Goal: Information Seeking & Learning: Learn about a topic

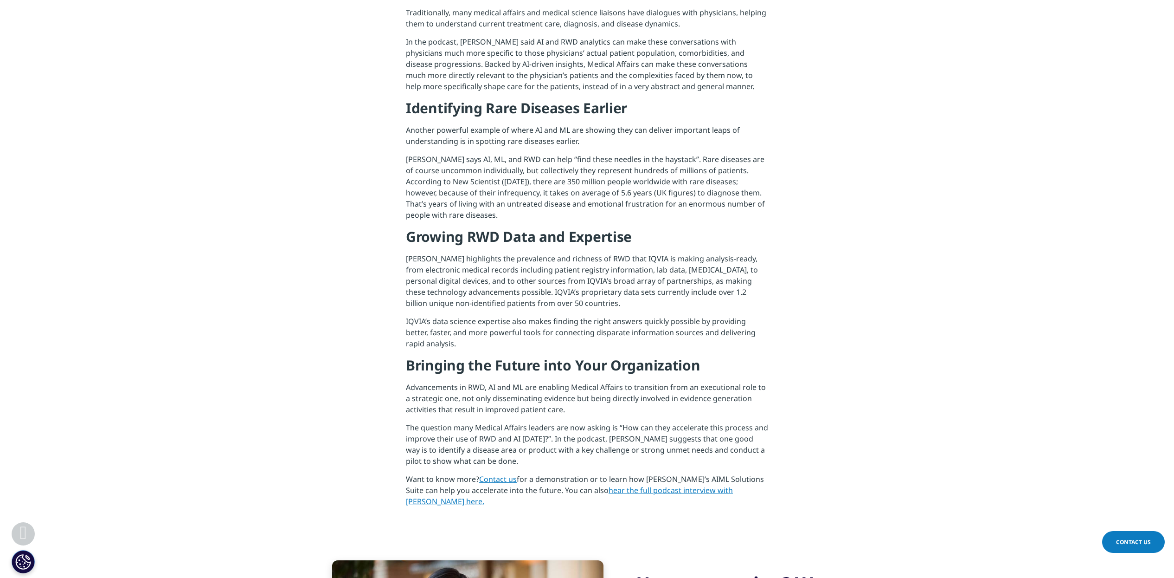
scroll to position [812, 0]
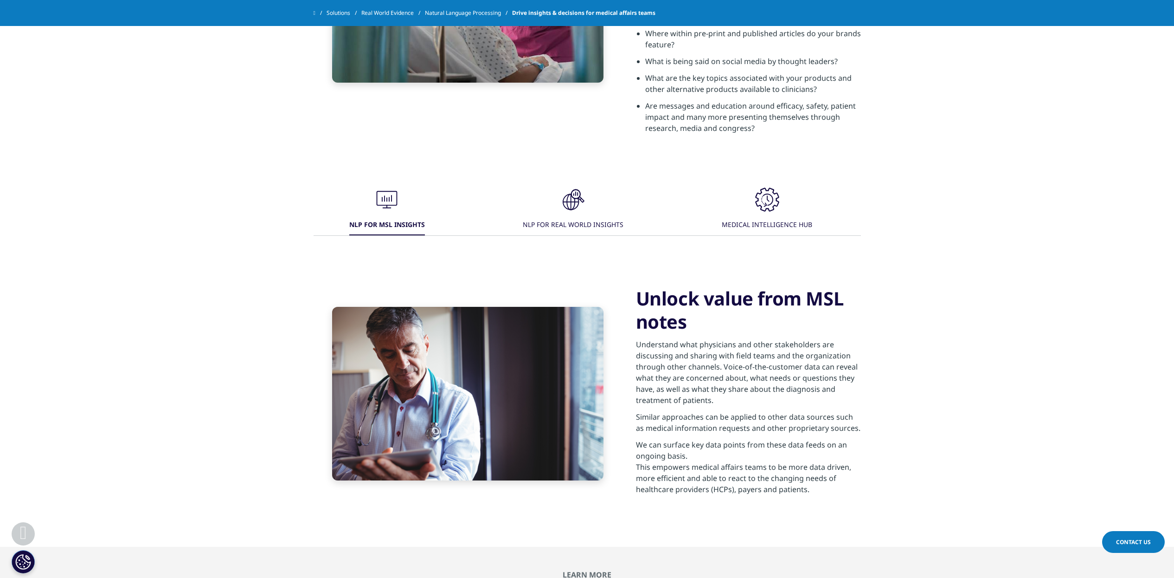
scroll to position [638, 0]
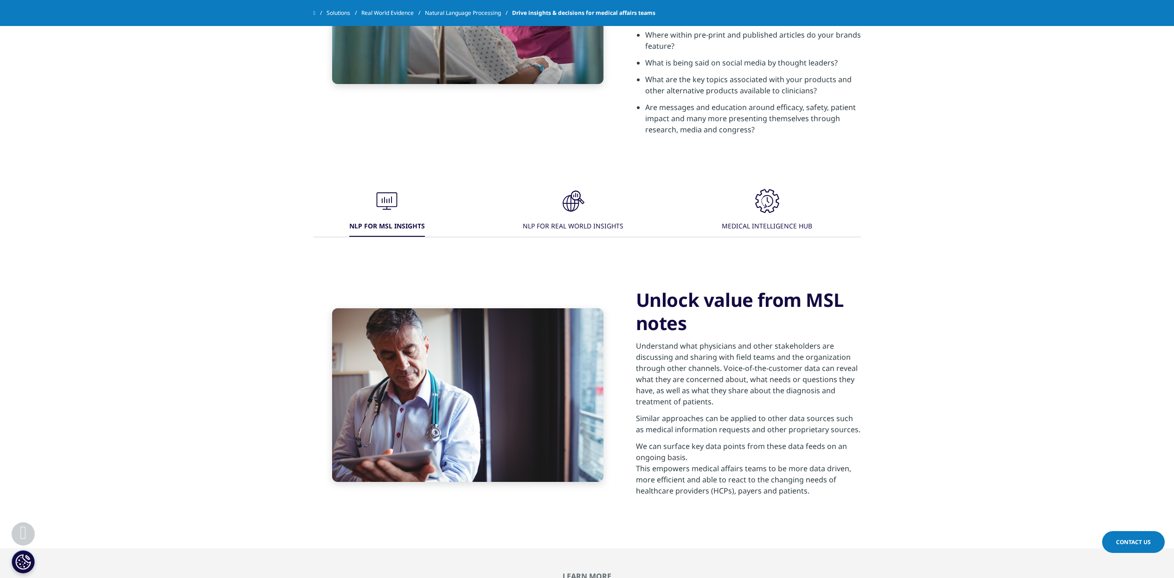
click at [584, 237] on div "NLP FOR REAL WORLD INSIGHTS" at bounding box center [573, 227] width 101 height 20
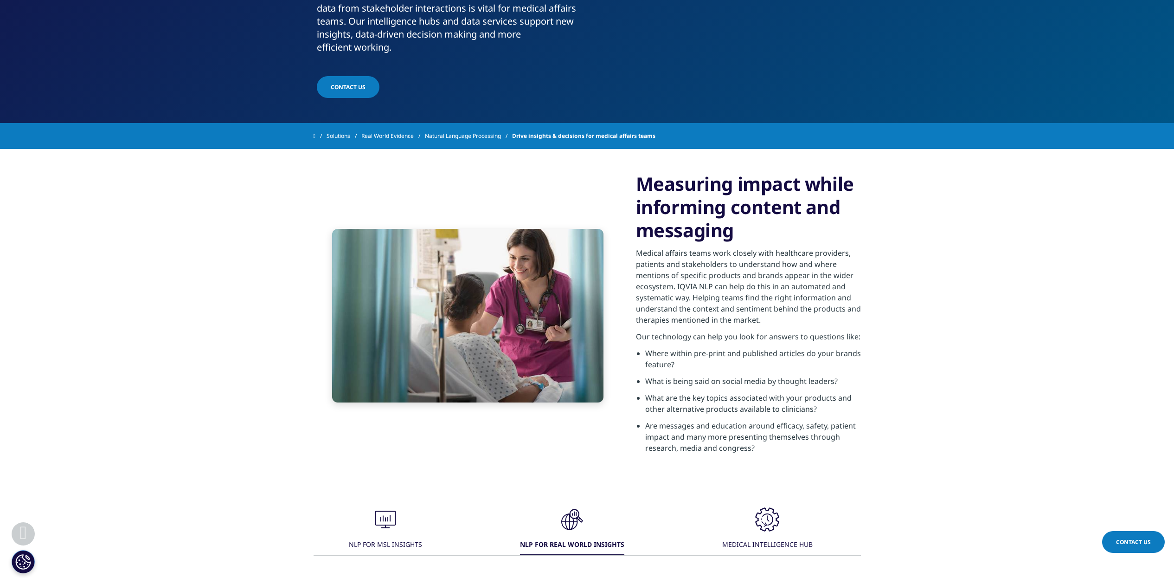
scroll to position [464, 0]
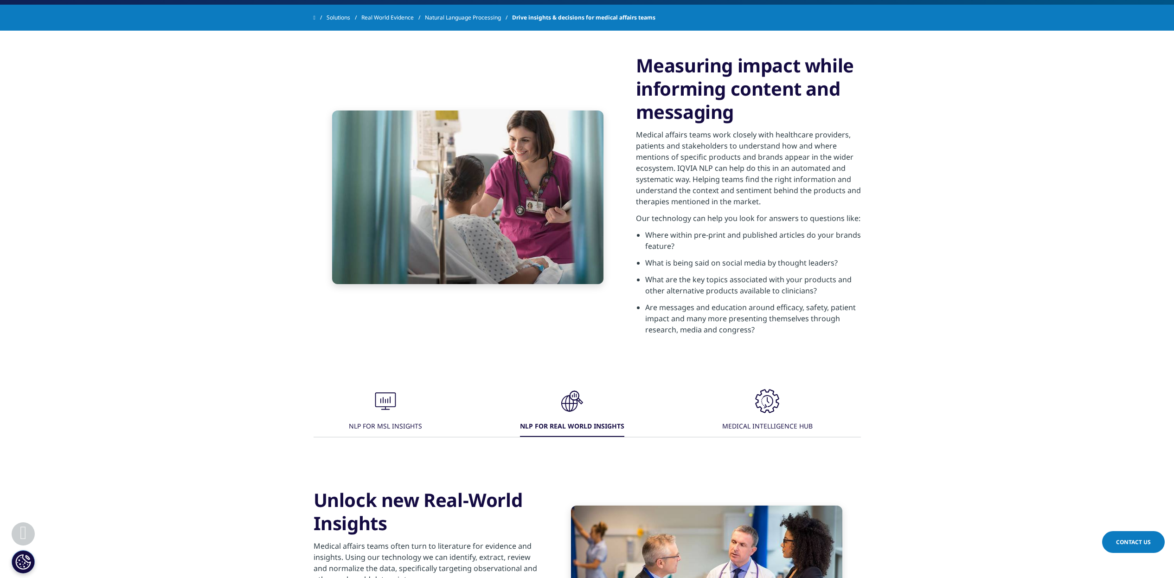
click at [768, 415] on icon ".cls-1{fill:#231f20;}" at bounding box center [768, 401] width 28 height 28
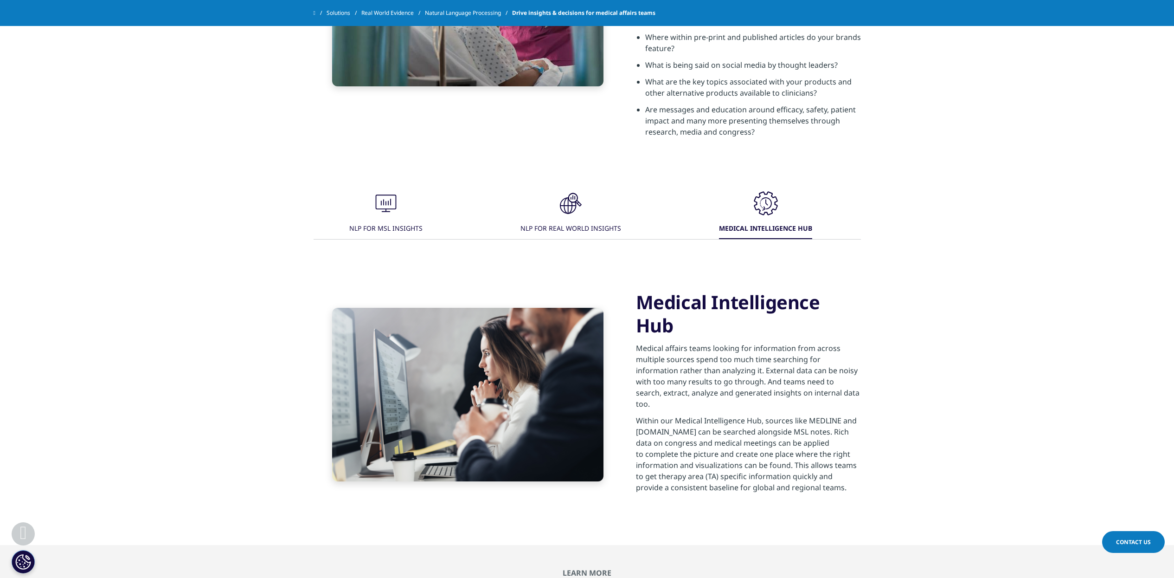
scroll to position [638, 0]
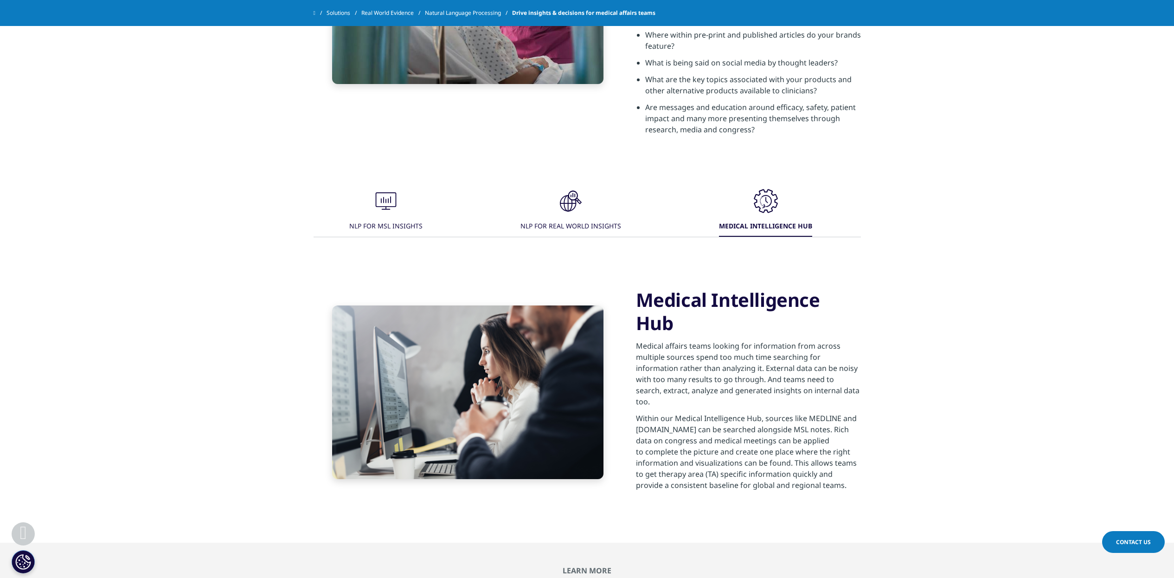
click at [378, 211] on icon ".cls-1{fill:#231f20;}" at bounding box center [386, 201] width 28 height 28
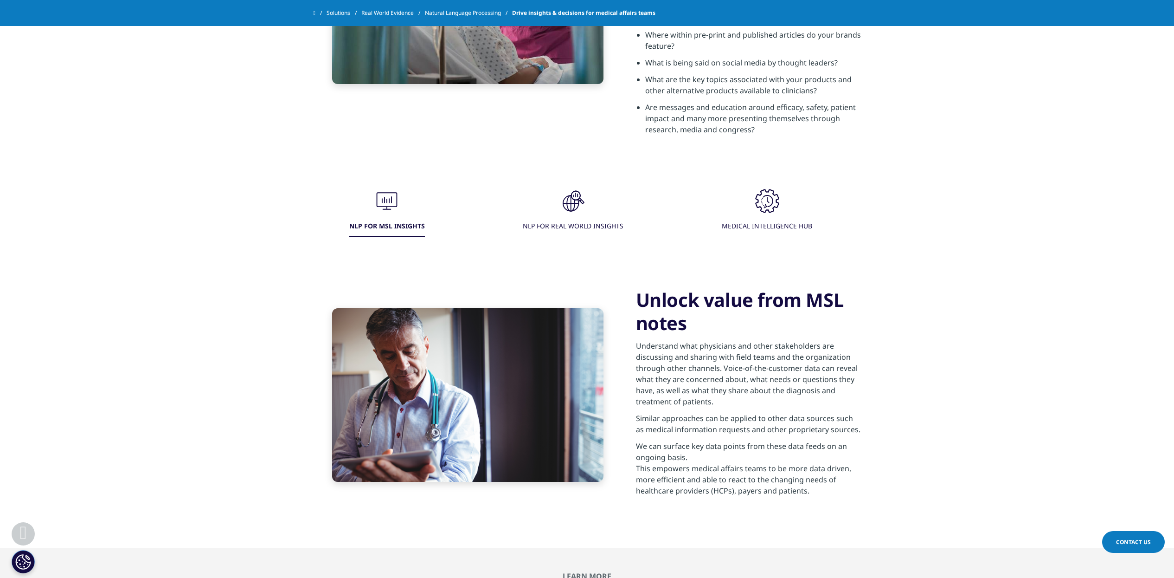
click at [577, 233] on div "NLP FOR REAL WORLD INSIGHTS" at bounding box center [573, 227] width 101 height 20
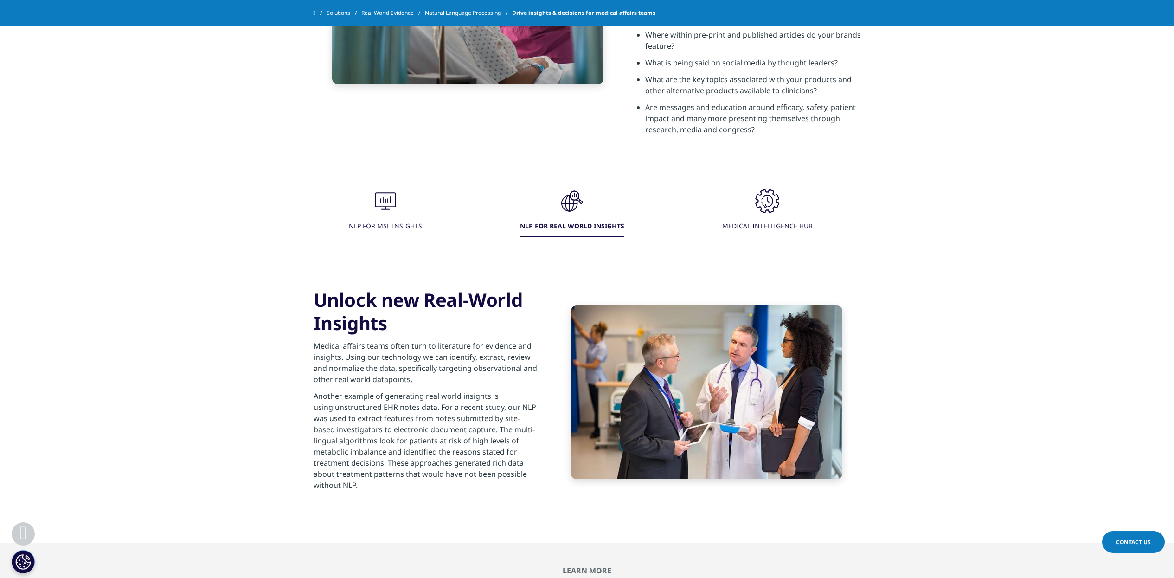
click at [765, 215] on icon ".cls-1{fill:#231f20;}" at bounding box center [768, 201] width 28 height 28
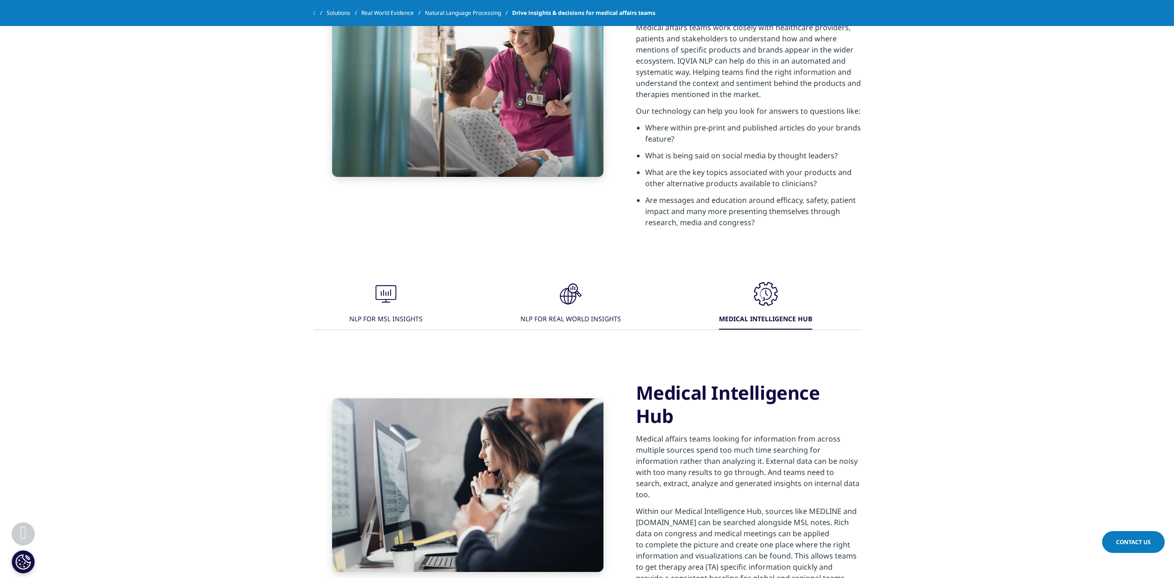
scroll to position [580, 0]
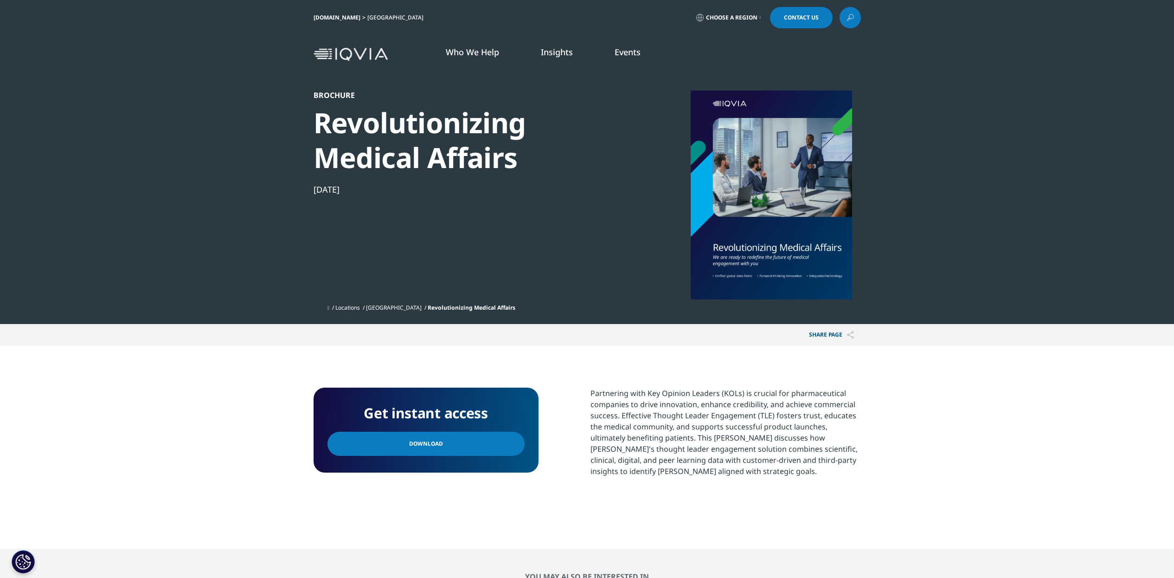
scroll to position [119, 548]
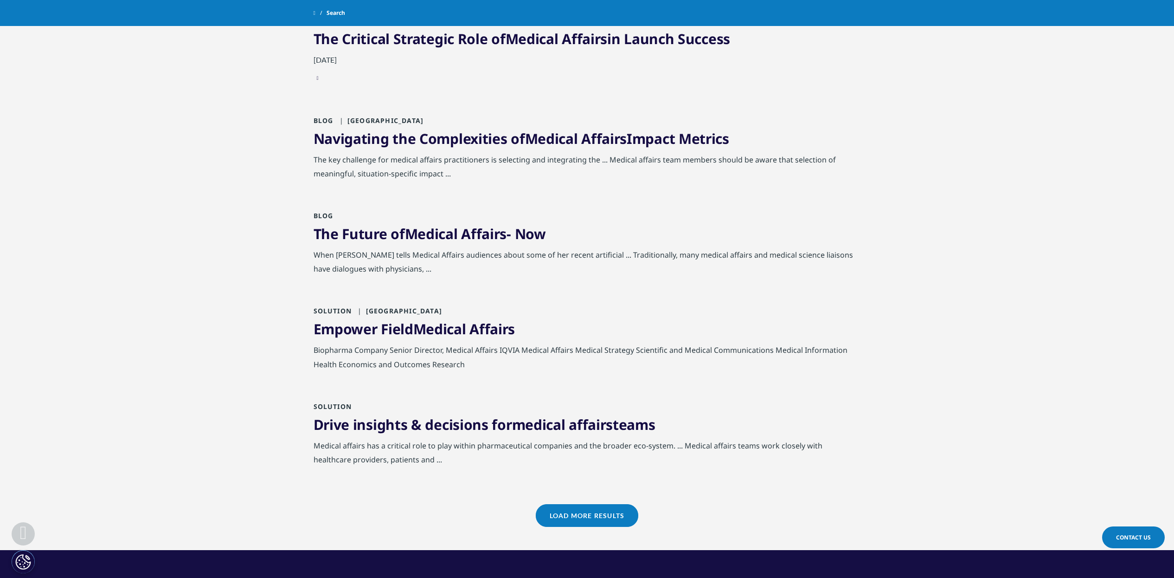
click at [584, 516] on link "Load More Results" at bounding box center [587, 515] width 103 height 23
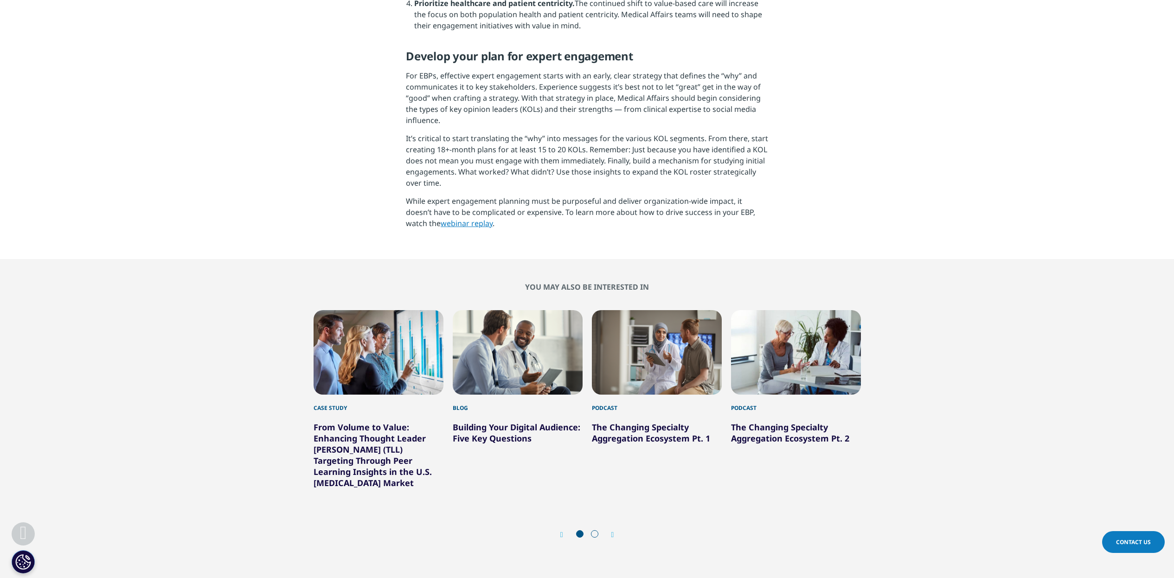
scroll to position [1160, 0]
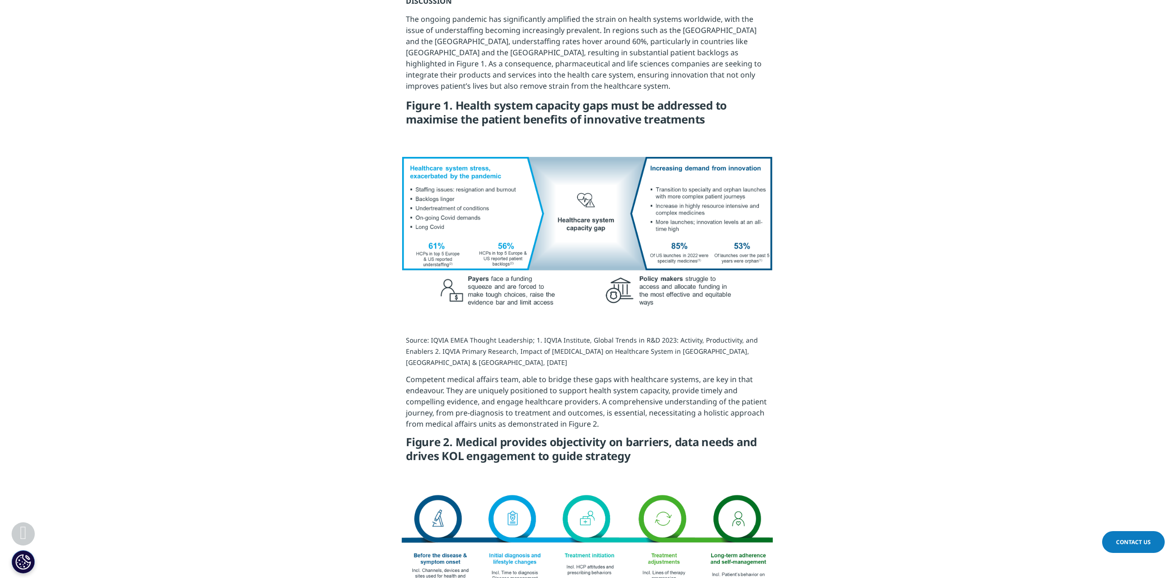
scroll to position [638, 0]
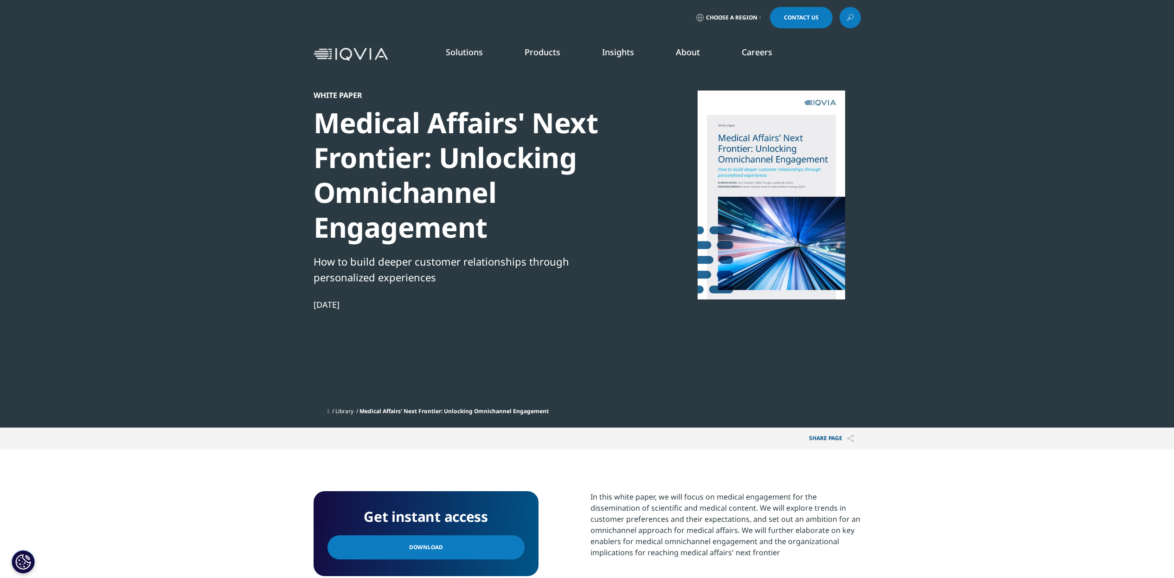
click at [444, 545] on link "Download" at bounding box center [426, 547] width 197 height 24
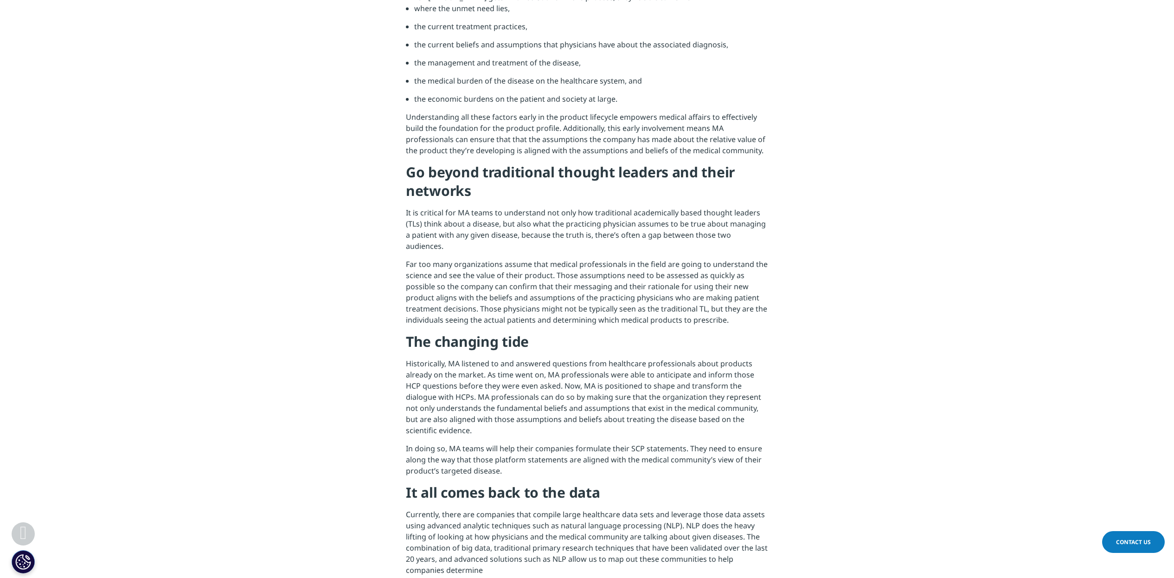
scroll to position [870, 0]
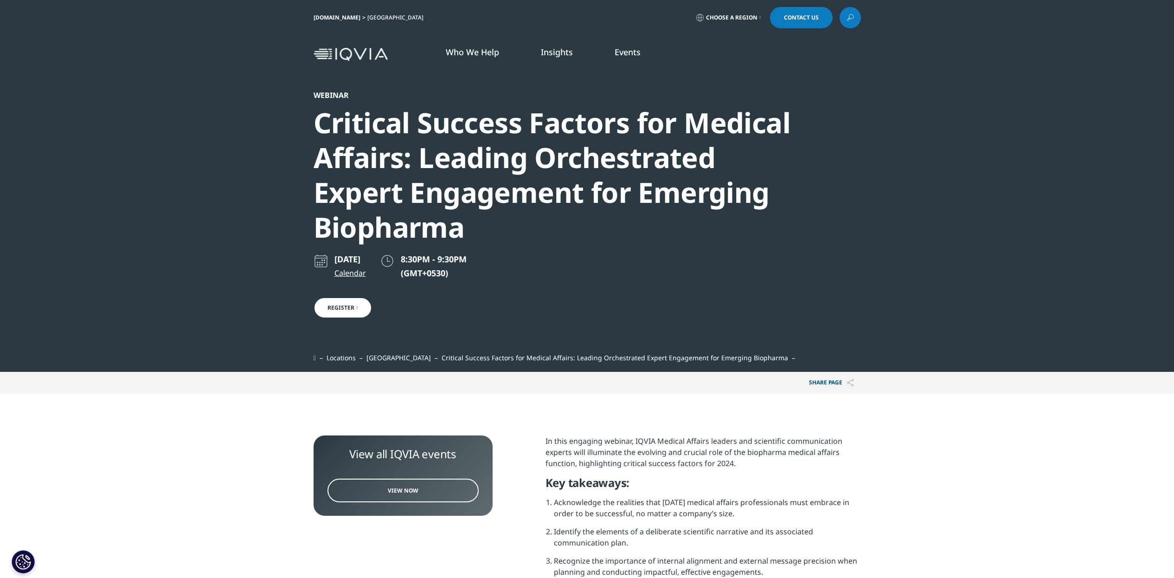
scroll to position [292, 548]
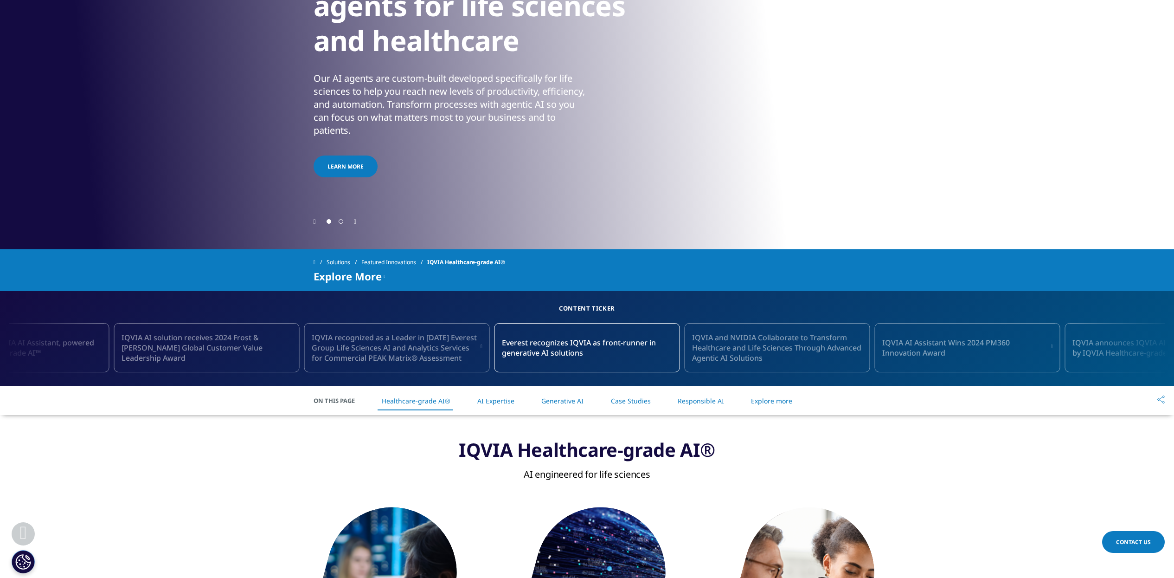
scroll to position [174, 0]
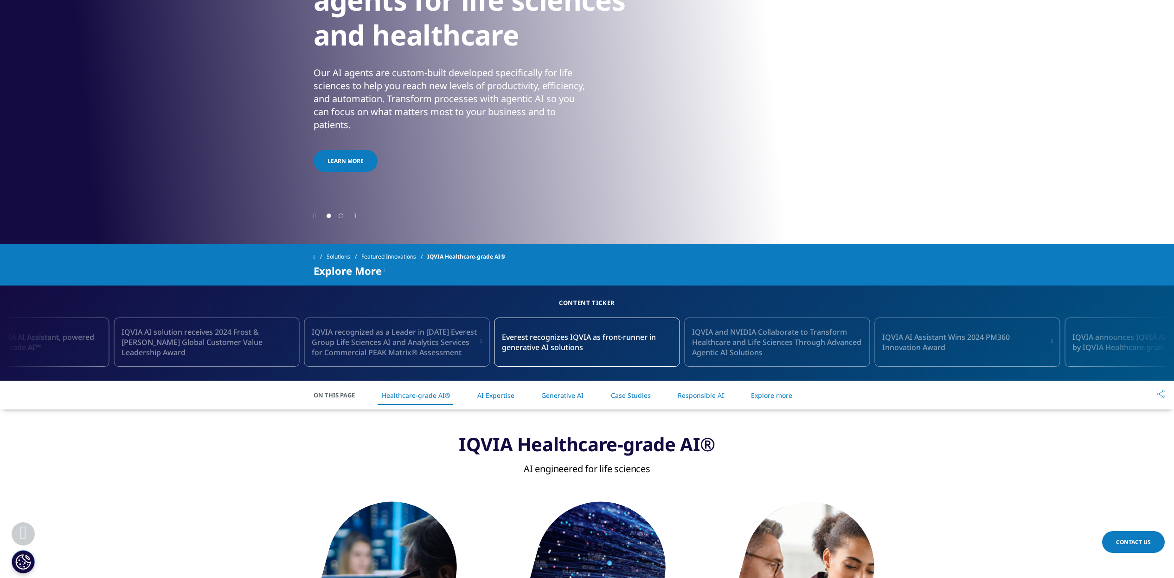
click at [356, 218] on icon "Next slide" at bounding box center [355, 216] width 2 height 6
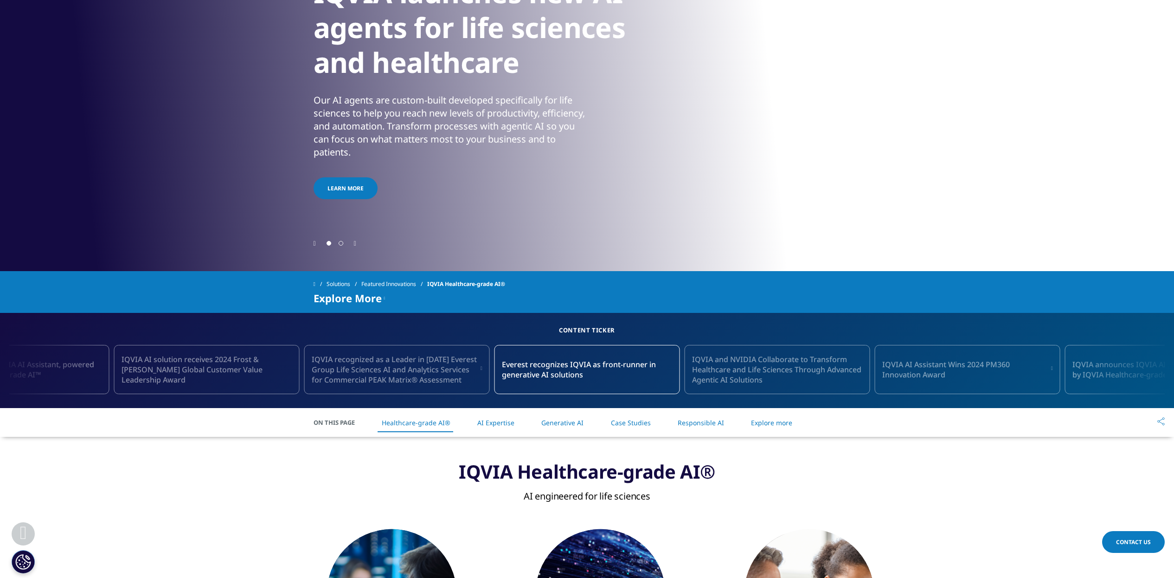
scroll to position [0, 0]
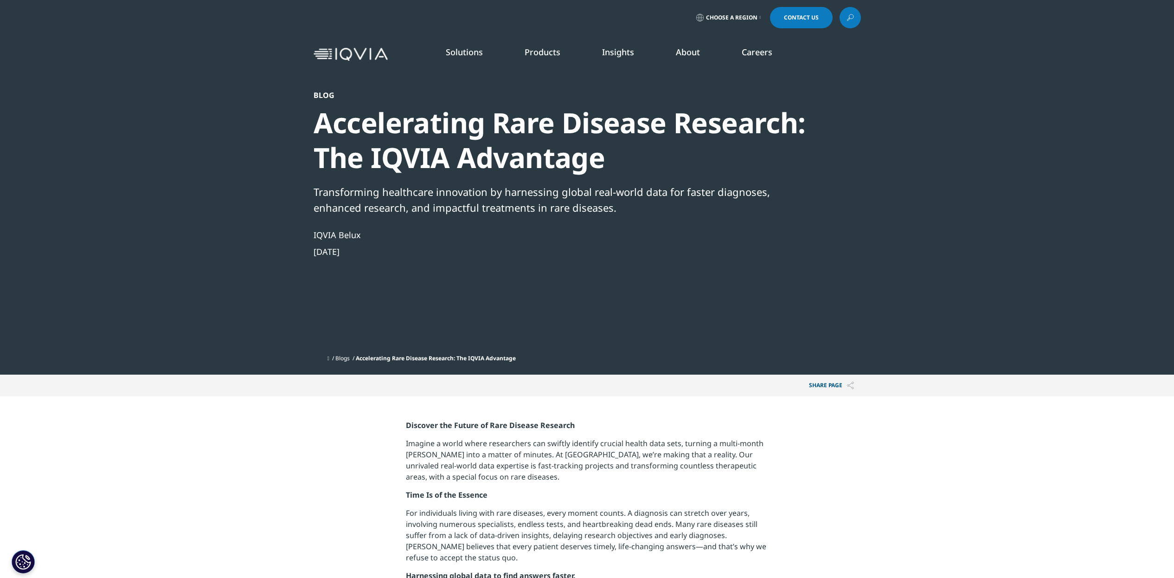
click at [852, 15] on icon at bounding box center [850, 18] width 7 height 12
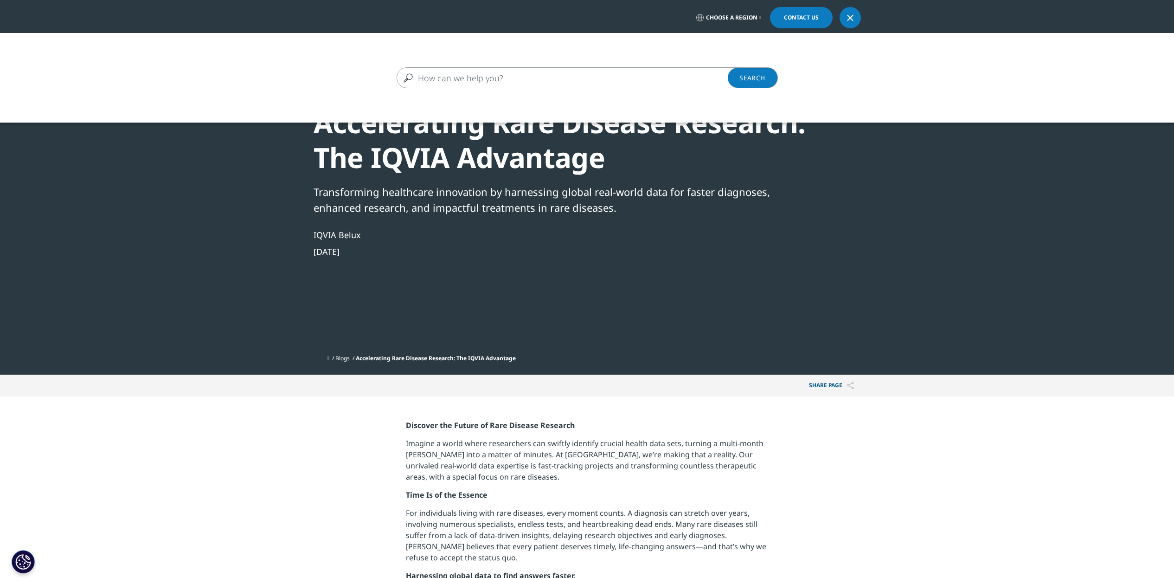
click at [519, 82] on input "Search" at bounding box center [574, 77] width 355 height 21
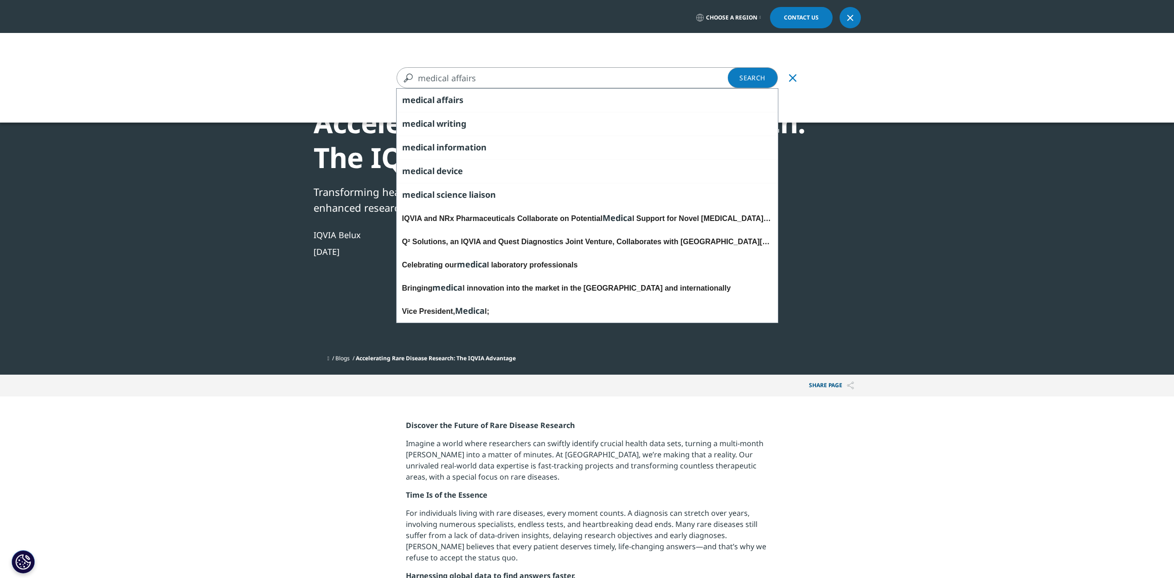
type input "medical affairs"
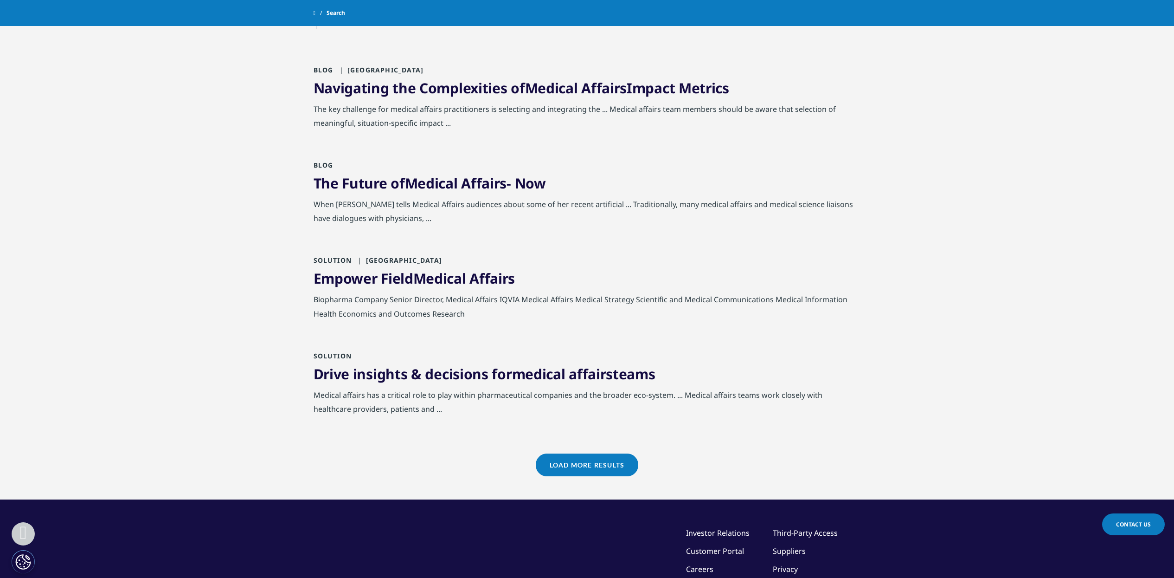
scroll to position [754, 0]
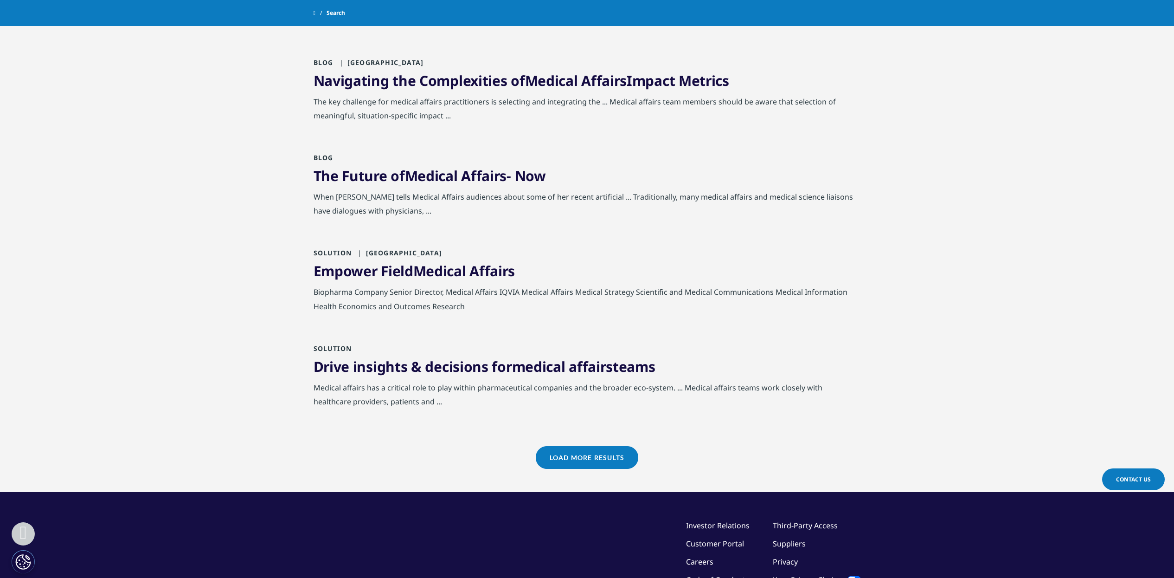
click at [596, 456] on link "Load More Results" at bounding box center [587, 457] width 103 height 23
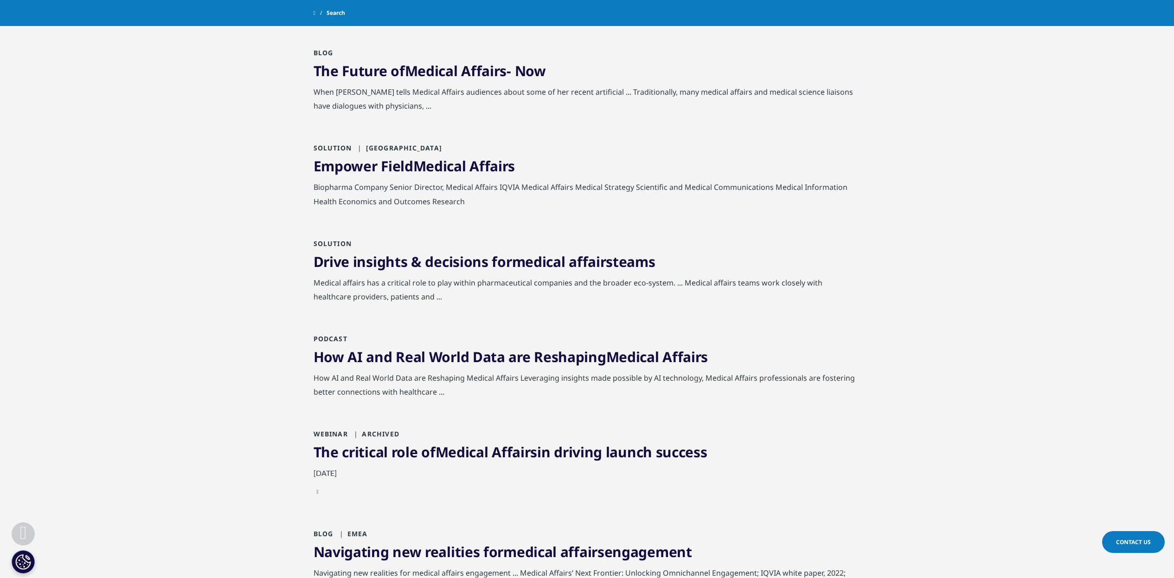
scroll to position [870, 0]
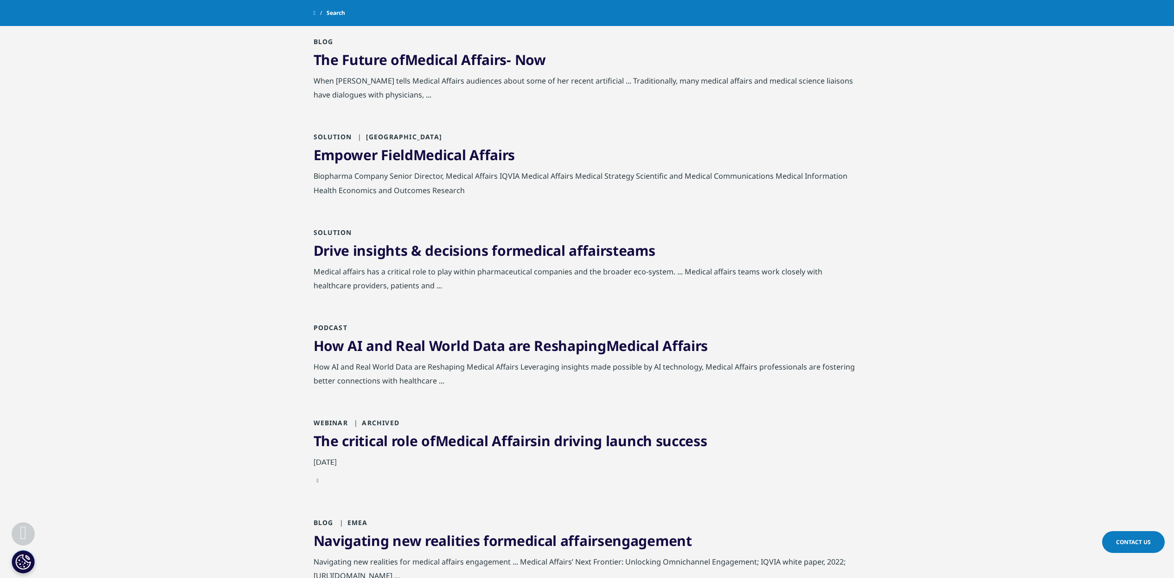
drag, startPoint x: 478, startPoint y: 348, endPoint x: 432, endPoint y: 443, distance: 105.4
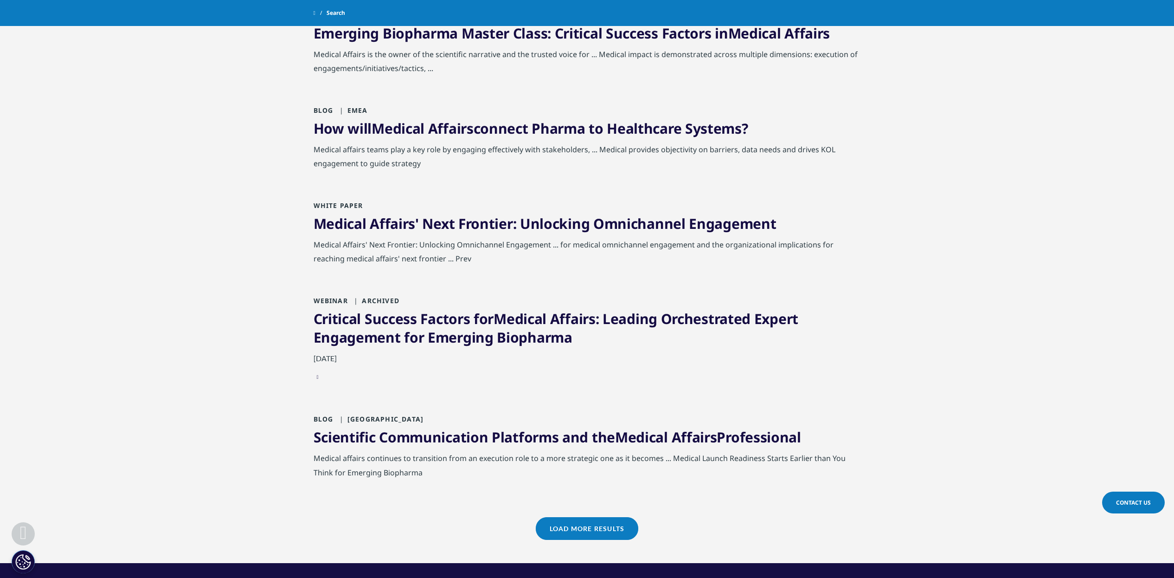
scroll to position [1740, 0]
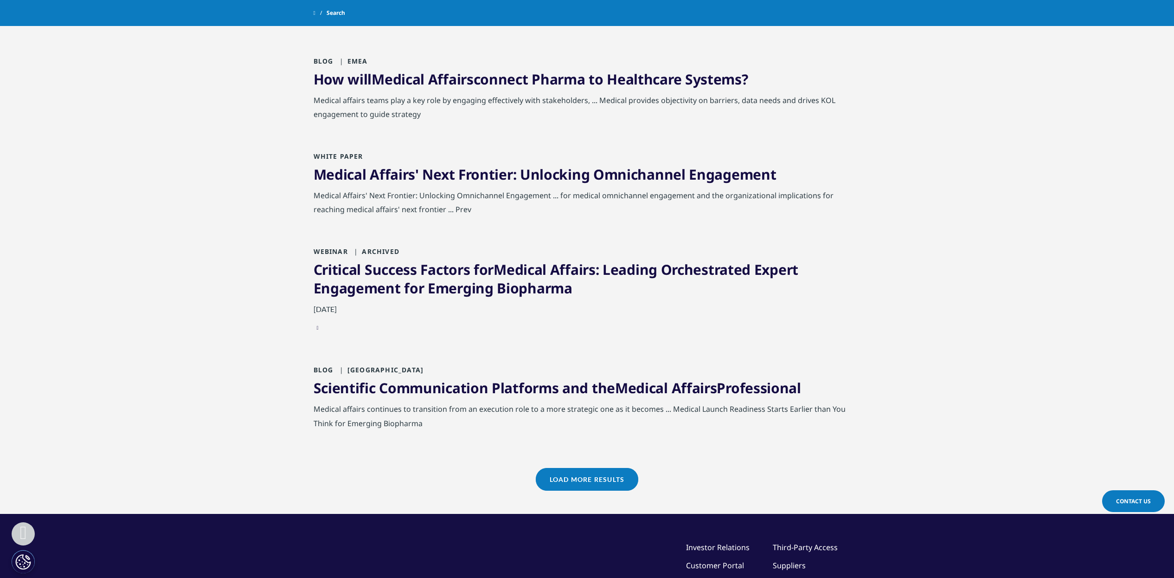
click at [594, 475] on link "Load More Results" at bounding box center [587, 479] width 103 height 23
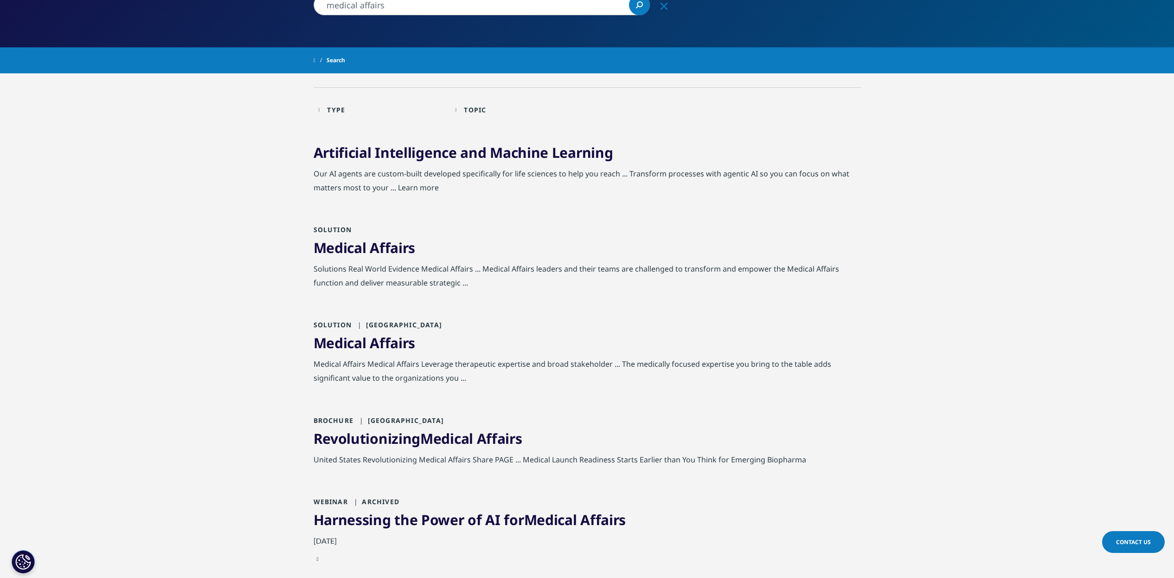
scroll to position [0, 0]
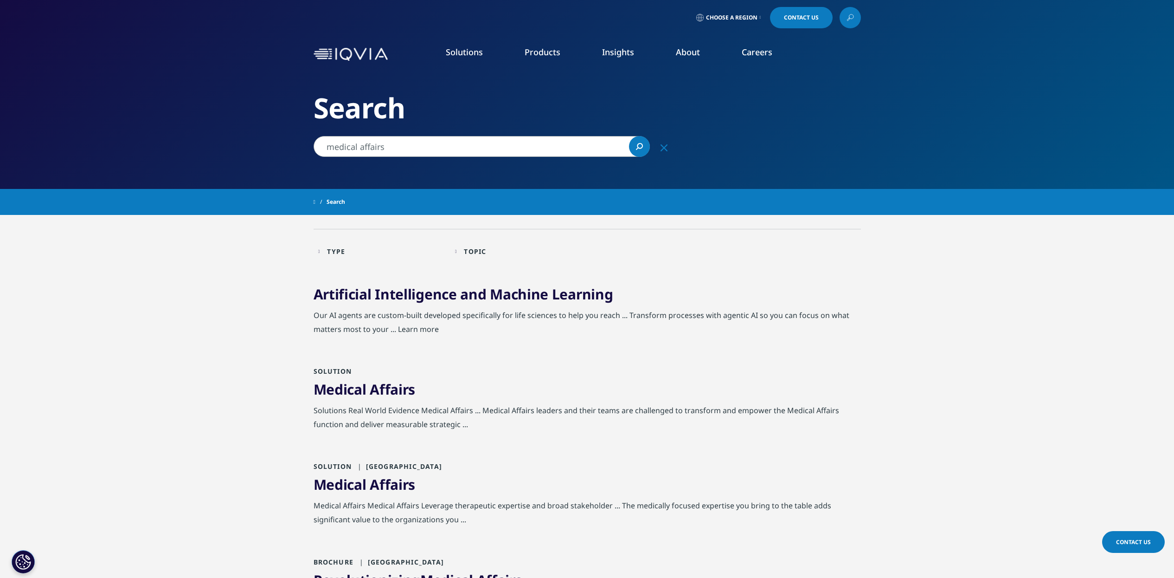
drag, startPoint x: 409, startPoint y: 141, endPoint x: 321, endPoint y: 140, distance: 87.7
click at [321, 140] on input "medical affairs" at bounding box center [482, 146] width 336 height 21
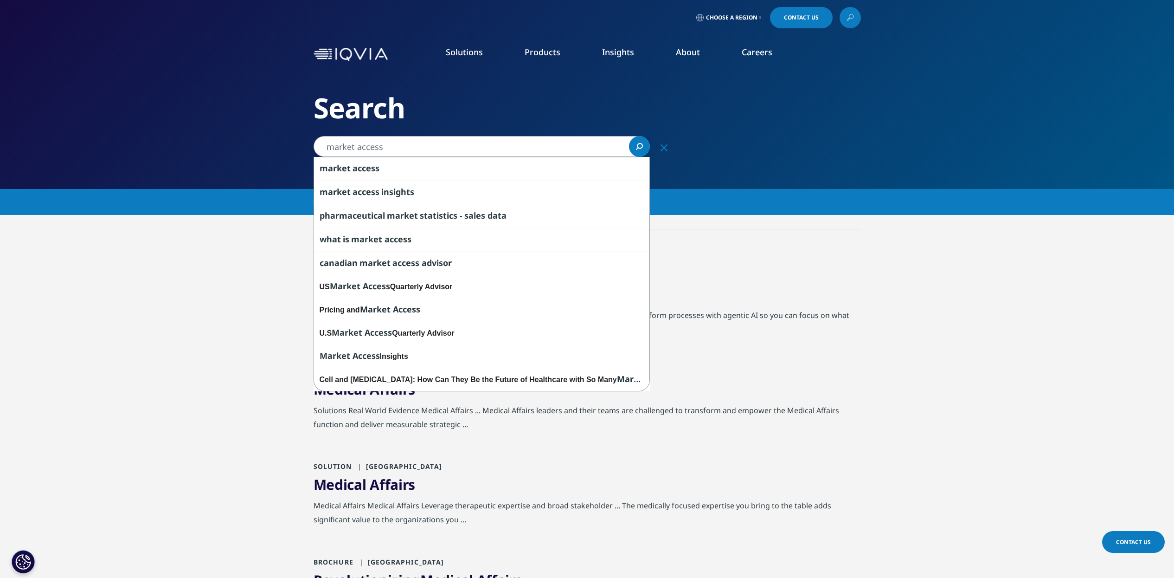
type input "market access"
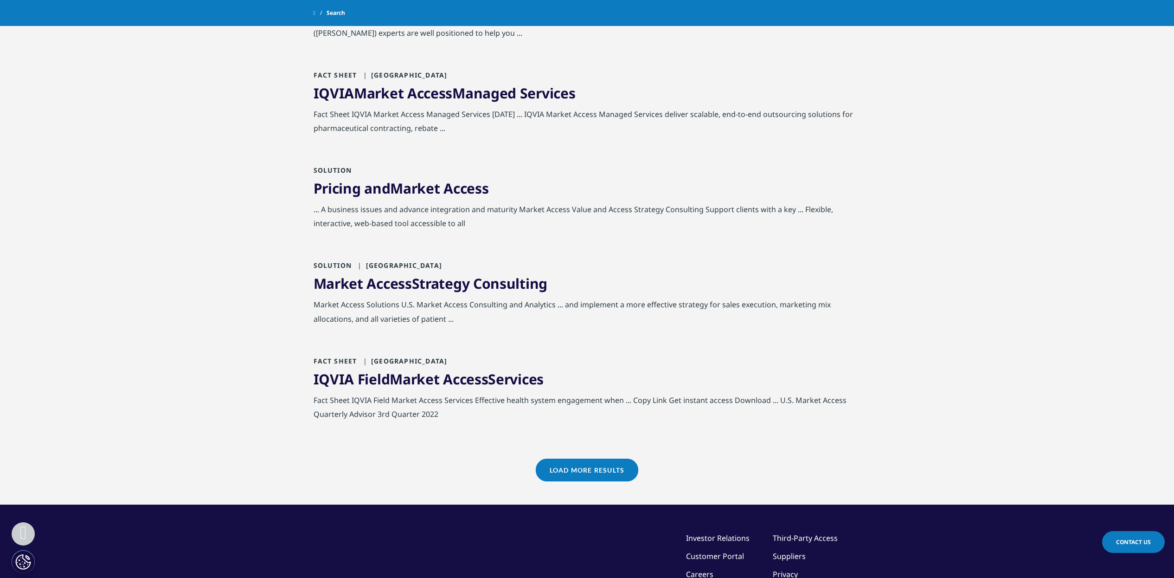
scroll to position [754, 0]
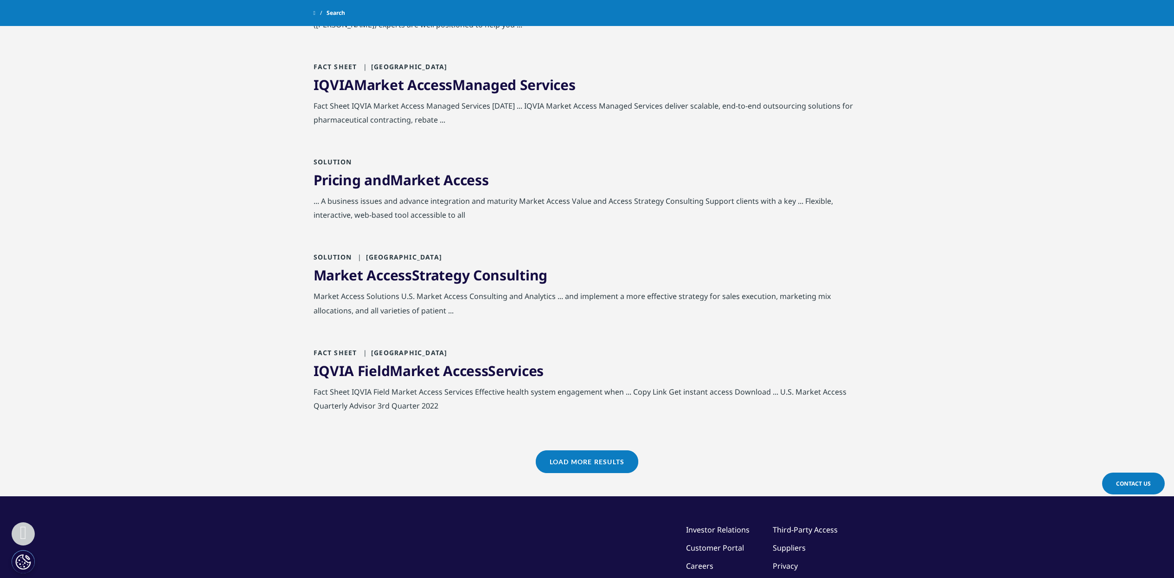
click at [576, 475] on div "Load More Results" at bounding box center [588, 473] width 548 height 46
click at [593, 458] on link "Load More Results" at bounding box center [587, 461] width 103 height 23
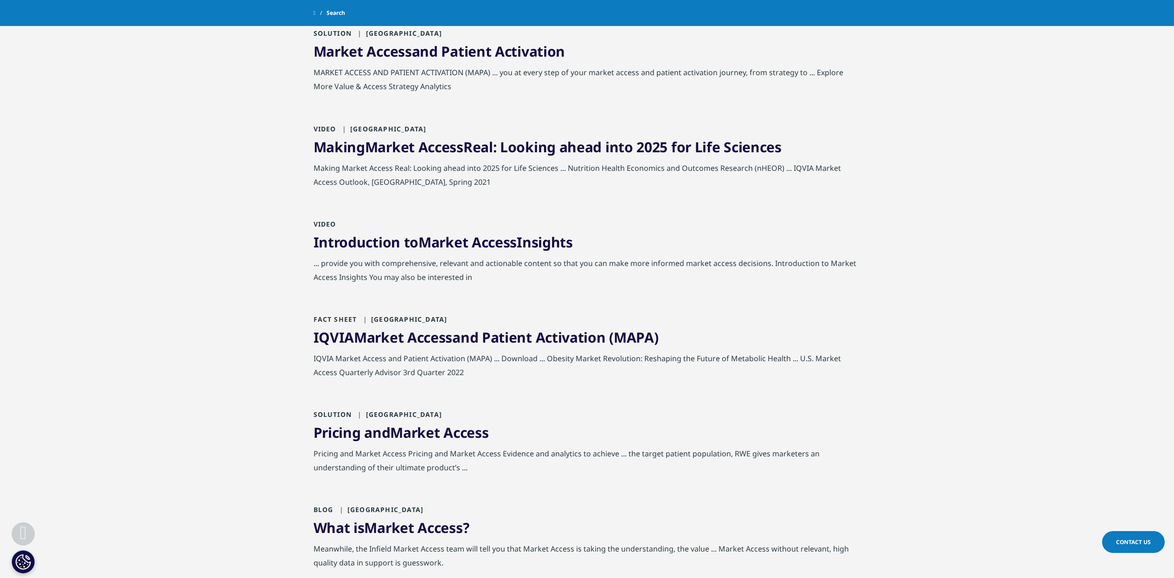
scroll to position [1682, 0]
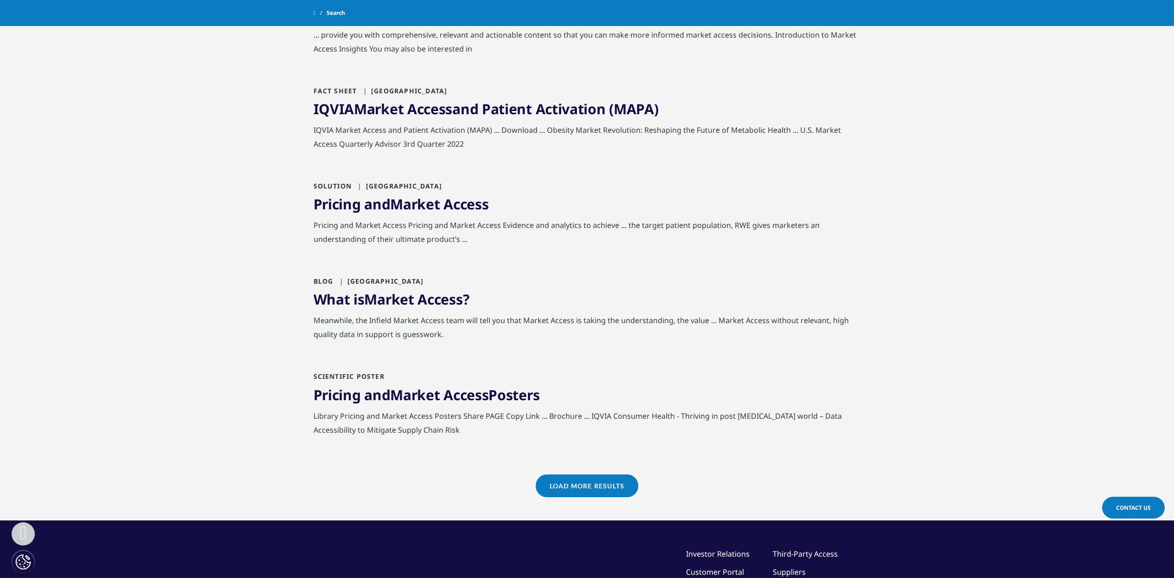
drag, startPoint x: 443, startPoint y: 302, endPoint x: 597, endPoint y: 487, distance: 241.5
click at [597, 487] on link "Load More Results" at bounding box center [587, 485] width 103 height 23
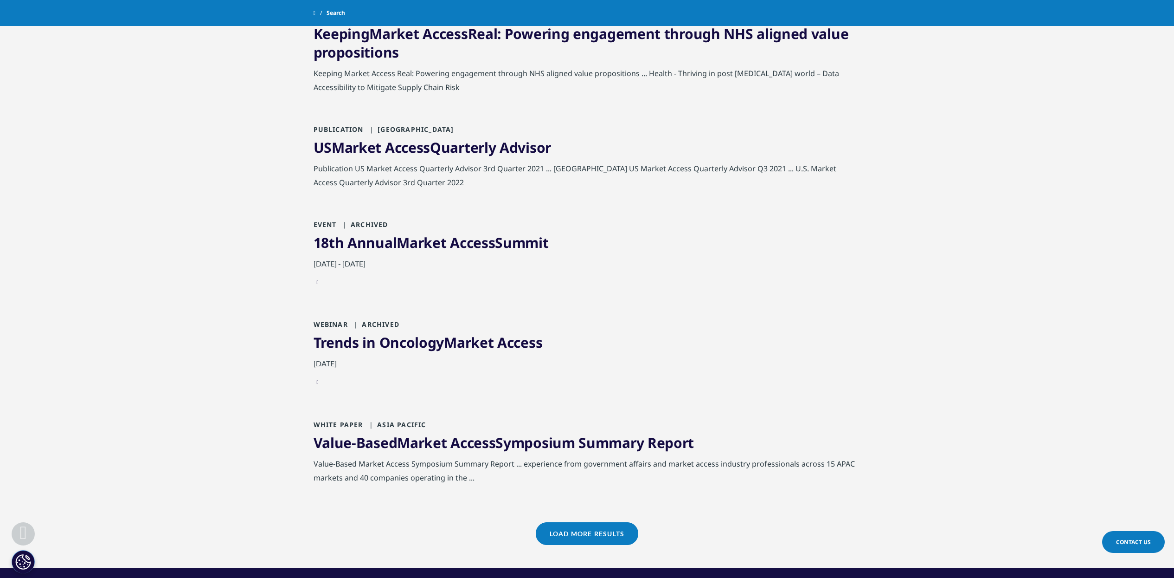
scroll to position [2668, 0]
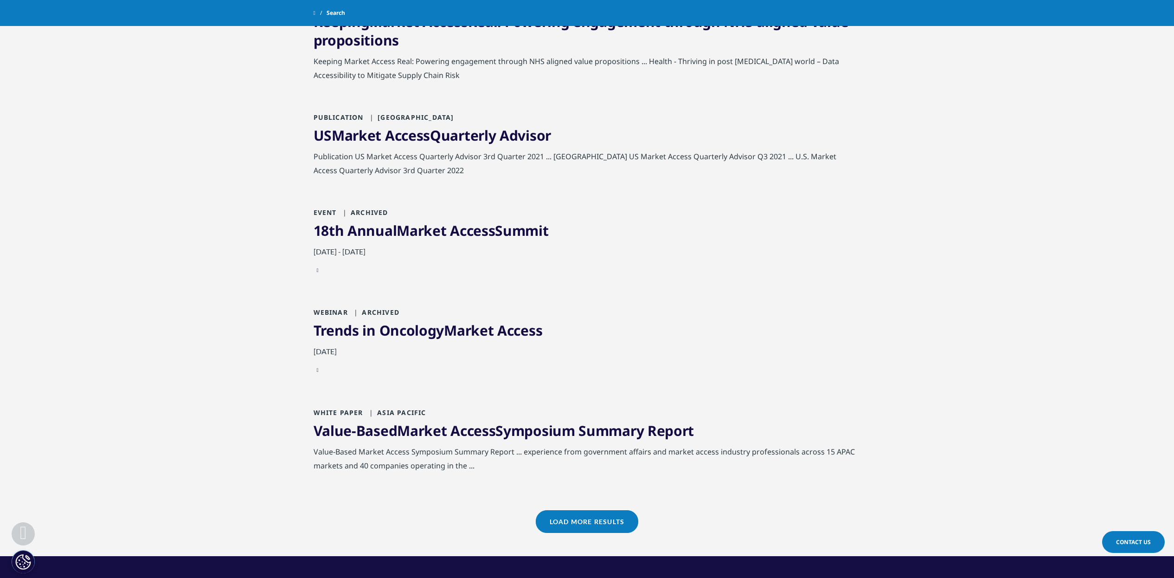
click at [611, 528] on link "Load More Results" at bounding box center [587, 521] width 103 height 23
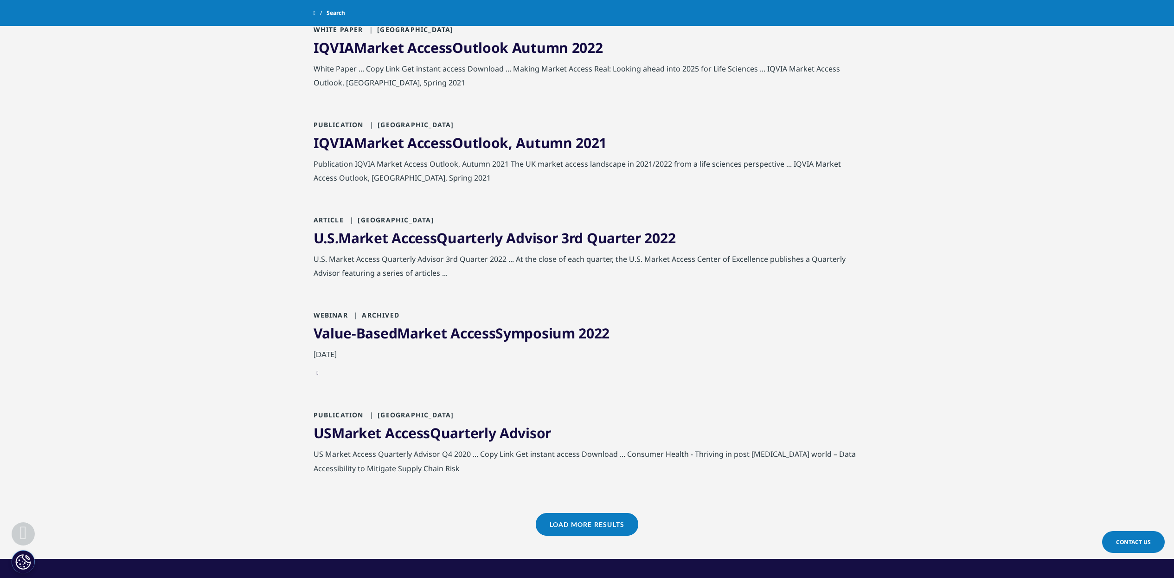
scroll to position [3712, 0]
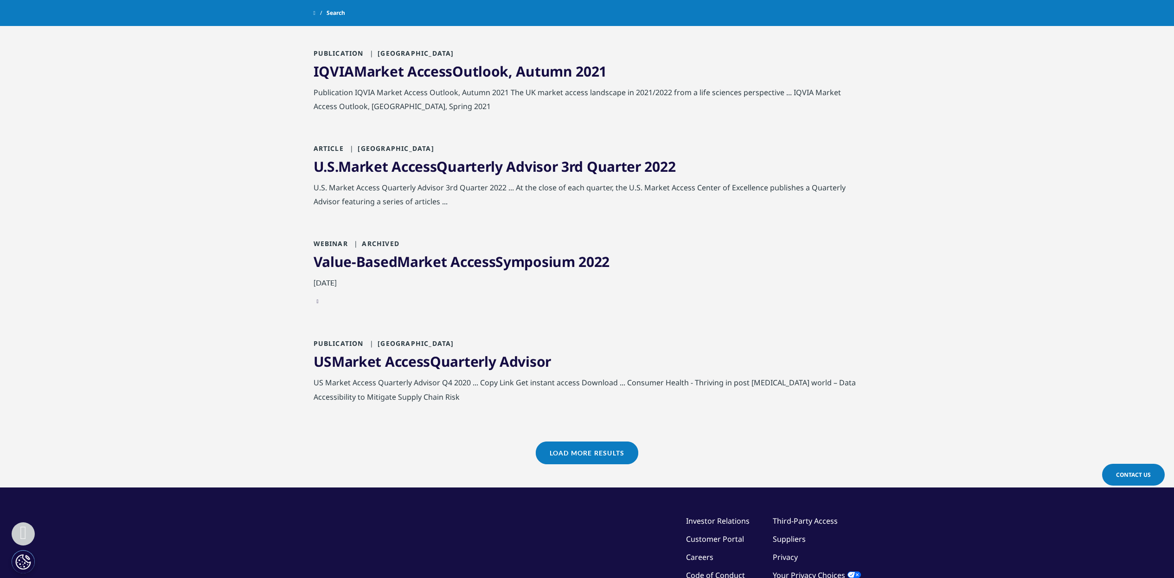
click at [610, 445] on link "Load More Results" at bounding box center [587, 452] width 103 height 23
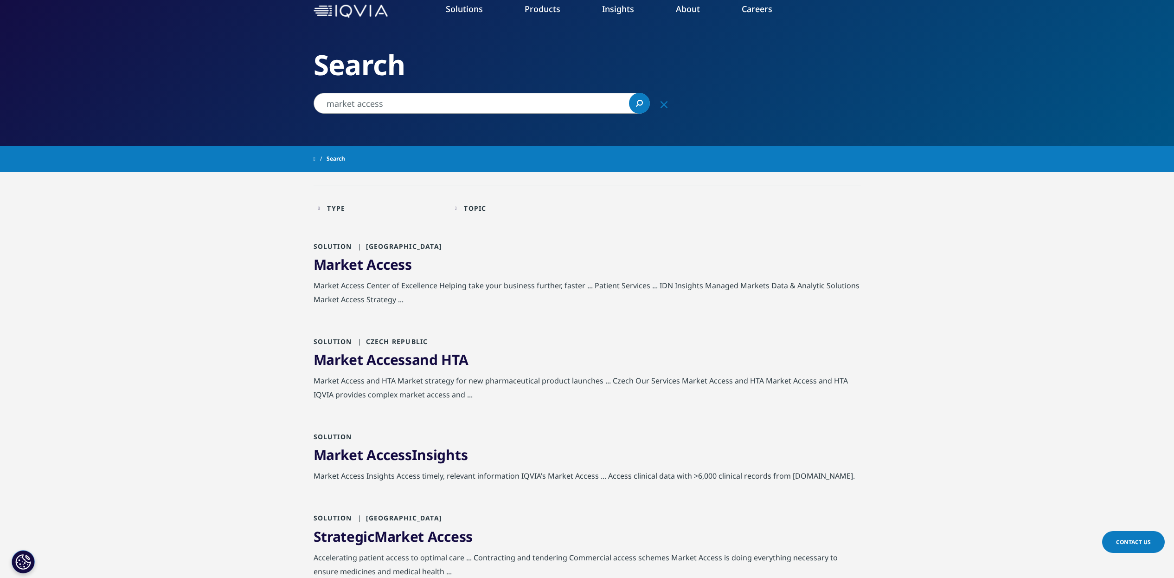
scroll to position [0, 0]
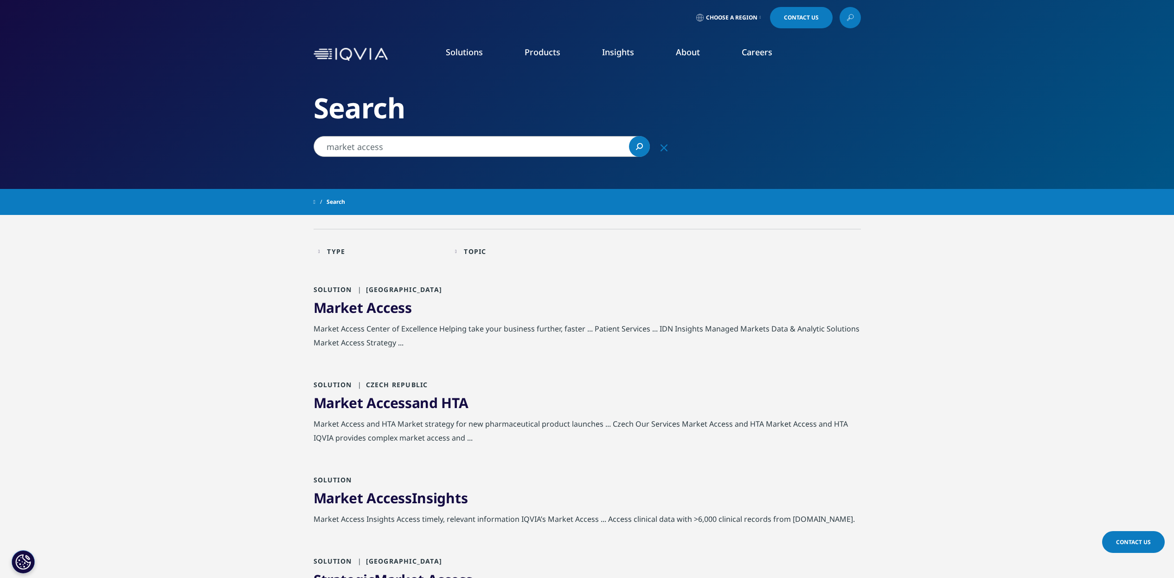
drag, startPoint x: 400, startPoint y: 148, endPoint x: 310, endPoint y: 155, distance: 90.3
click at [310, 155] on div "market access market access Clear Search Loading" at bounding box center [494, 146] width 371 height 21
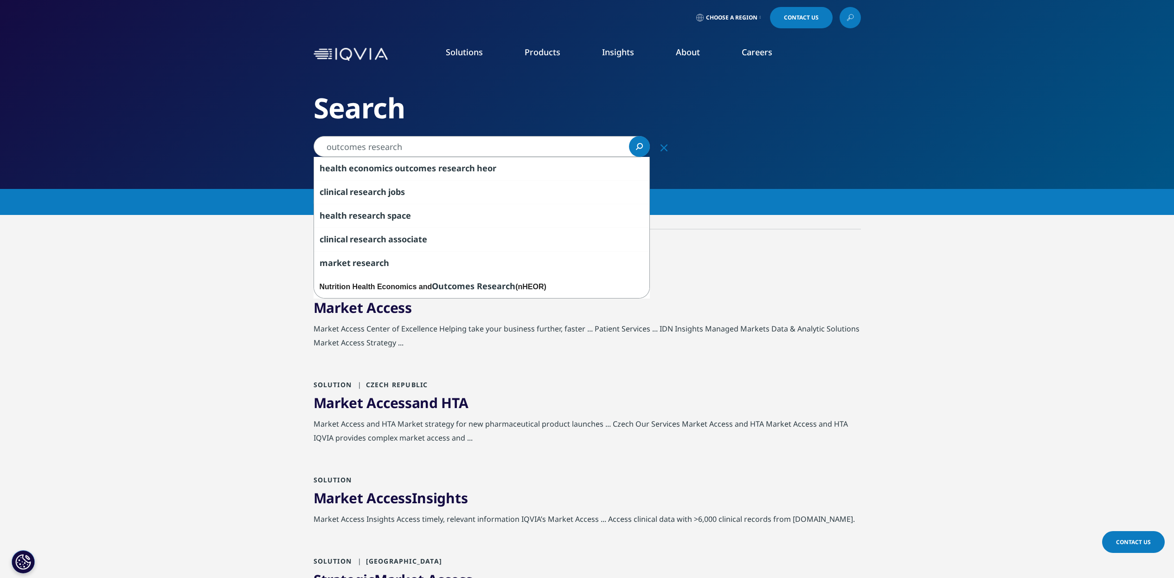
type input "outcomes research"
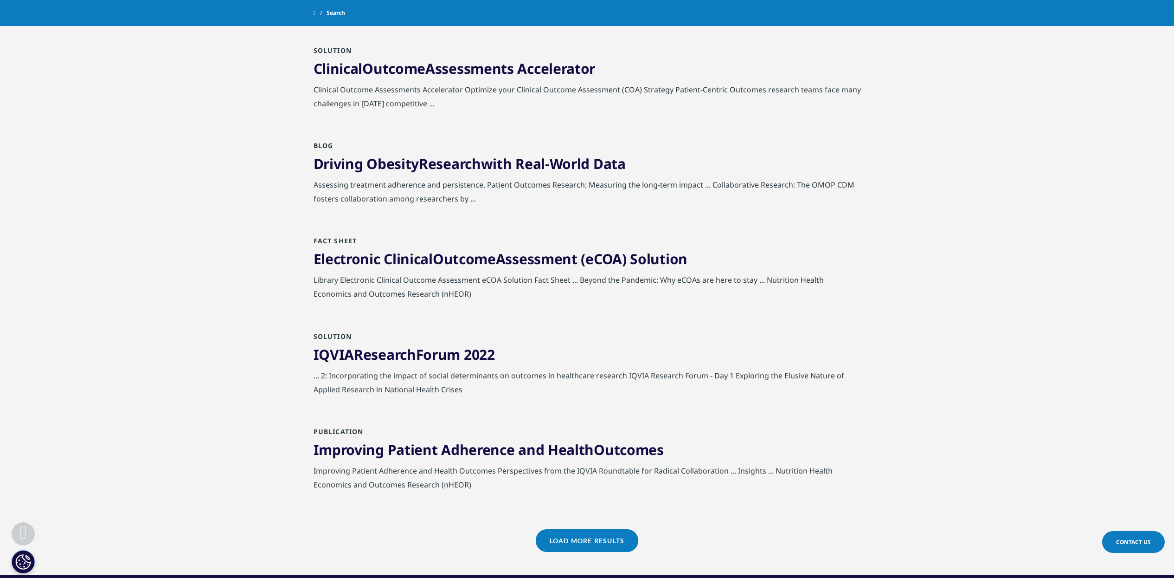
scroll to position [754, 0]
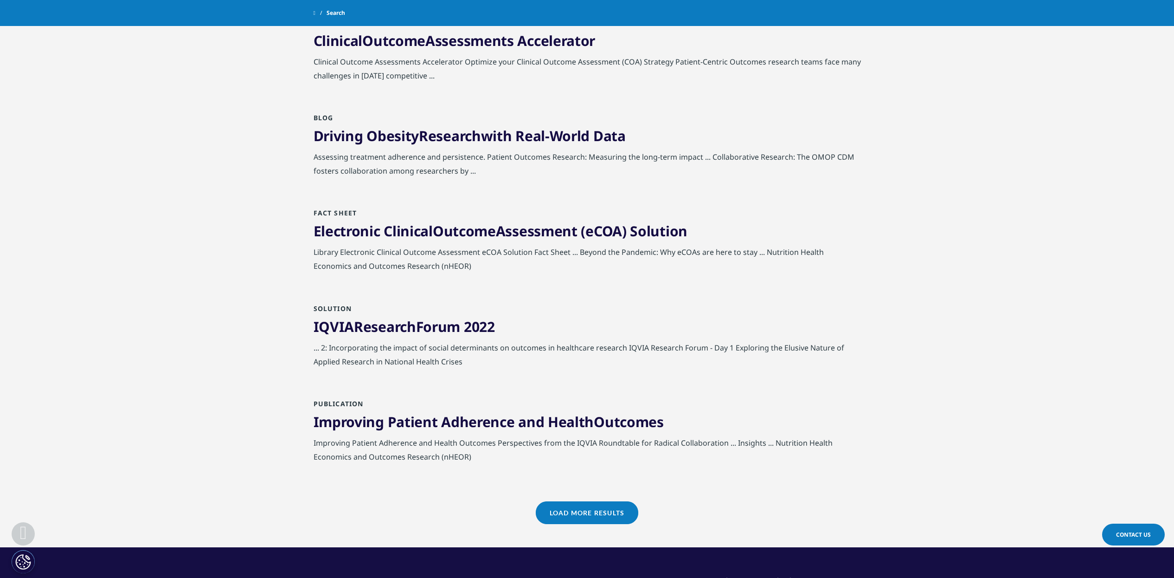
click at [591, 512] on link "Load More Results" at bounding box center [587, 512] width 103 height 23
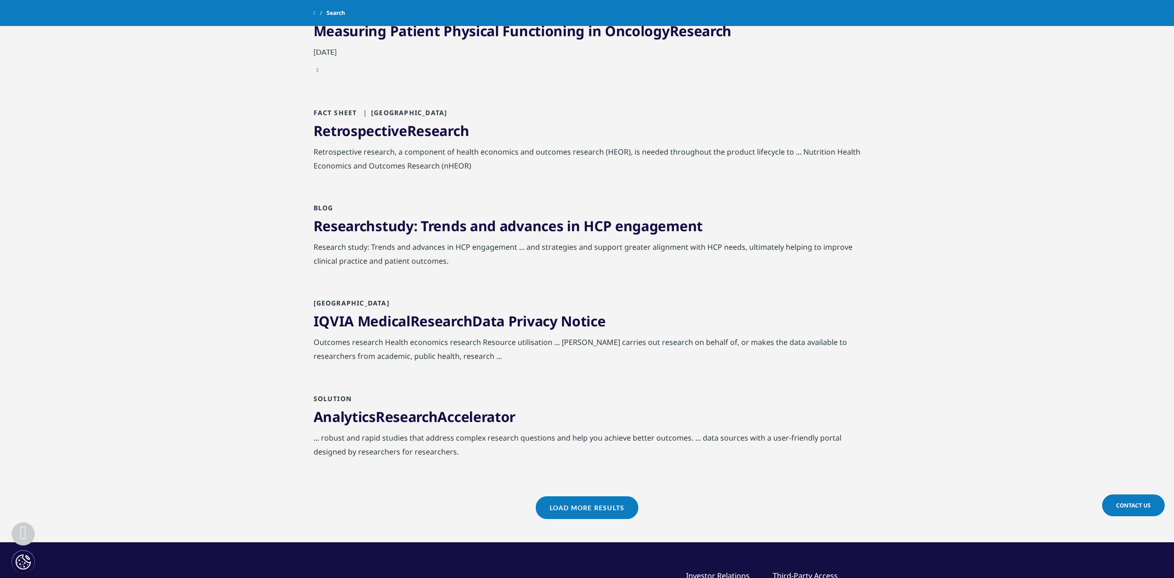
scroll to position [1740, 0]
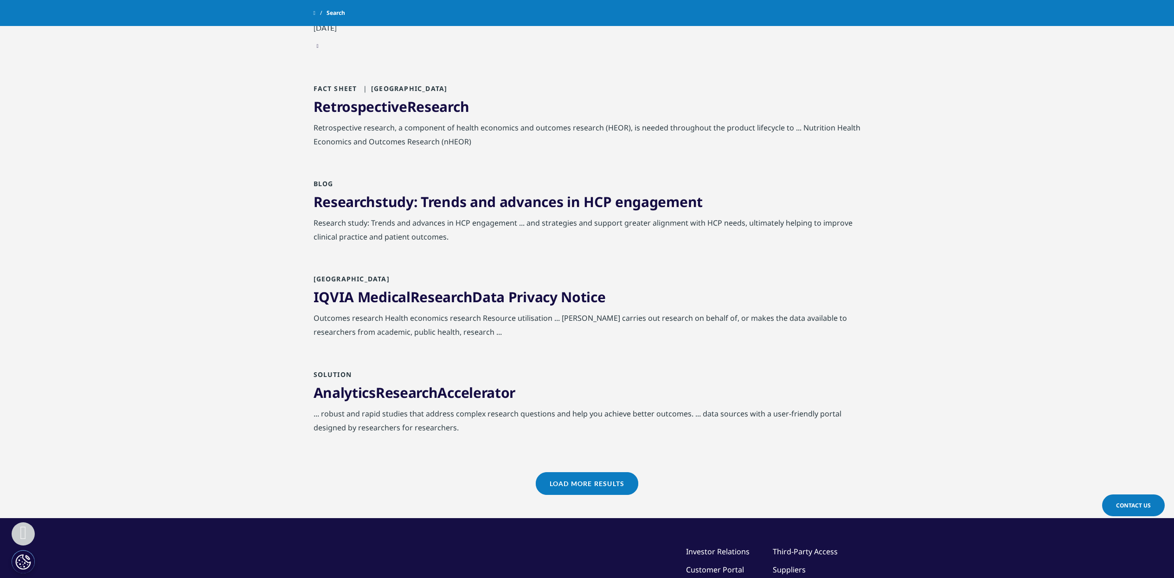
click at [578, 478] on link "Load More Results" at bounding box center [587, 483] width 103 height 23
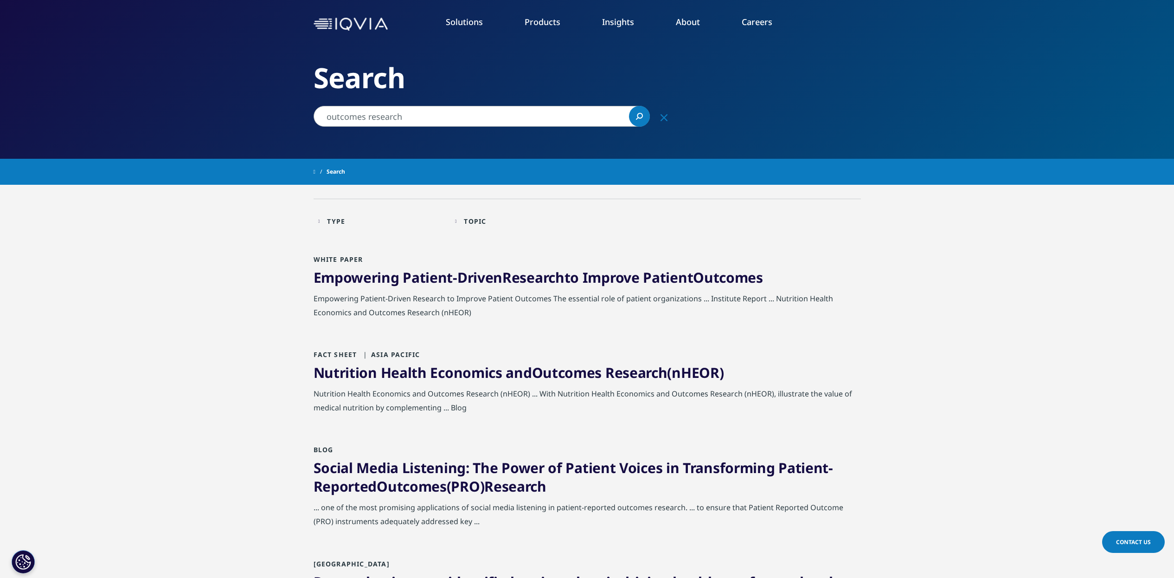
scroll to position [0, 0]
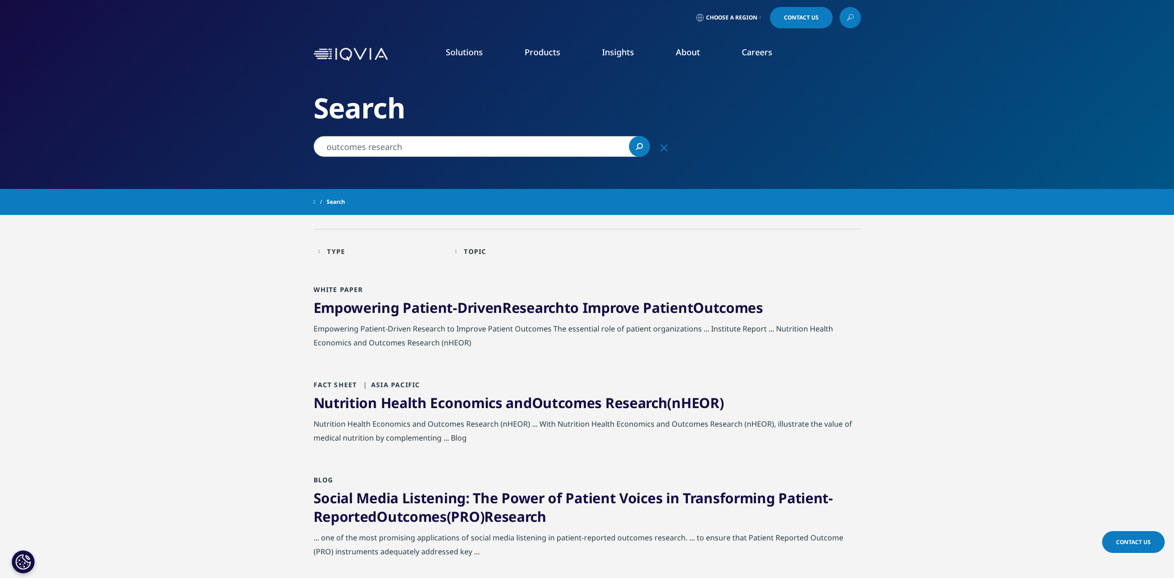
drag, startPoint x: 411, startPoint y: 150, endPoint x: 306, endPoint y: 138, distance: 105.6
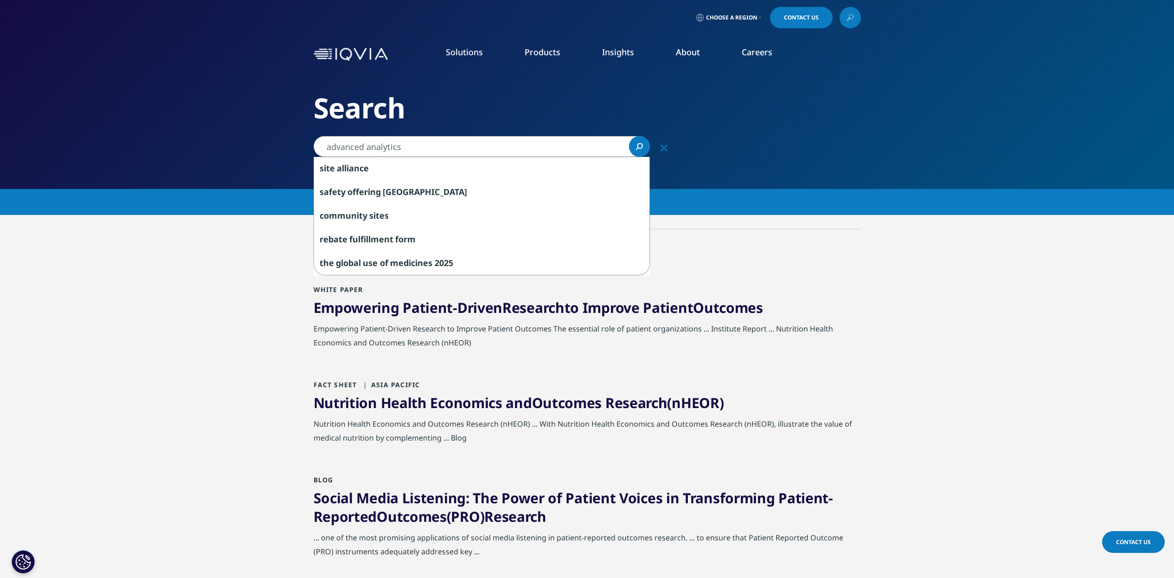
type input "advanced analytics"
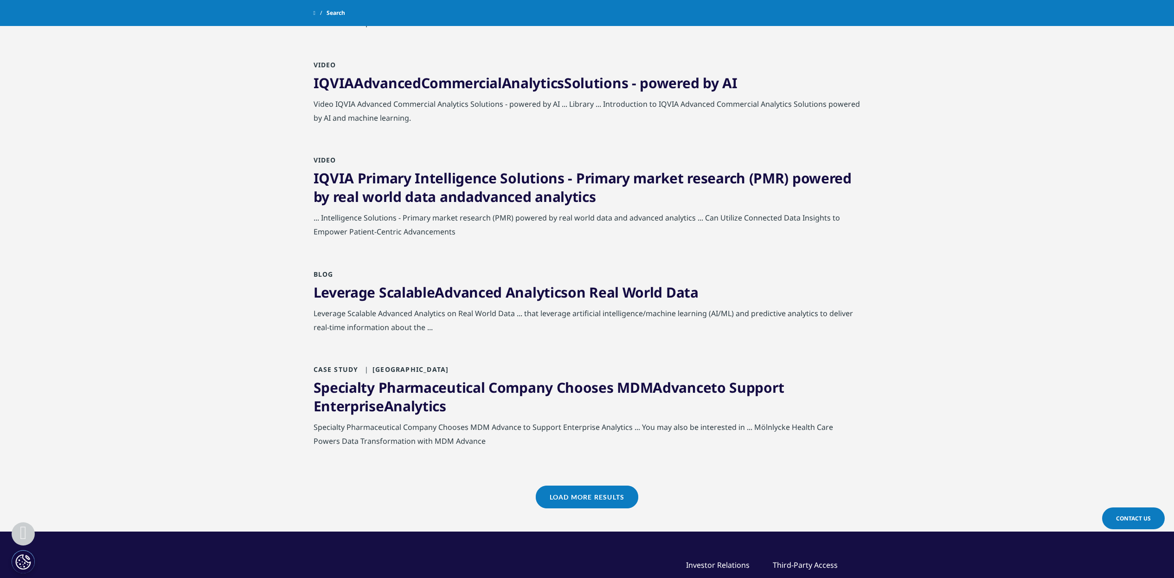
scroll to position [812, 0]
click at [603, 493] on link "Load More Results" at bounding box center [587, 496] width 103 height 23
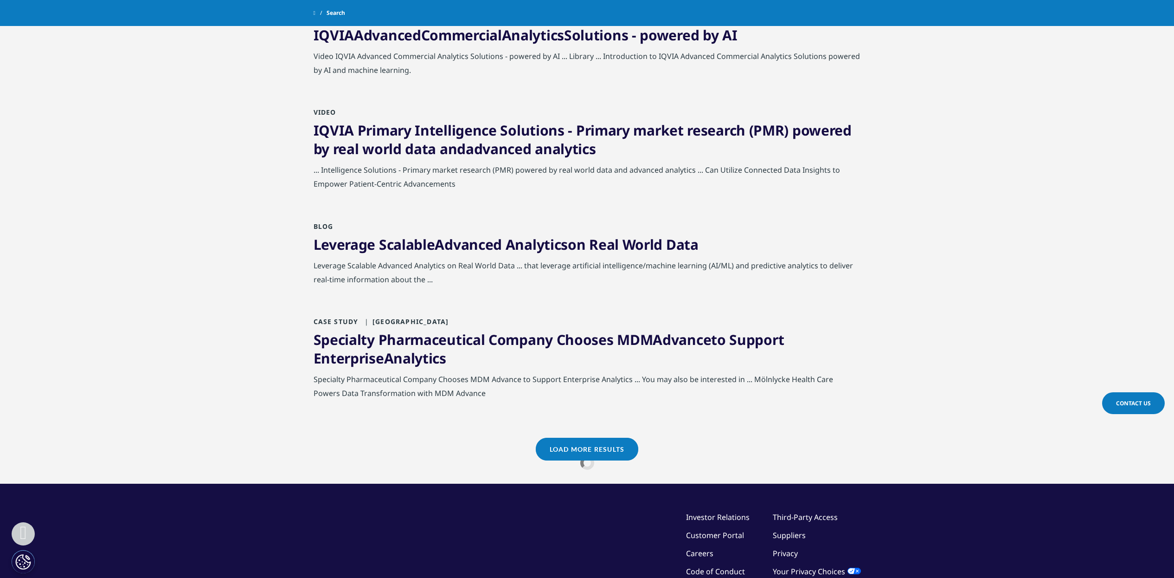
scroll to position [928, 0]
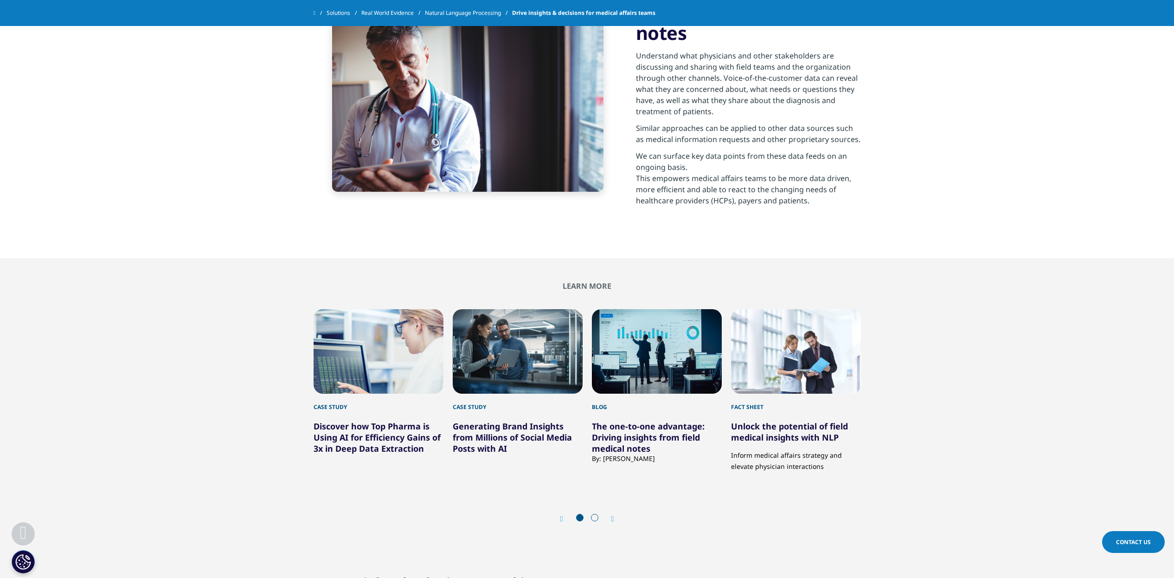
scroll to position [986, 0]
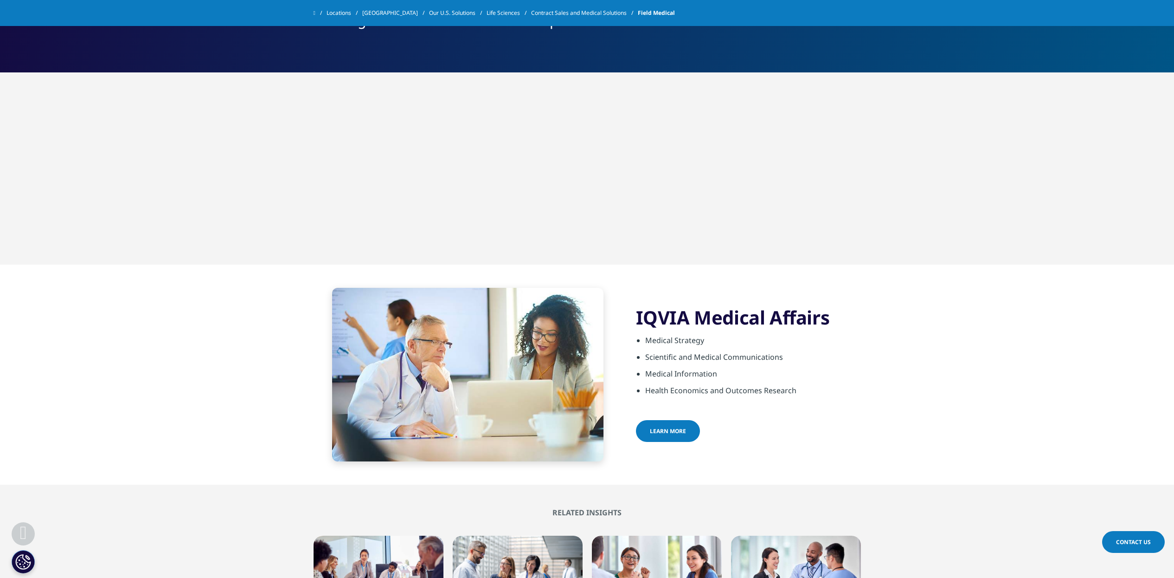
scroll to position [638, 0]
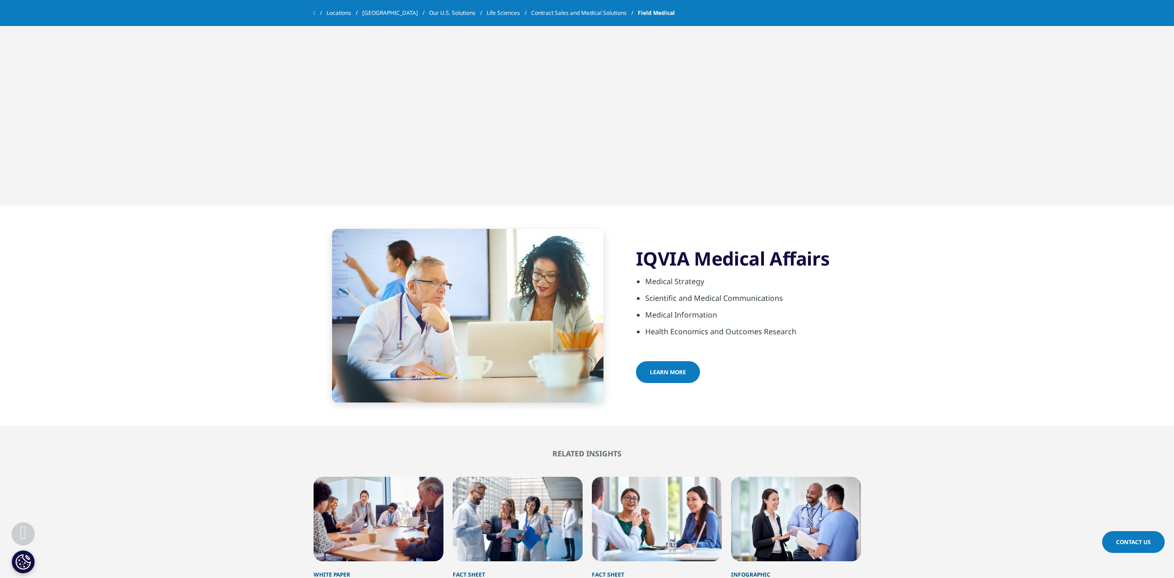
click at [671, 368] on span "Learn more" at bounding box center [668, 372] width 36 height 8
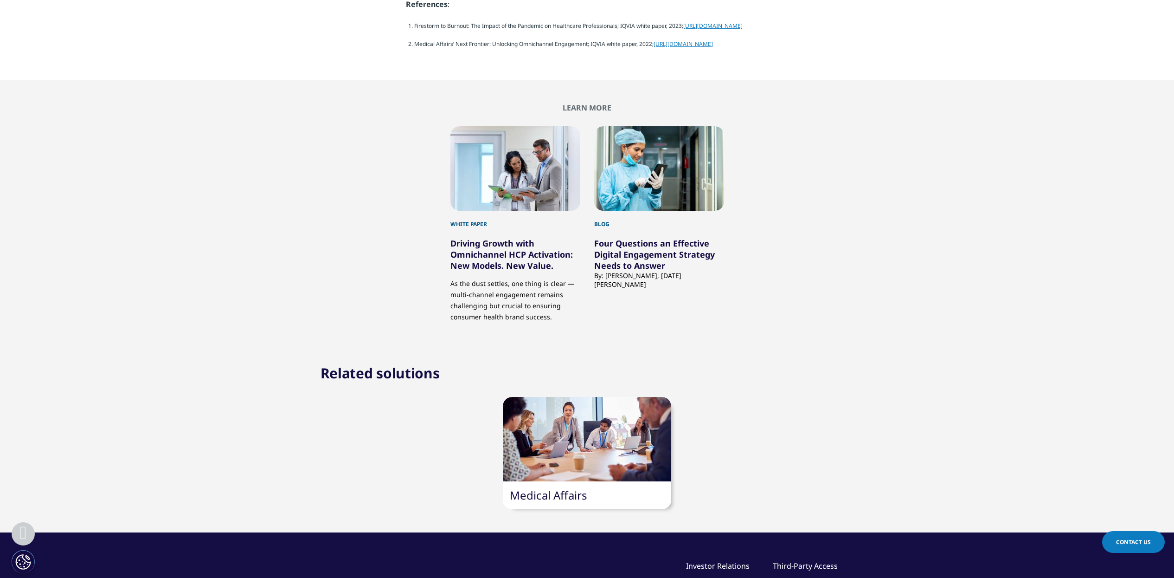
scroll to position [2668, 0]
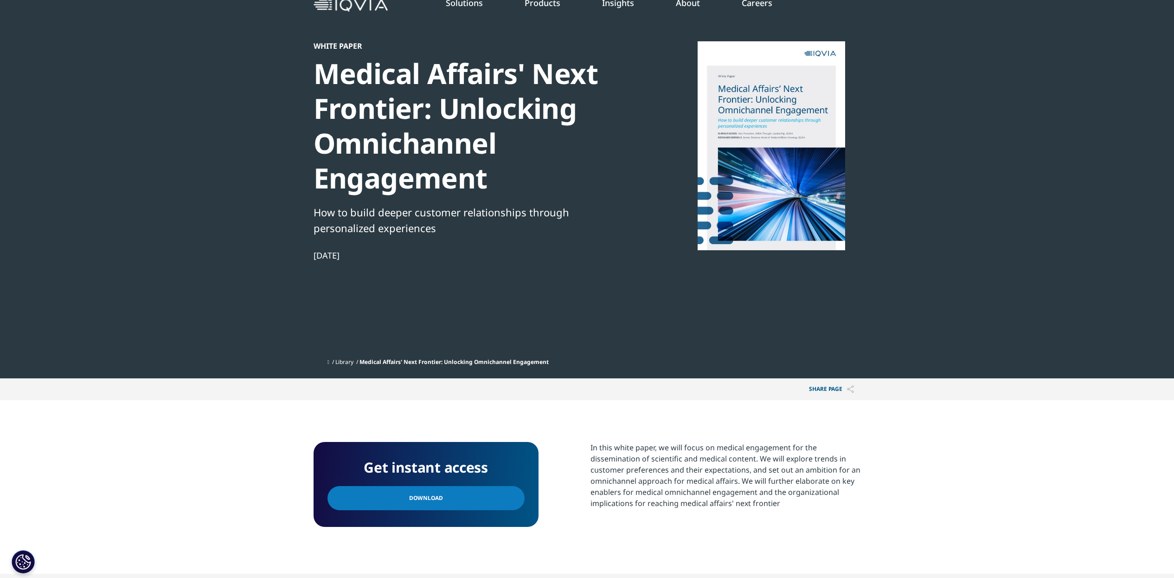
scroll to position [174, 0]
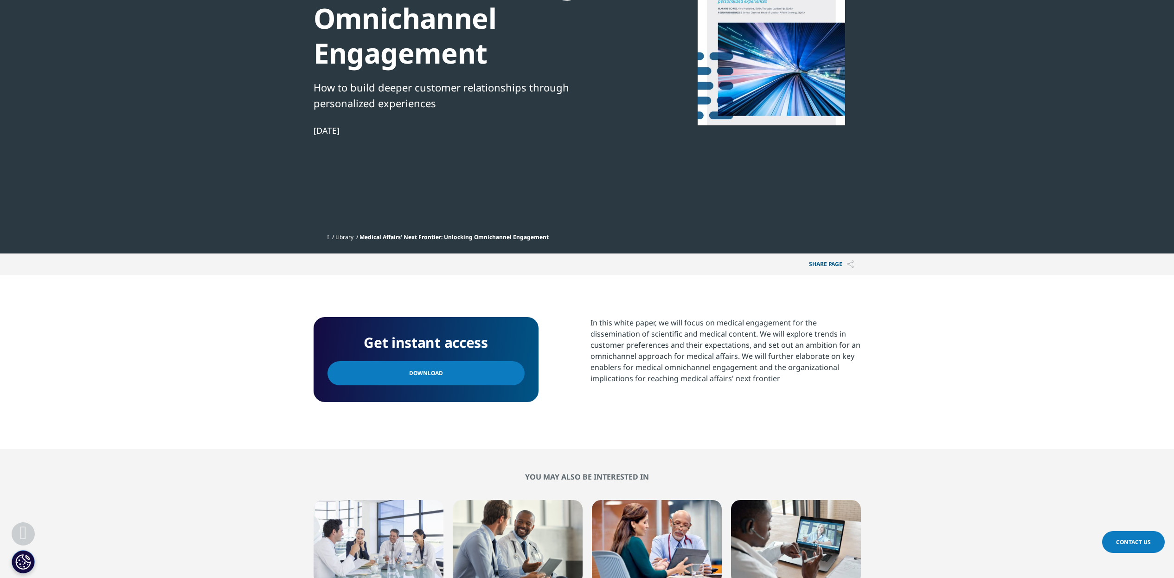
click at [394, 381] on link "Download" at bounding box center [426, 373] width 197 height 24
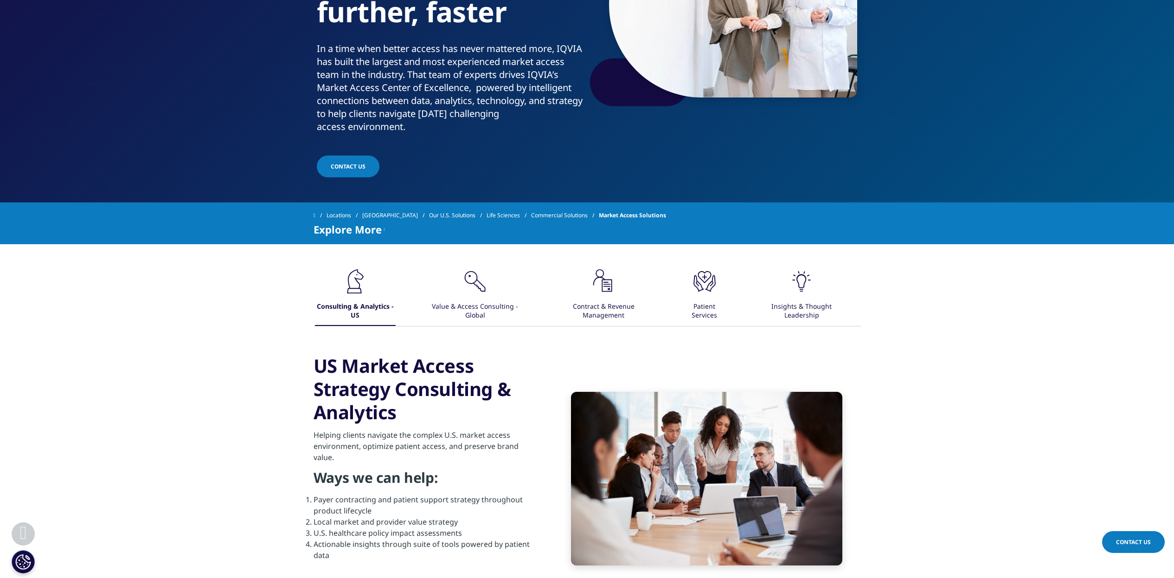
scroll to position [232, 0]
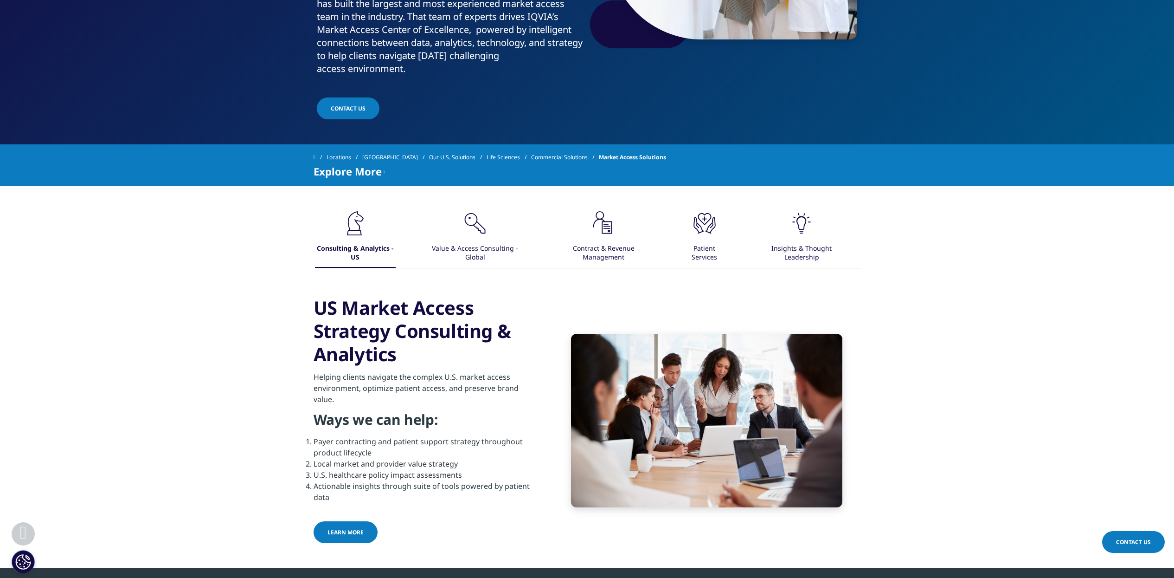
click at [484, 244] on div "Value & Access Consulting - Global" at bounding box center [475, 253] width 101 height 29
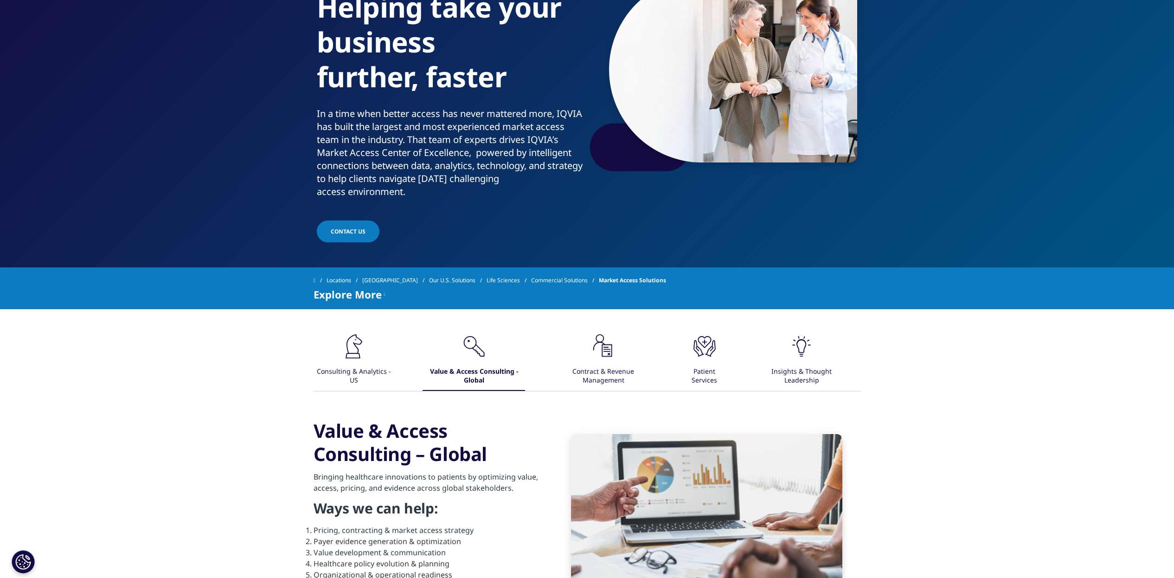
scroll to position [116, 0]
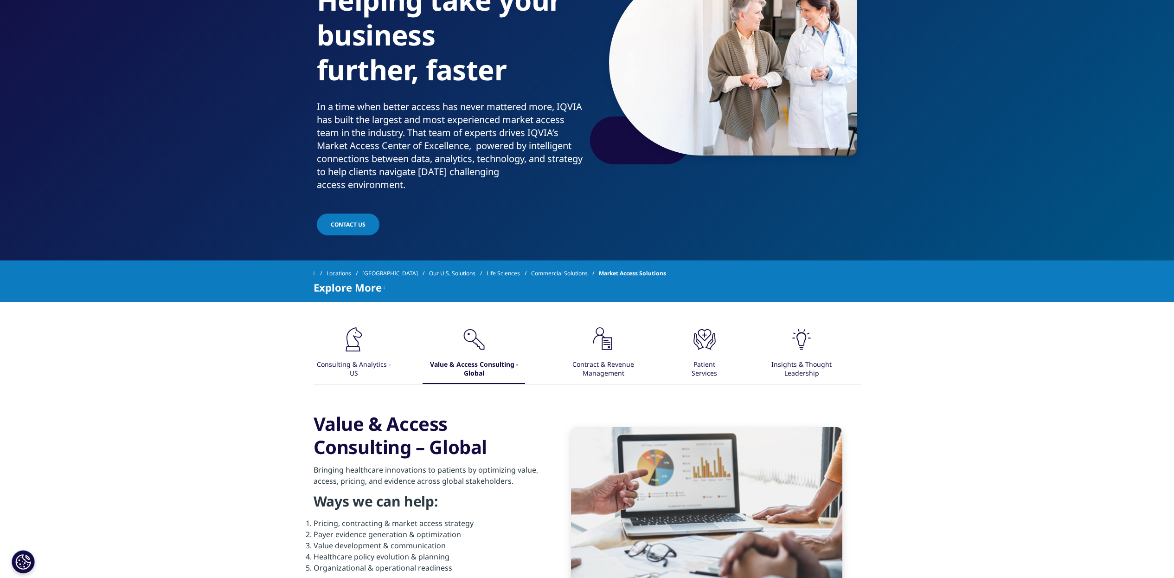
click at [360, 368] on div "Consulting & Analytics - US" at bounding box center [354, 369] width 78 height 29
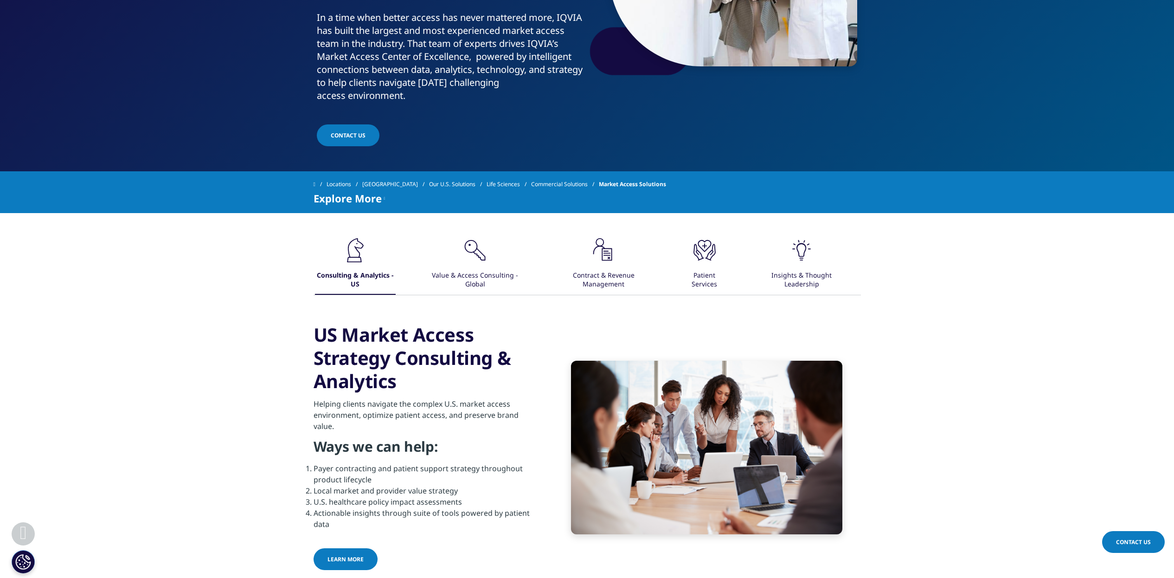
scroll to position [232, 0]
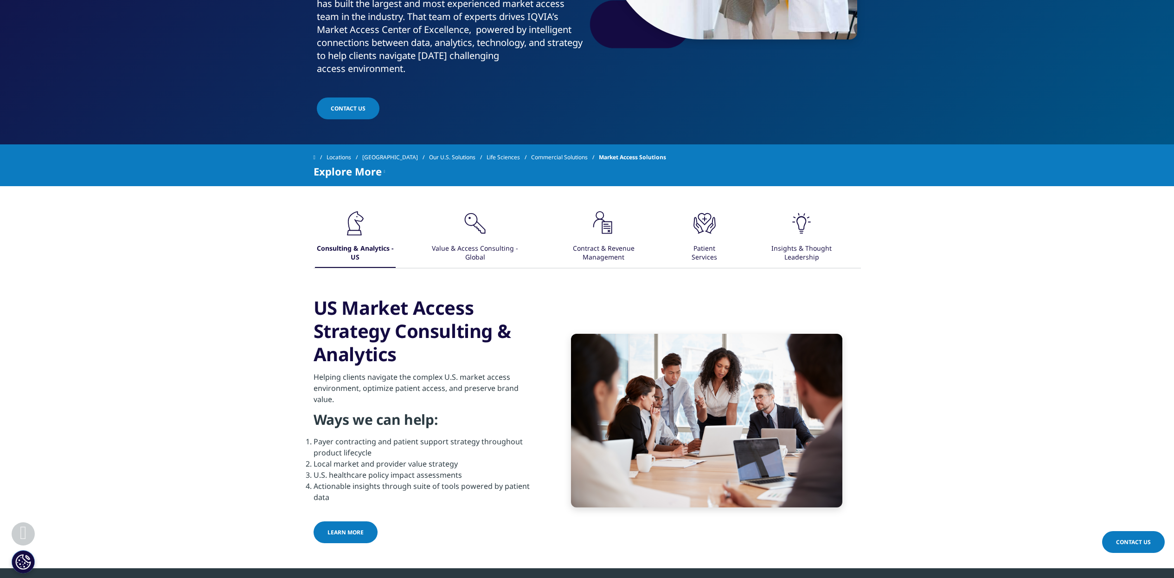
click at [478, 243] on div "Value & Access Consulting - Global" at bounding box center [475, 253] width 101 height 29
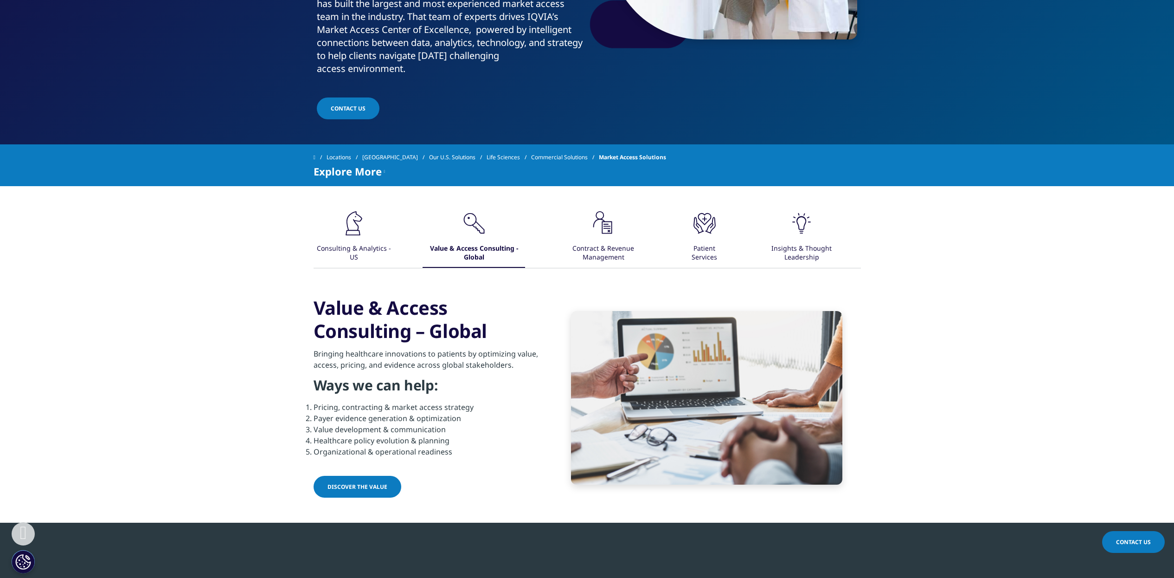
click at [622, 239] on div ".cls-1{fill:#231f20;} Contract & Revenue Management" at bounding box center [604, 238] width 98 height 58
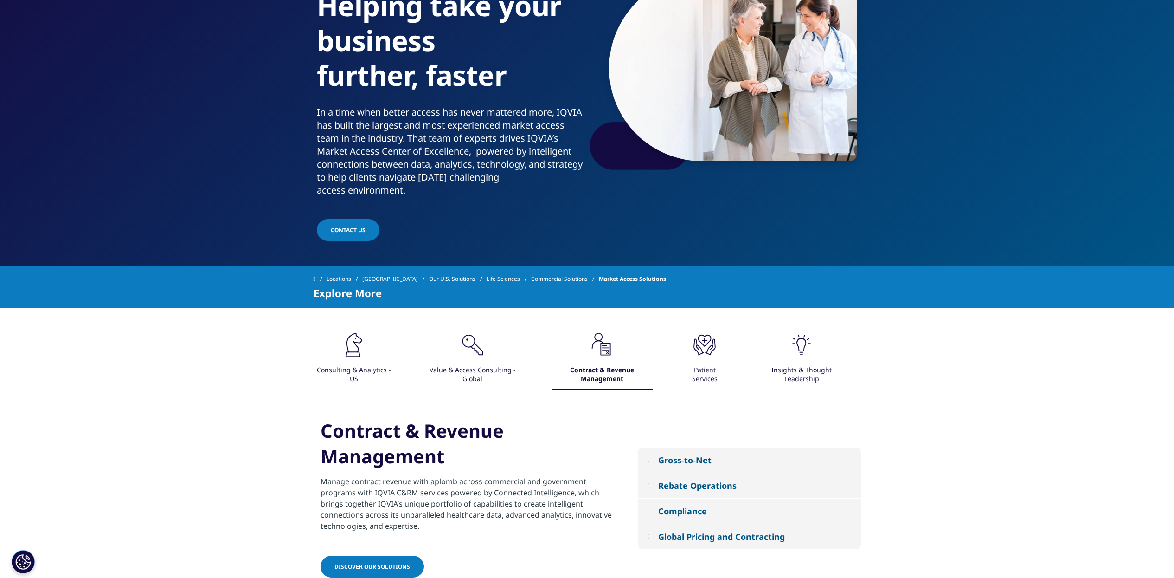
scroll to position [116, 0]
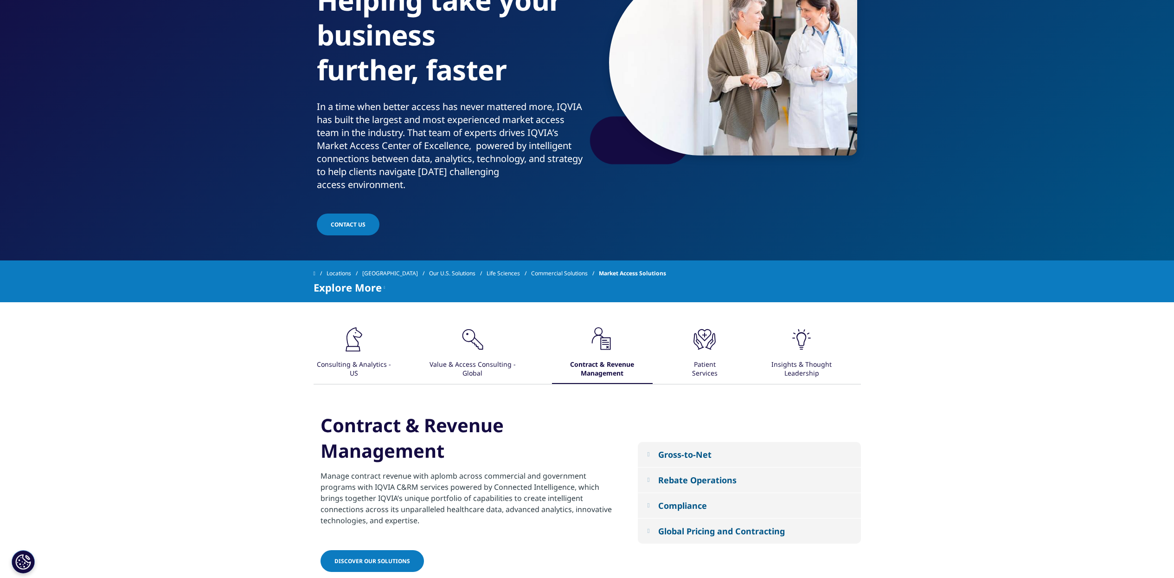
click at [369, 344] on div ".cls-1{fill:#231f20;} Consulting & Analytics - US" at bounding box center [354, 354] width 78 height 58
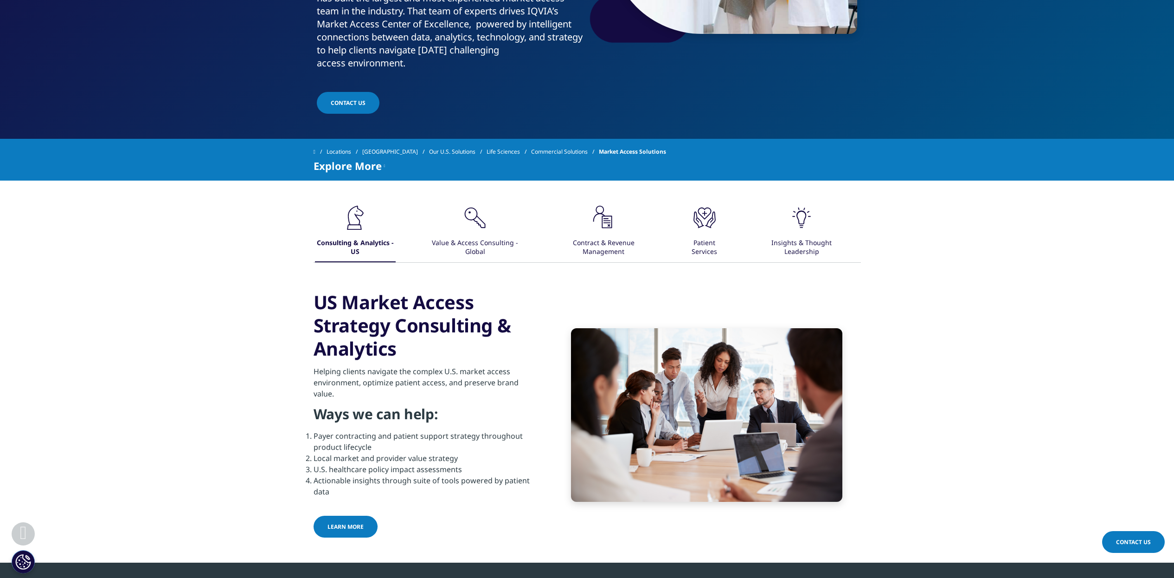
scroll to position [290, 0]
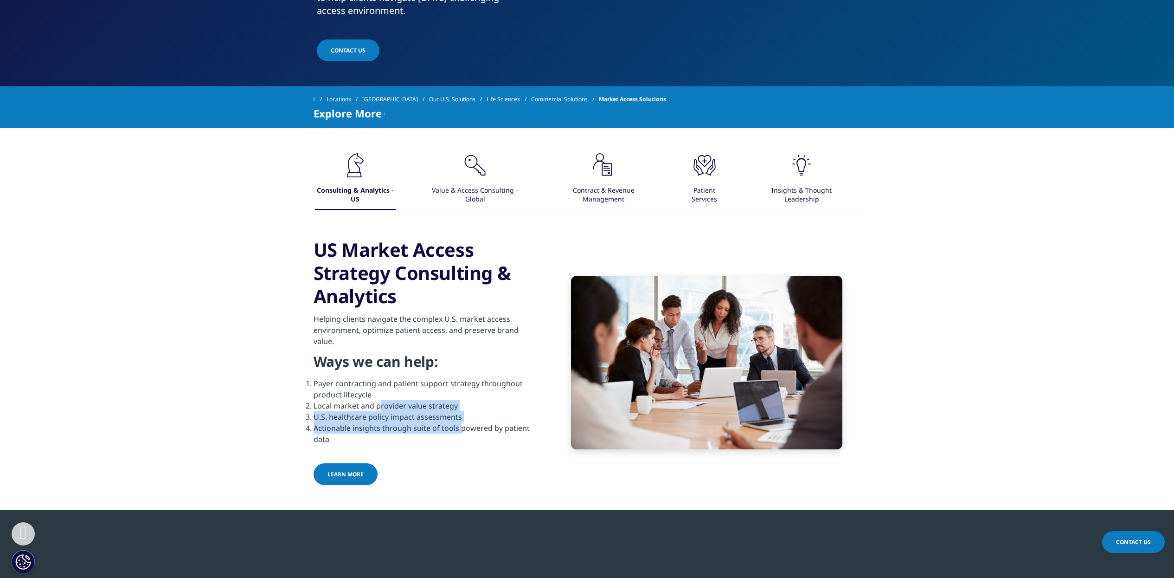
drag, startPoint x: 378, startPoint y: 407, endPoint x: 460, endPoint y: 425, distance: 83.6
click at [460, 425] on ol "Payer contracting and patient support strategy throughout product lifecycle Loc…" at bounding box center [426, 411] width 225 height 67
drag, startPoint x: 460, startPoint y: 425, endPoint x: 388, endPoint y: 444, distance: 74.3
click at [388, 444] on li "Actionable insights through suite of tools powered by patient data" at bounding box center [426, 433] width 225 height 22
click at [480, 191] on div "Value & Access Consulting - Global" at bounding box center [475, 195] width 101 height 29
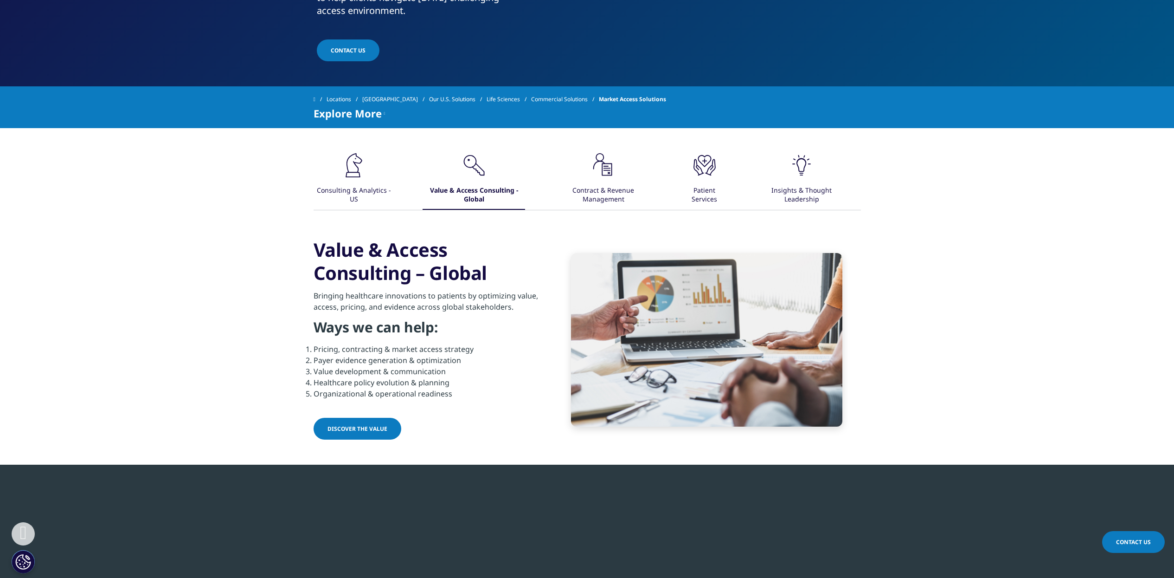
click at [608, 182] on div "Contract & Revenue Management" at bounding box center [604, 195] width 98 height 29
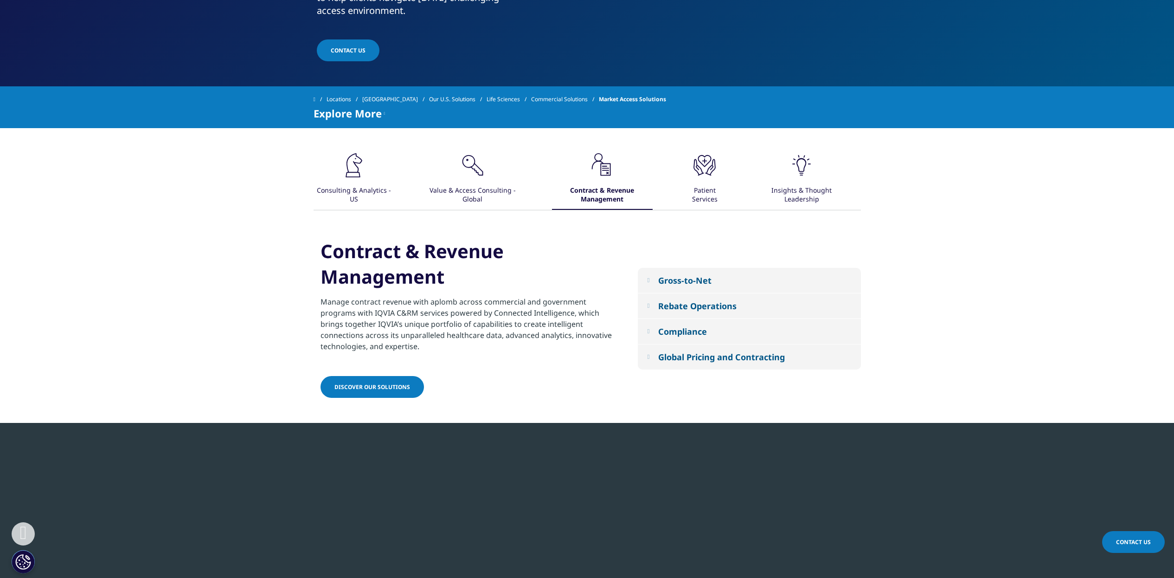
click at [686, 166] on div ".cls-1{fill:#231f20;} Patient Services" at bounding box center [704, 180] width 45 height 58
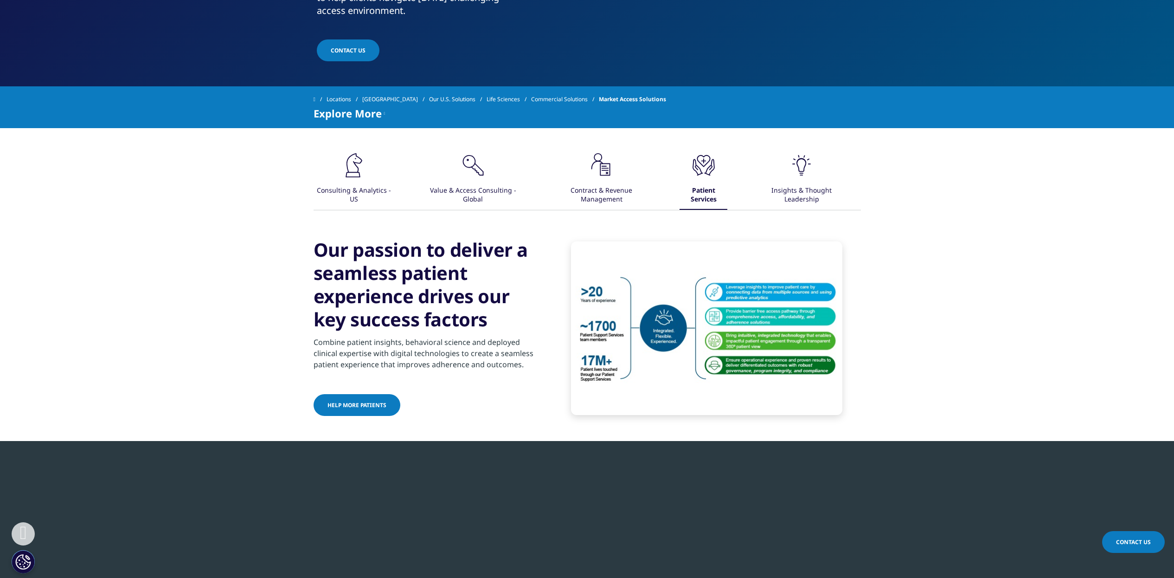
click at [686, 366] on img at bounding box center [706, 328] width 271 height 174
click at [719, 337] on img at bounding box center [706, 328] width 271 height 174
click at [744, 362] on img at bounding box center [706, 328] width 271 height 174
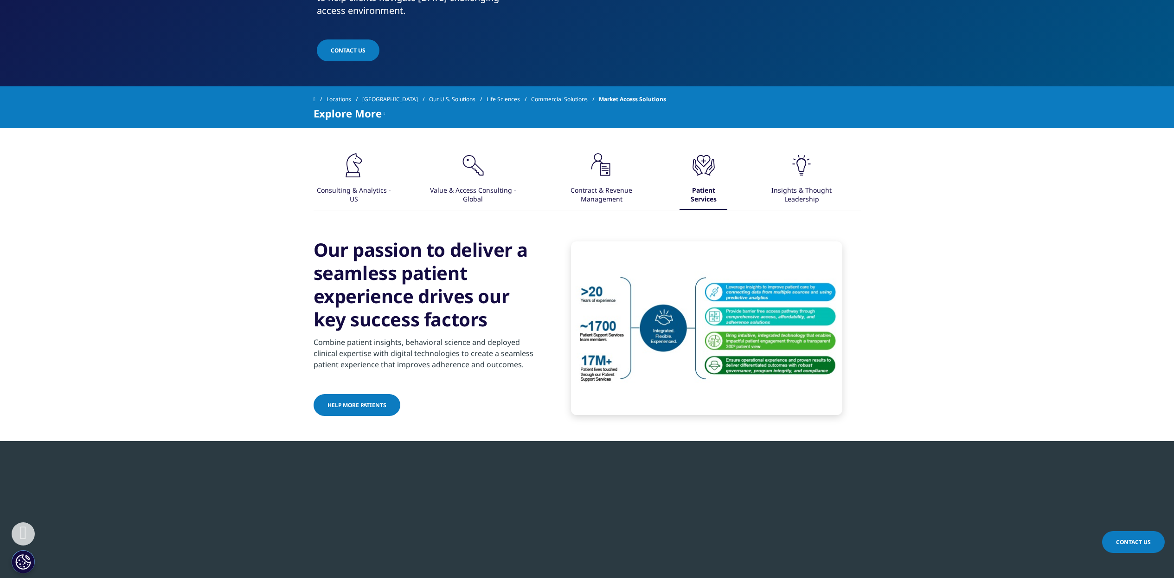
click at [744, 362] on img at bounding box center [706, 328] width 271 height 174
click at [366, 403] on span "HELP MORE PATIENTS" at bounding box center [357, 405] width 59 height 8
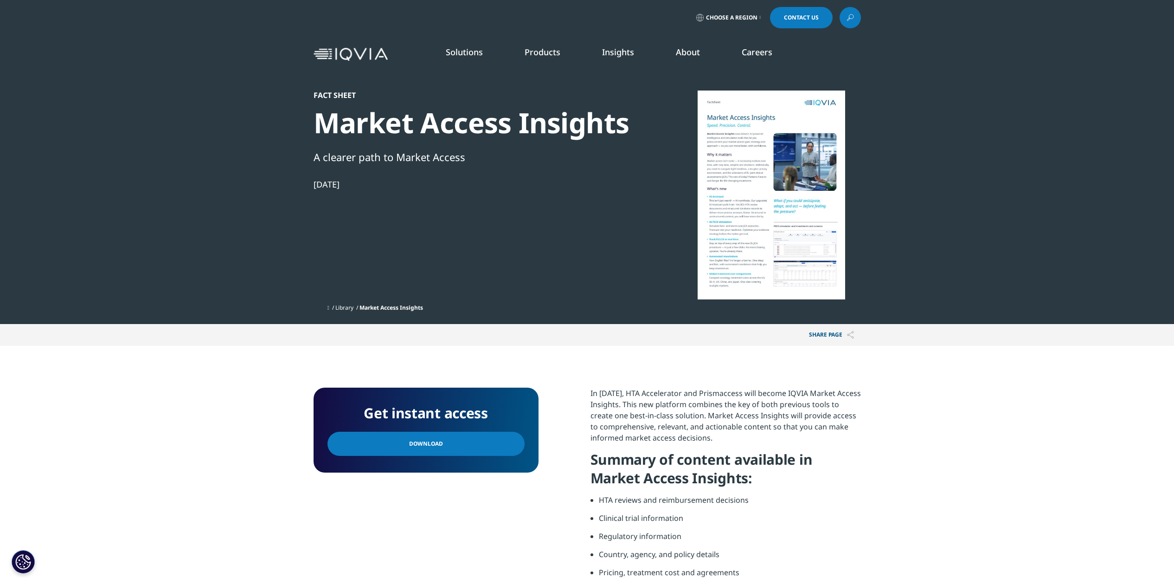
click at [432, 439] on span "Download" at bounding box center [426, 444] width 34 height 10
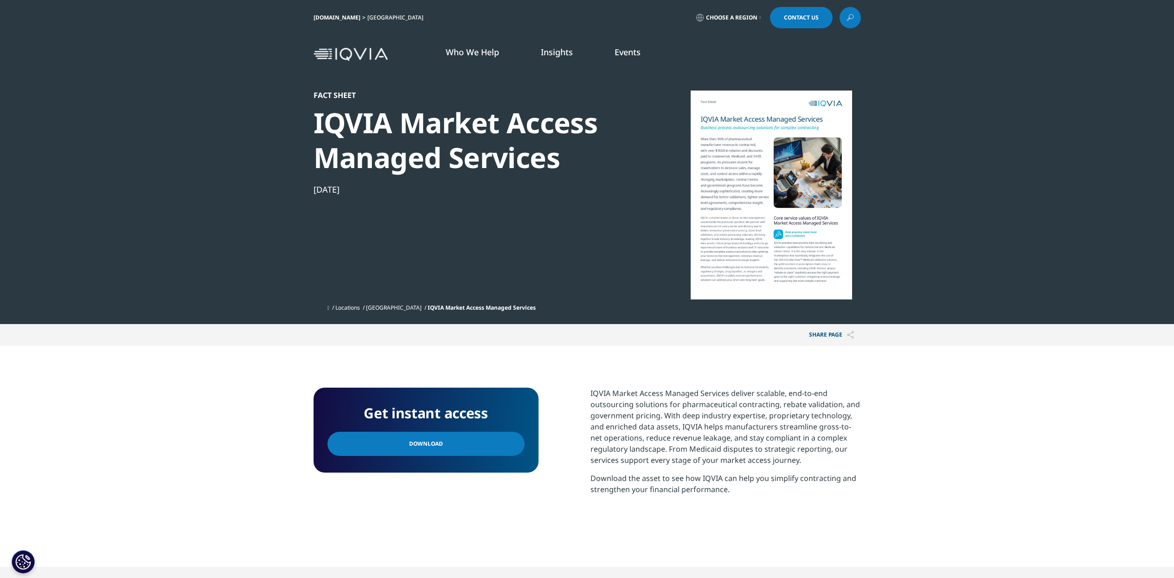
scroll to position [137, 548]
click at [404, 454] on link "Download" at bounding box center [426, 444] width 197 height 24
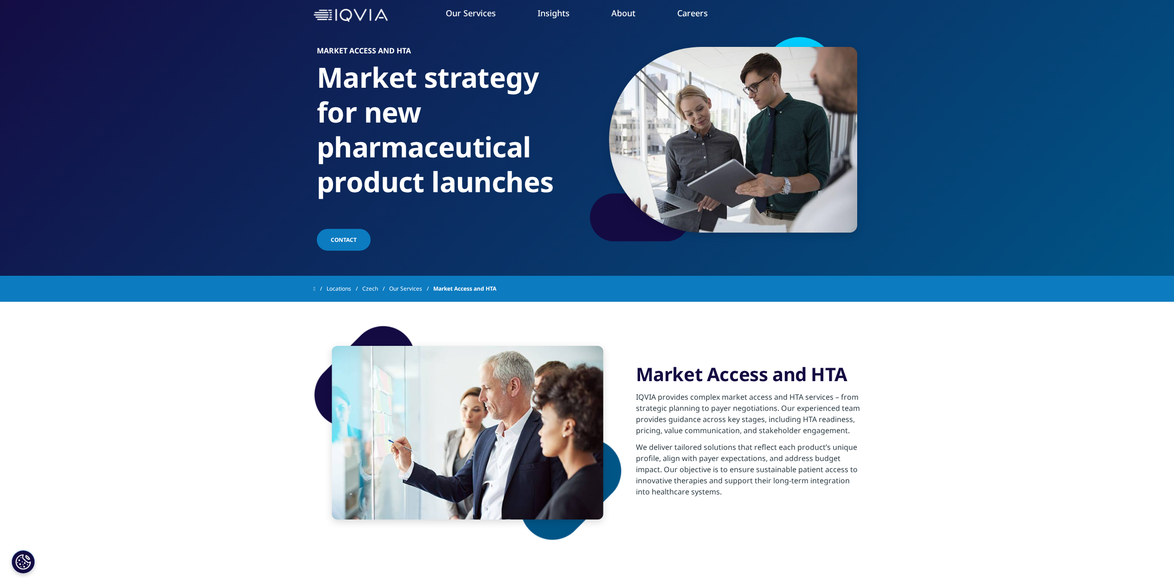
scroll to position [116, 0]
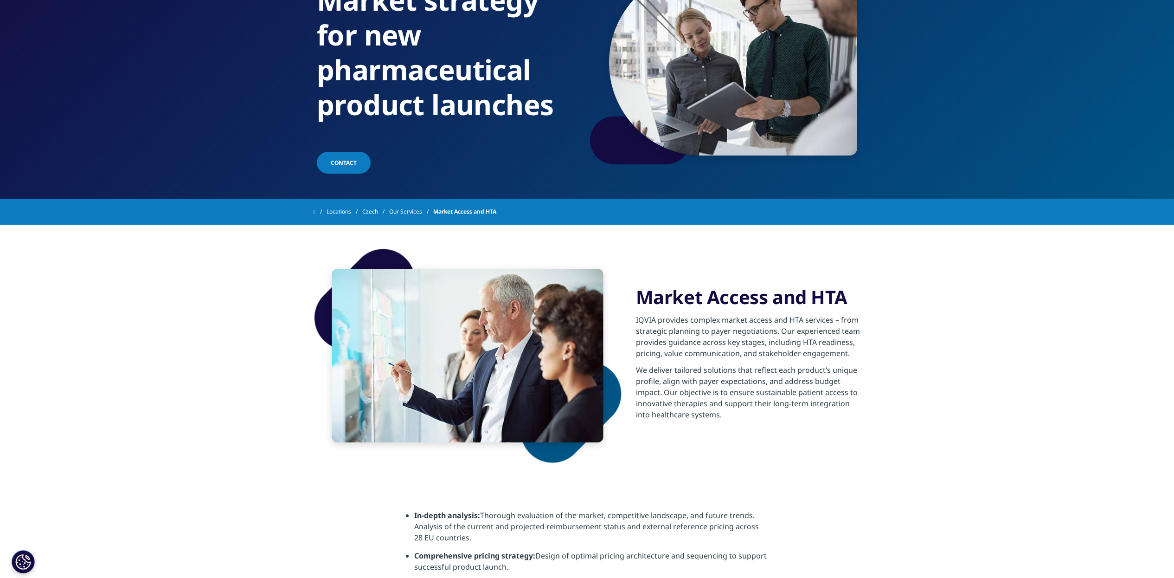
drag, startPoint x: 796, startPoint y: 332, endPoint x: 853, endPoint y: 356, distance: 61.7
click at [853, 356] on p "IQVIA provides complex market access and HTA services – from strategic planning…" at bounding box center [748, 339] width 225 height 50
drag, startPoint x: 852, startPoint y: 356, endPoint x: 808, endPoint y: 347, distance: 44.5
copy p "experienced team provides guidance across key stages, including HTA readiness, …"
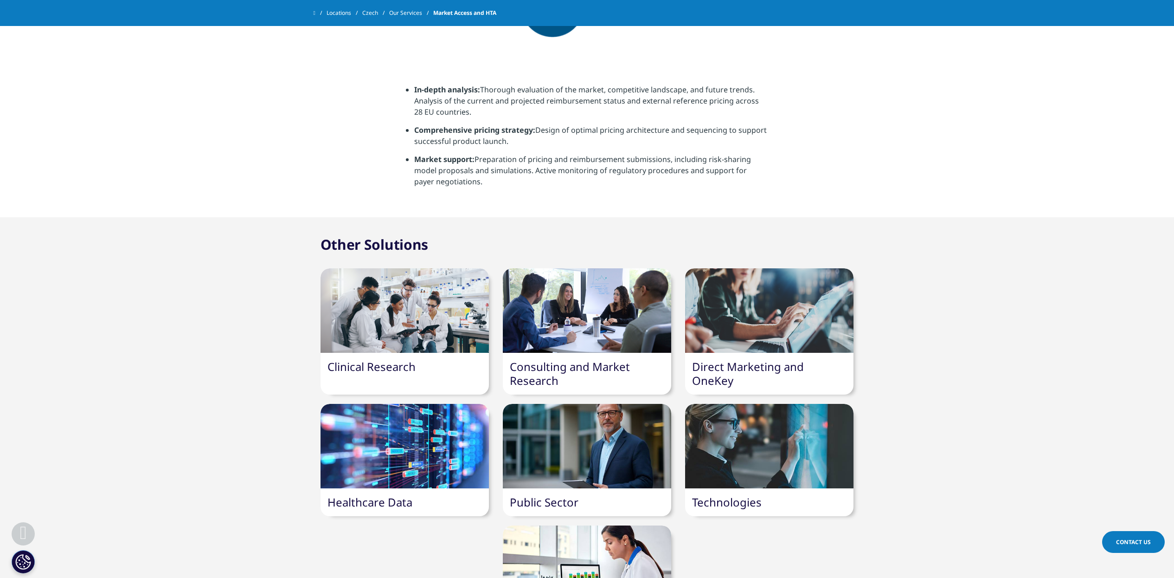
scroll to position [754, 0]
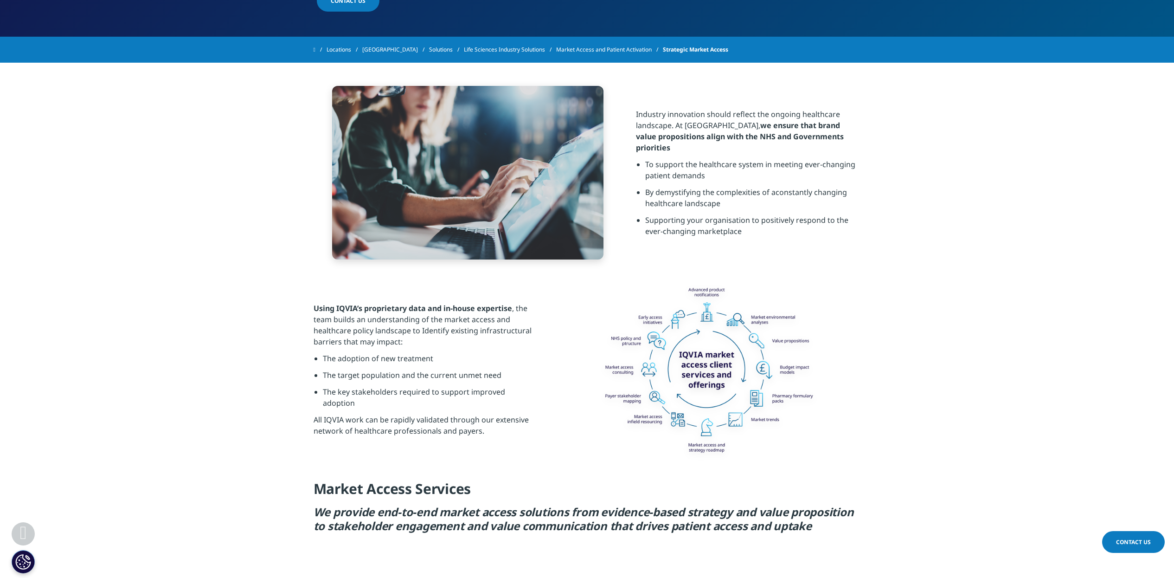
scroll to position [348, 0]
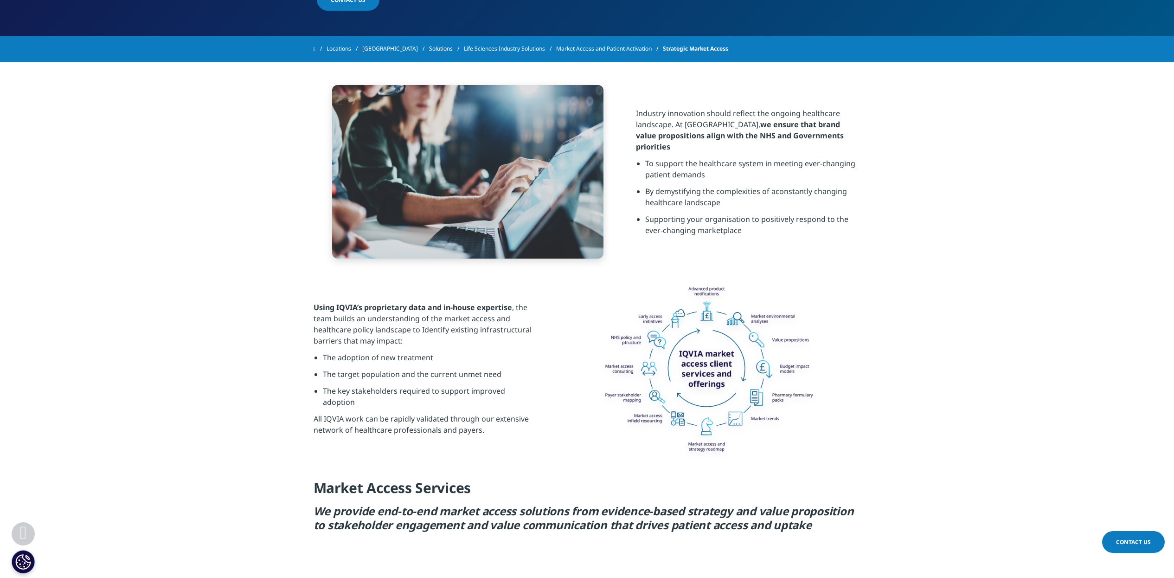
click at [722, 367] on img at bounding box center [706, 369] width 271 height 174
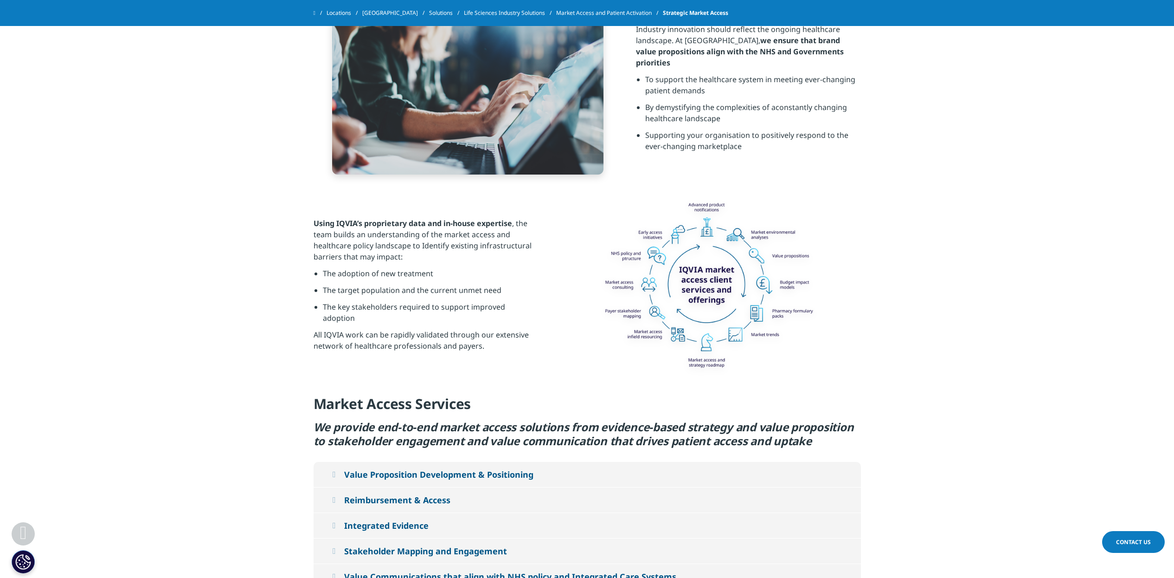
scroll to position [464, 0]
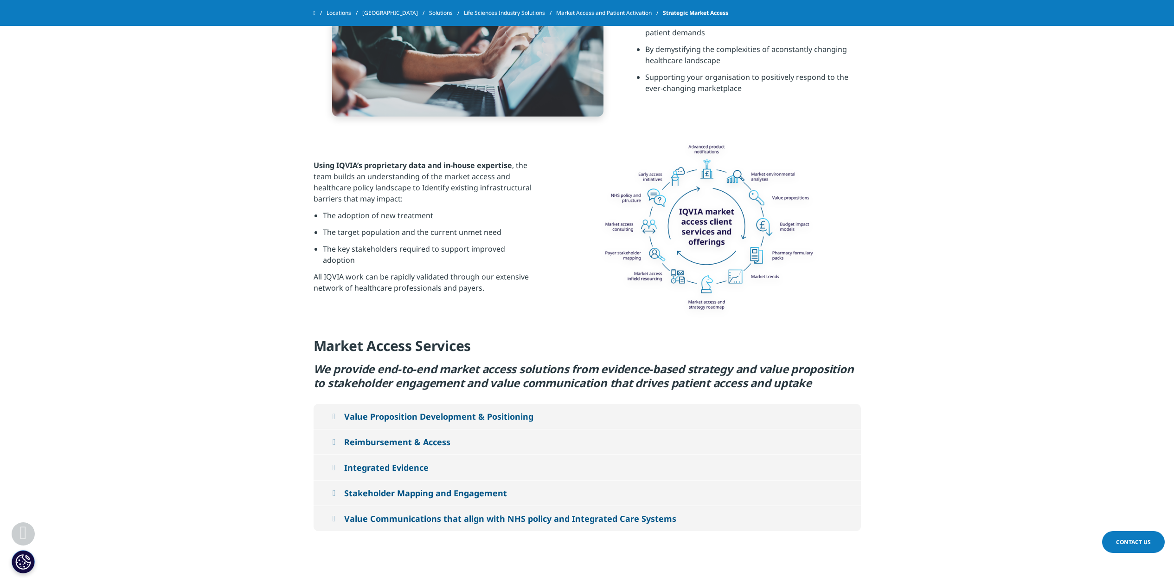
click at [452, 420] on div "Value Proposition Development & Positioning" at bounding box center [438, 416] width 189 height 11
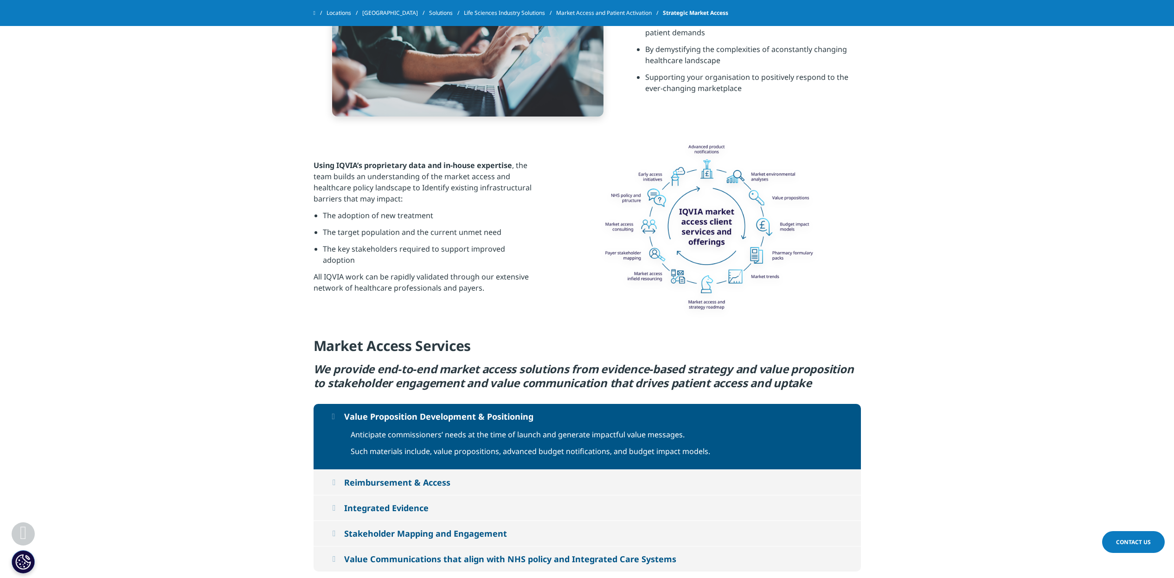
click at [394, 483] on div "Reimbursement & Access" at bounding box center [397, 482] width 106 height 11
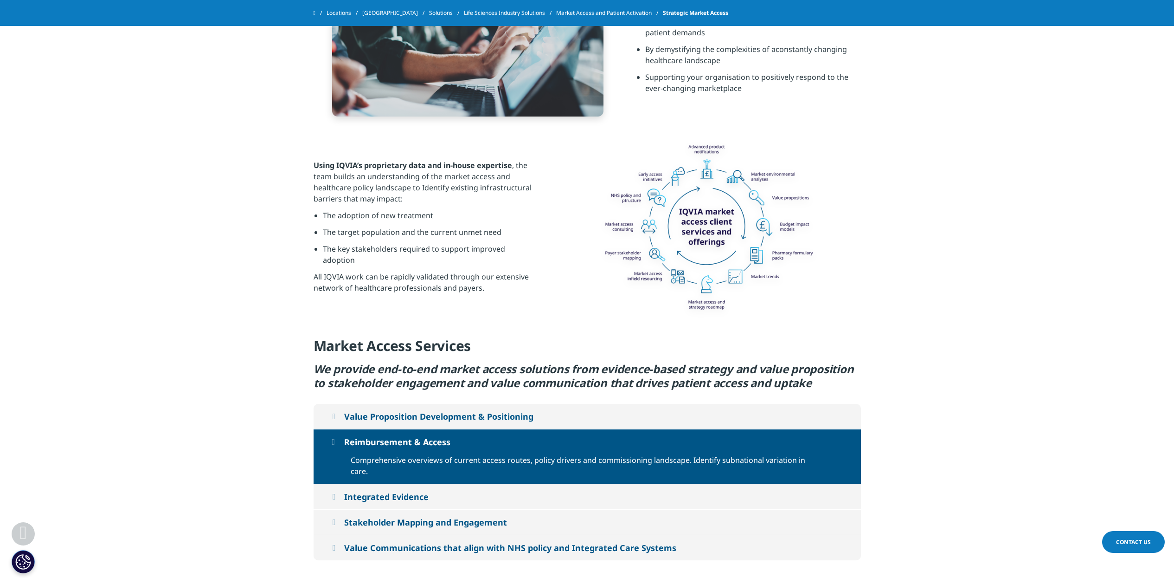
click at [439, 489] on button "Integrated Evidence" at bounding box center [588, 496] width 548 height 25
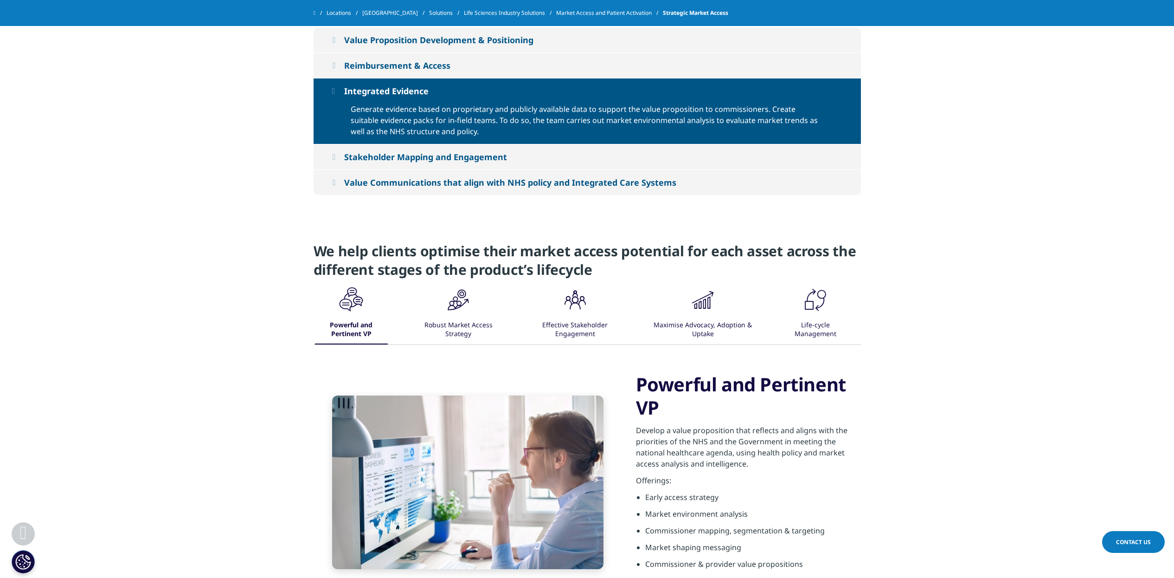
scroll to position [754, 0]
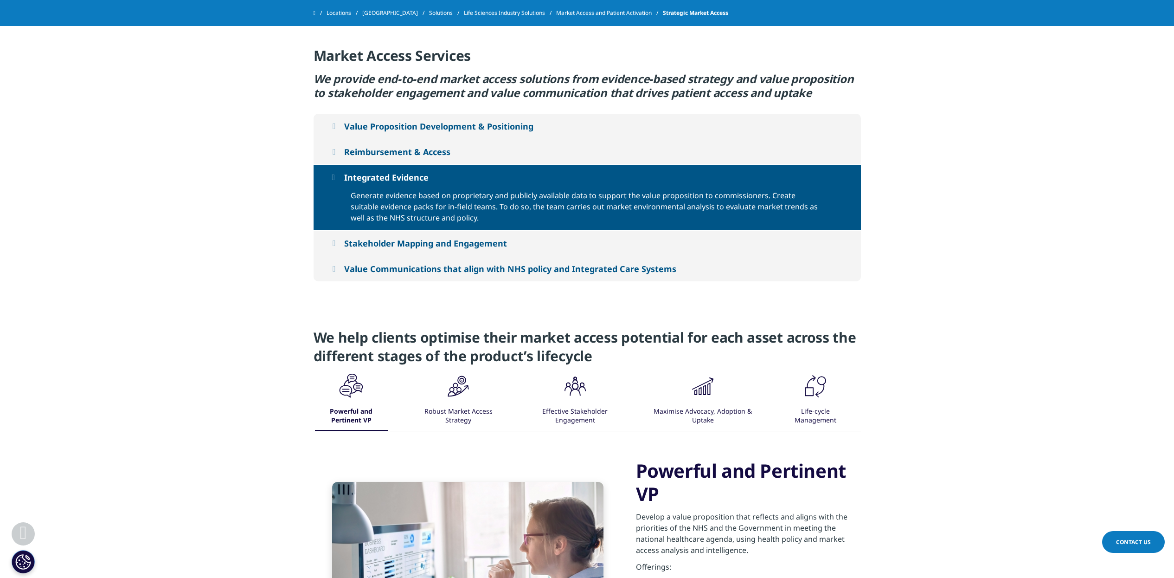
click at [456, 246] on div "Stakeholder Mapping and Engagement" at bounding box center [425, 243] width 163 height 11
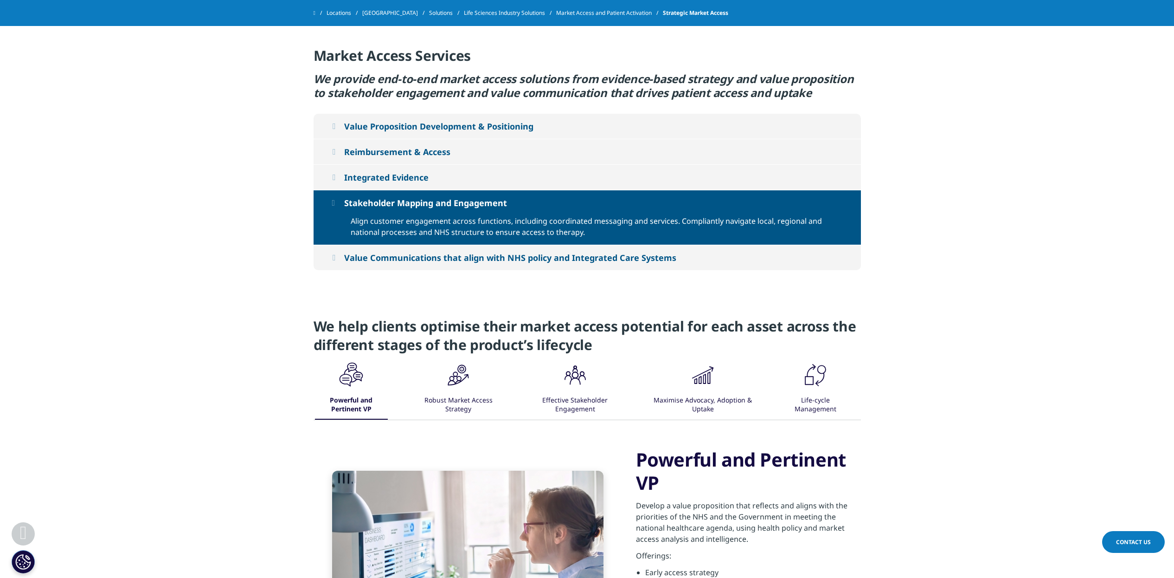
click at [464, 255] on div "Value Communications that align with NHS policy and Integrated Care Systems" at bounding box center [510, 257] width 332 height 11
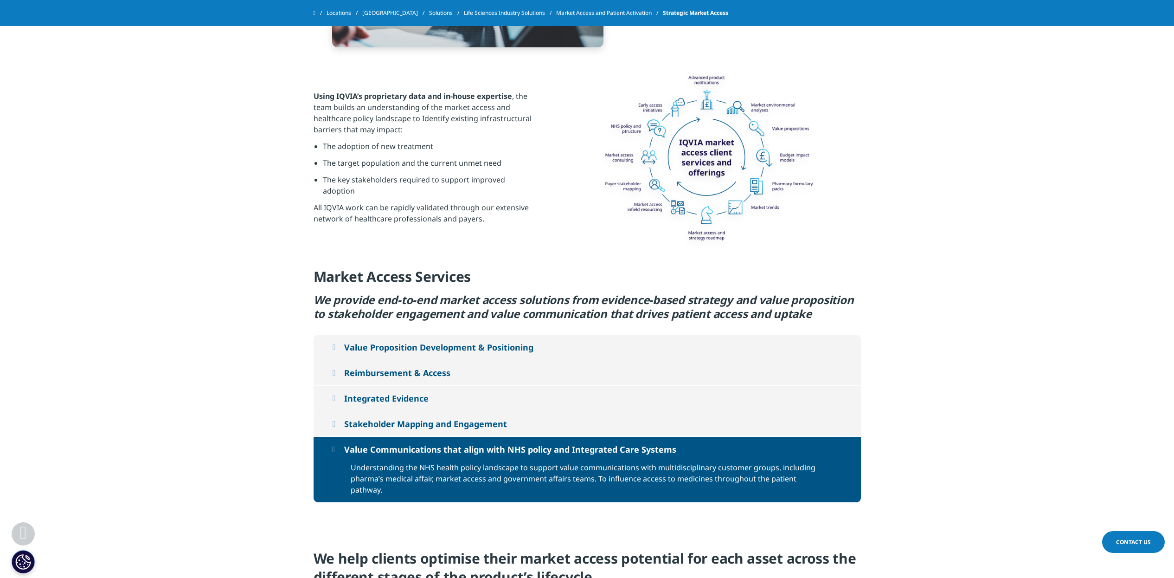
scroll to position [522, 0]
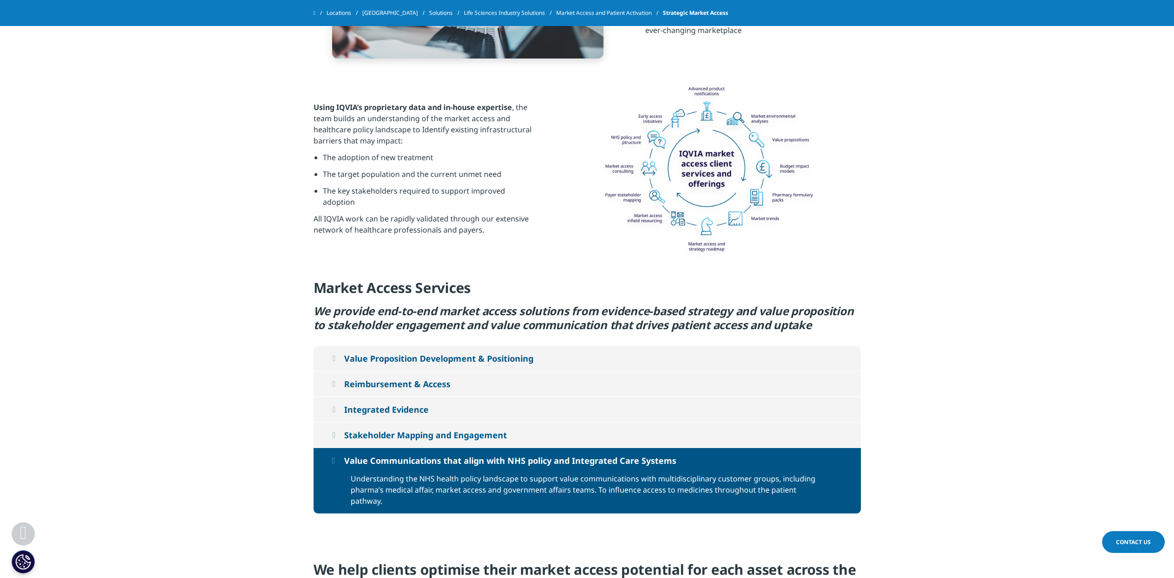
click at [425, 363] on div "Value Proposition Development & Positioning" at bounding box center [438, 358] width 189 height 11
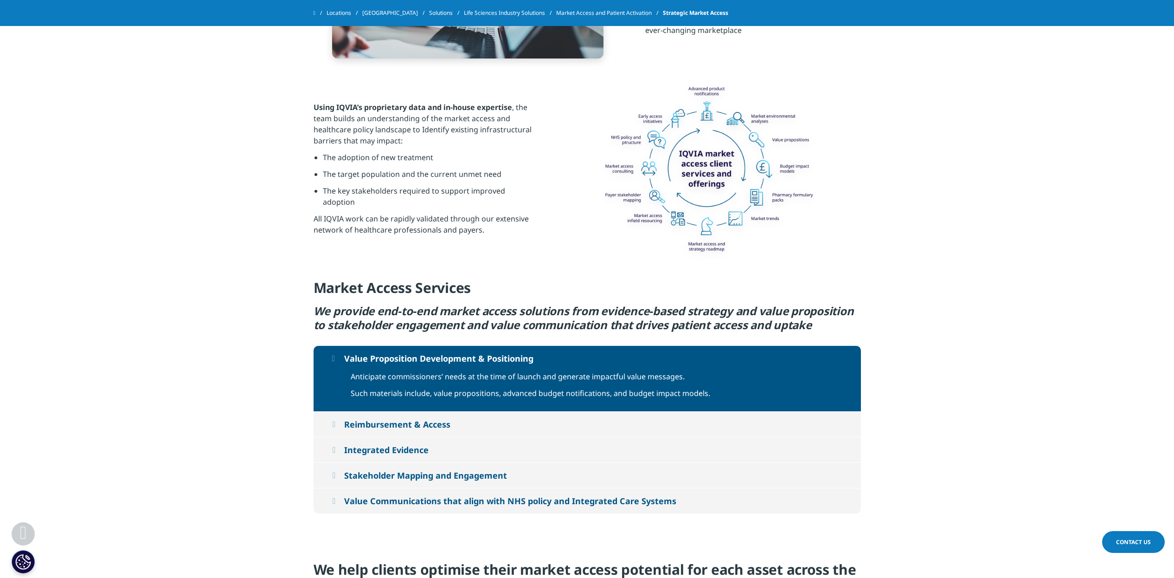
click at [412, 427] on div "Reimbursement & Access" at bounding box center [397, 424] width 106 height 11
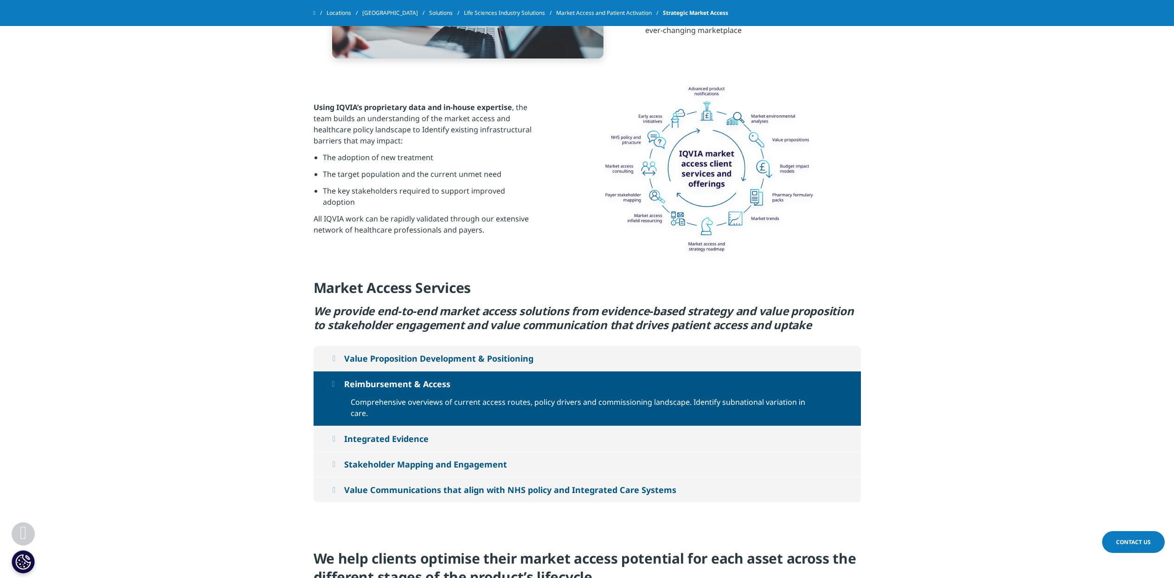
click at [423, 433] on div "Integrated Evidence" at bounding box center [386, 438] width 84 height 11
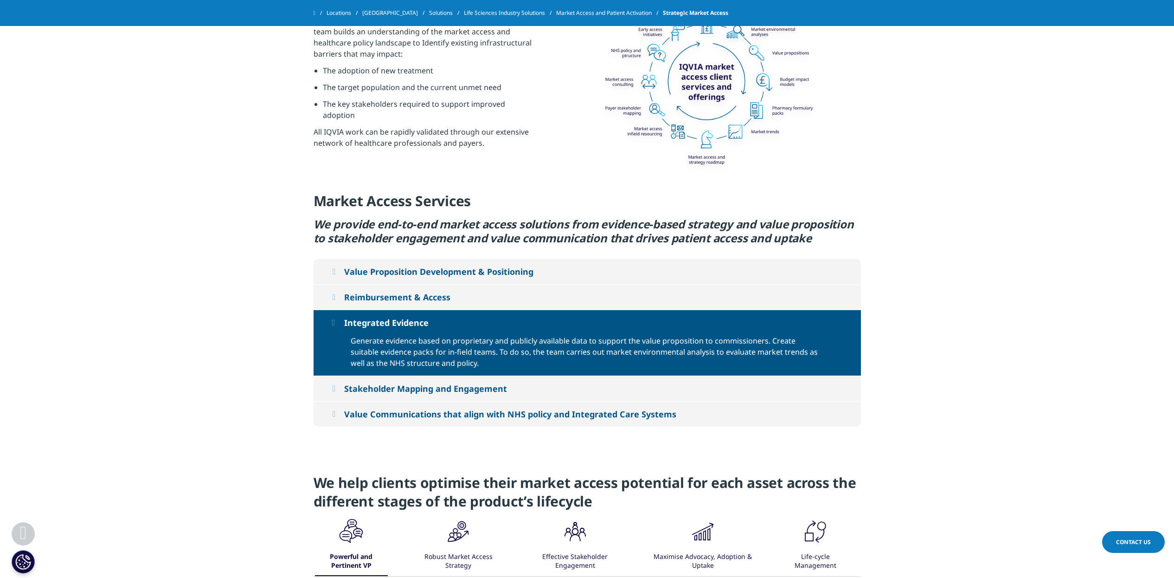
scroll to position [638, 0]
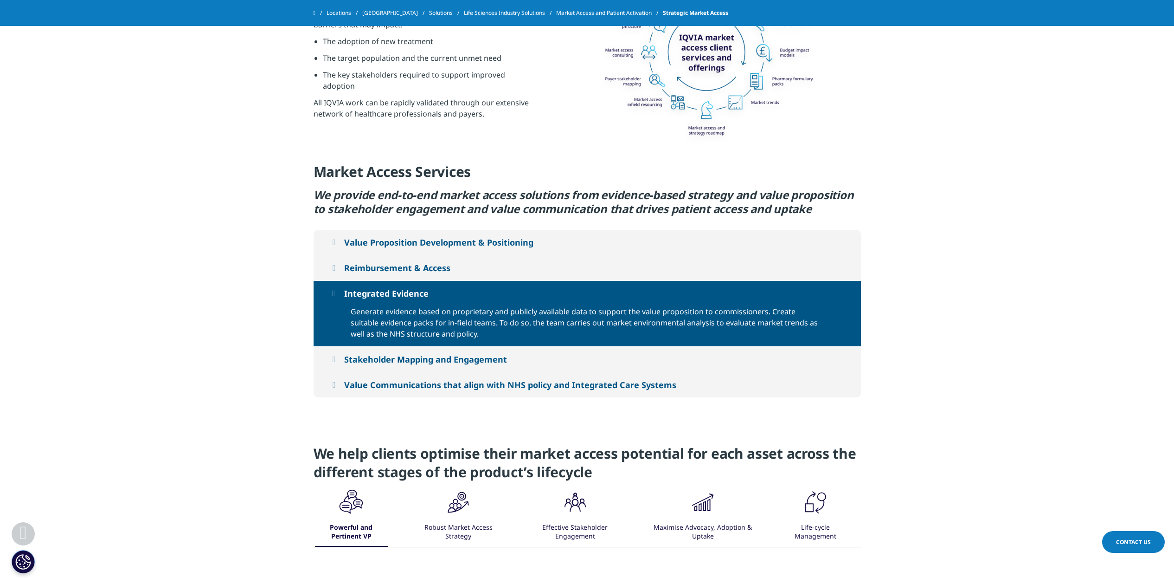
click at [461, 516] on div ".cls-1{fill:#231f20;}" at bounding box center [459, 503] width 28 height 30
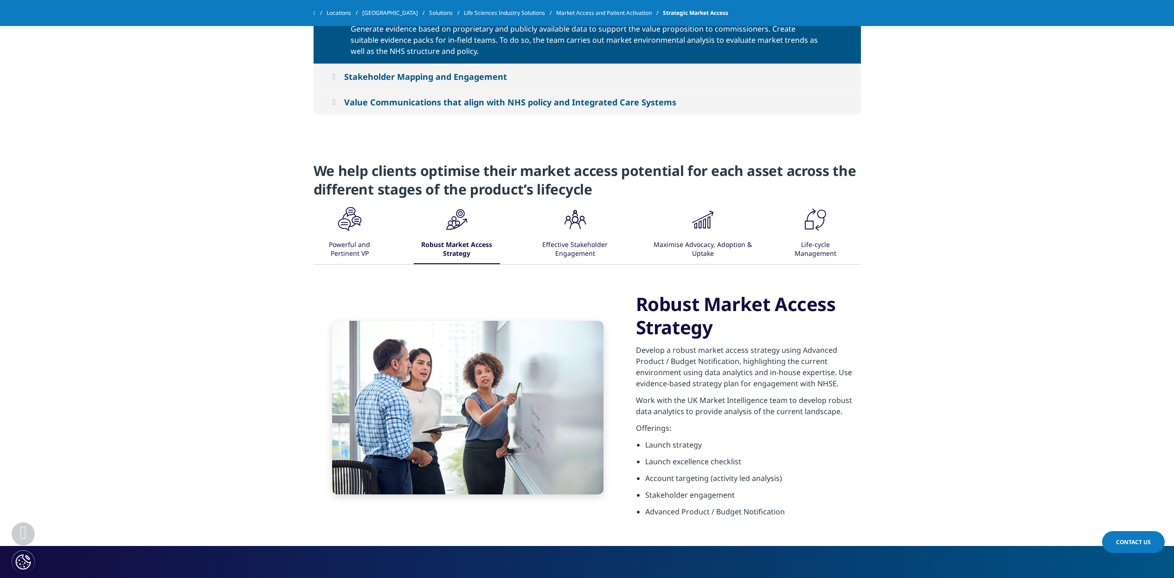
scroll to position [928, 0]
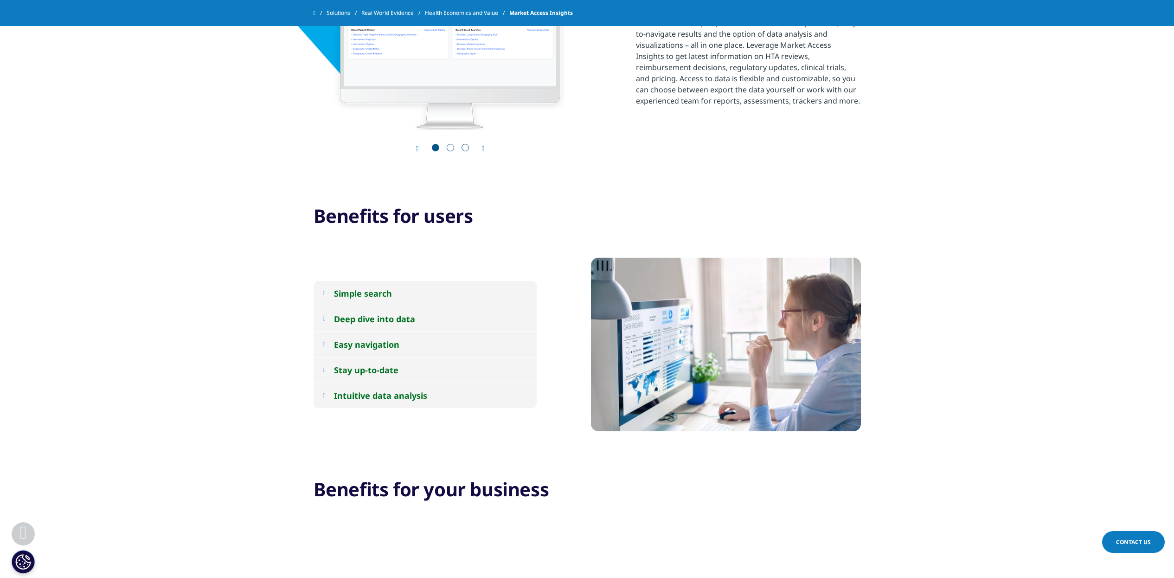
scroll to position [522, 0]
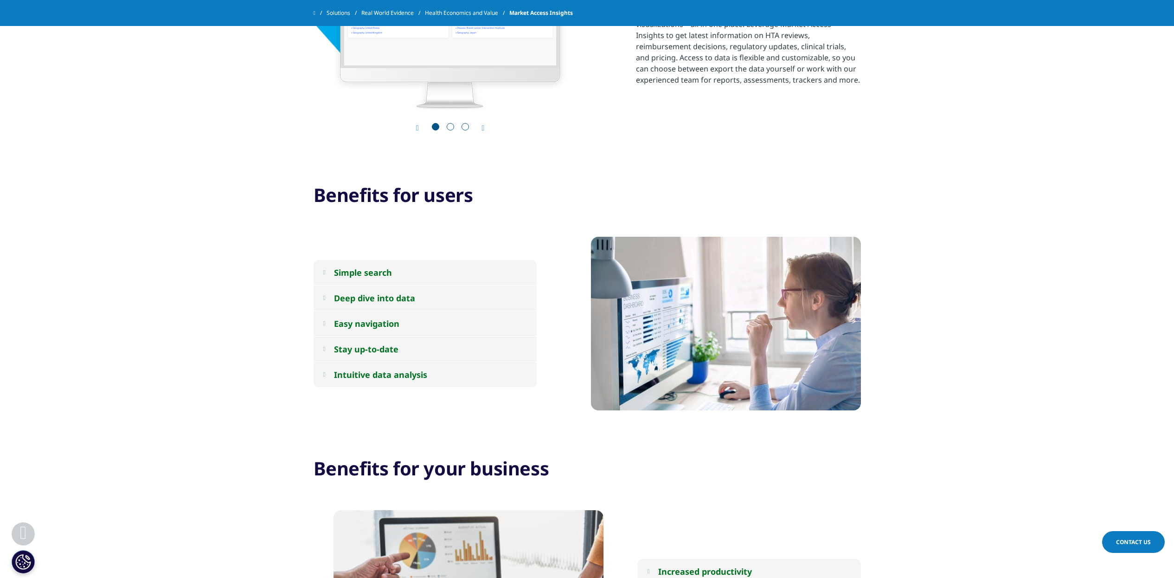
click at [357, 274] on div "Simple search" at bounding box center [363, 272] width 58 height 11
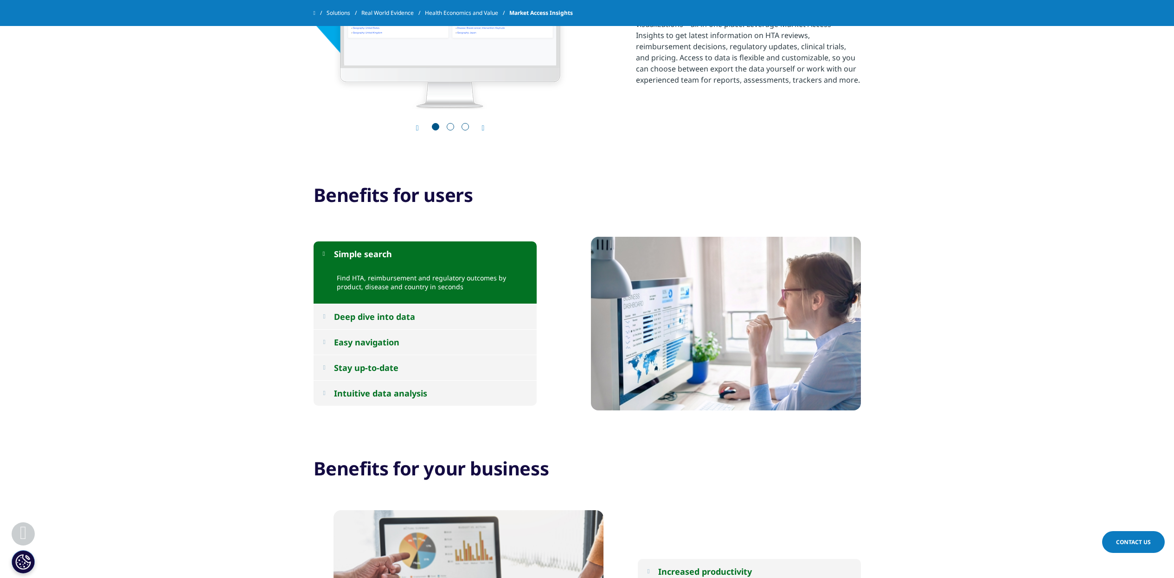
click at [420, 317] on button "Deep dive into data" at bounding box center [425, 316] width 223 height 25
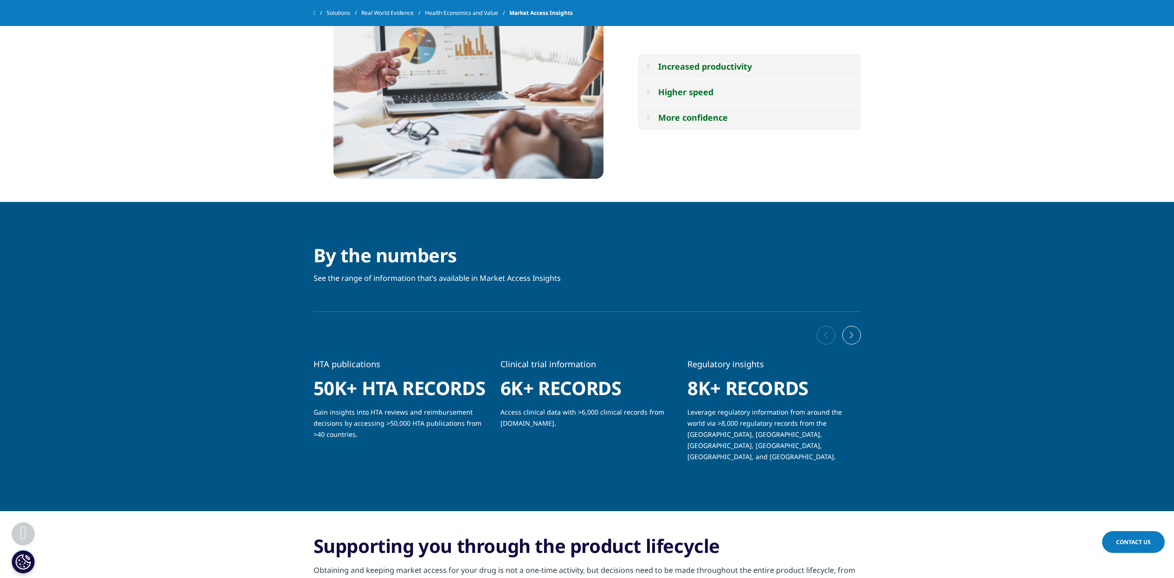
scroll to position [1102, 0]
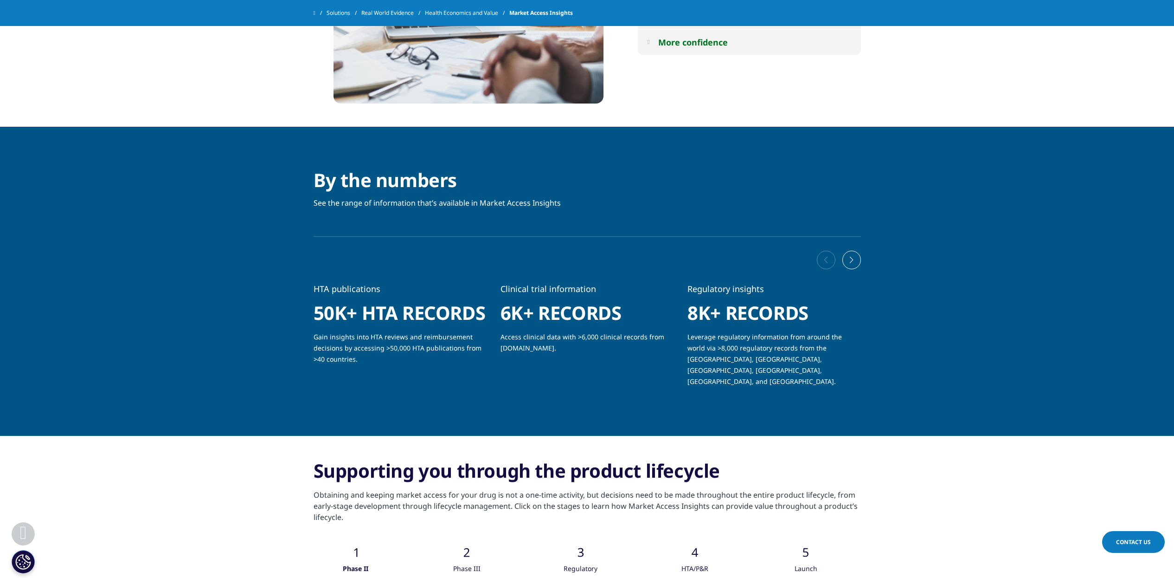
click at [852, 261] on div "Next slide" at bounding box center [852, 260] width 19 height 19
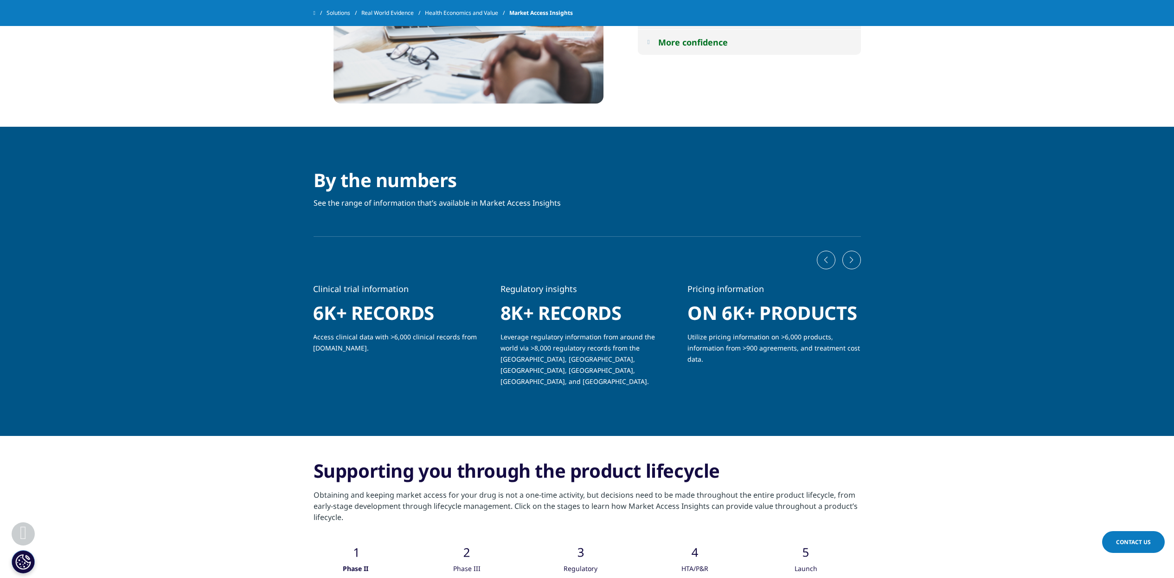
click at [830, 258] on div "Previous slide" at bounding box center [826, 260] width 19 height 19
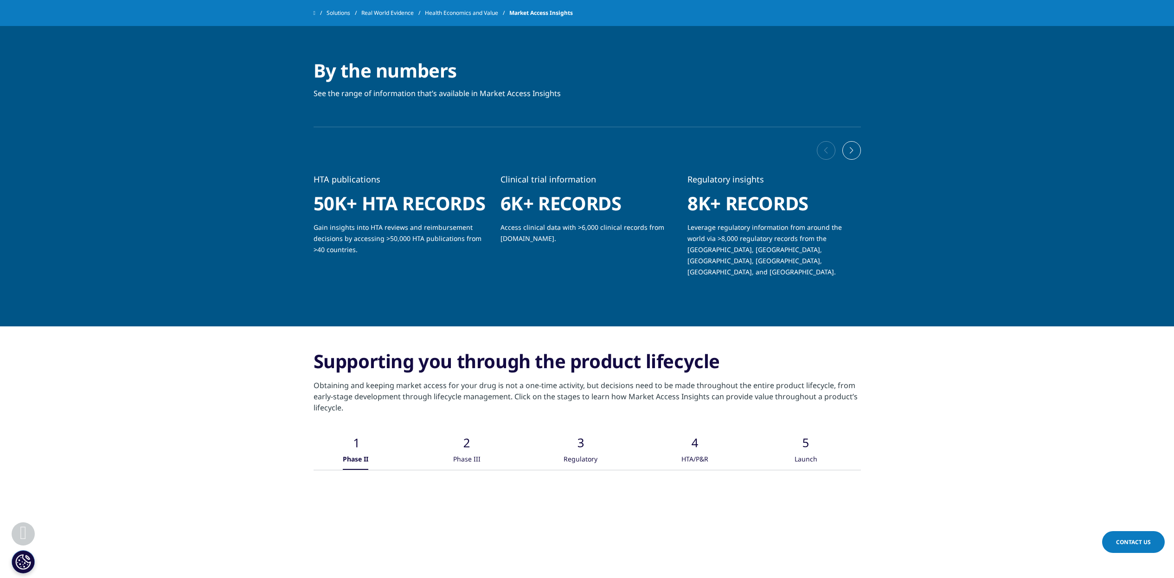
scroll to position [1218, 0]
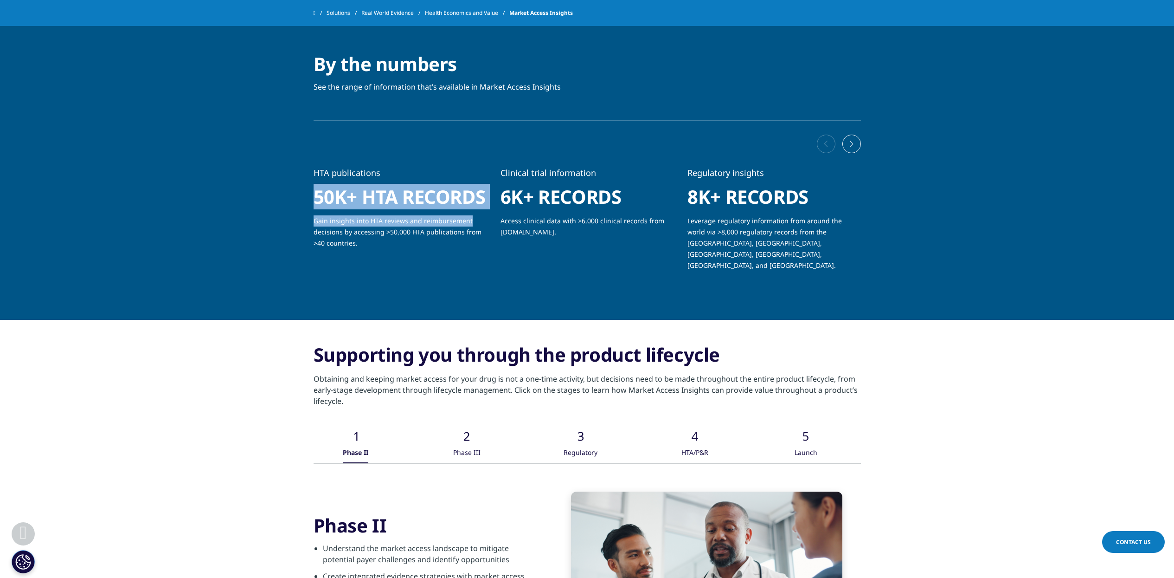
drag, startPoint x: 303, startPoint y: 186, endPoint x: 468, endPoint y: 219, distance: 167.6
click at [468, 219] on div "By the numbers See the range of information that’s available in Market Access I…" at bounding box center [587, 165] width 575 height 226
click at [426, 245] on p "Gain insights into HTA reviews and reimbursement decisions by accessing >50,000…" at bounding box center [400, 235] width 173 height 40
click at [313, 211] on div "By the numbers See the range of information that’s available in Market Access I…" at bounding box center [587, 165] width 575 height 226
click at [357, 257] on div "HTA publications 50k+ HTA records Gain insights into HTA reviews and reimbursem…" at bounding box center [588, 222] width 548 height 111
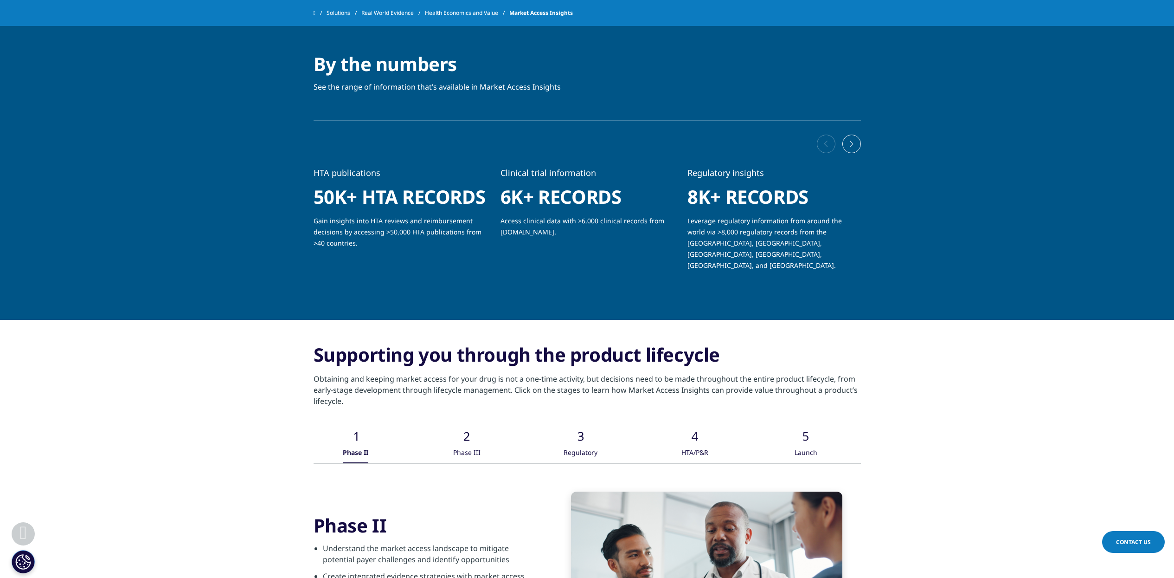
click at [318, 162] on div at bounding box center [588, 144] width 548 height 46
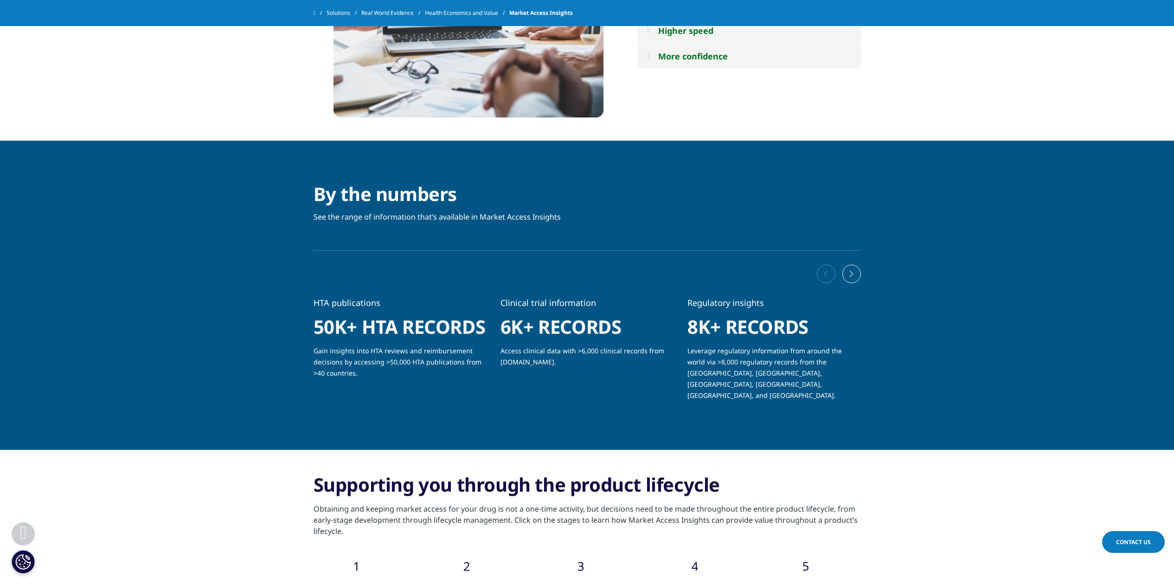
scroll to position [1044, 0]
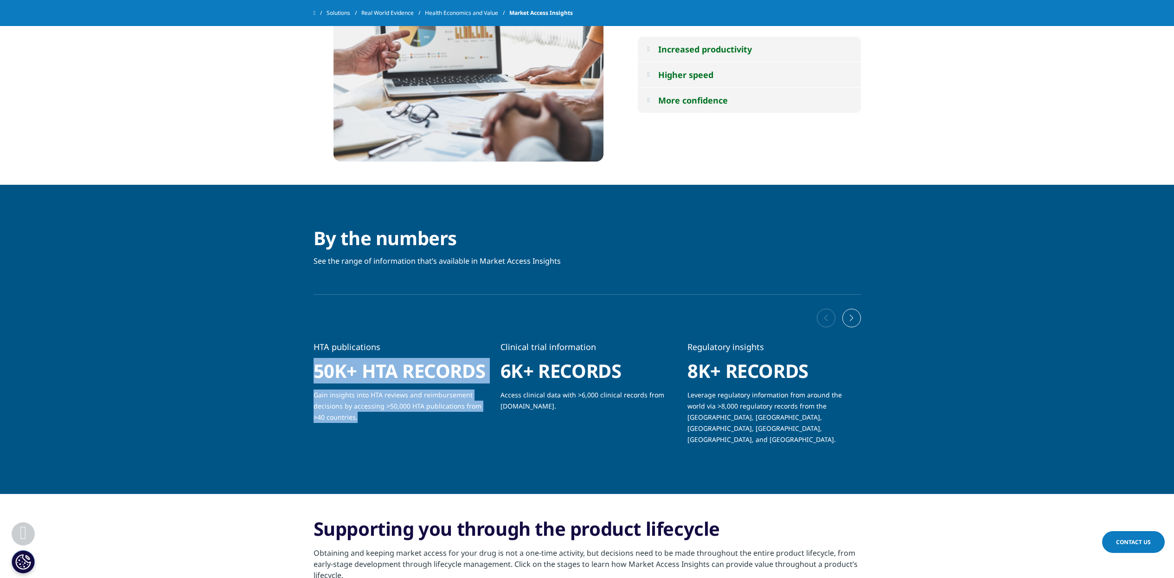
drag, startPoint x: 305, startPoint y: 370, endPoint x: 464, endPoint y: 417, distance: 165.5
click at [464, 417] on div "By the numbers See the range of information that’s available in Market Access I…" at bounding box center [587, 339] width 575 height 226
click at [411, 424] on p "Gain insights into HTA reviews and reimbursement decisions by accessing >50,000…" at bounding box center [400, 409] width 173 height 40
click at [363, 420] on p "Gain insights into HTA reviews and reimbursement decisions by accessing >50,000…" at bounding box center [400, 409] width 173 height 40
click at [325, 415] on p "Gain insights into HTA reviews and reimbursement decisions by accessing >50,000…" at bounding box center [400, 409] width 173 height 40
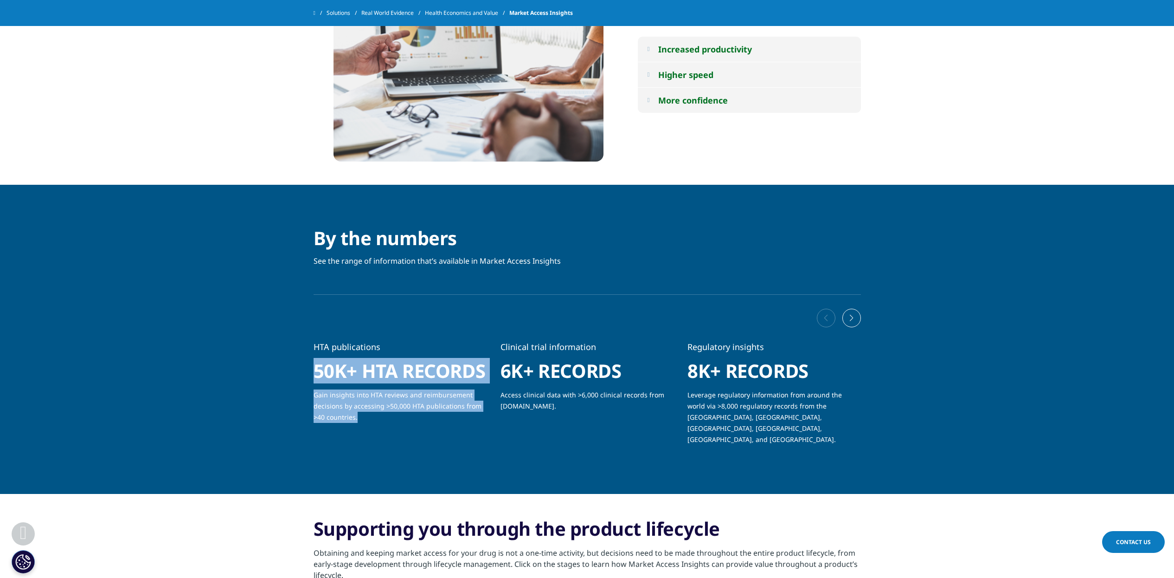
click at [302, 400] on div "By the numbers See the range of information that’s available in Market Access I…" at bounding box center [587, 339] width 575 height 226
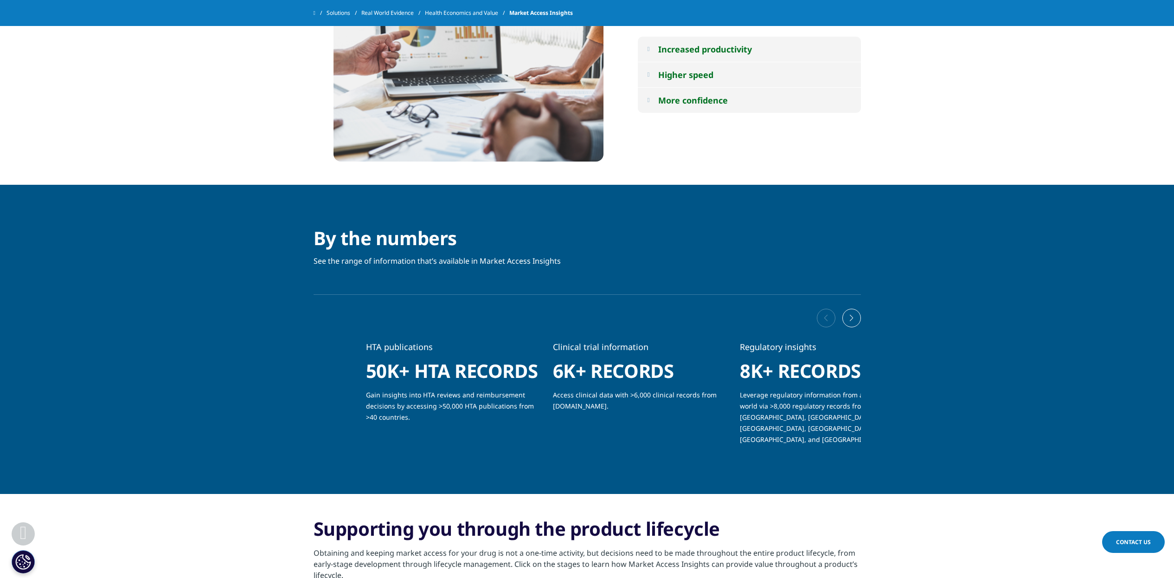
click at [469, 376] on h1 "50k+ HTA records" at bounding box center [452, 374] width 173 height 30
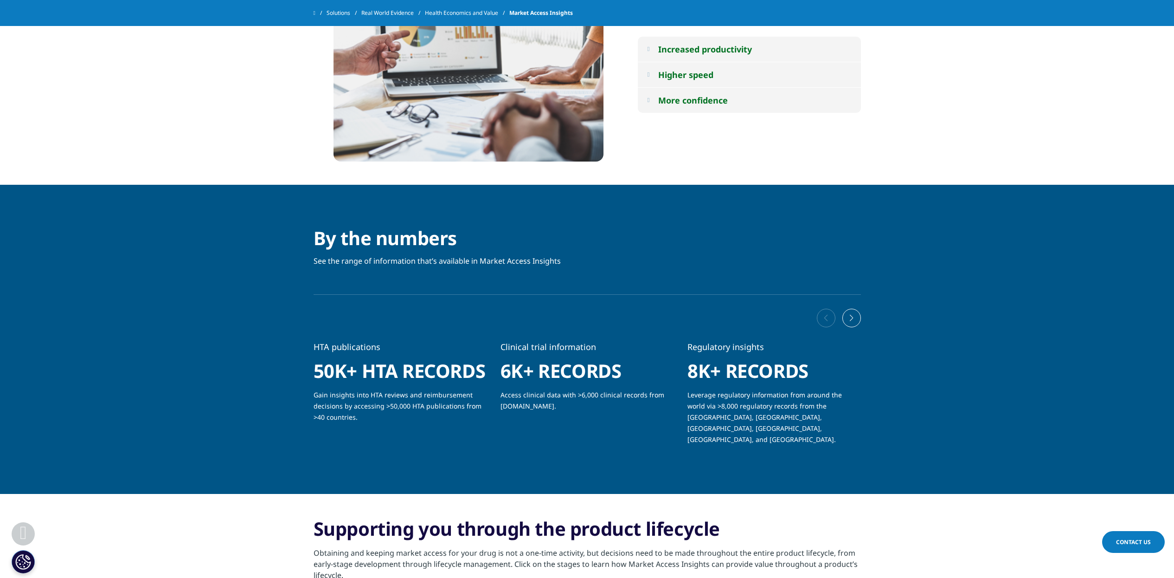
click at [358, 422] on p "Gain insights into HTA reviews and reimbursement decisions by accessing >50,000…" at bounding box center [400, 409] width 173 height 40
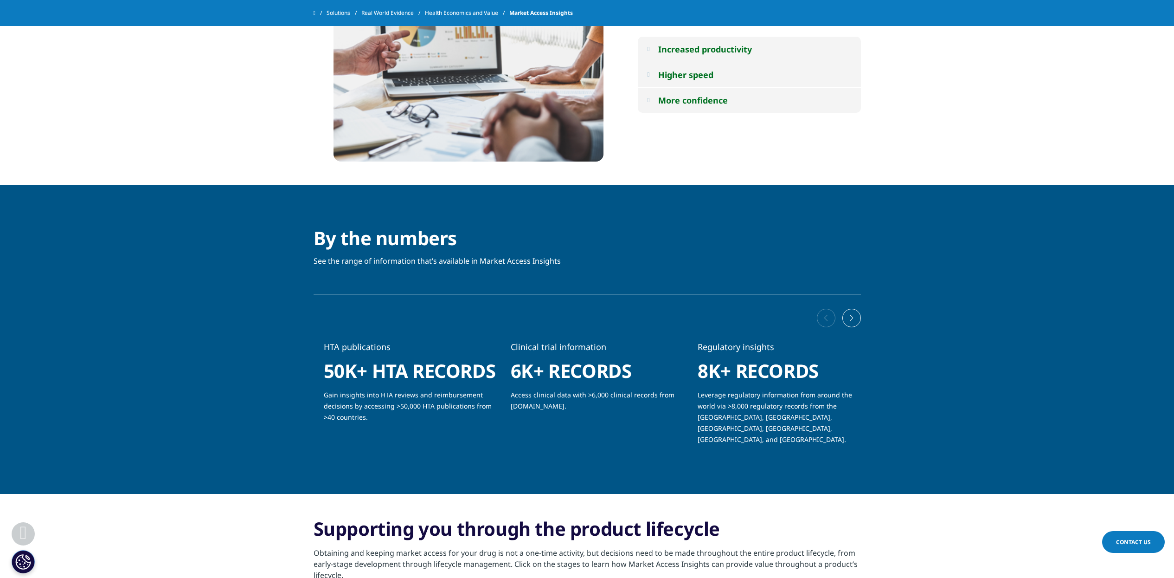
click at [368, 418] on p "Gain insights into HTA reviews and reimbursement decisions by accessing >50,000…" at bounding box center [410, 409] width 173 height 40
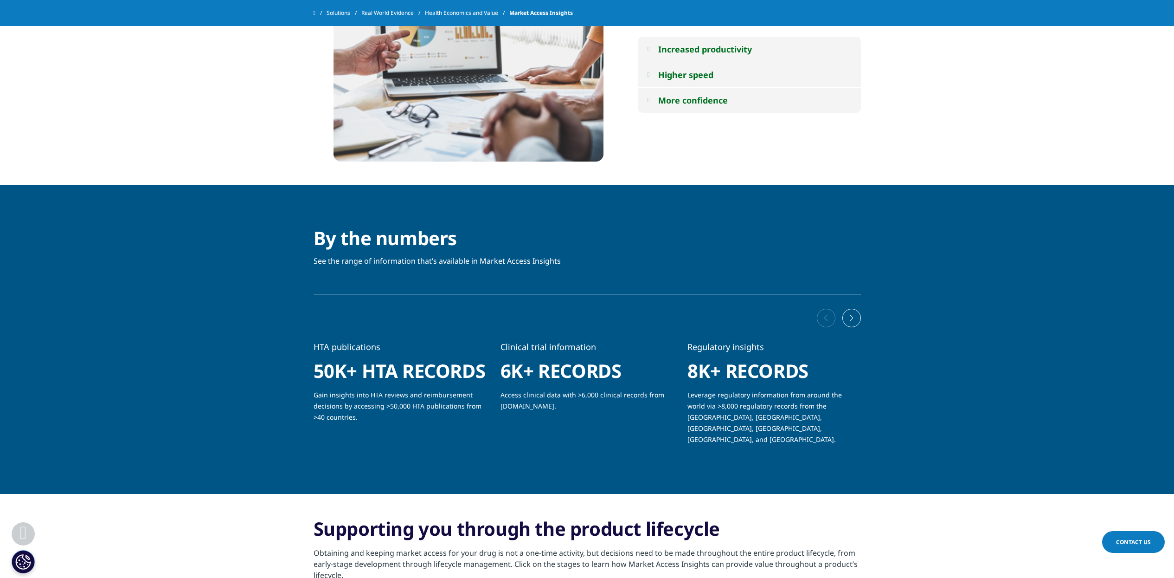
click at [379, 402] on p "Gain insights into HTA reviews and reimbursement decisions by accessing >50,000…" at bounding box center [400, 409] width 173 height 40
click at [371, 416] on p "Gain insights into HTA reviews and reimbursement decisions by accessing >50,000…" at bounding box center [406, 409] width 173 height 40
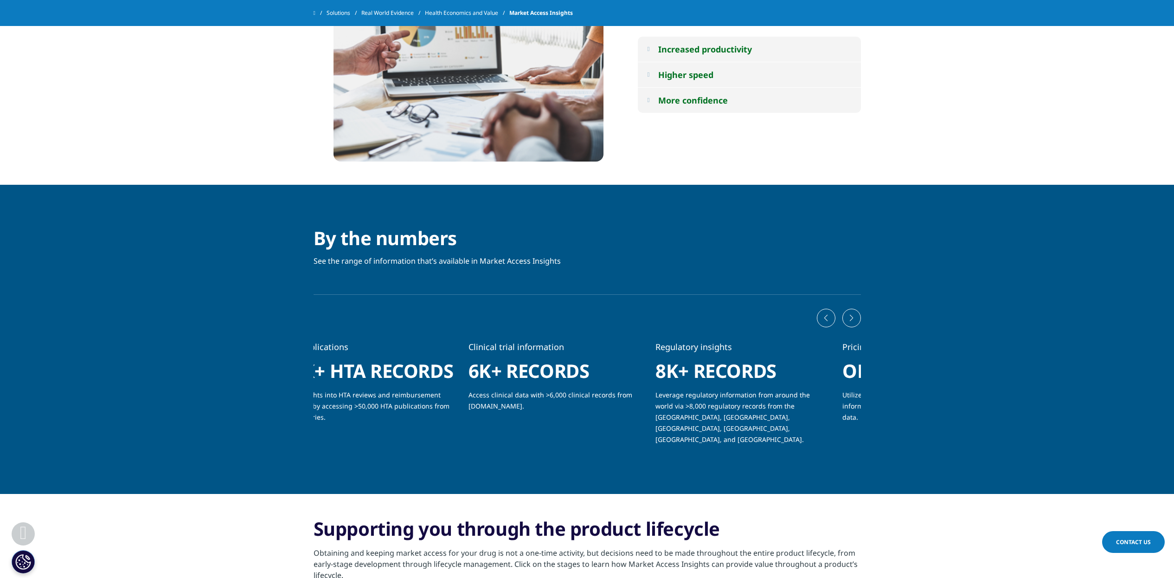
click at [321, 404] on p "Gain insights into HTA reviews and reimbursement decisions by accessing >50,000…" at bounding box center [368, 409] width 173 height 40
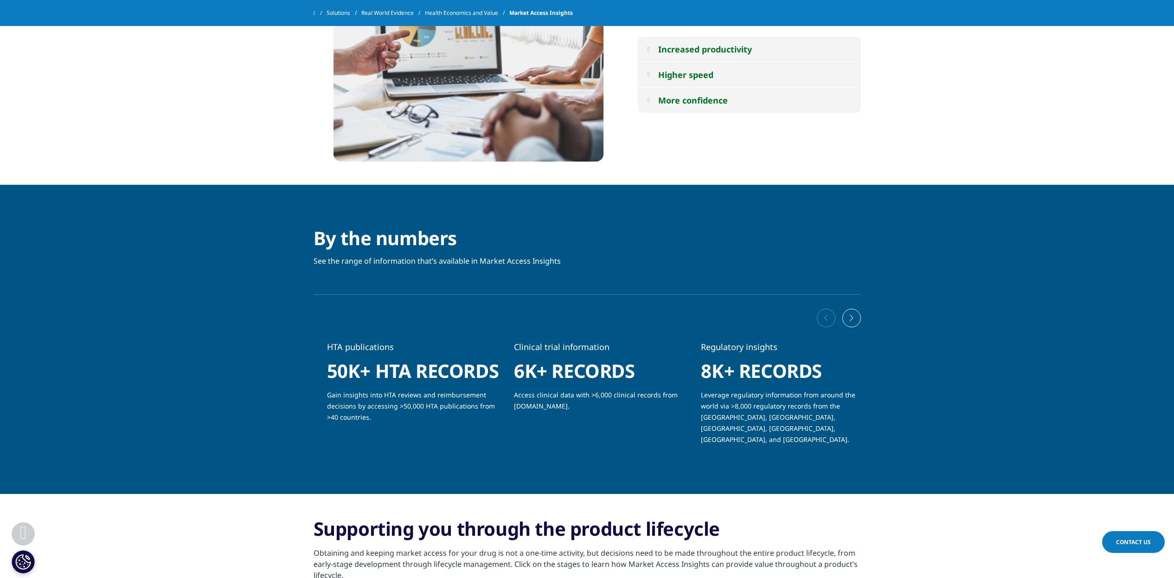
click at [728, 399] on p "Leverage regulatory information from around the world via >8,000 regulatory rec…" at bounding box center [787, 420] width 173 height 63
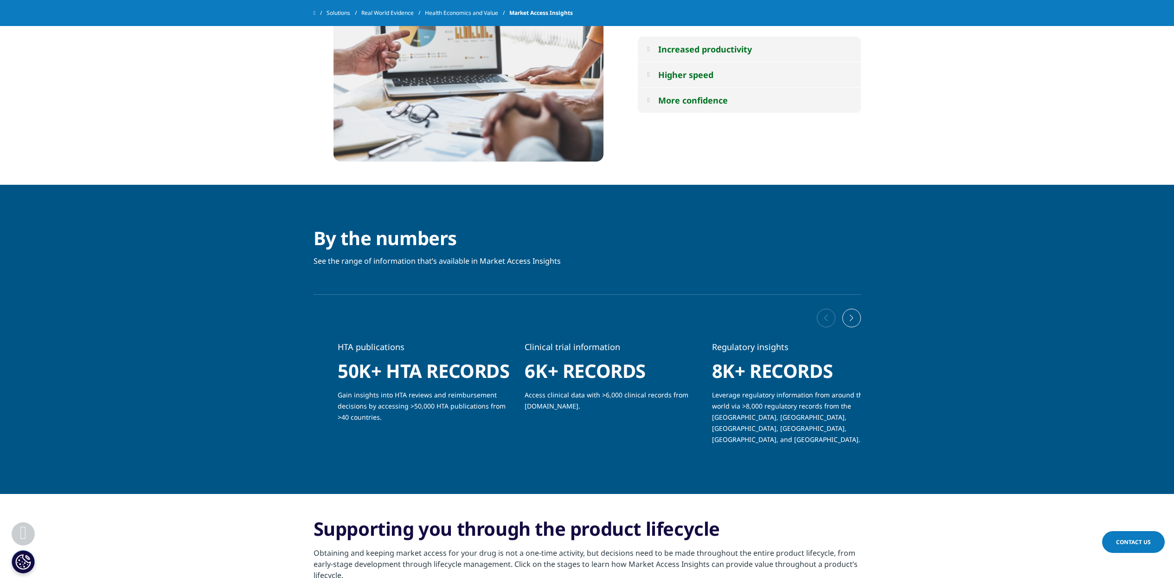
click at [779, 414] on p "Leverage regulatory information from around the world via >8,000 regulatory rec…" at bounding box center [798, 420] width 173 height 63
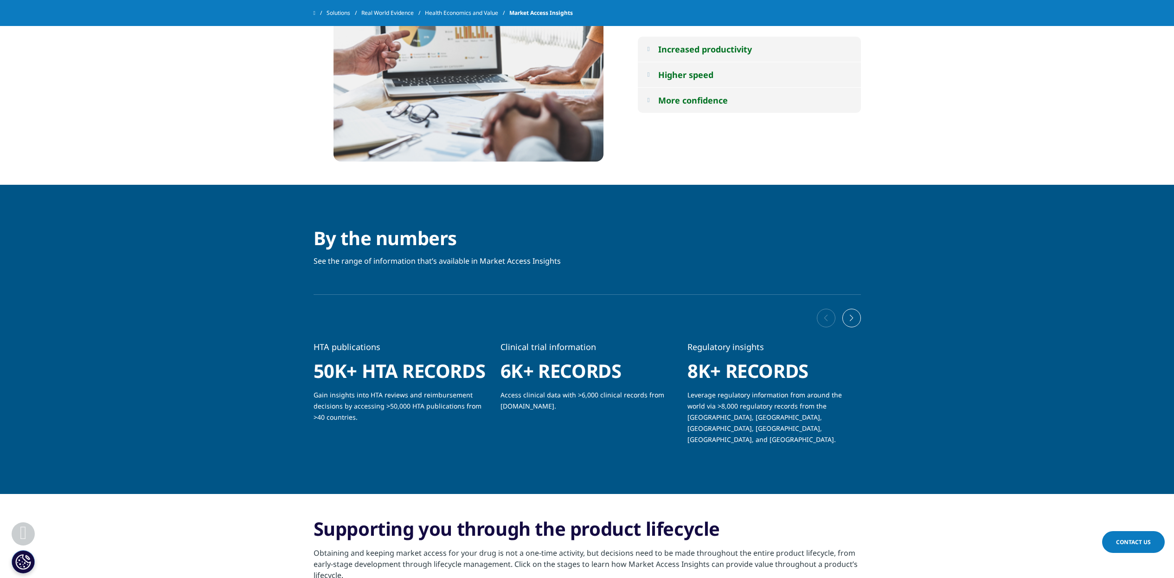
click at [849, 321] on div "Next slide" at bounding box center [852, 318] width 19 height 19
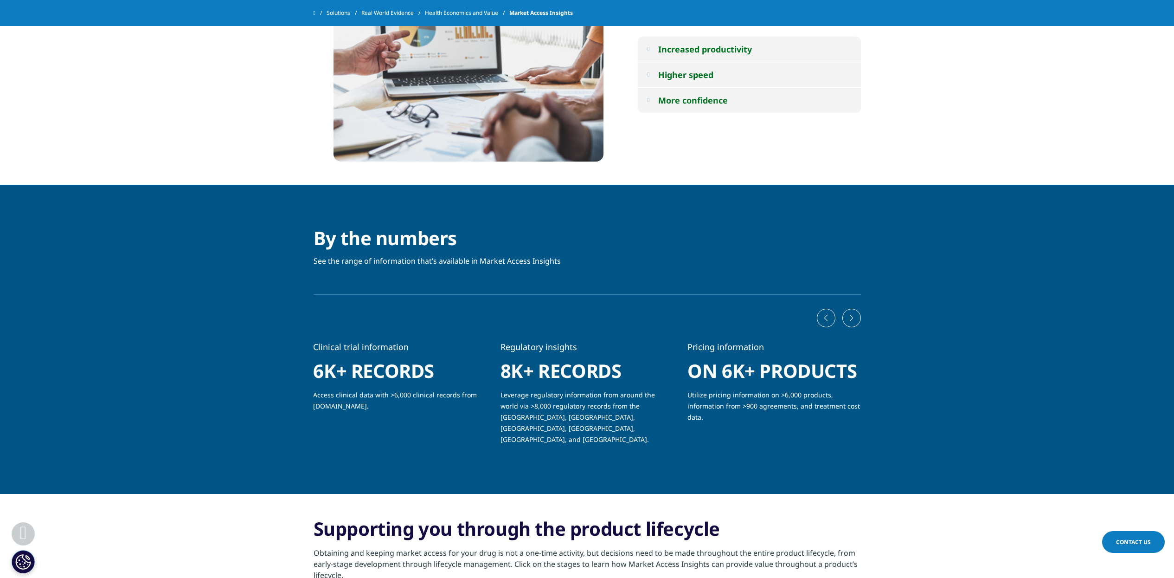
click at [825, 314] on div "Previous slide" at bounding box center [826, 318] width 19 height 19
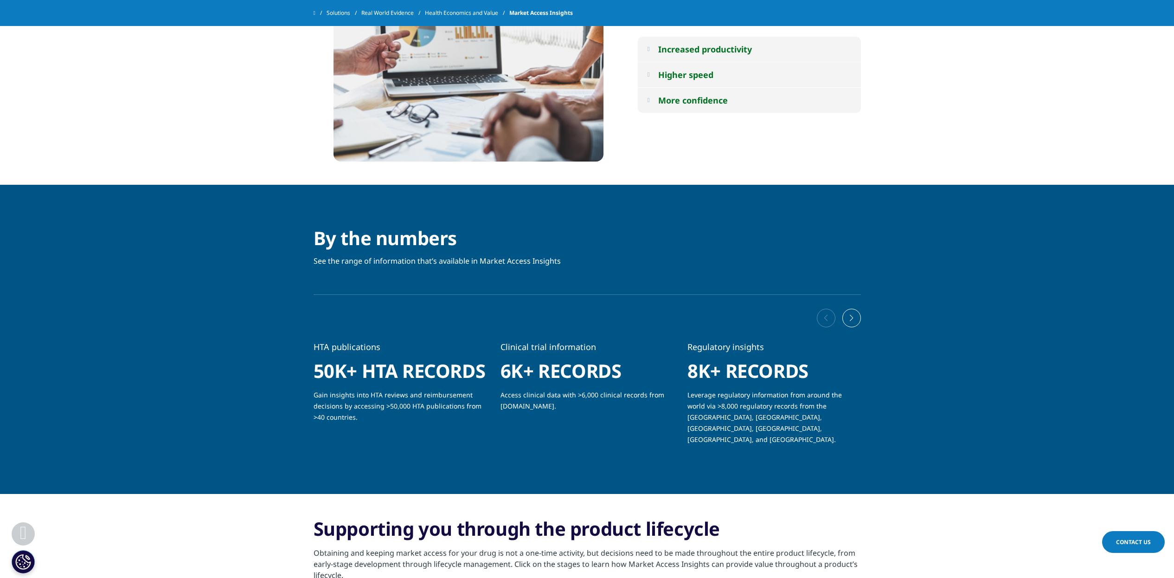
click at [851, 320] on div "Next slide" at bounding box center [852, 318] width 19 height 19
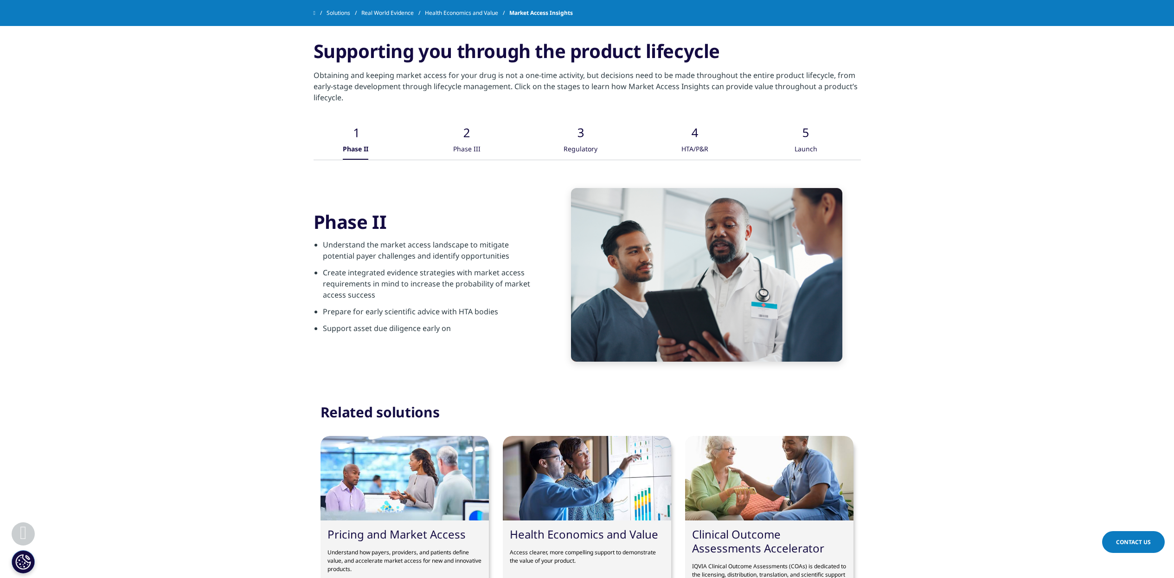
scroll to position [1450, 0]
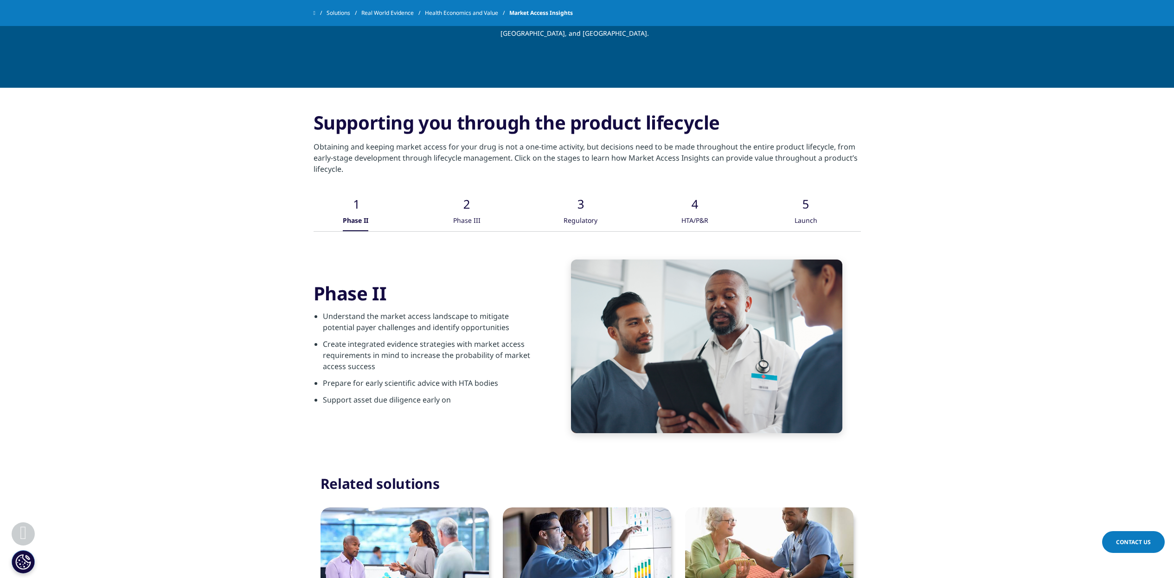
click at [477, 196] on icon ".cls-1{fill:#caced0;}" at bounding box center [467, 195] width 28 height 28
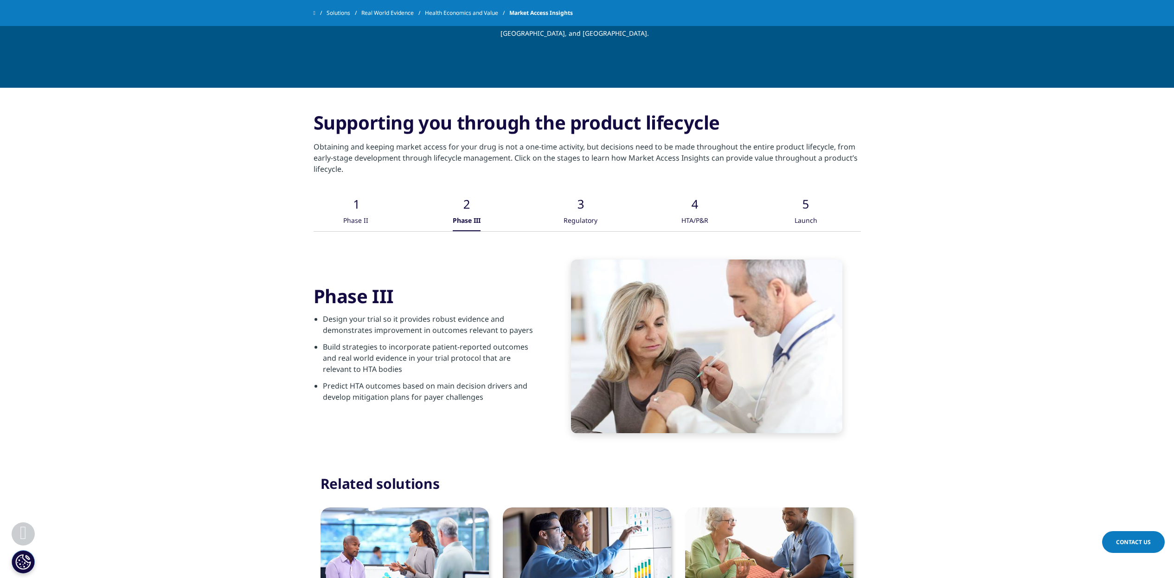
click at [584, 199] on icon ".cls-1{fill:#caced0;}" at bounding box center [581, 195] width 28 height 28
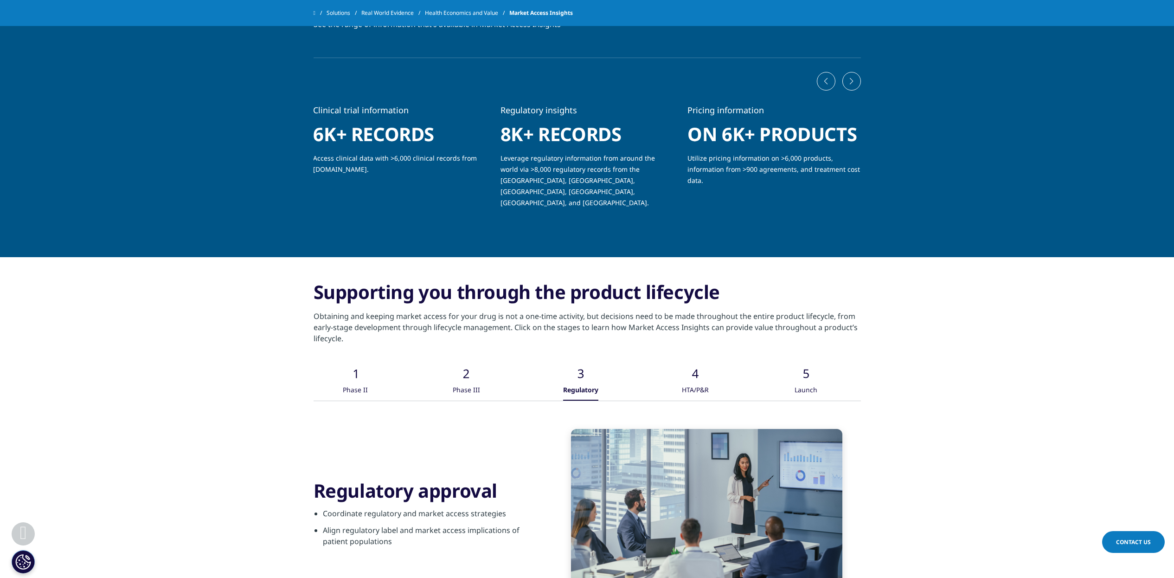
scroll to position [1276, 0]
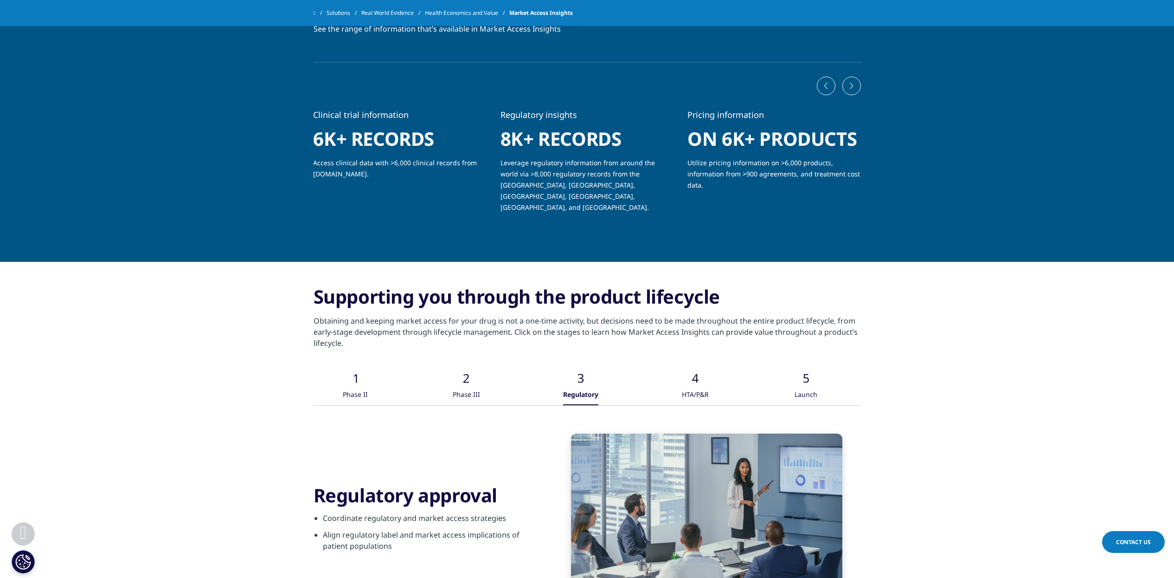
click at [697, 385] on div "HTA/P&R" at bounding box center [695, 395] width 27 height 20
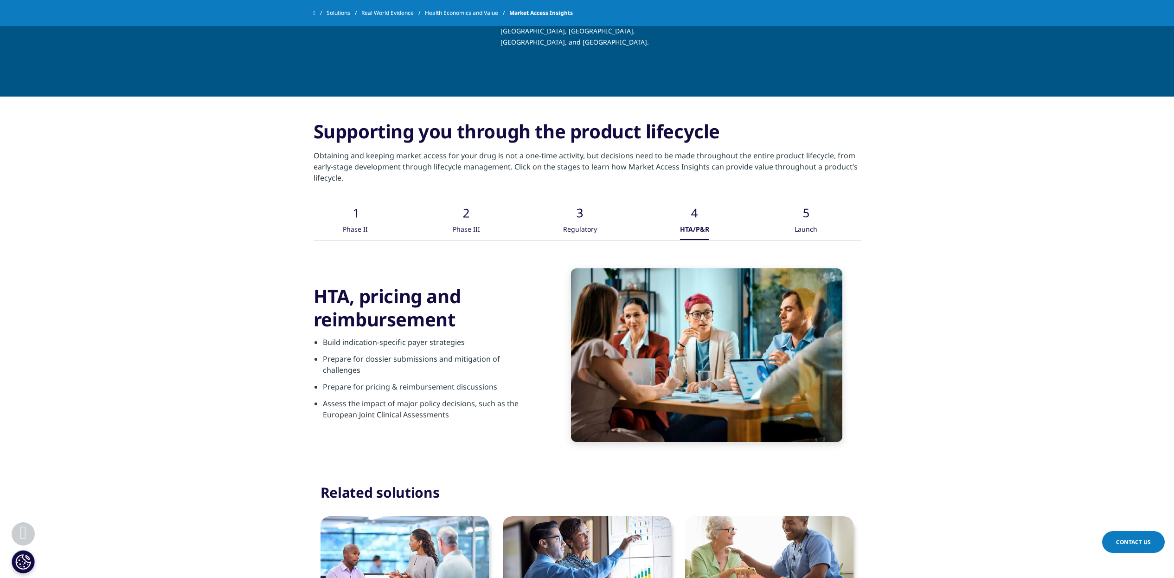
scroll to position [1450, 0]
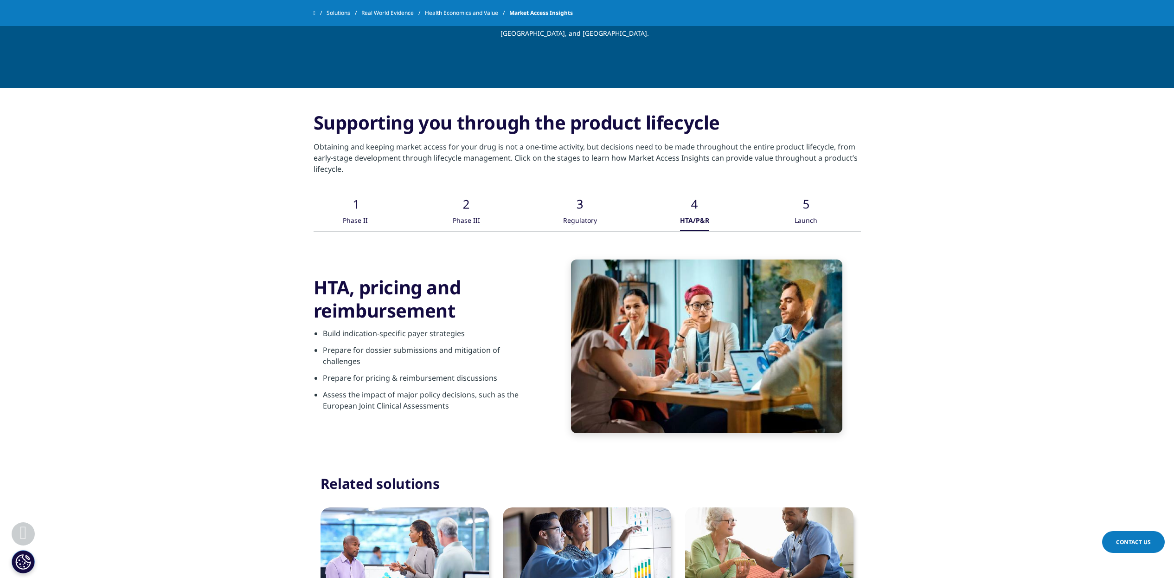
click at [797, 194] on icon ".cls-1{fill:#caced0;}" at bounding box center [807, 195] width 28 height 28
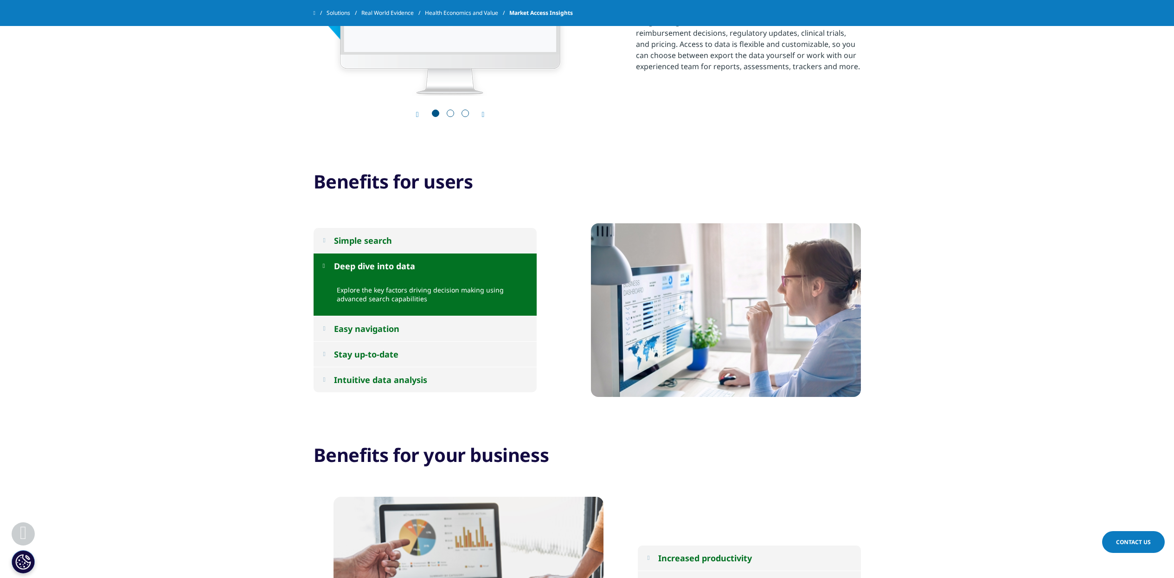
scroll to position [522, 0]
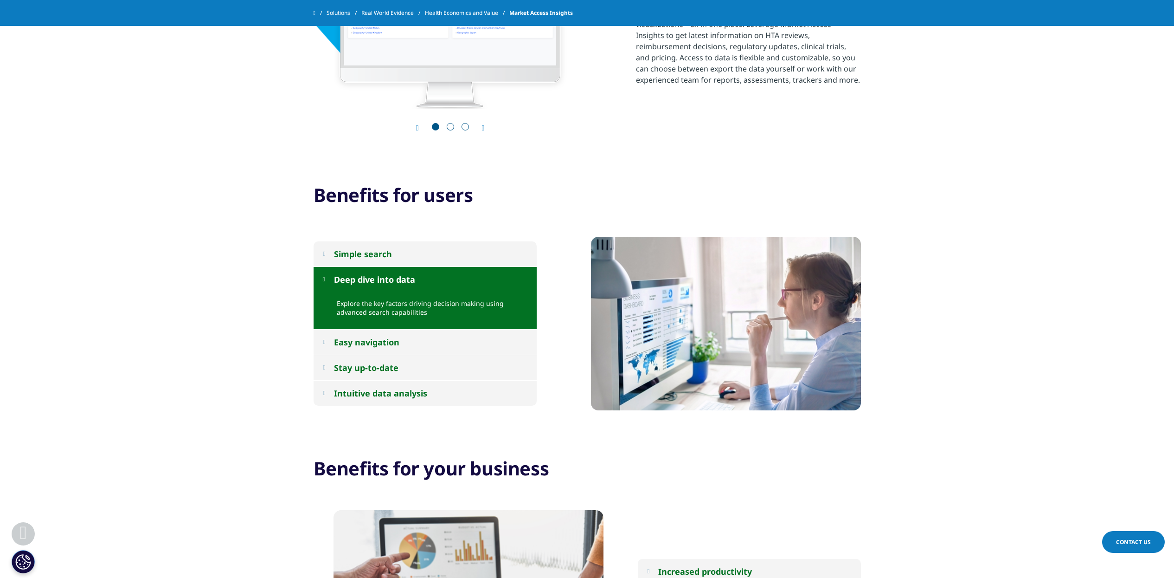
click at [391, 342] on div "Easy navigation" at bounding box center [366, 341] width 65 height 11
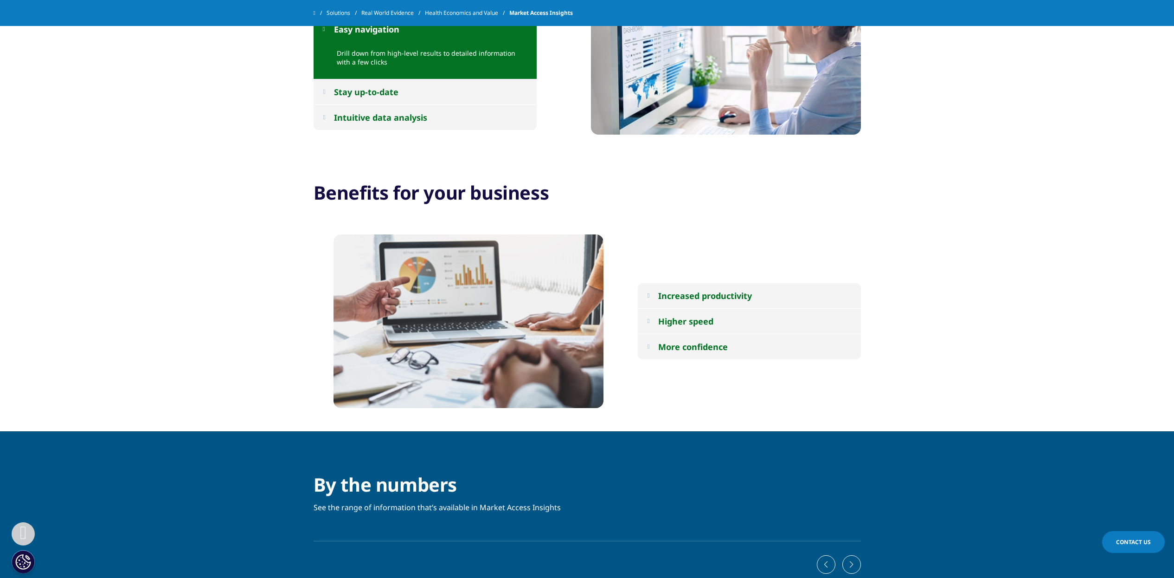
scroll to position [812, 0]
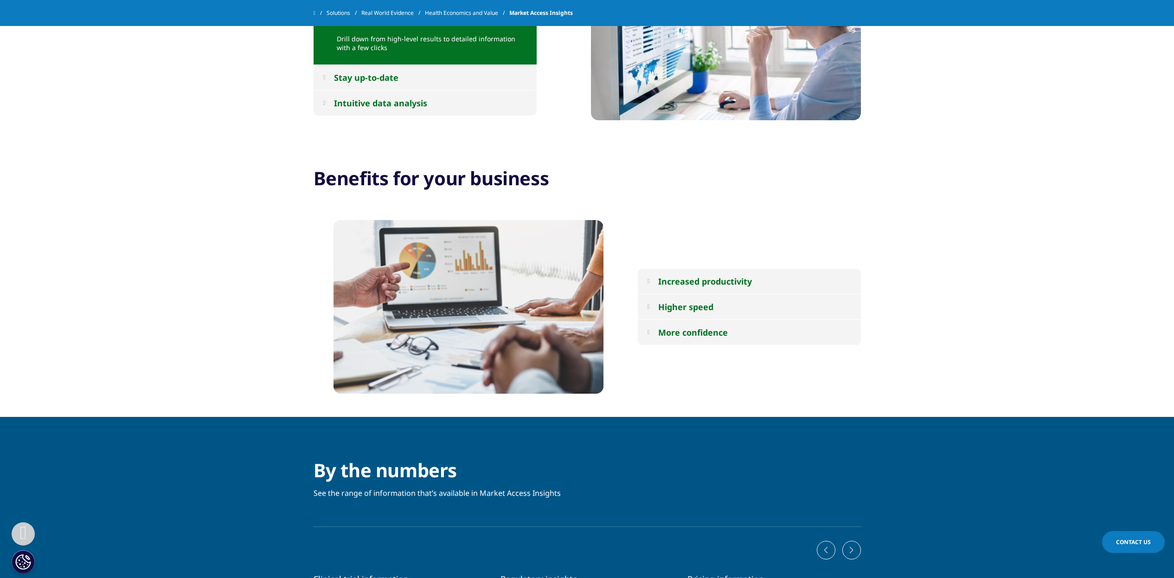
click at [685, 280] on div "Increased productivity" at bounding box center [705, 281] width 94 height 11
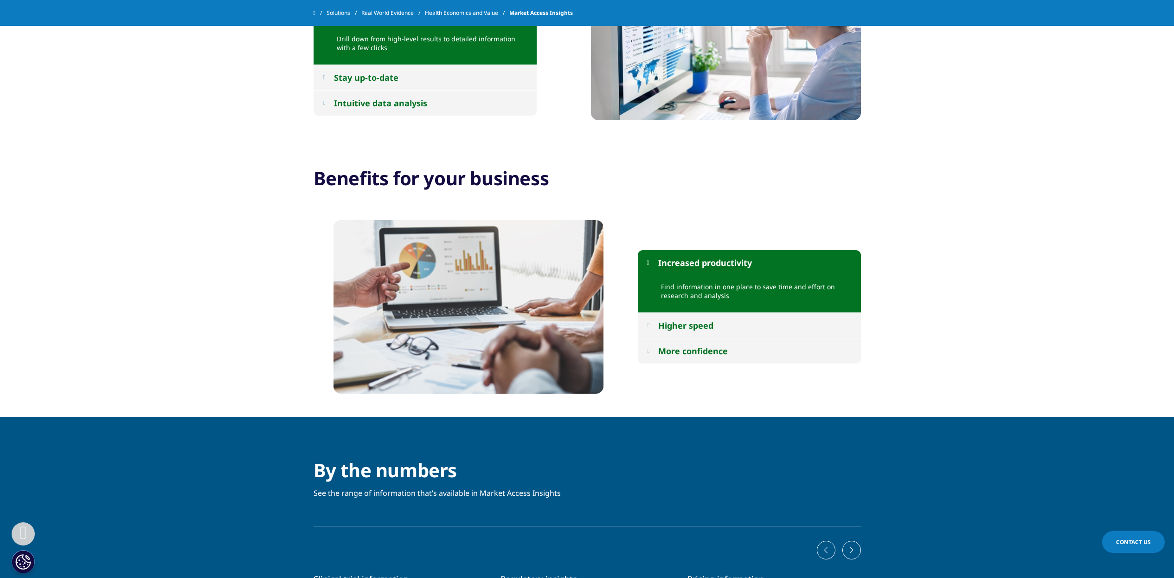
click at [714, 321] on div "Higher speed" at bounding box center [685, 325] width 55 height 11
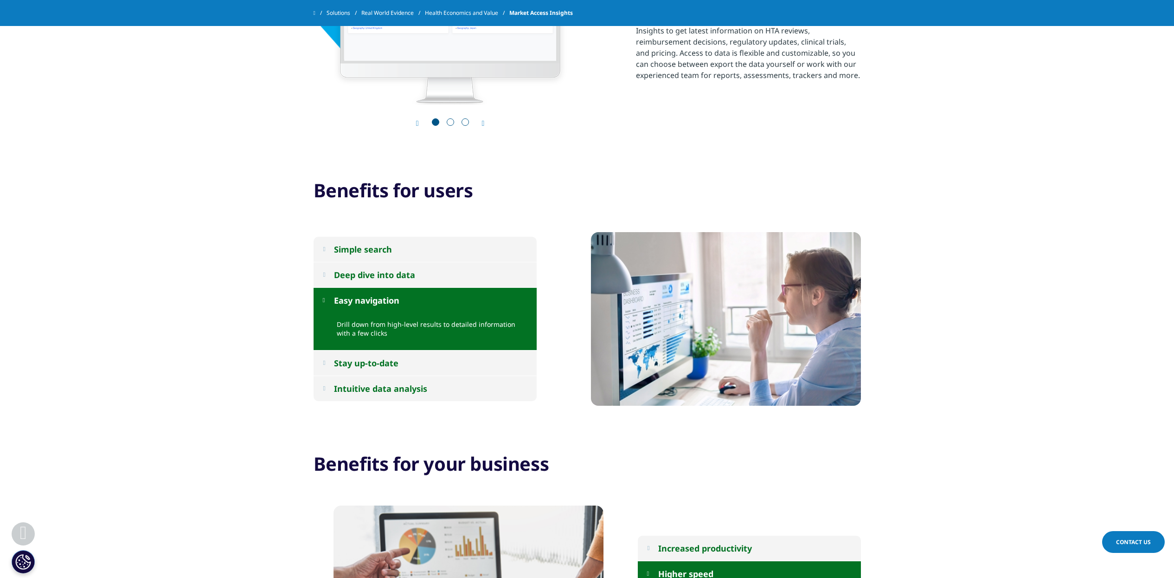
scroll to position [522, 0]
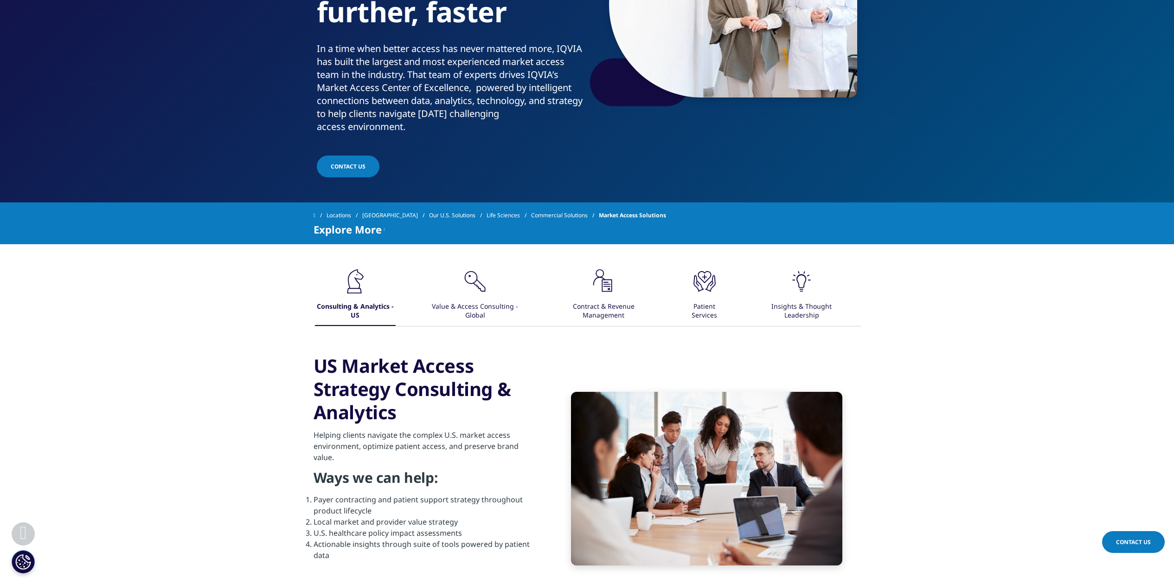
click at [710, 303] on div "Patient Services" at bounding box center [705, 311] width 46 height 29
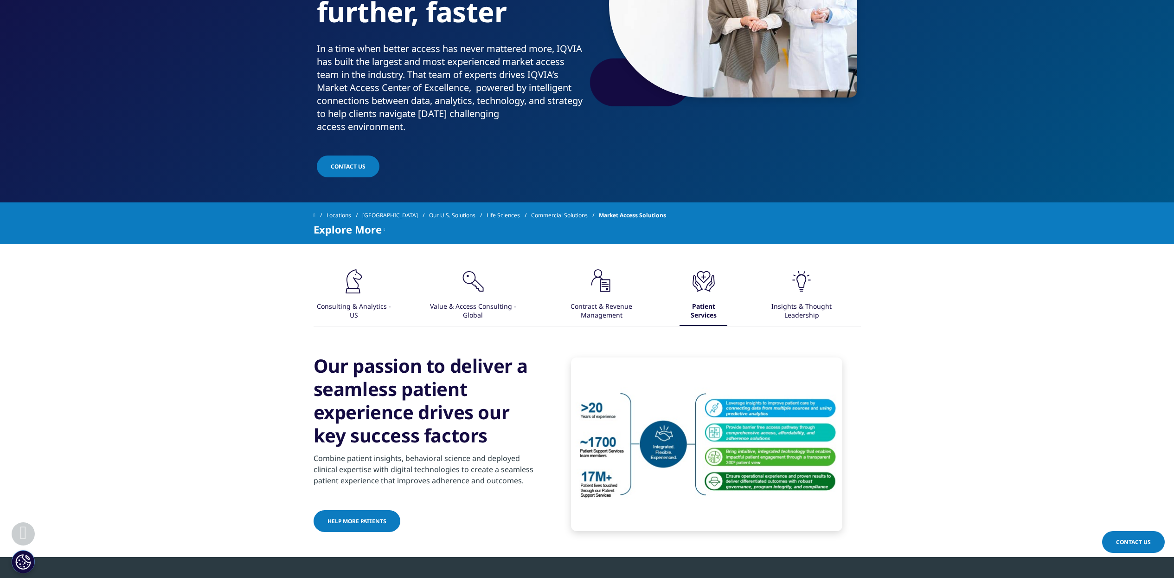
click at [793, 294] on icon ".cls-1{fill:#231f20;}" at bounding box center [802, 281] width 28 height 28
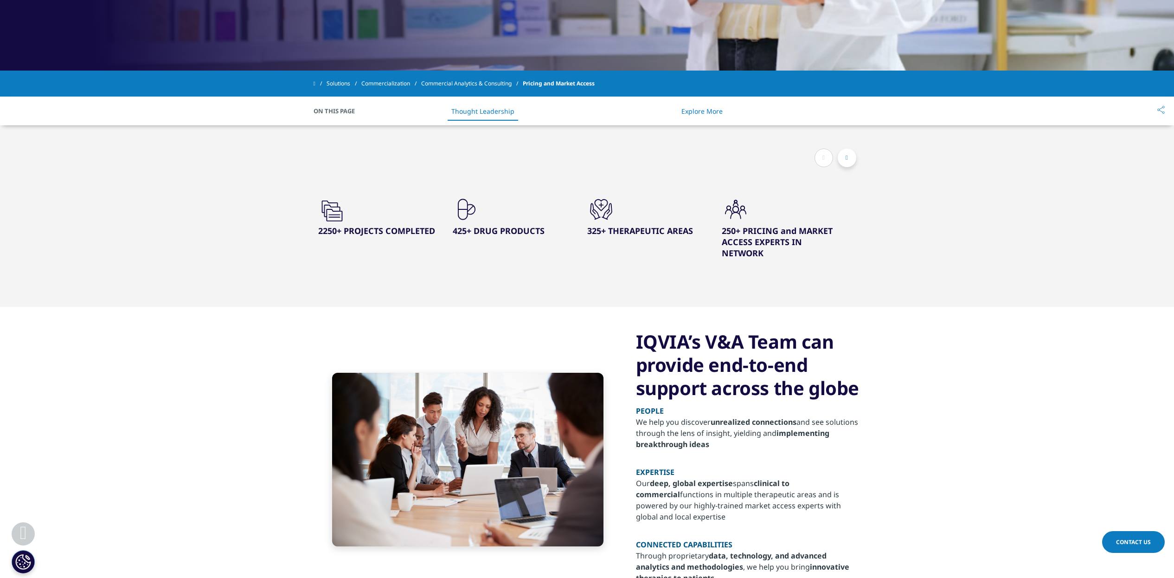
scroll to position [348, 0]
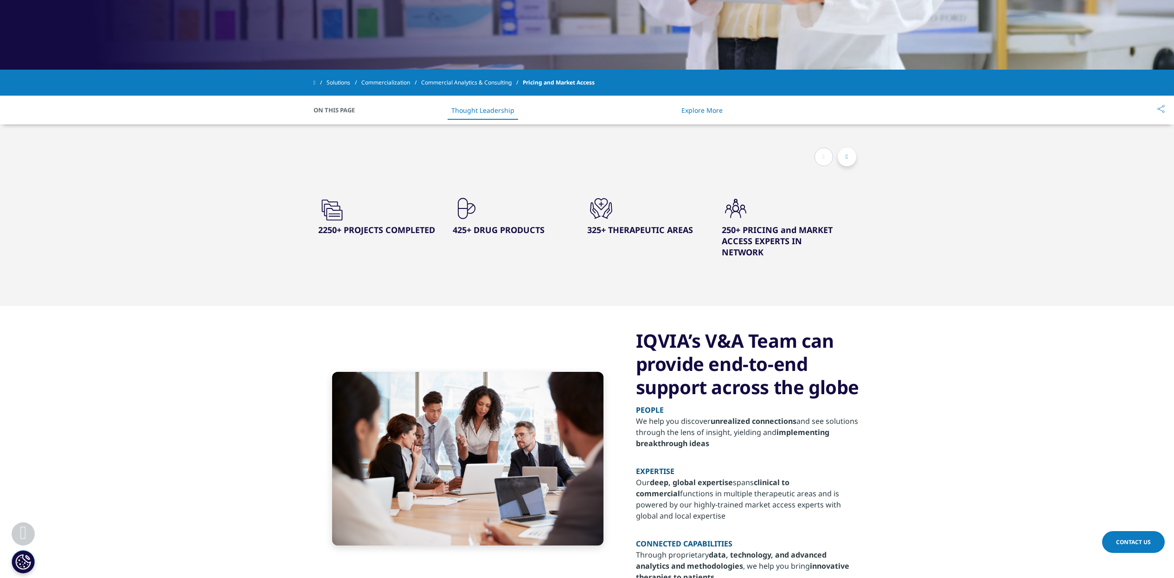
click at [847, 152] on button at bounding box center [847, 157] width 19 height 19
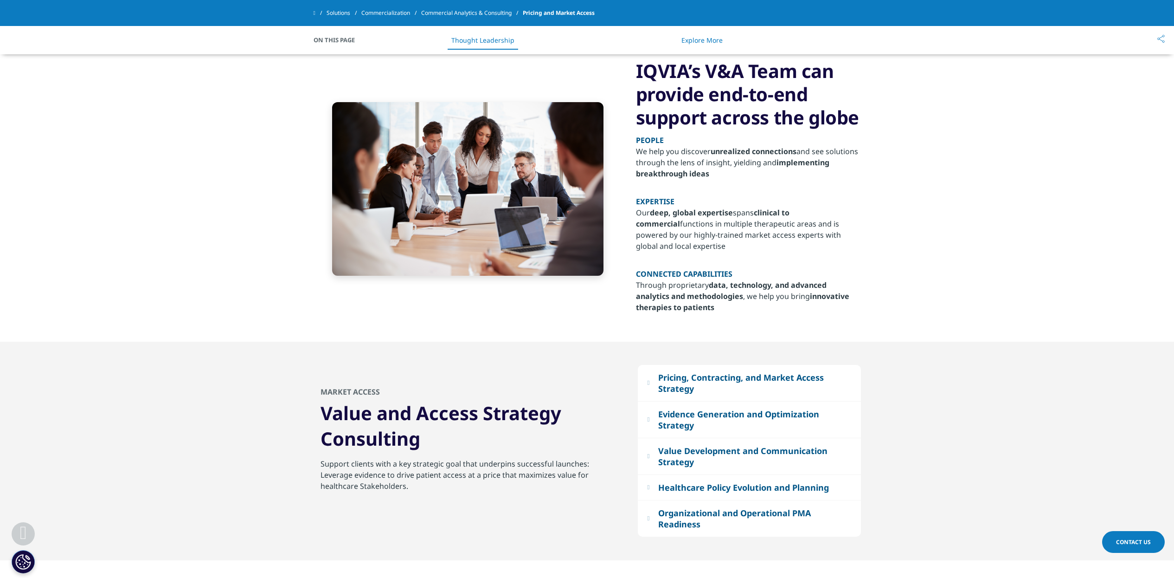
scroll to position [638, 0]
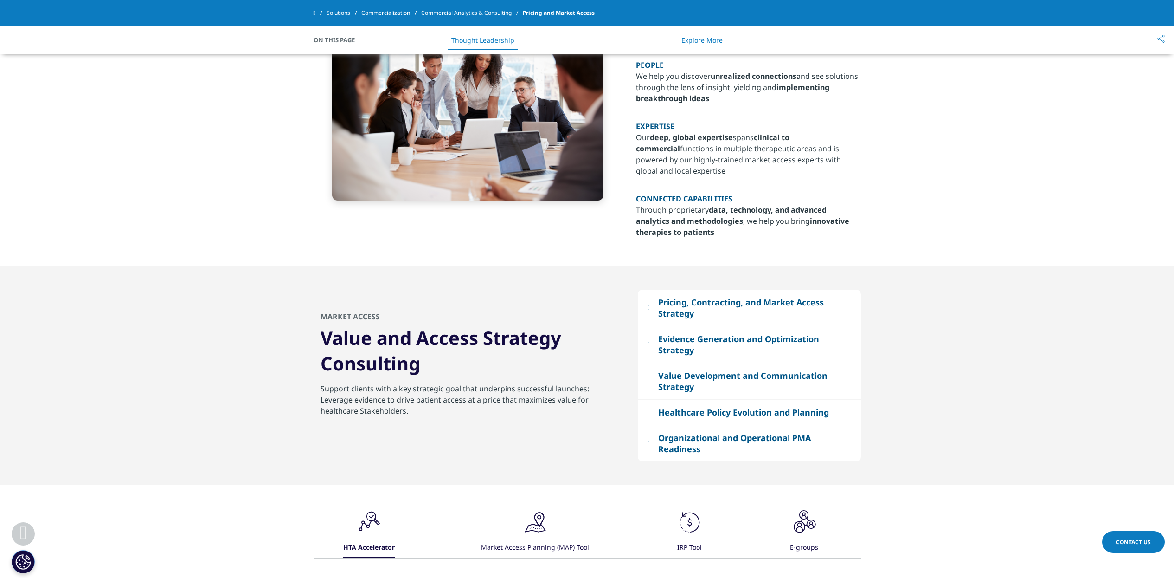
click at [724, 310] on div "Pricing, Contracting, and Market Access Strategy" at bounding box center [754, 308] width 193 height 22
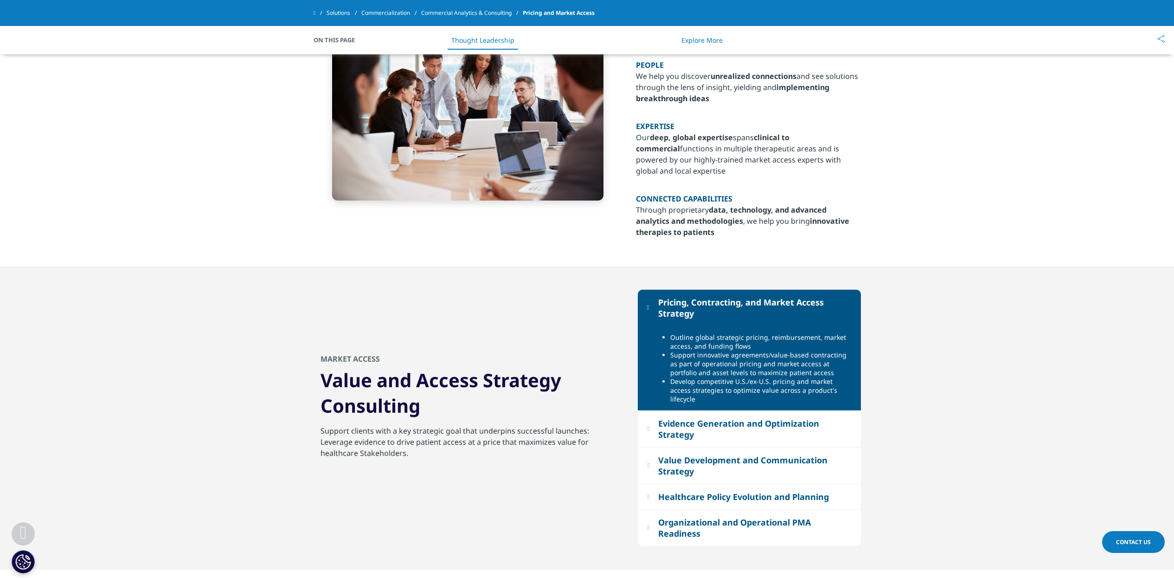
click at [716, 418] on div "Evidence Generation and Optimization Strategy" at bounding box center [754, 429] width 193 height 22
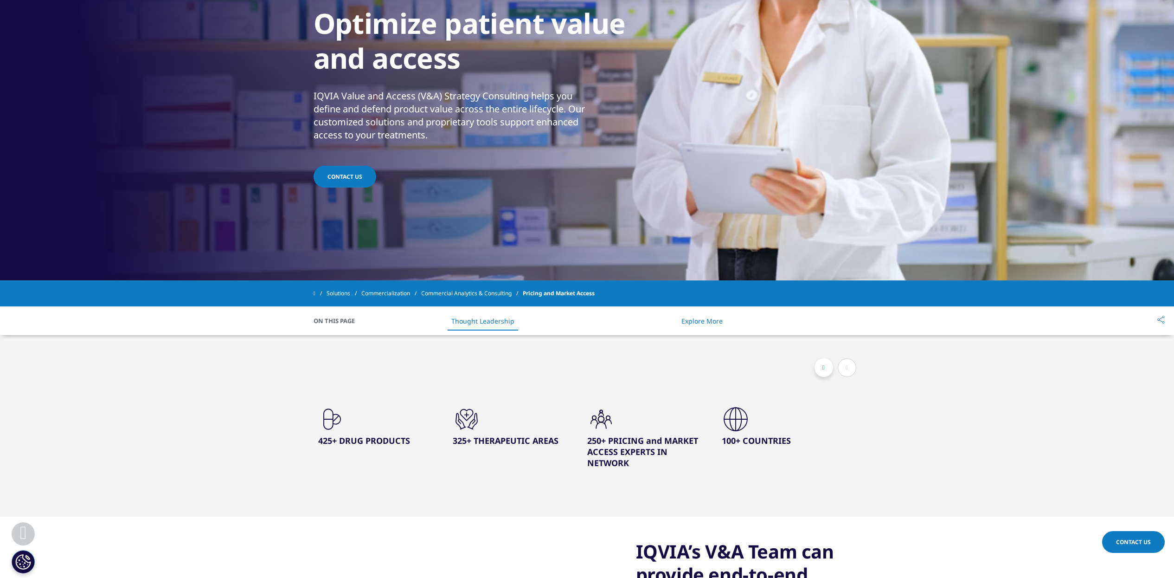
scroll to position [135, 0]
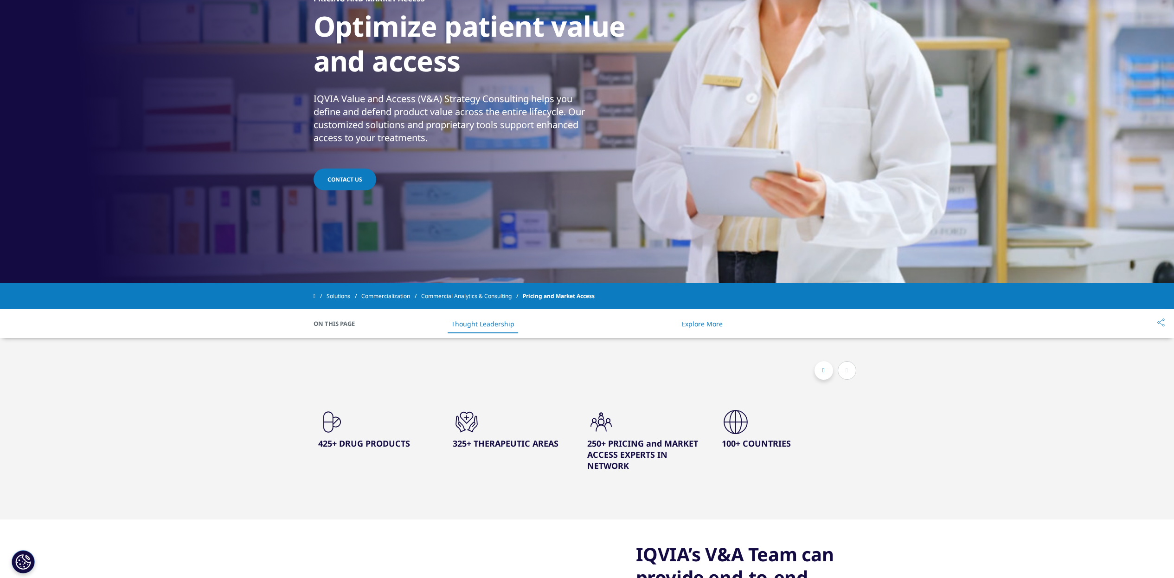
click at [829, 372] on button at bounding box center [824, 370] width 19 height 19
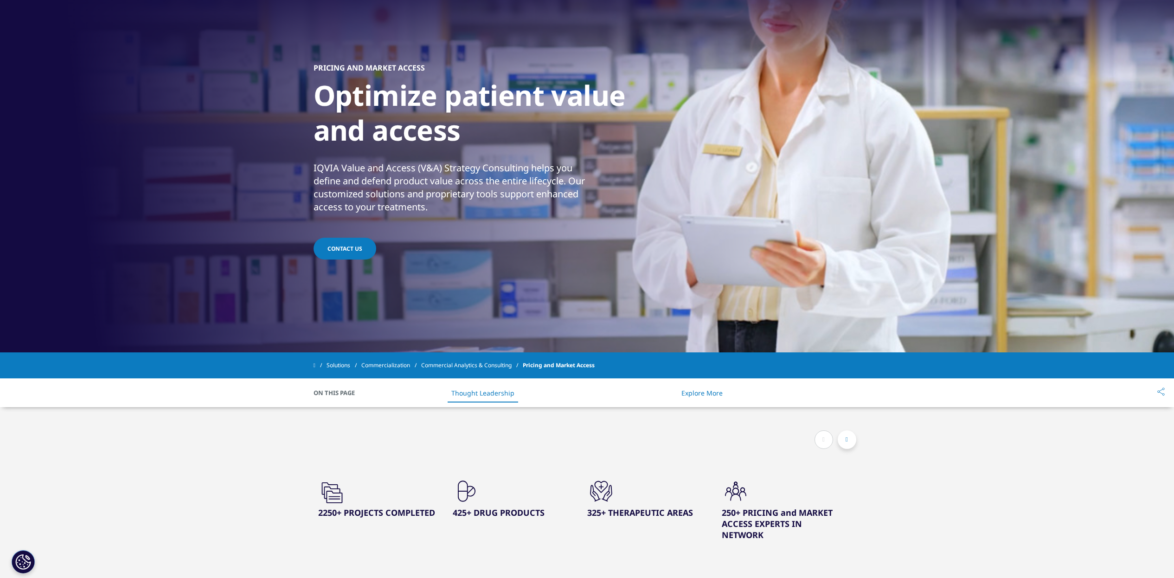
scroll to position [58, 0]
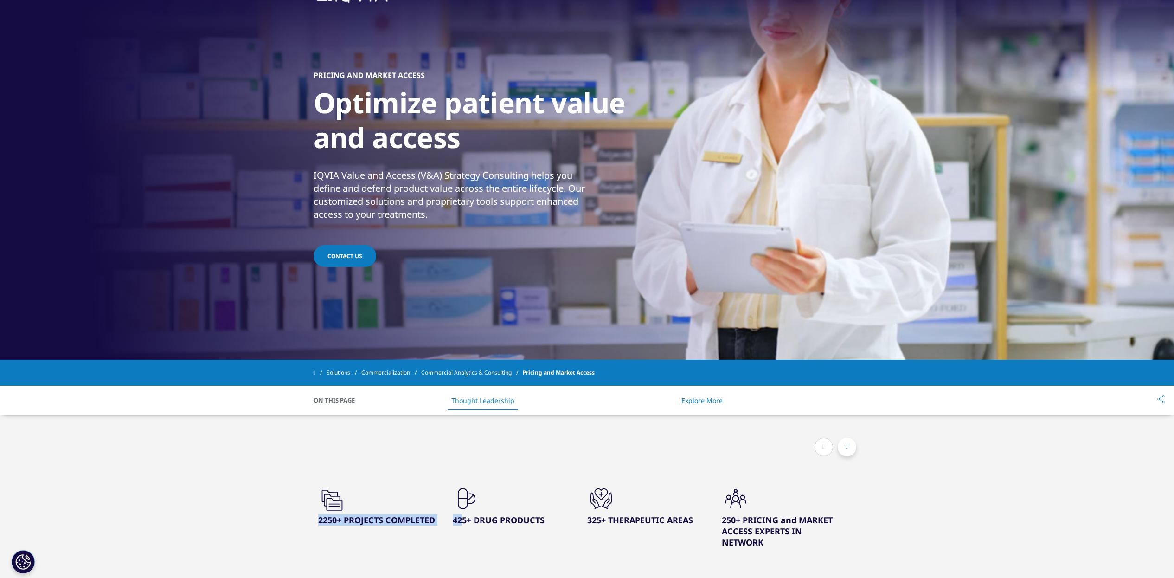
drag, startPoint x: 313, startPoint y: 515, endPoint x: 461, endPoint y: 528, distance: 149.0
click at [461, 528] on div ".cls-1{fill:#231f20;} 2250+ PROJECTS COMPLETED" at bounding box center [587, 504] width 1174 height 181
drag, startPoint x: 461, startPoint y: 528, endPoint x: 432, endPoint y: 521, distance: 30.4
copy div "2250+ PROJECTS COMPLETED .cls-1{fill:#231f20;} 42"
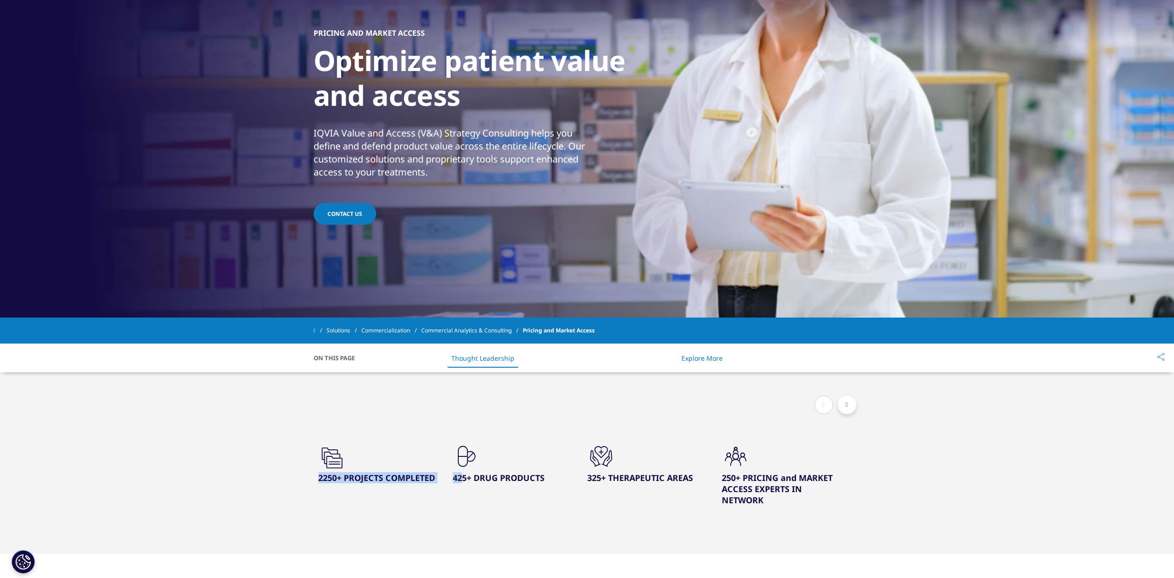
scroll to position [116, 0]
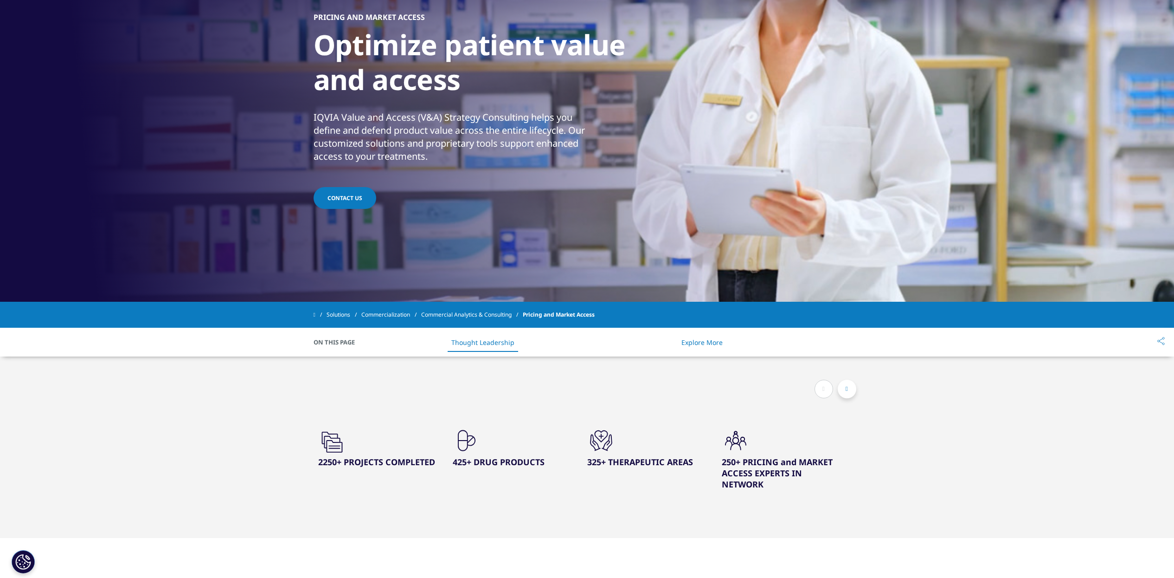
click at [478, 464] on h3 "425+ DRUG PRODUCTS" at bounding box center [513, 461] width 121 height 11
click at [459, 462] on h3 "425+ DRUG PRODUCTS" at bounding box center [513, 461] width 121 height 11
drag, startPoint x: 587, startPoint y: 459, endPoint x: 696, endPoint y: 462, distance: 108.6
click at [696, 462] on h3 "325+ THERAPEUTIC AREAS" at bounding box center [647, 461] width 121 height 11
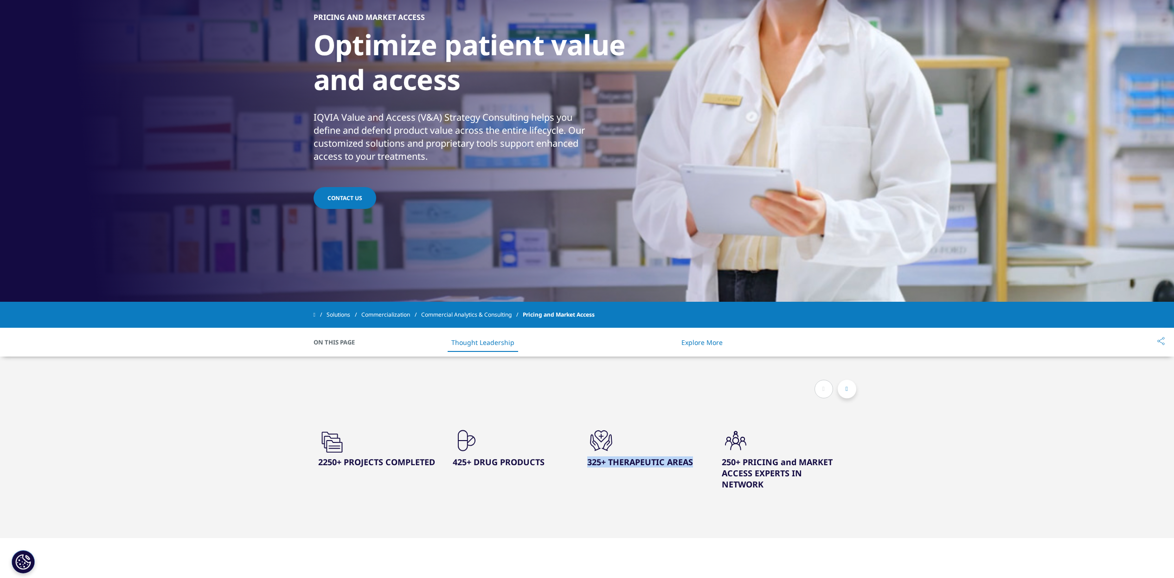
drag, startPoint x: 696, startPoint y: 462, endPoint x: 678, endPoint y: 458, distance: 17.9
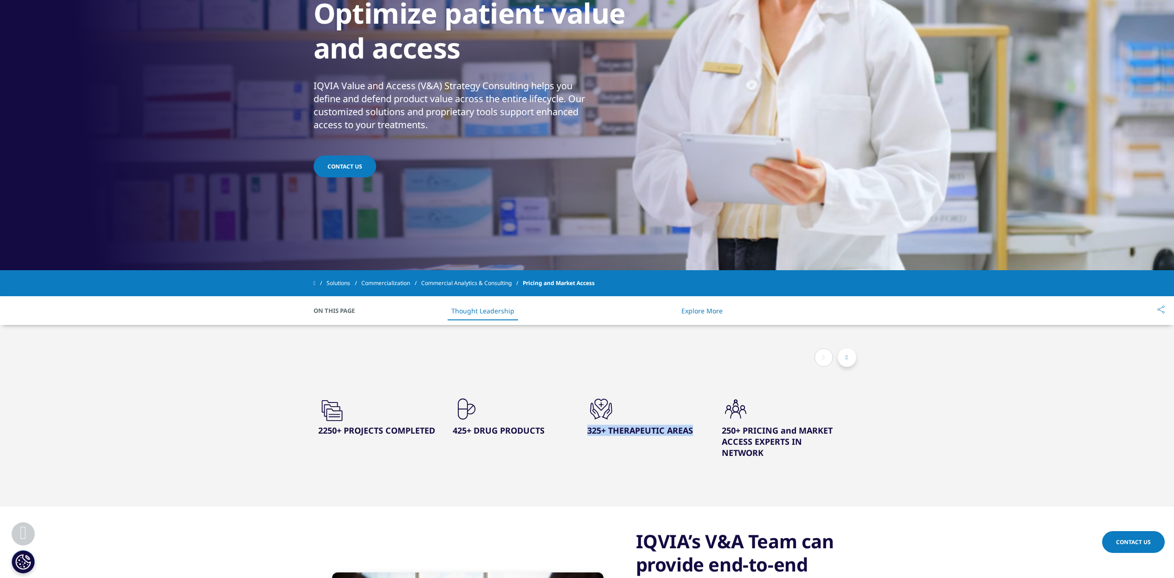
scroll to position [174, 0]
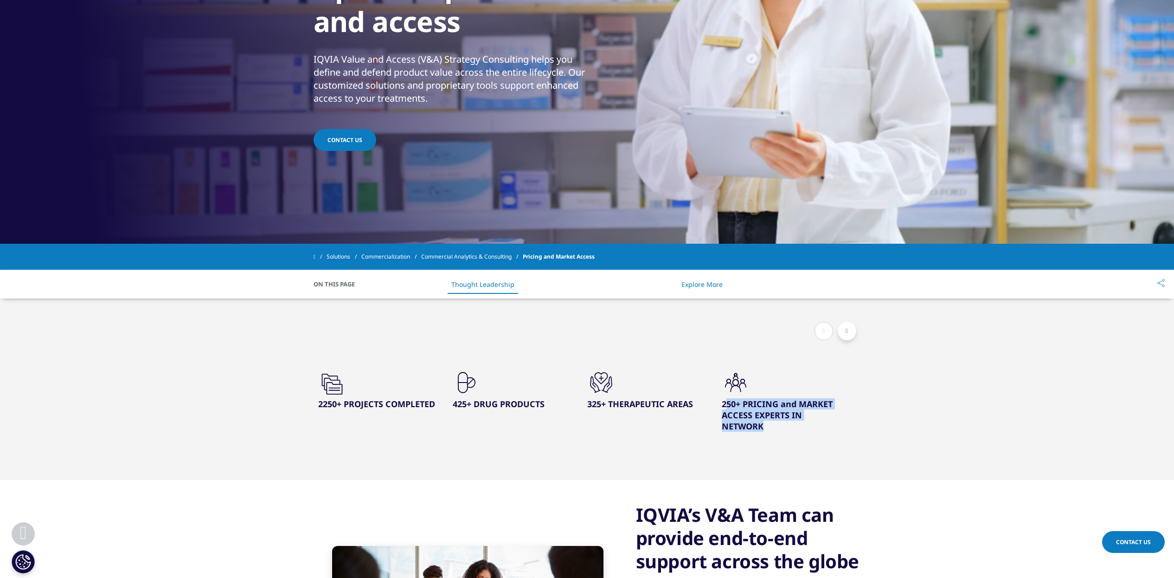
drag, startPoint x: 725, startPoint y: 400, endPoint x: 781, endPoint y: 422, distance: 60.4
click at [781, 422] on h3 "250+ PRICING and MARKET ACCESS EXPERTS IN NETWORK" at bounding box center [782, 414] width 121 height 33
drag, startPoint x: 781, startPoint y: 422, endPoint x: 733, endPoint y: 415, distance: 48.7
click at [733, 415] on h3 "250+ PRICING and MARKET ACCESS EXPERTS IN NETWORK" at bounding box center [782, 414] width 121 height 33
click at [714, 432] on div ".cls-1{fill:#231f20;} 325+ THERAPEUTIC AREAS" at bounding box center [654, 401] width 135 height 66
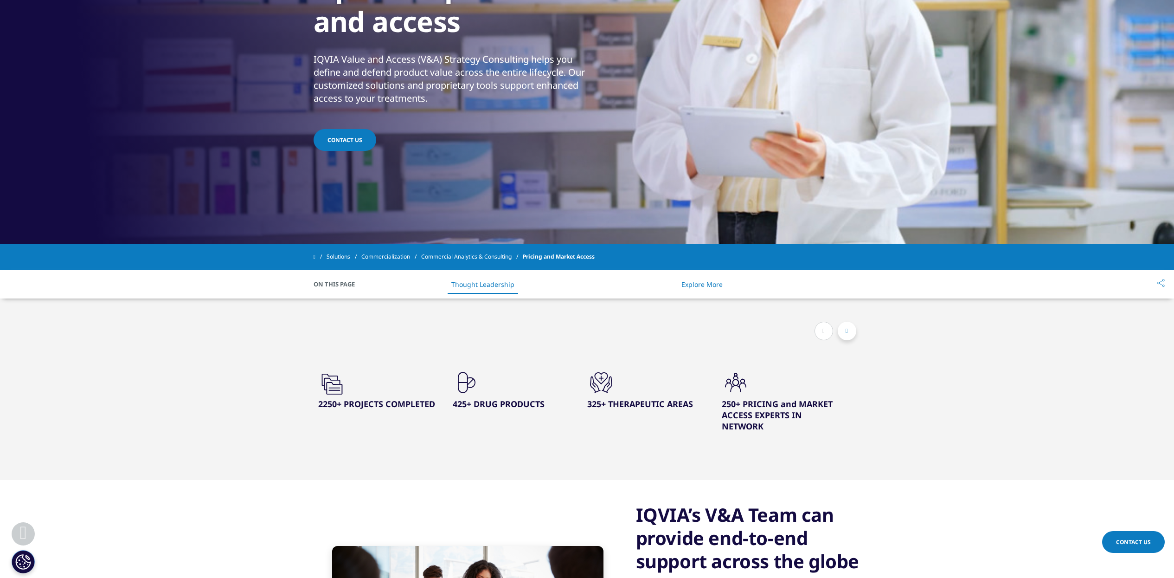
click at [852, 331] on button at bounding box center [847, 331] width 19 height 19
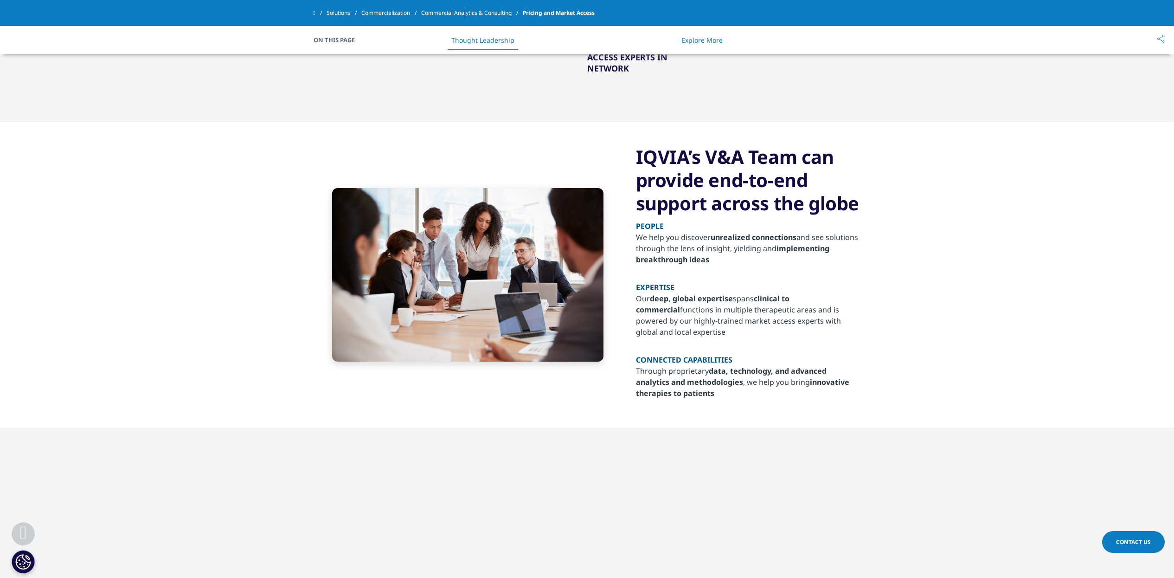
scroll to position [754, 0]
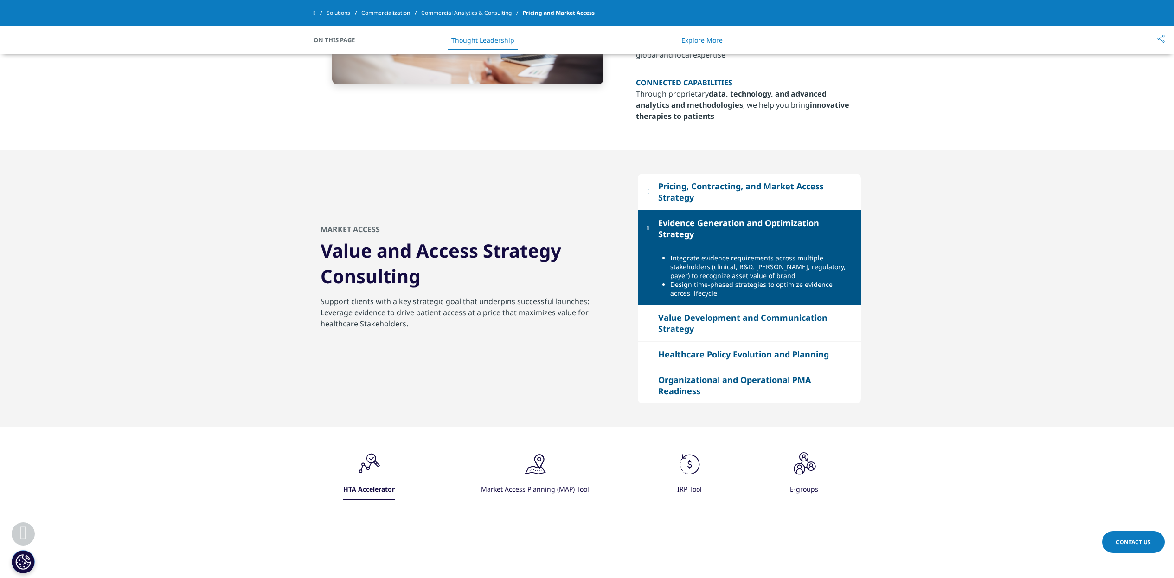
click at [671, 201] on div "Pricing, Contracting, and Market Access Strategy" at bounding box center [754, 192] width 193 height 22
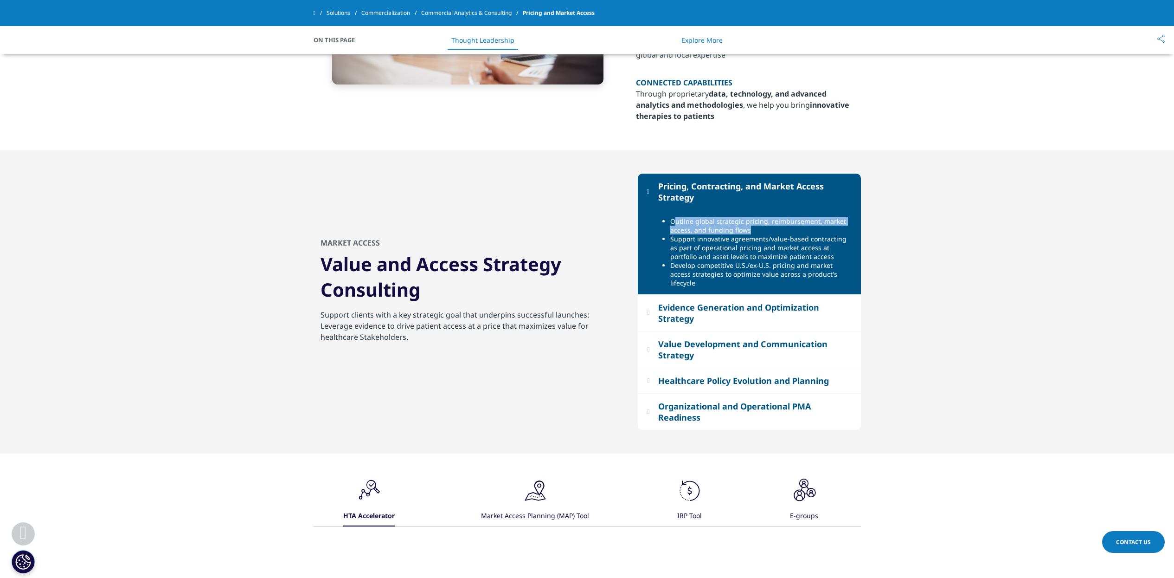
drag, startPoint x: 675, startPoint y: 222, endPoint x: 764, endPoint y: 237, distance: 90.3
click at [771, 233] on li "Outline global strategic pricing, reimbursement, market access, and funding flo…" at bounding box center [763, 226] width 184 height 18
drag, startPoint x: 764, startPoint y: 237, endPoint x: 712, endPoint y: 264, distance: 58.7
click at [712, 264] on li "Develop competitive U.S./ex-U.S. pricing and market access strategies to optimi…" at bounding box center [763, 274] width 184 height 26
click at [702, 302] on div "Evidence Generation and Optimization Strategy" at bounding box center [754, 313] width 193 height 22
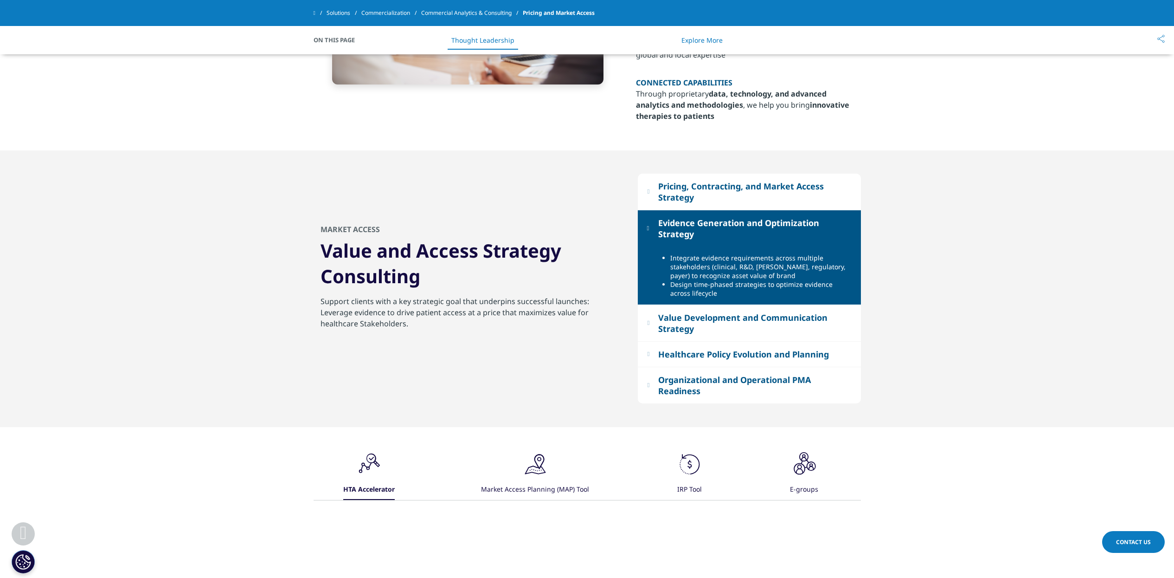
click at [708, 317] on div "Value Development and Communication Strategy" at bounding box center [754, 323] width 193 height 22
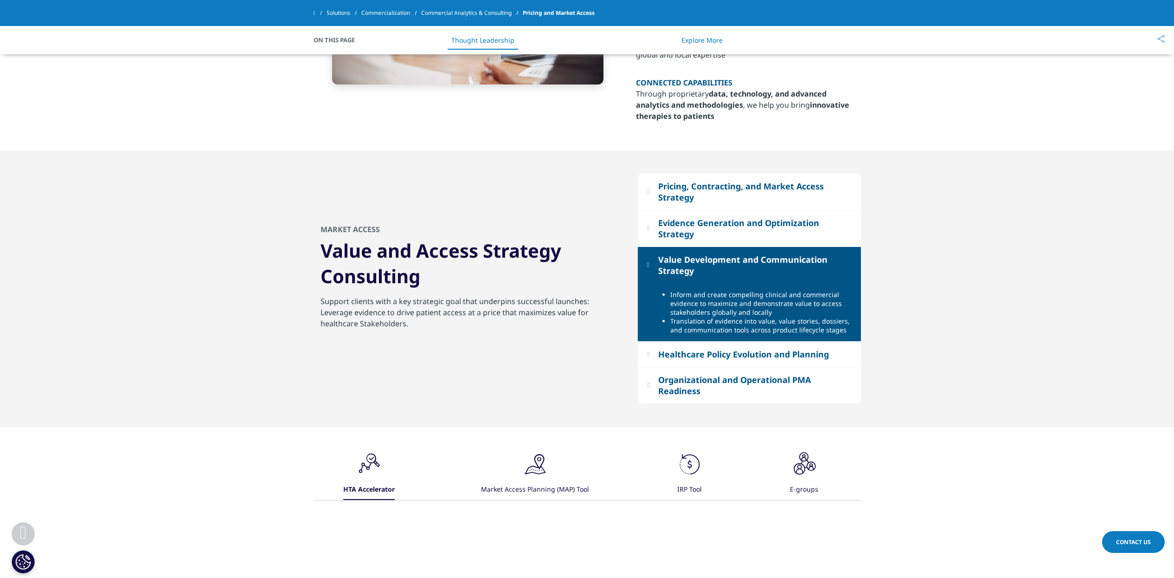
click at [711, 365] on button "Healthcare Policy Evolution and Planning" at bounding box center [749, 354] width 223 height 25
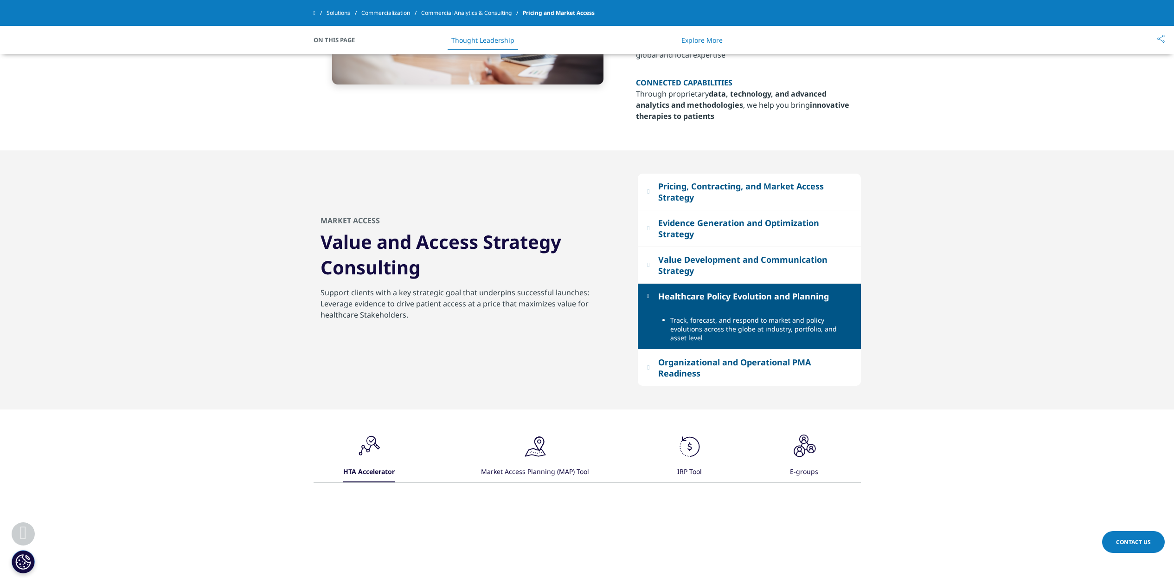
click at [684, 361] on div "Organizational and Operational PMA Readiness" at bounding box center [754, 367] width 193 height 22
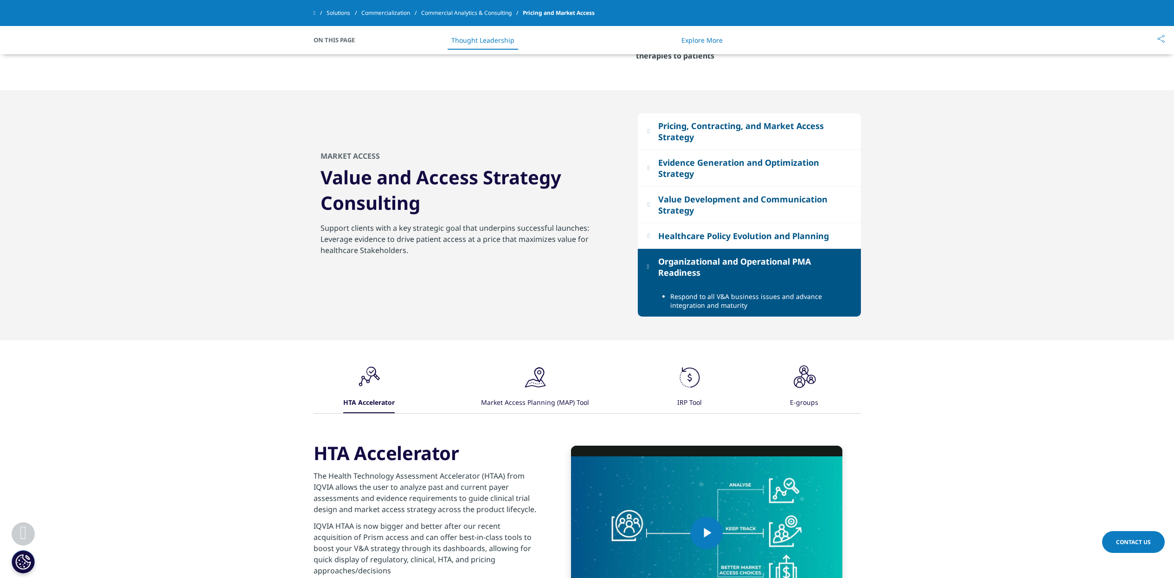
scroll to position [928, 0]
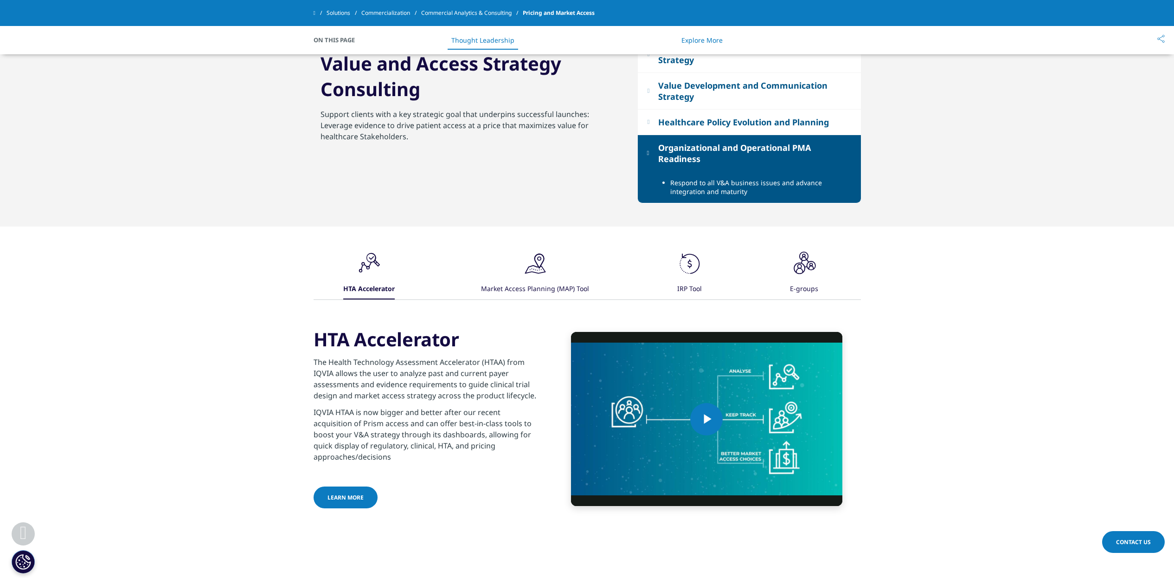
click at [547, 284] on div "Market Access Planning (MAP) Tool" at bounding box center [535, 289] width 108 height 20
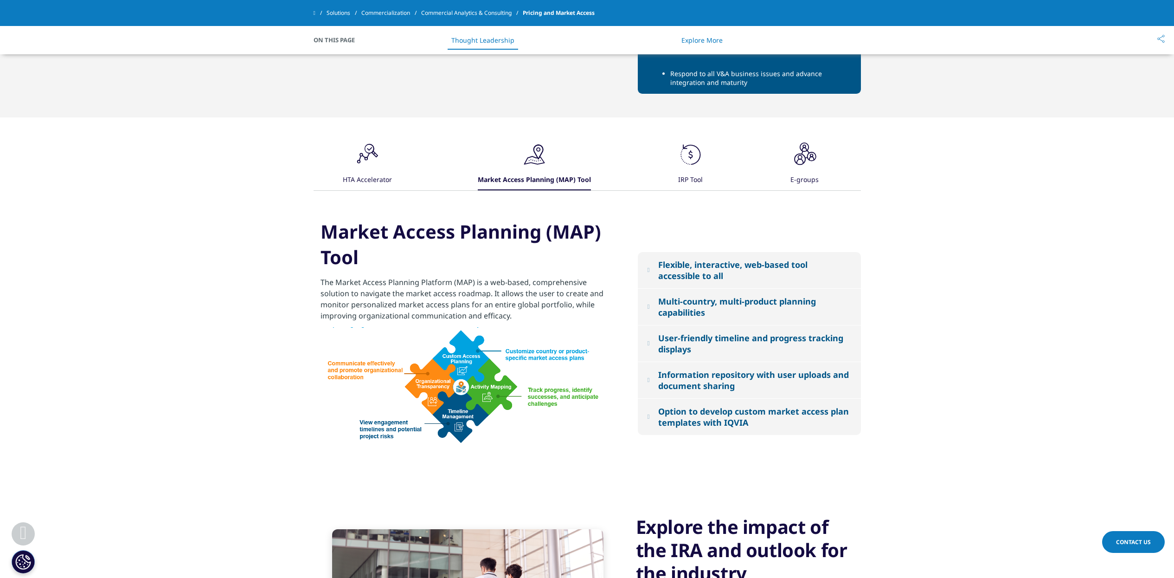
scroll to position [1044, 0]
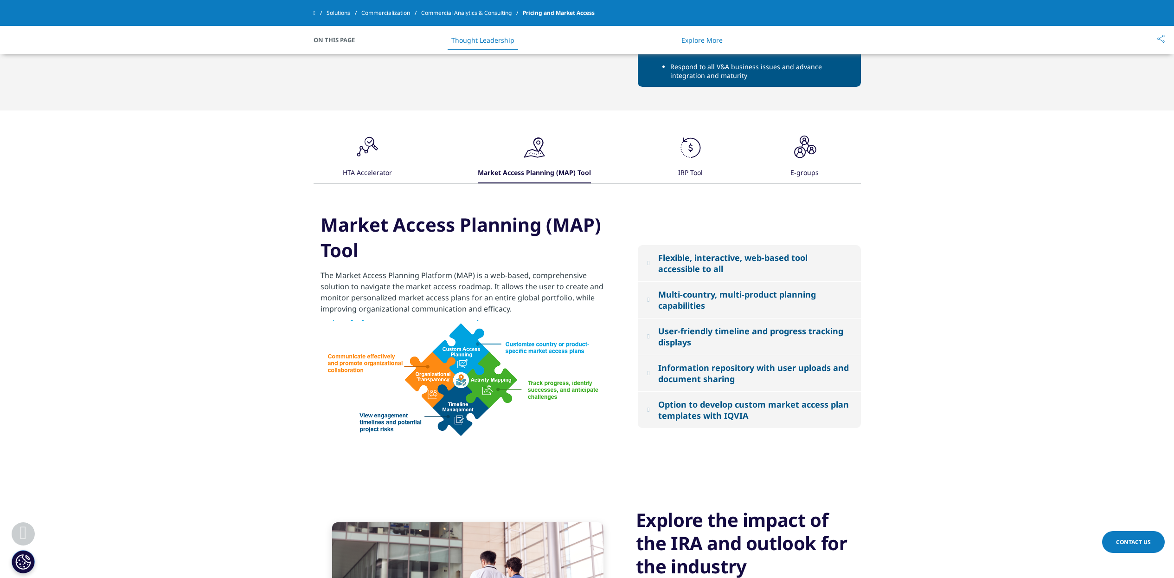
click at [357, 159] on icon ".cls-1{fill:#231f20;}" at bounding box center [368, 148] width 28 height 28
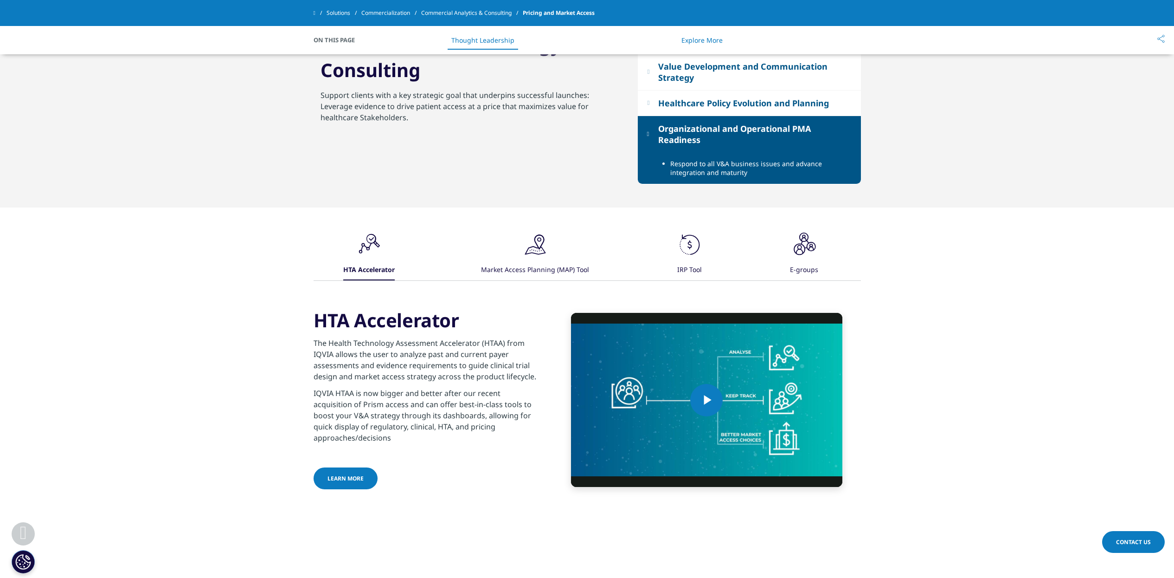
scroll to position [928, 0]
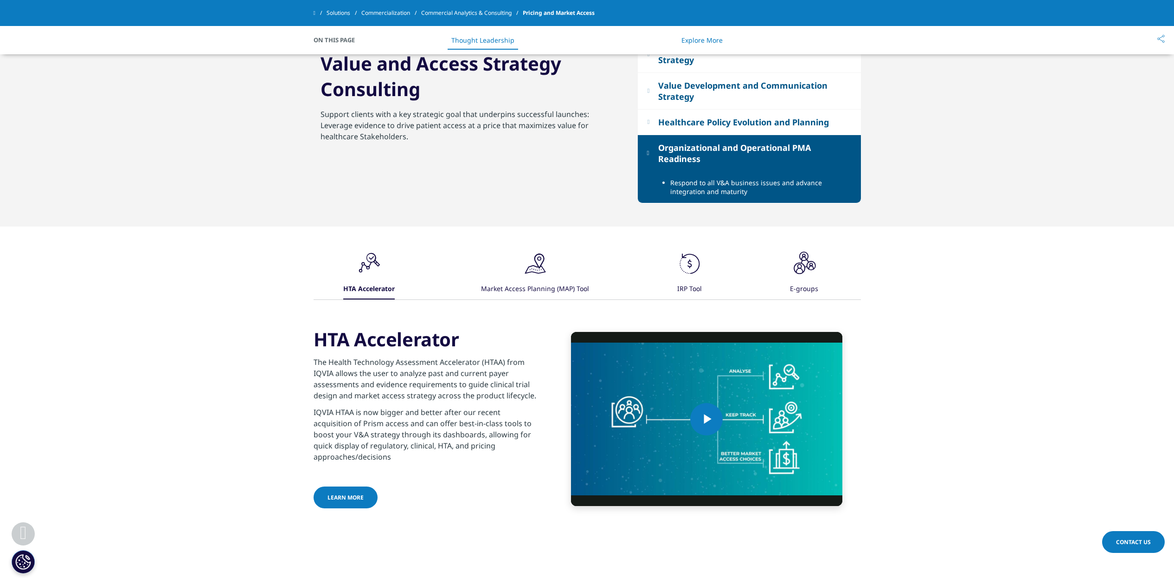
drag, startPoint x: 313, startPoint y: 339, endPoint x: 465, endPoint y: 342, distance: 151.8
click at [465, 342] on h3 "HTA Accelerator" at bounding box center [426, 339] width 225 height 23
drag, startPoint x: 465, startPoint y: 342, endPoint x: 430, endPoint y: 342, distance: 34.8
copy h3 "HTA Accelerator"
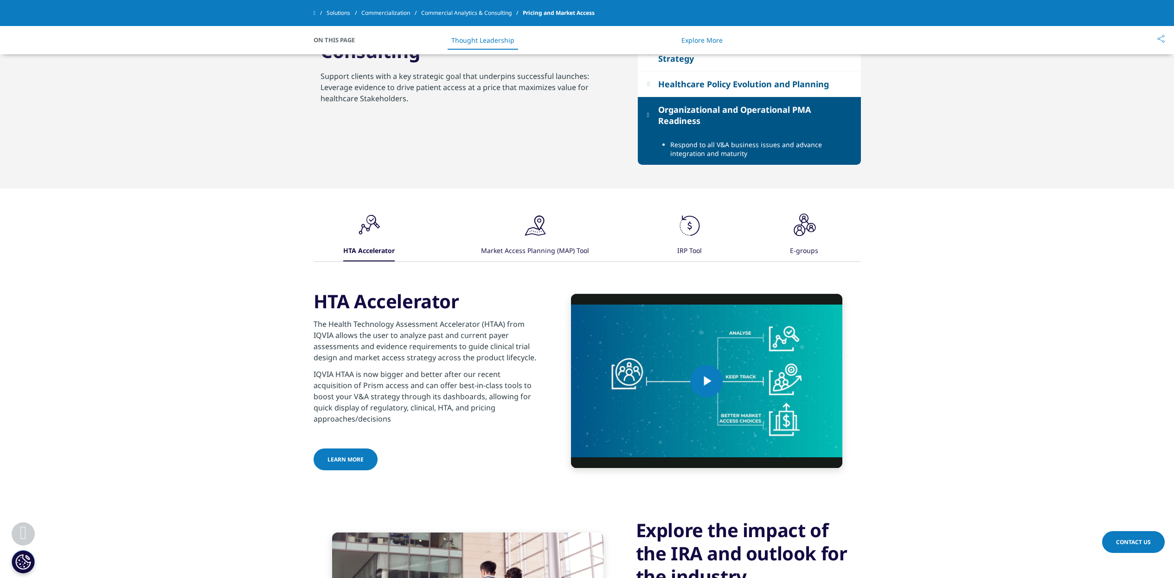
scroll to position [986, 0]
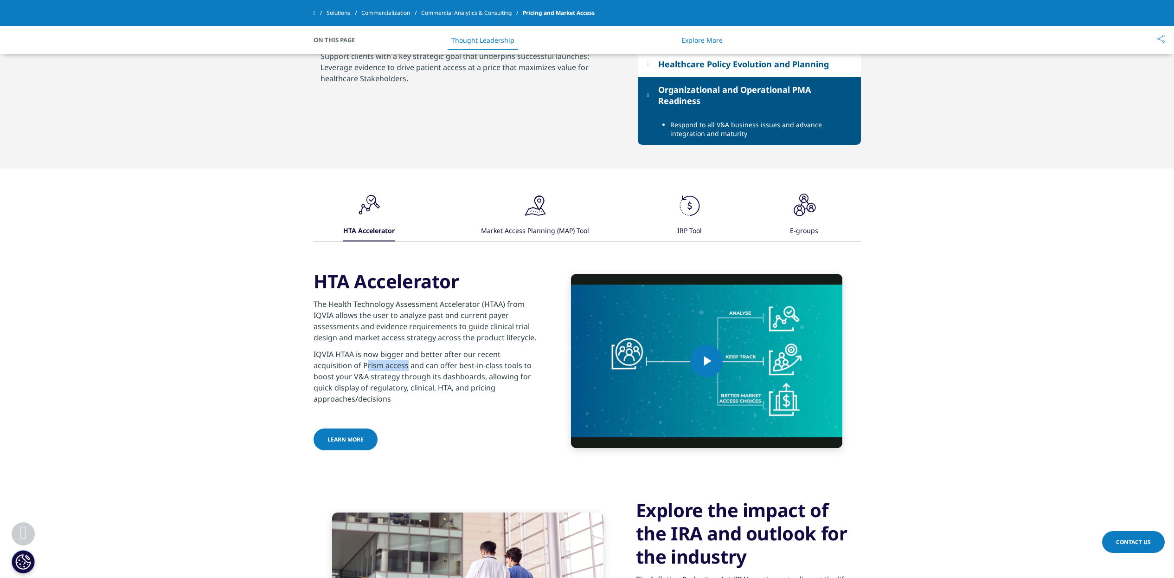
drag, startPoint x: 323, startPoint y: 368, endPoint x: 364, endPoint y: 369, distance: 40.9
click at [364, 369] on p "IQVIA HTAA is now bigger and better after our recent acquisition of Prism acces…" at bounding box center [426, 378] width 225 height 61
drag, startPoint x: 364, startPoint y: 369, endPoint x: 458, endPoint y: 282, distance: 128.1
click at [458, 282] on div ".cls-1{fill:#231f20;} HTA Accelerator .cls-1{fill:#231f20;} Market Access Plann…" at bounding box center [587, 321] width 1174 height 307
drag, startPoint x: 458, startPoint y: 282, endPoint x: 439, endPoint y: 289, distance: 20.4
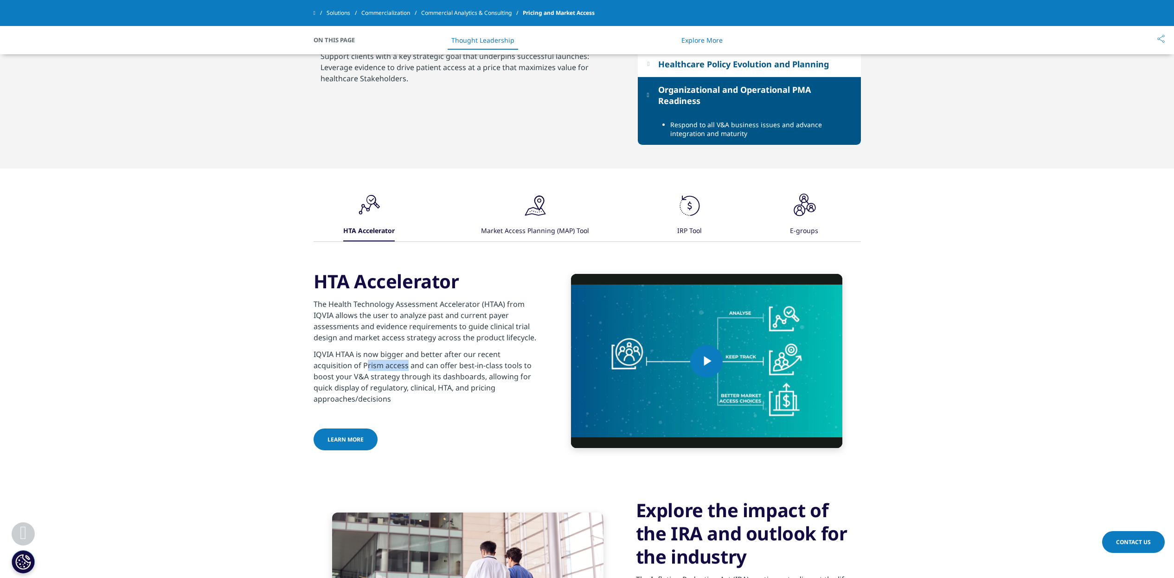
copy h3 "HTA Accelerator"
drag, startPoint x: 335, startPoint y: 317, endPoint x: 437, endPoint y: 338, distance: 103.8
click at [437, 338] on p "The Health Technology Assessment Accelerator (HTAA) from IQVIA allows the user …" at bounding box center [426, 323] width 225 height 50
drag, startPoint x: 437, startPoint y: 338, endPoint x: 405, endPoint y: 330, distance: 33.0
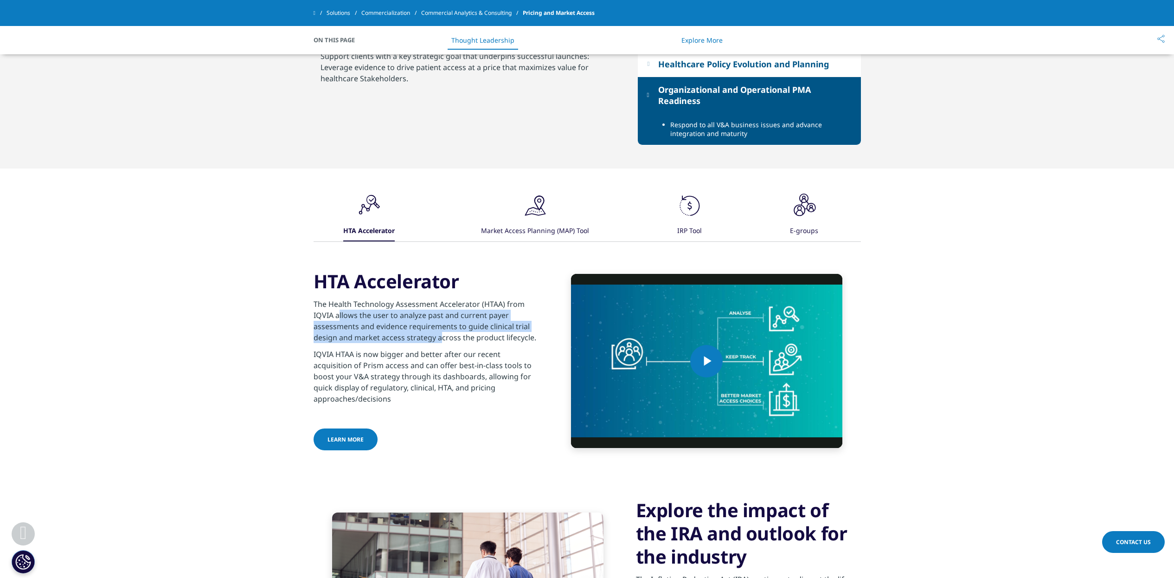
copy p "allows the user to analyze past and current payer assessments and evidence requ…"
click at [495, 413] on div "HTA Accelerator The Health Technology Assessment Accelerator (HTAA) from IQVIA …" at bounding box center [426, 361] width 225 height 182
drag, startPoint x: 324, startPoint y: 366, endPoint x: 368, endPoint y: 367, distance: 43.2
click at [368, 367] on p "IQVIA HTAA is now bigger and better after our recent acquisition of Prism acces…" at bounding box center [426, 378] width 225 height 61
drag, startPoint x: 368, startPoint y: 367, endPoint x: 362, endPoint y: 368, distance: 5.3
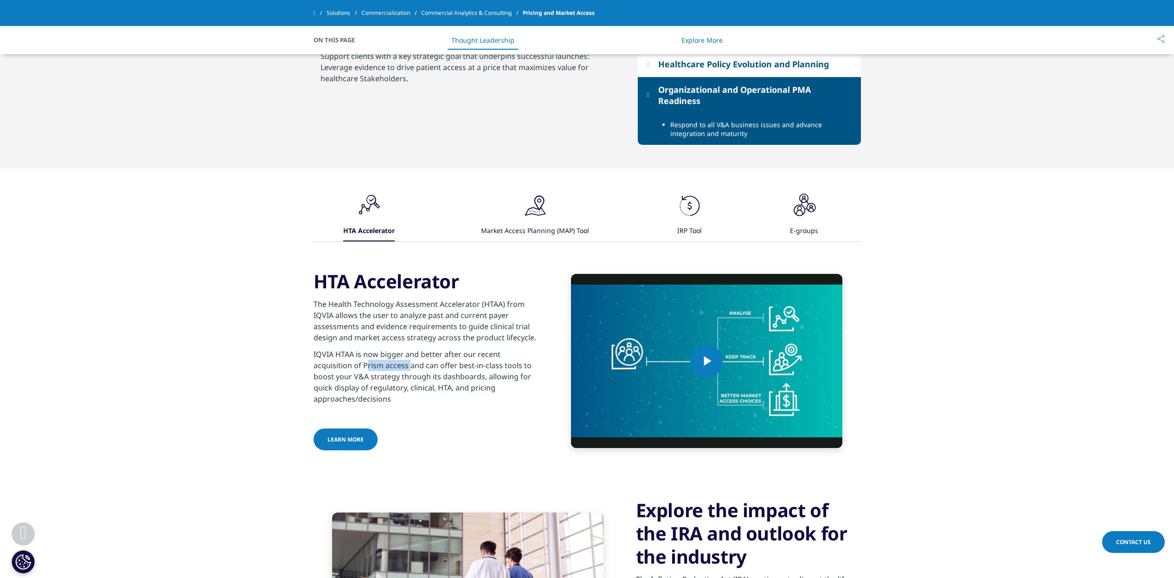
copy p "Prism access"
click at [416, 415] on div "HTA Accelerator The Health Technology Assessment Accelerator (HTAA) from IQVIA …" at bounding box center [426, 361] width 225 height 182
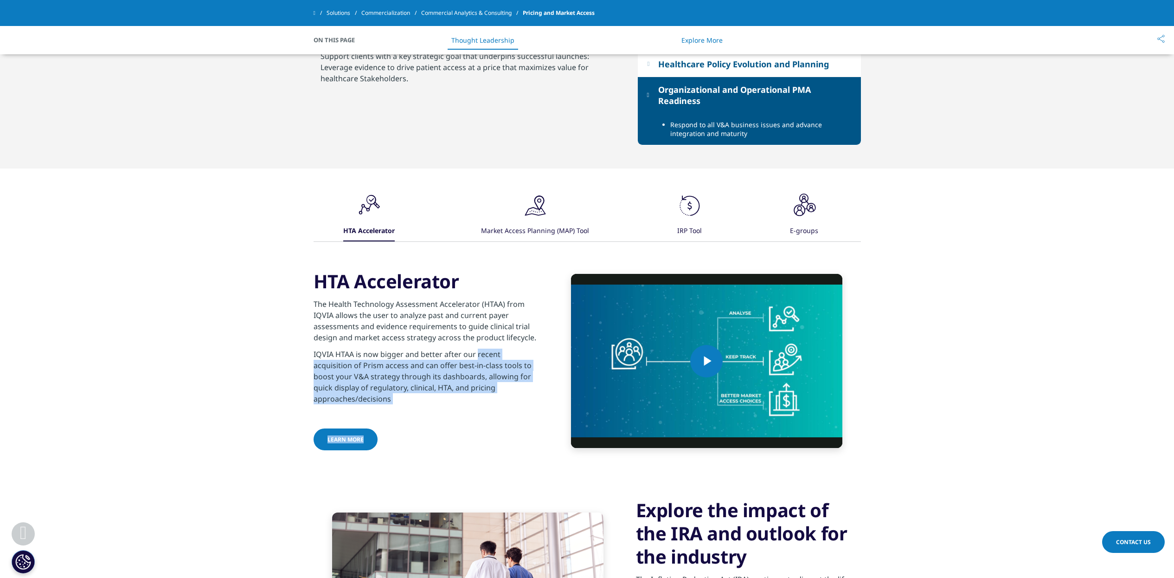
drag, startPoint x: 475, startPoint y: 358, endPoint x: 537, endPoint y: 400, distance: 75.2
click at [541, 401] on div "Video Player is loading. Play Video Play Skip Backward Skip Forward Mute Curren…" at bounding box center [588, 361] width 548 height 182
drag, startPoint x: 537, startPoint y: 400, endPoint x: 472, endPoint y: 386, distance: 66.0
copy div "recent acquisition of Prism access and can offer best-in-class tools to boost y…"
click at [564, 233] on div "Market Access Planning (MAP) Tool" at bounding box center [535, 231] width 108 height 20
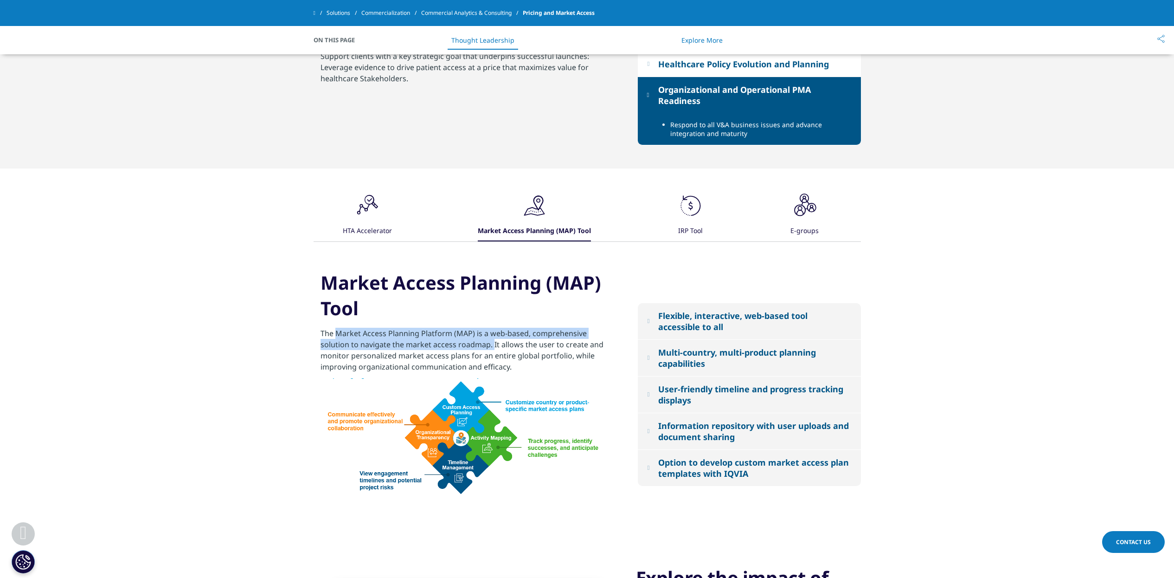
drag, startPoint x: 336, startPoint y: 334, endPoint x: 456, endPoint y: 342, distance: 120.0
click at [460, 346] on p "The Market Access Planning Platform (MAP) is a web-based, comprehensive solutio…" at bounding box center [469, 353] width 297 height 50
drag, startPoint x: 456, startPoint y: 342, endPoint x: 447, endPoint y: 338, distance: 9.4
copy p "Market Access Planning Platform (MAP) is a web-based, comprehensive solution to…"
click at [365, 220] on div ".cls-1{fill:#231f20;}" at bounding box center [368, 207] width 28 height 30
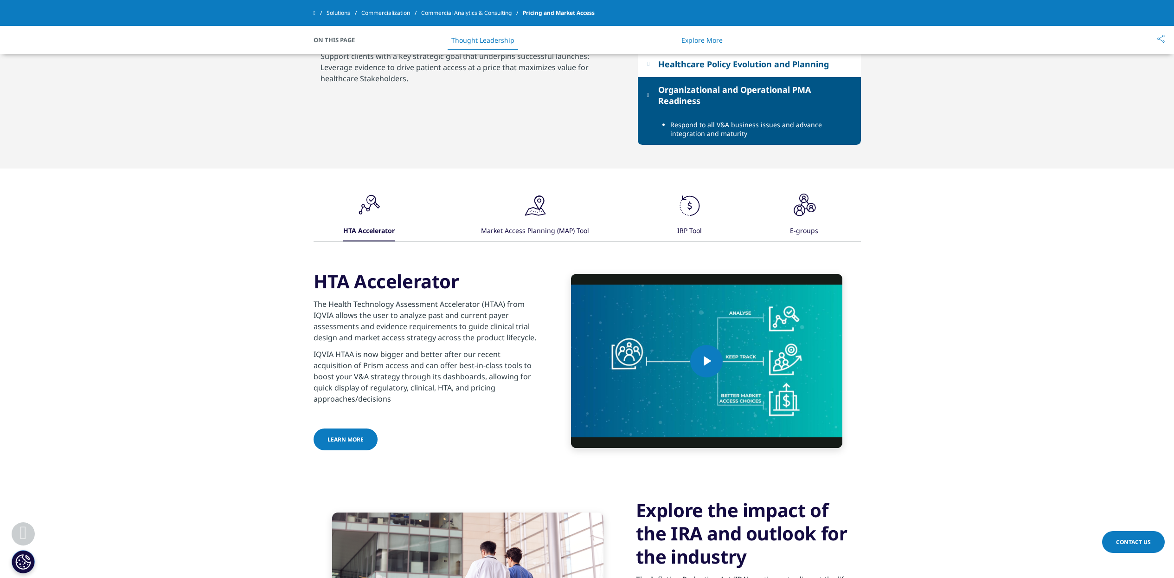
click at [544, 229] on div "Market Access Planning (MAP) Tool" at bounding box center [535, 231] width 108 height 20
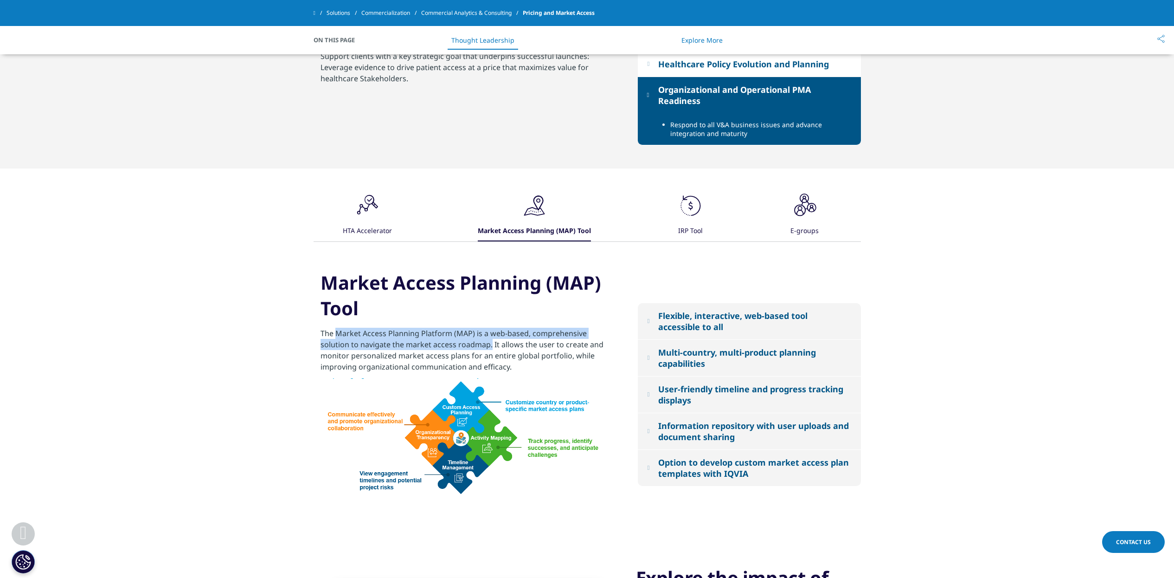
click at [714, 316] on div "Flexible, interactive, web-based tool accessible to all" at bounding box center [754, 321] width 193 height 22
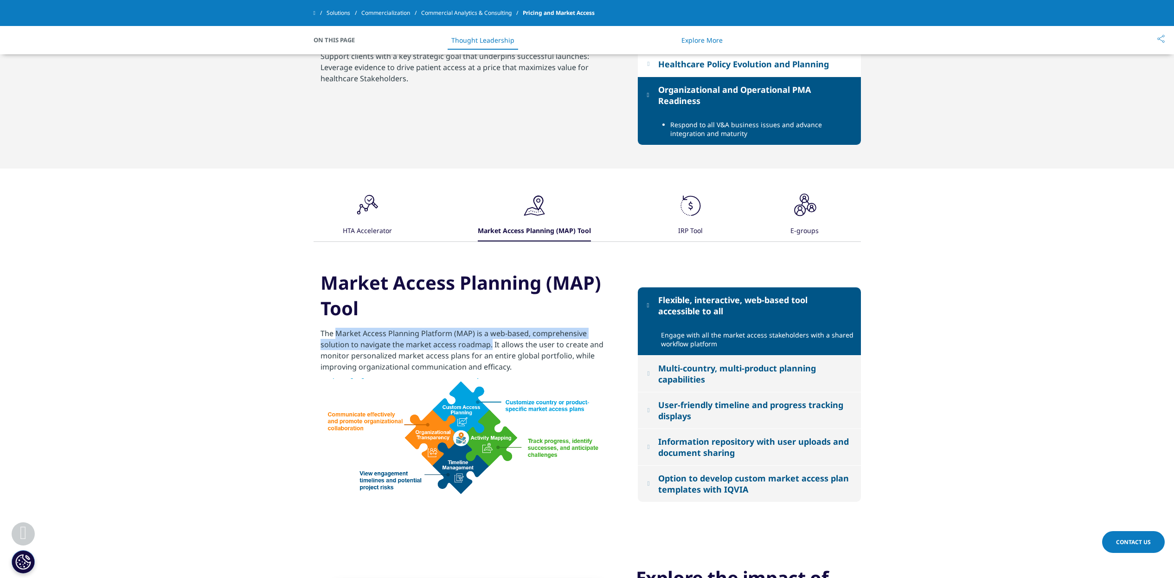
click at [733, 379] on div "Multi-country, multi-product planning capabilities" at bounding box center [754, 373] width 193 height 22
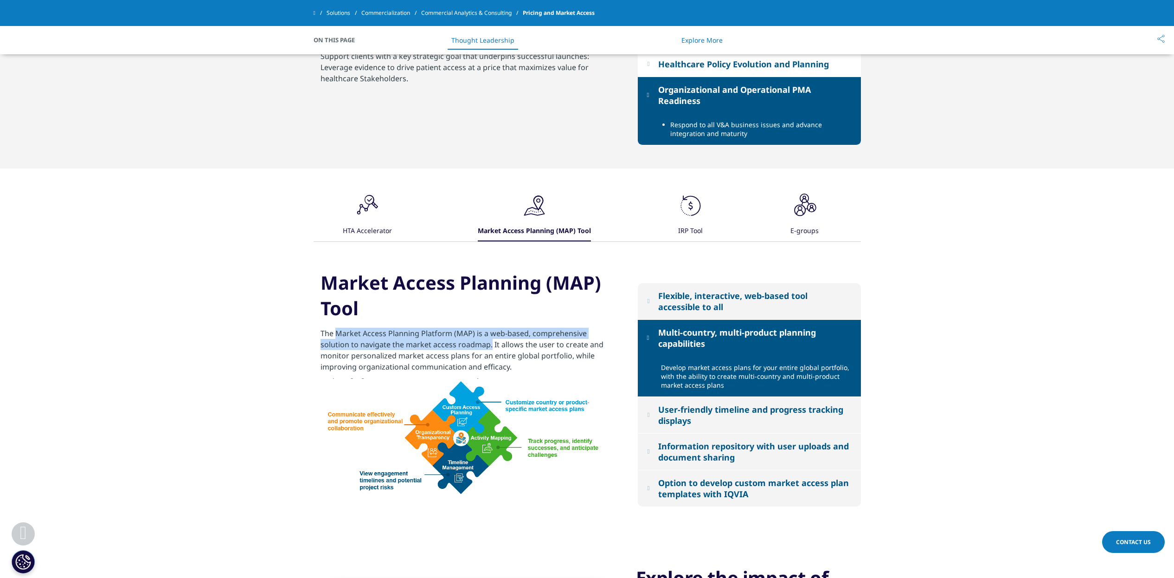
copy p "Market Access Planning Platform (MAP) is a web-based, comprehensive solution to…"
click at [523, 395] on img at bounding box center [466, 437] width 291 height 118
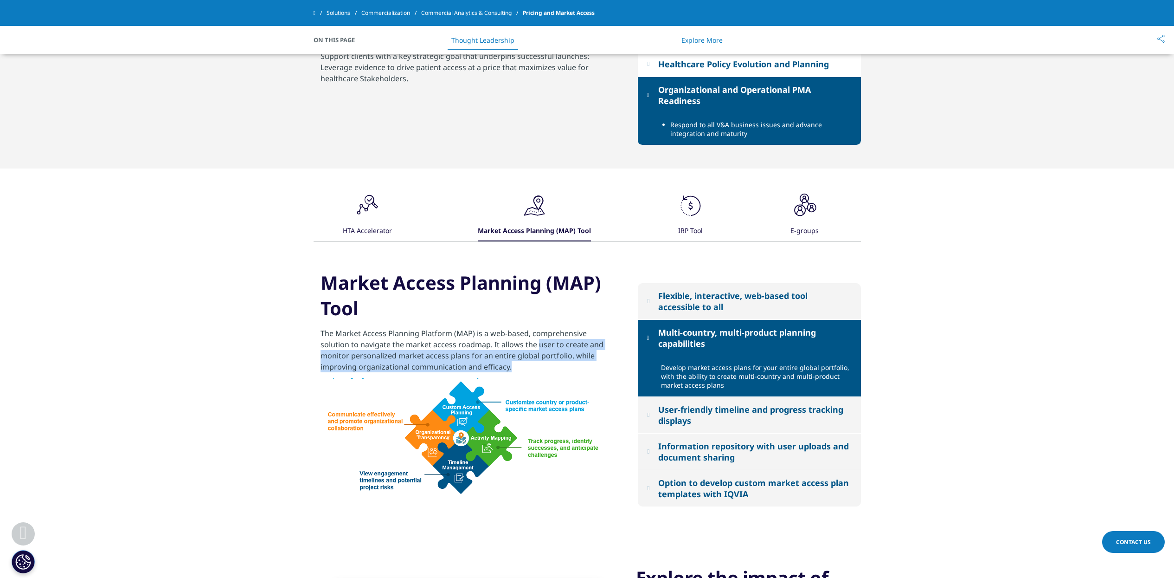
drag, startPoint x: 507, startPoint y: 347, endPoint x: 531, endPoint y: 360, distance: 28.0
click at [539, 365] on p "The Market Access Planning Platform (MAP) is a web-based, comprehensive solutio…" at bounding box center [469, 353] width 297 height 50
drag, startPoint x: 531, startPoint y: 360, endPoint x: 471, endPoint y: 357, distance: 59.9
copy p "user to create and monitor personalized market access plans for an entire globa…"
click at [704, 208] on icon ".cls-1{fill:#231f20;}" at bounding box center [691, 206] width 28 height 28
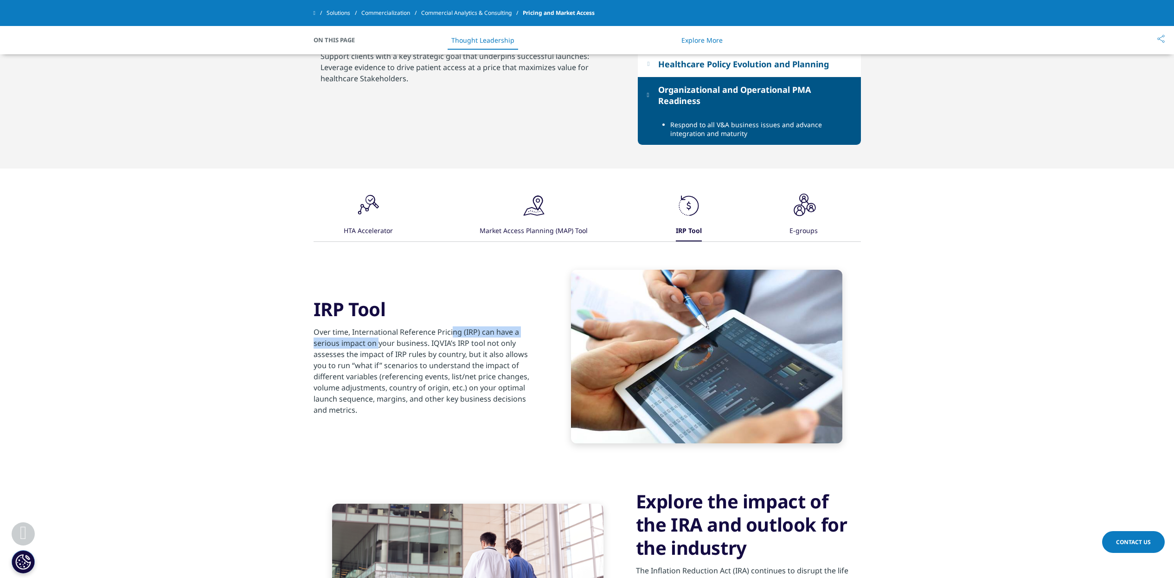
drag, startPoint x: 351, startPoint y: 332, endPoint x: 480, endPoint y: 336, distance: 128.6
click at [481, 336] on div "Over time, International Reference Pricing (IRP) can have a serious impact on y…" at bounding box center [426, 368] width 225 height 95
drag, startPoint x: 480, startPoint y: 336, endPoint x: 469, endPoint y: 336, distance: 11.1
click at [339, 368] on div "Over time, International Reference Pricing (IRP) can have a serious impact on y…" at bounding box center [426, 368] width 225 height 95
click at [336, 366] on div "Over time, International Reference Pricing (IRP) can have a serious impact on y…" at bounding box center [426, 368] width 225 height 95
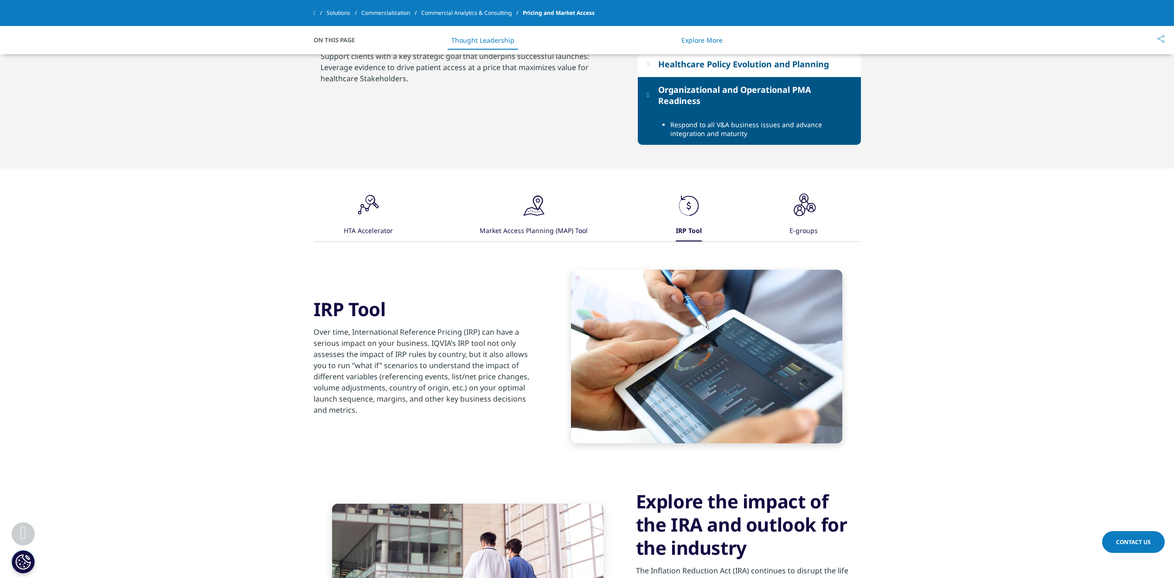
drag, startPoint x: 338, startPoint y: 365, endPoint x: 495, endPoint y: 406, distance: 162.6
click at [497, 408] on div "Over time, International Reference Pricing (IRP) can have a serious impact on y…" at bounding box center [426, 368] width 225 height 95
drag, startPoint x: 495, startPoint y: 406, endPoint x: 453, endPoint y: 370, distance: 55.3
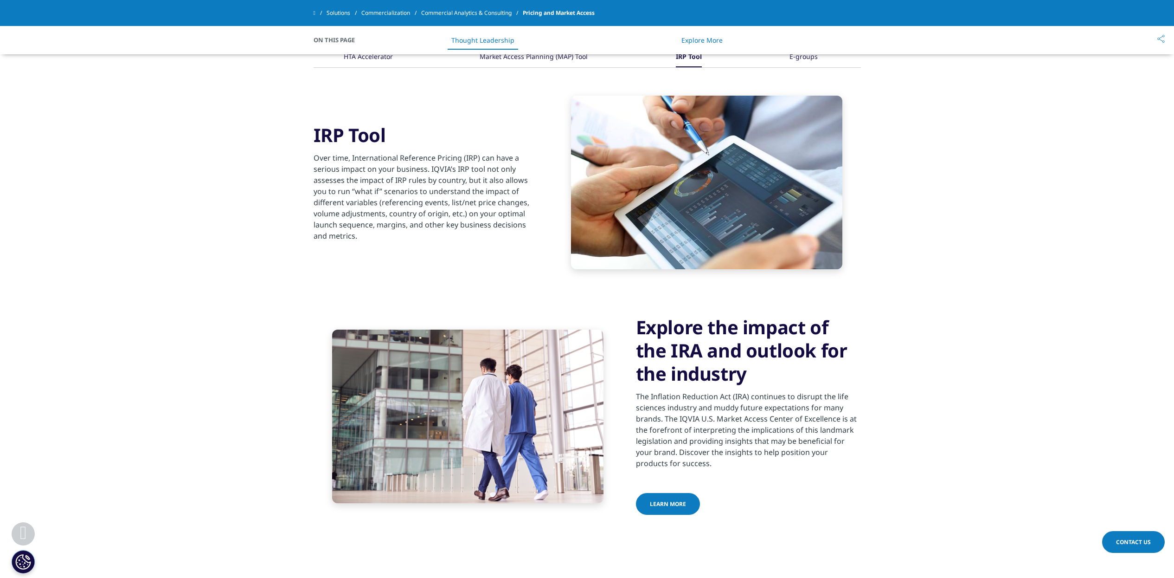
scroll to position [928, 0]
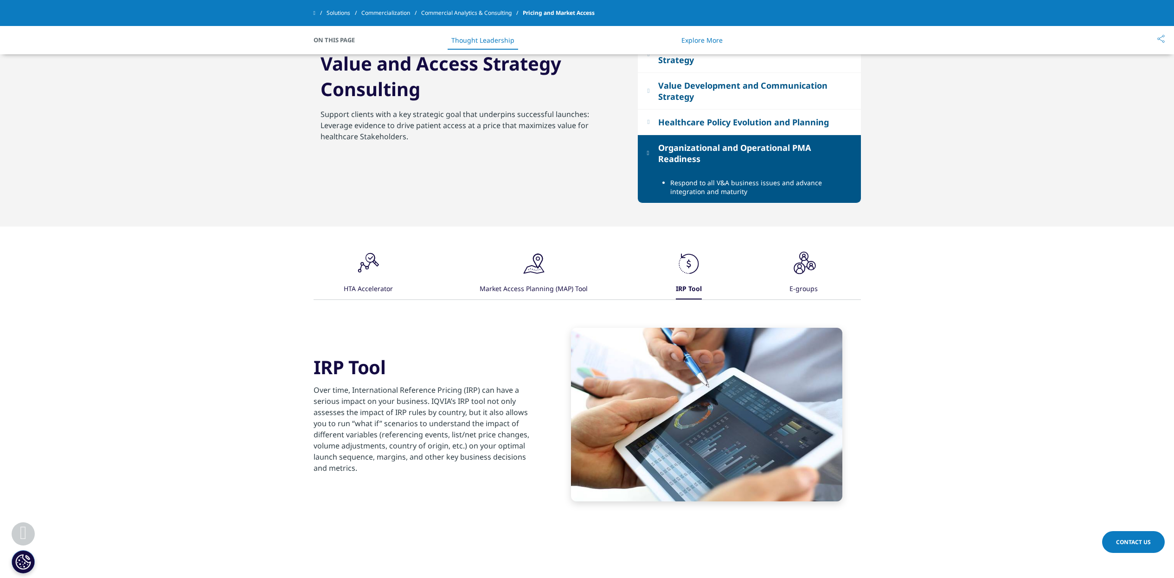
click at [817, 261] on icon ".cls-1{fill:#231f20;}" at bounding box center [804, 264] width 28 height 28
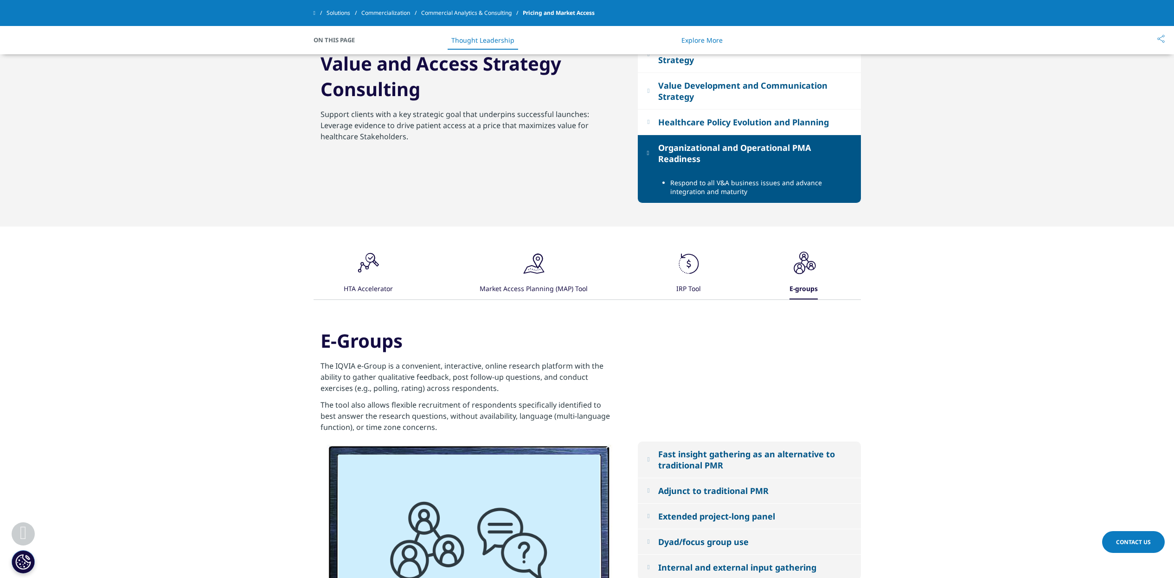
scroll to position [986, 0]
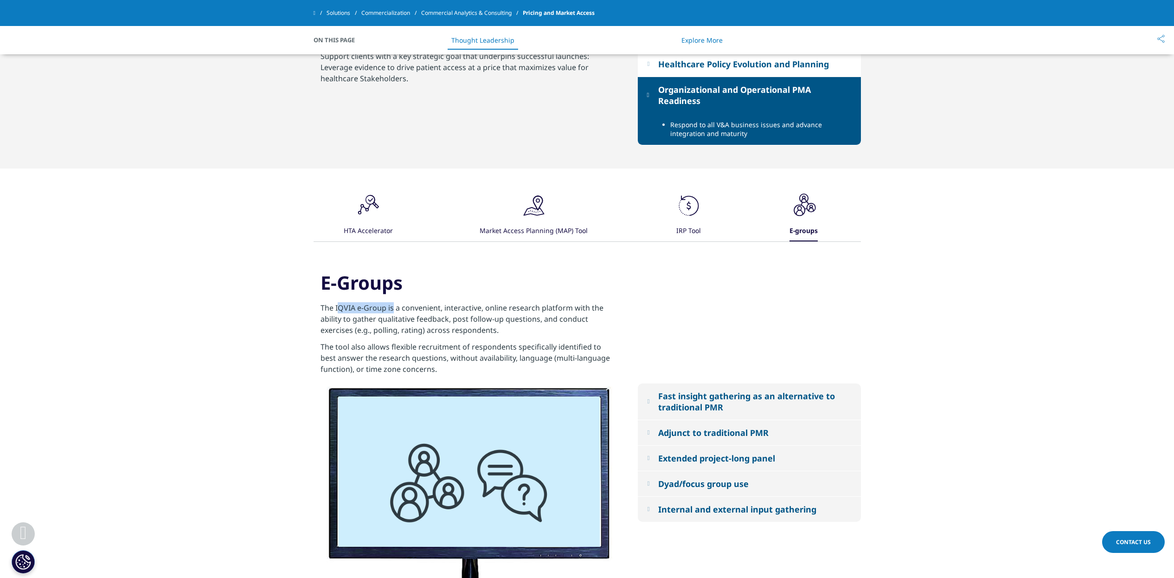
drag, startPoint x: 336, startPoint y: 309, endPoint x: 391, endPoint y: 303, distance: 56.0
click at [391, 303] on p "The IQVIA e-Group is a convenient, interactive, online research platform with t…" at bounding box center [469, 321] width 297 height 39
drag, startPoint x: 391, startPoint y: 303, endPoint x: 381, endPoint y: 307, distance: 11.2
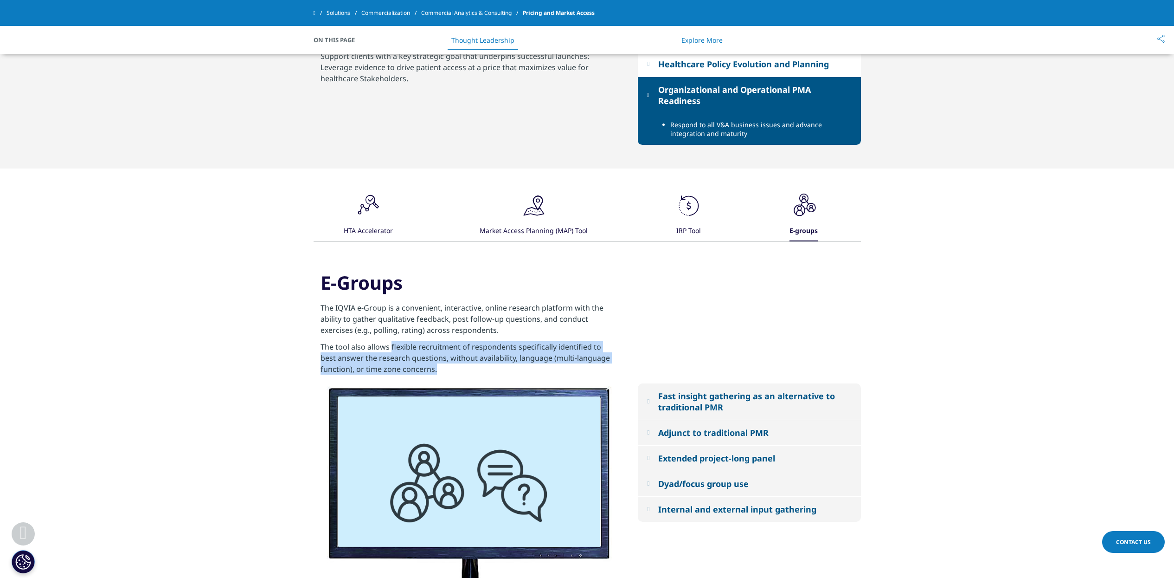
drag, startPoint x: 391, startPoint y: 346, endPoint x: 441, endPoint y: 363, distance: 53.4
click at [454, 370] on p "The tool also allows flexible recruitment of respondents specifically identifie…" at bounding box center [469, 360] width 297 height 39
drag, startPoint x: 441, startPoint y: 363, endPoint x: 418, endPoint y: 360, distance: 23.5
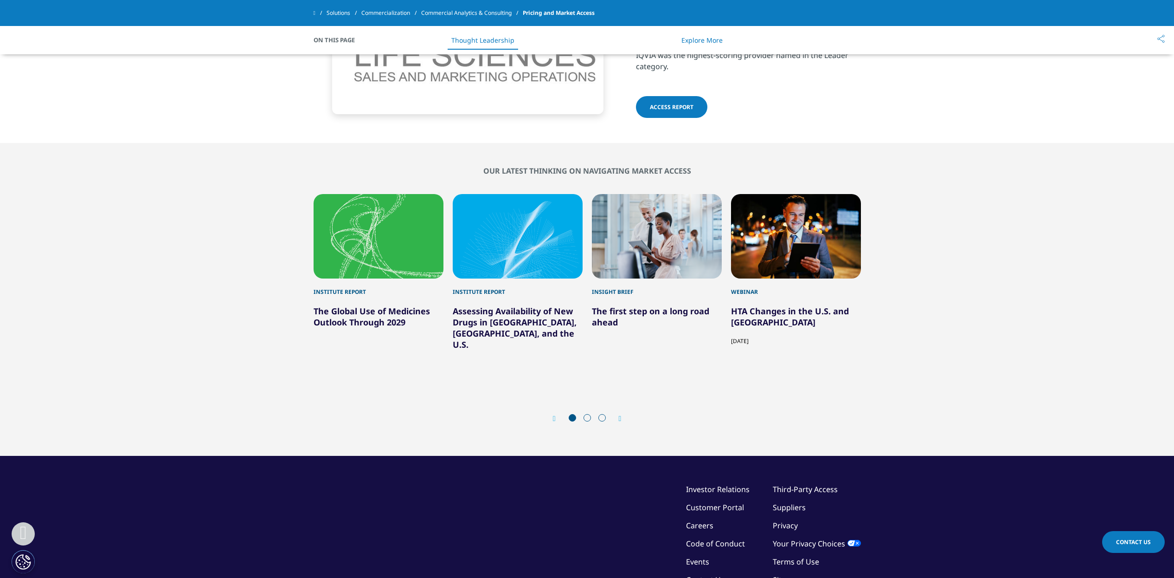
scroll to position [2088, 0]
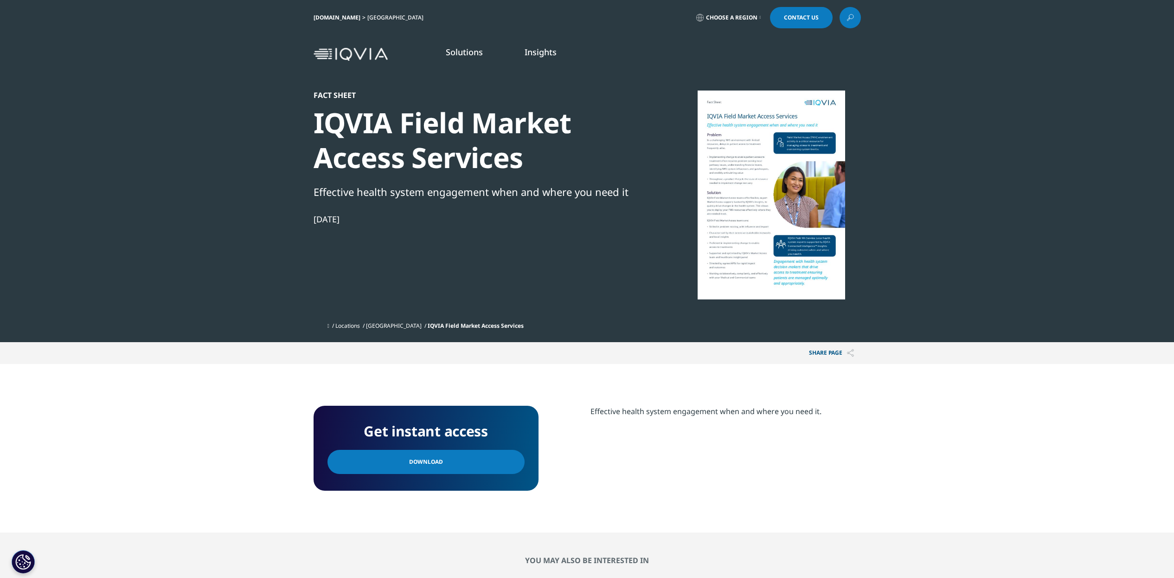
scroll to position [85, 548]
click at [430, 460] on span "Download" at bounding box center [426, 462] width 34 height 10
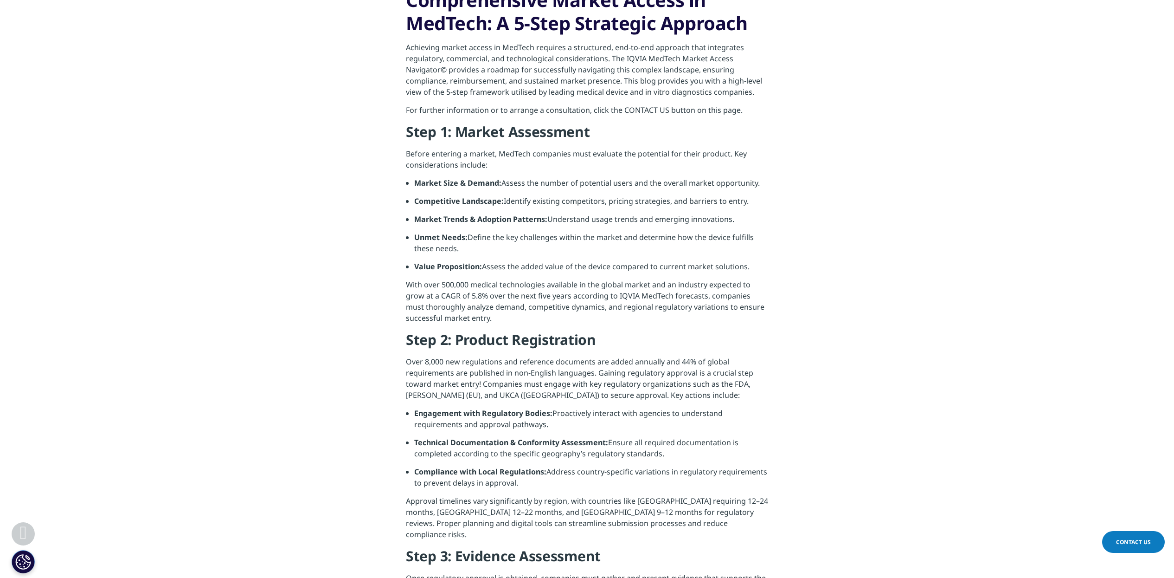
scroll to position [464, 0]
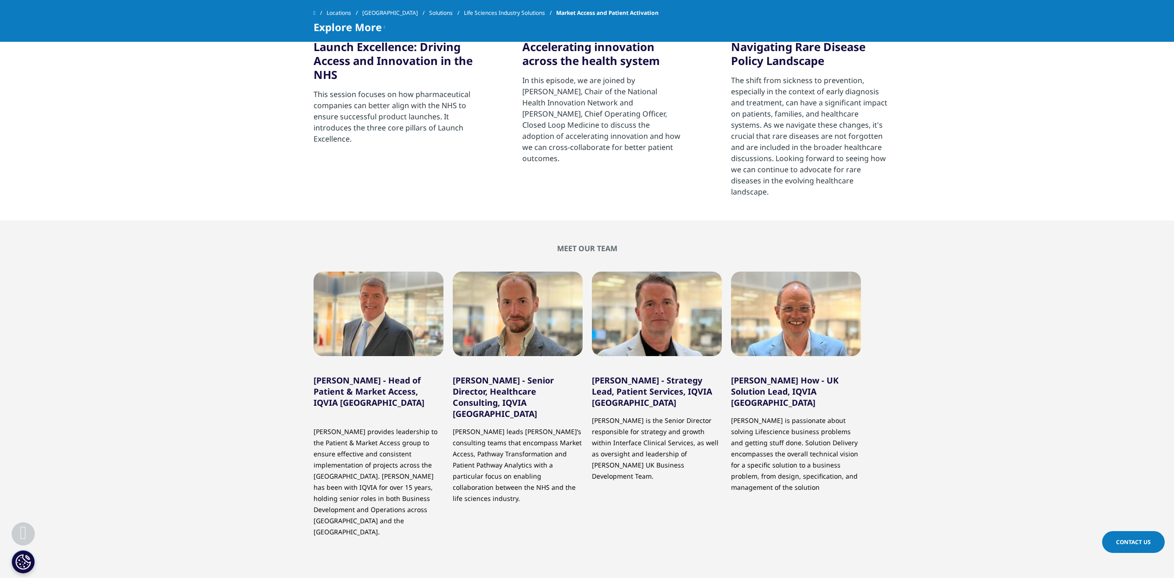
scroll to position [1044, 0]
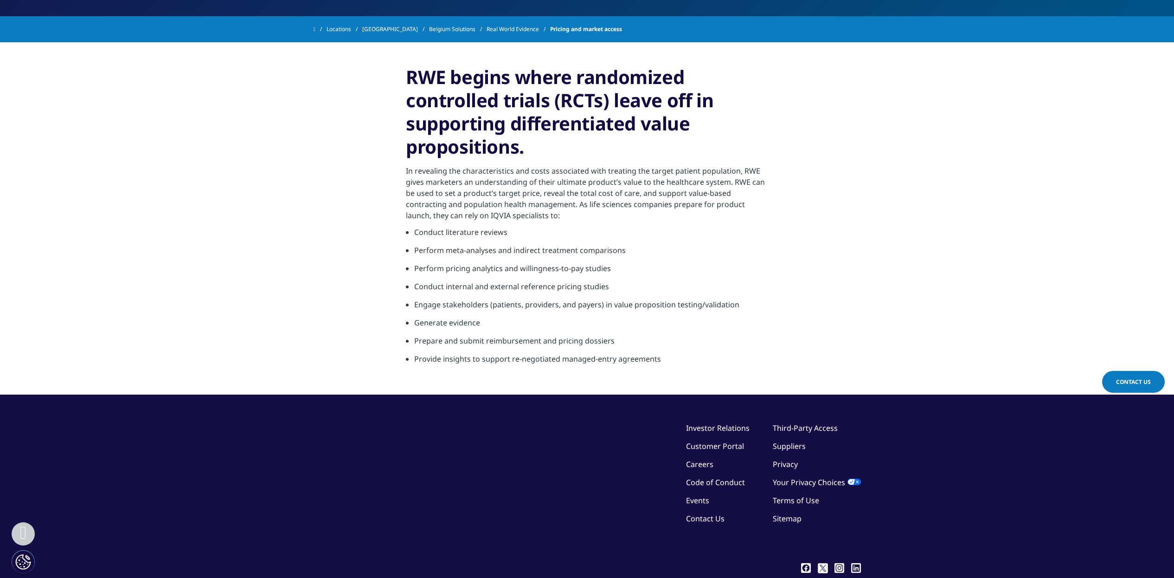
scroll to position [319, 0]
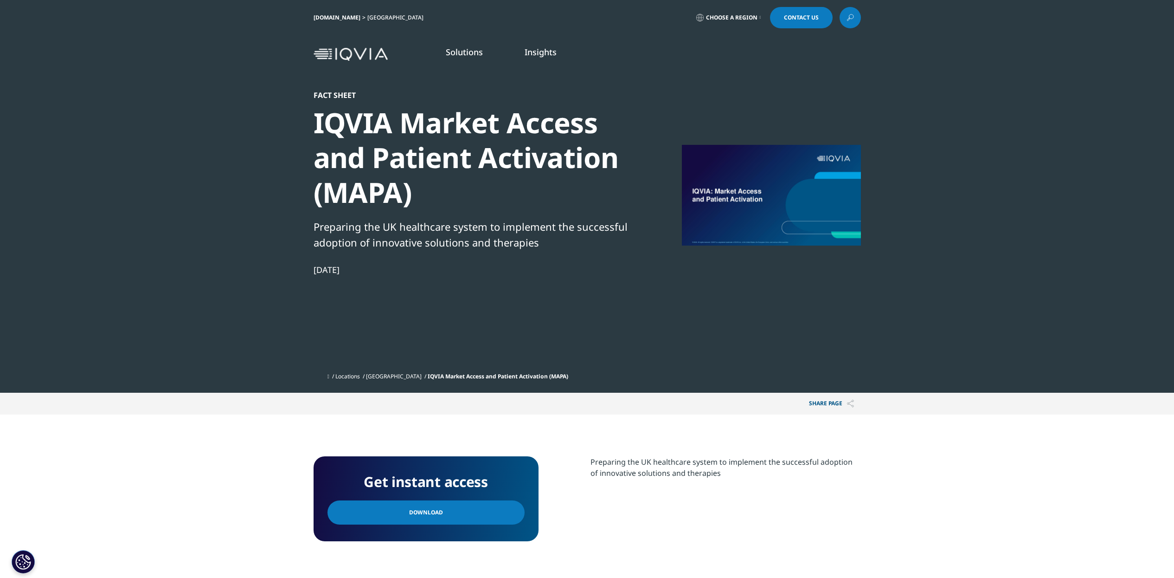
drag, startPoint x: 442, startPoint y: 510, endPoint x: 456, endPoint y: 492, distance: 22.8
click at [442, 510] on link "Download" at bounding box center [426, 512] width 197 height 24
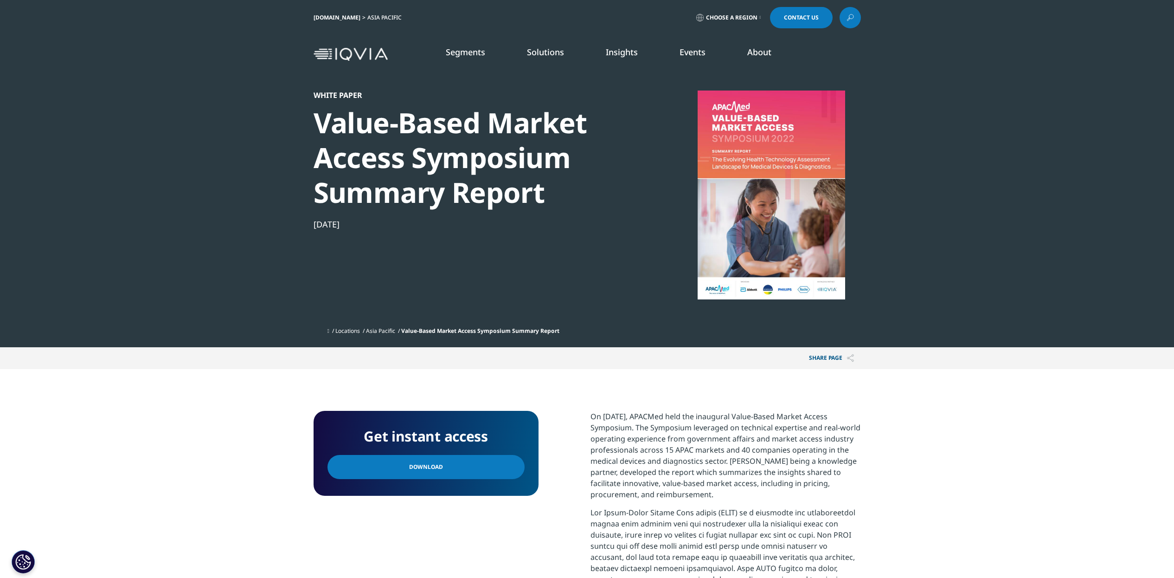
click at [472, 469] on link "Download" at bounding box center [426, 467] width 197 height 24
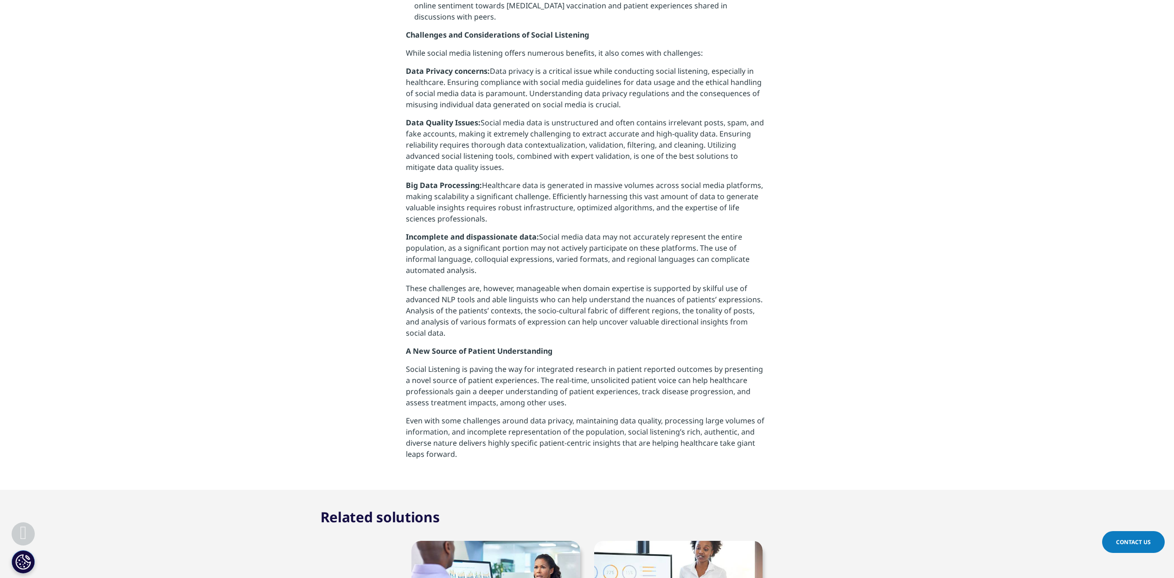
scroll to position [1624, 0]
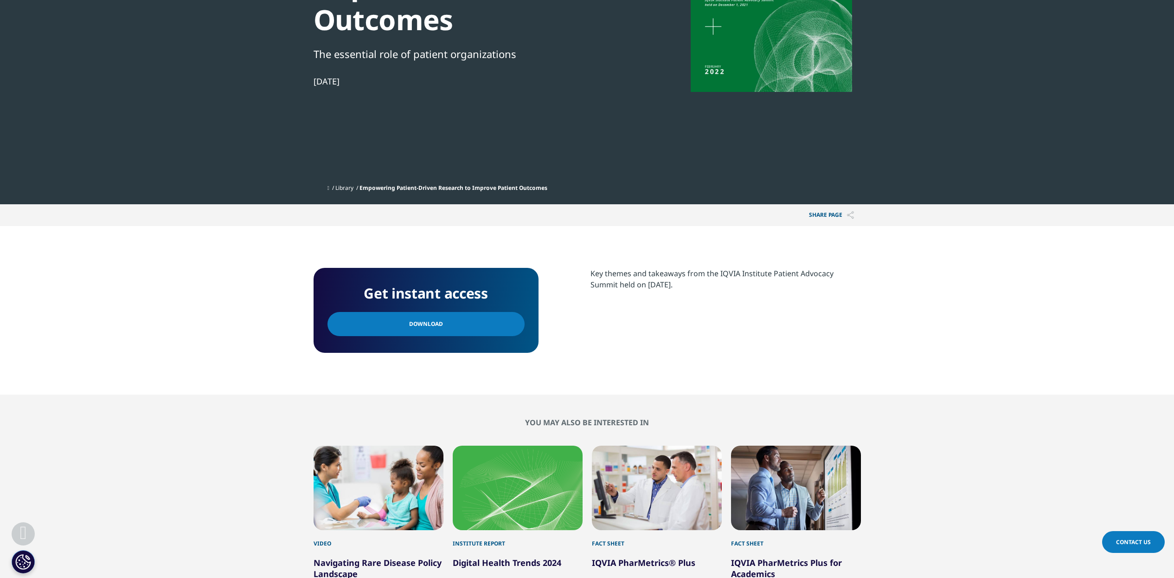
scroll to position [232, 0]
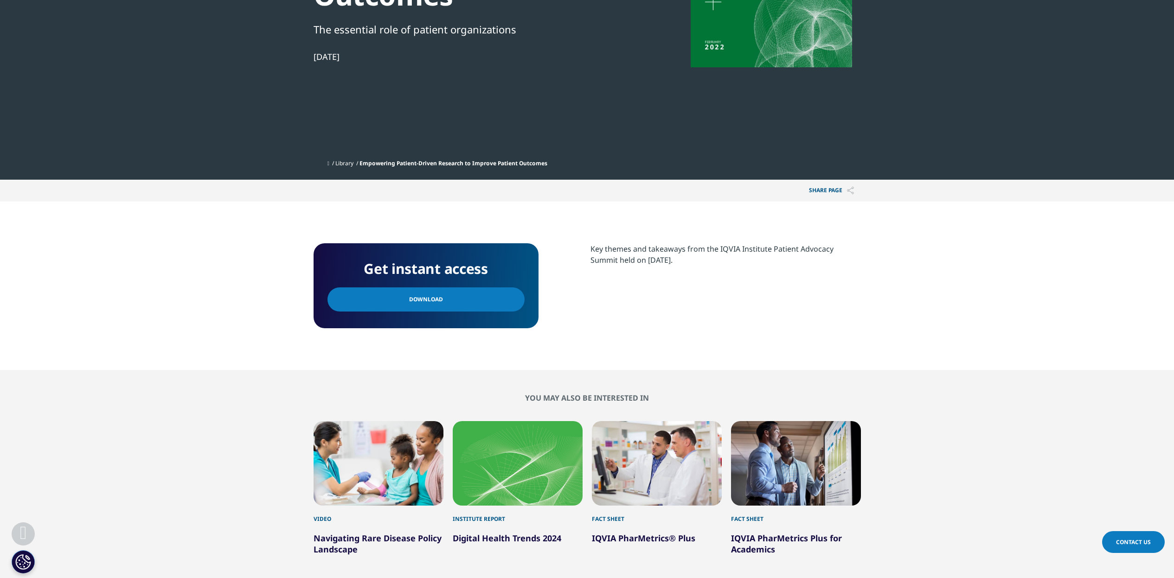
click at [474, 297] on link "Download" at bounding box center [426, 299] width 197 height 24
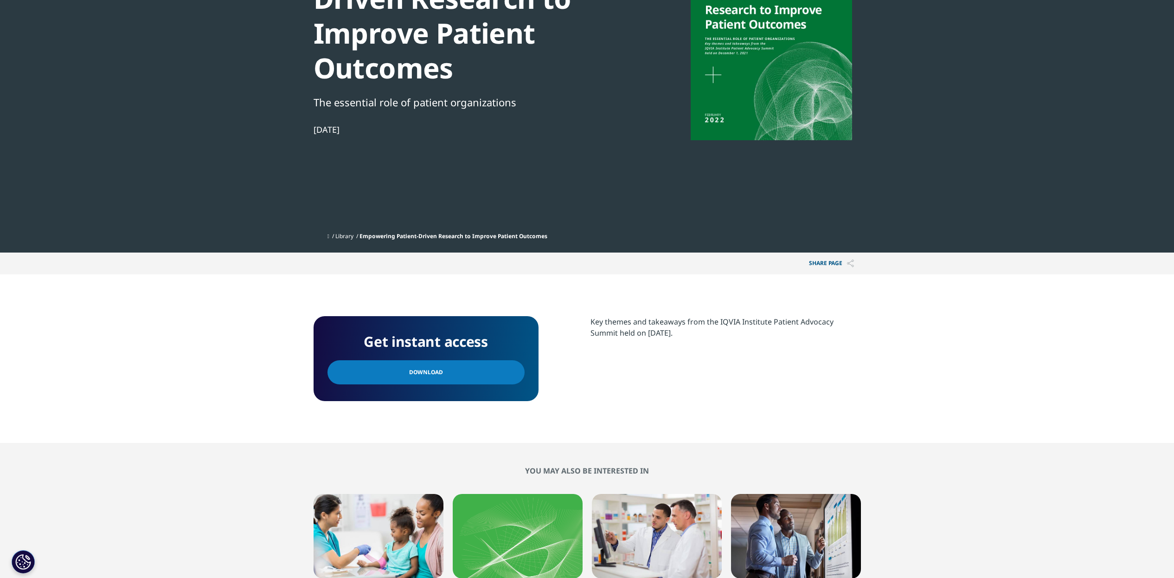
scroll to position [0, 0]
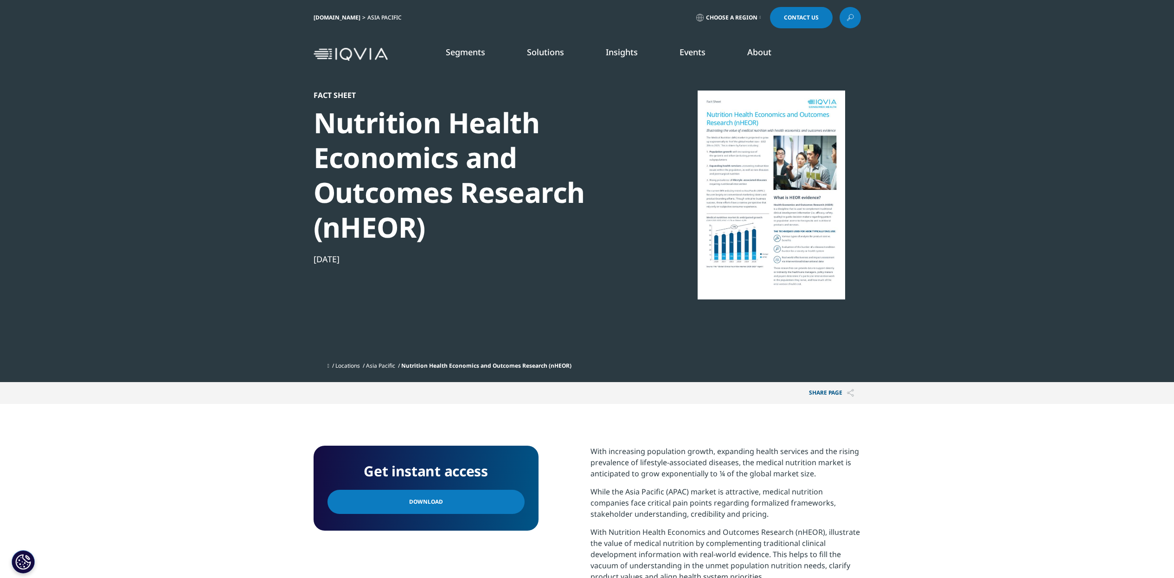
click at [428, 502] on span "Download" at bounding box center [426, 502] width 34 height 10
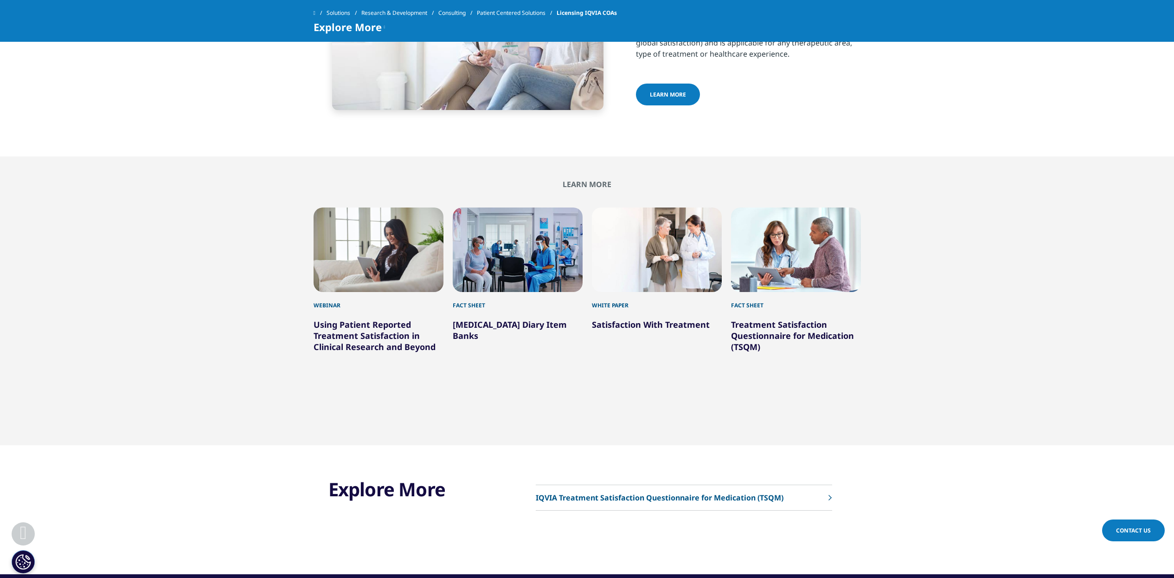
scroll to position [1798, 0]
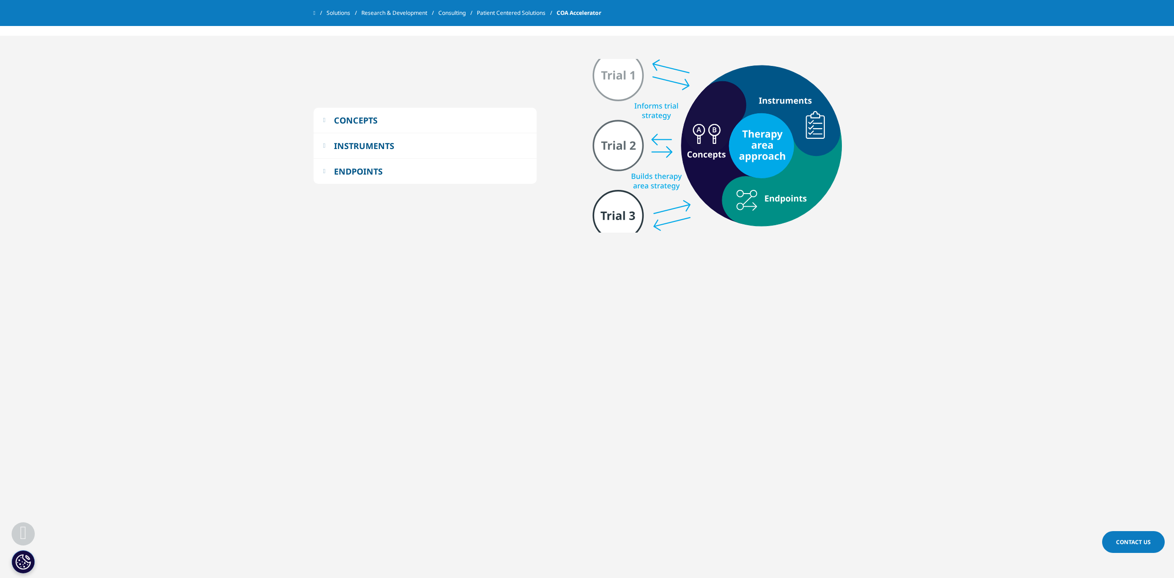
scroll to position [928, 0]
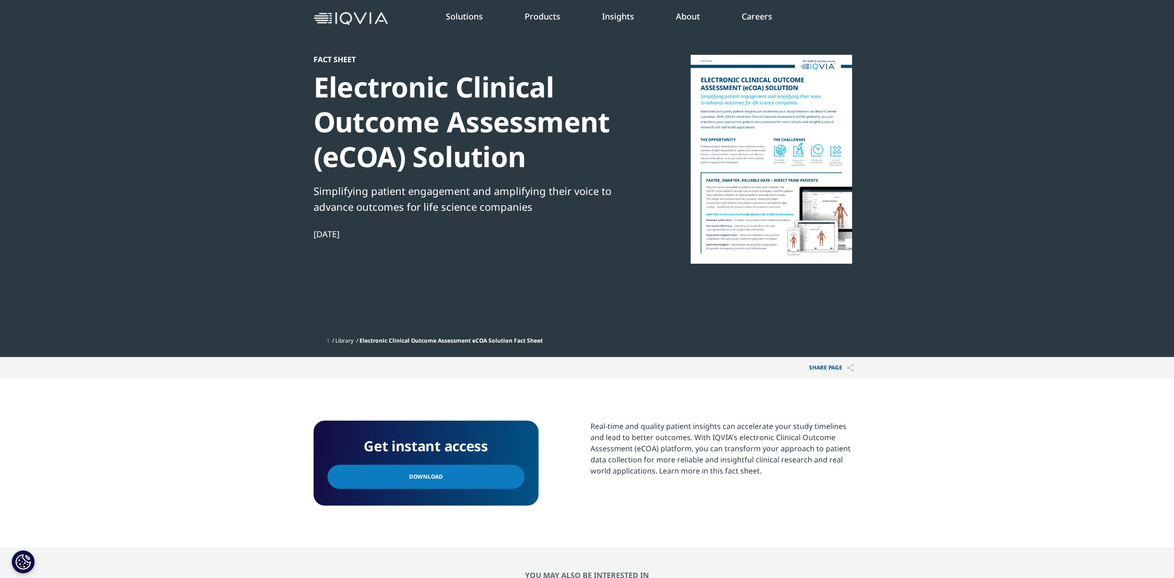
scroll to position [116, 0]
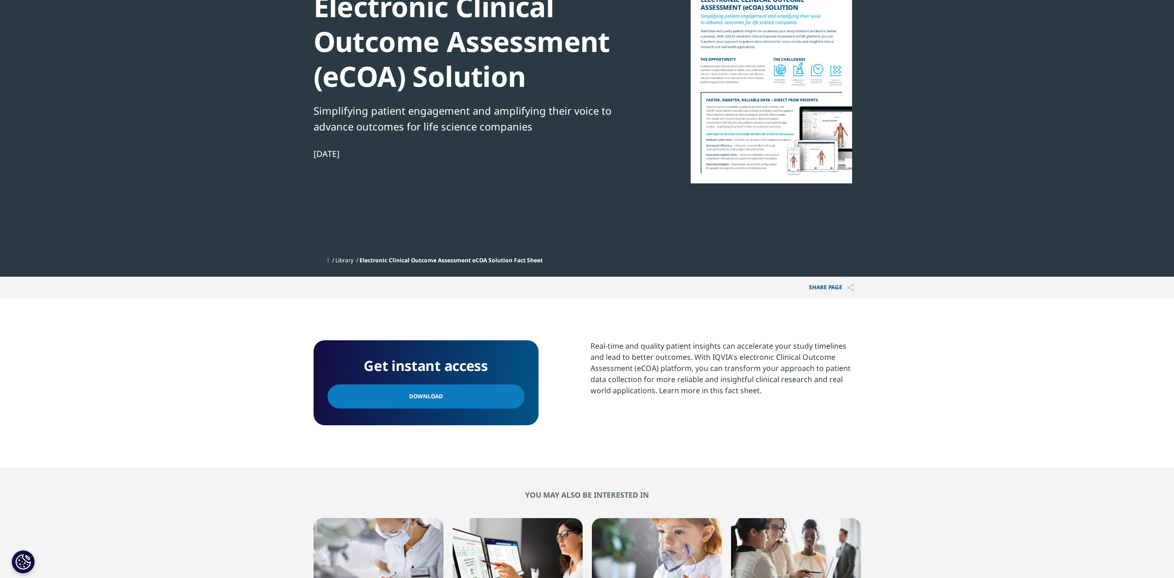
click at [419, 400] on span "Download" at bounding box center [426, 396] width 34 height 10
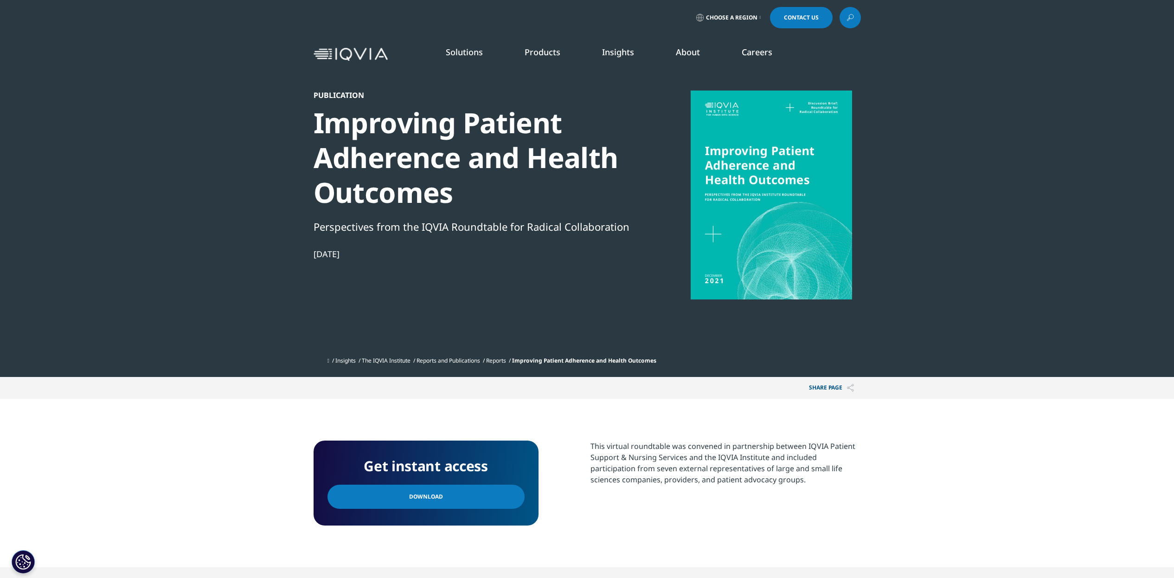
scroll to position [85, 548]
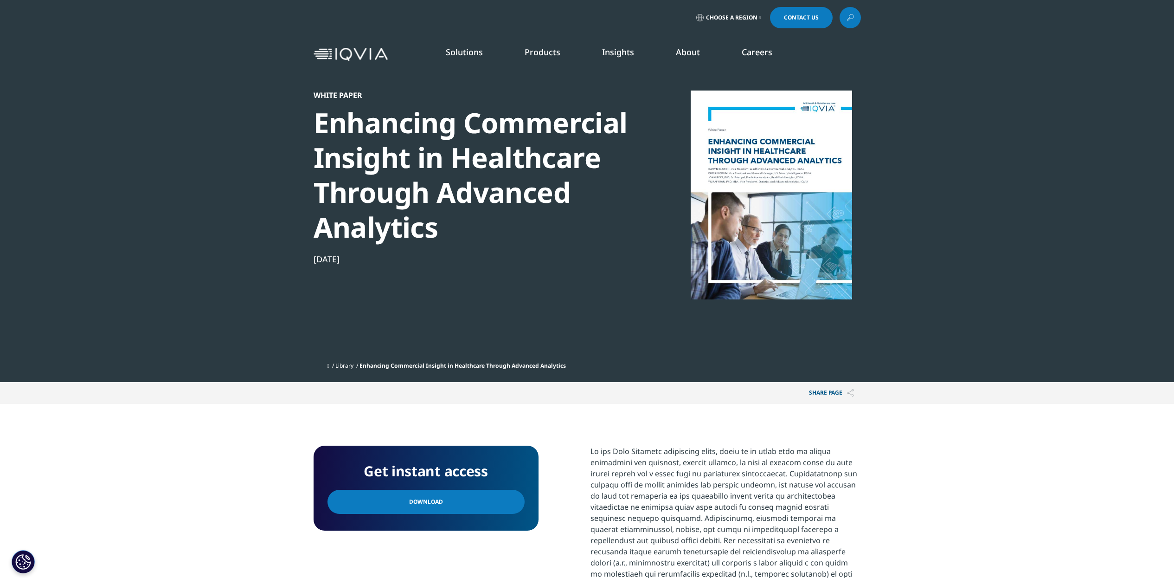
scroll to position [1628, 548]
click at [411, 504] on span "Download" at bounding box center [426, 502] width 34 height 10
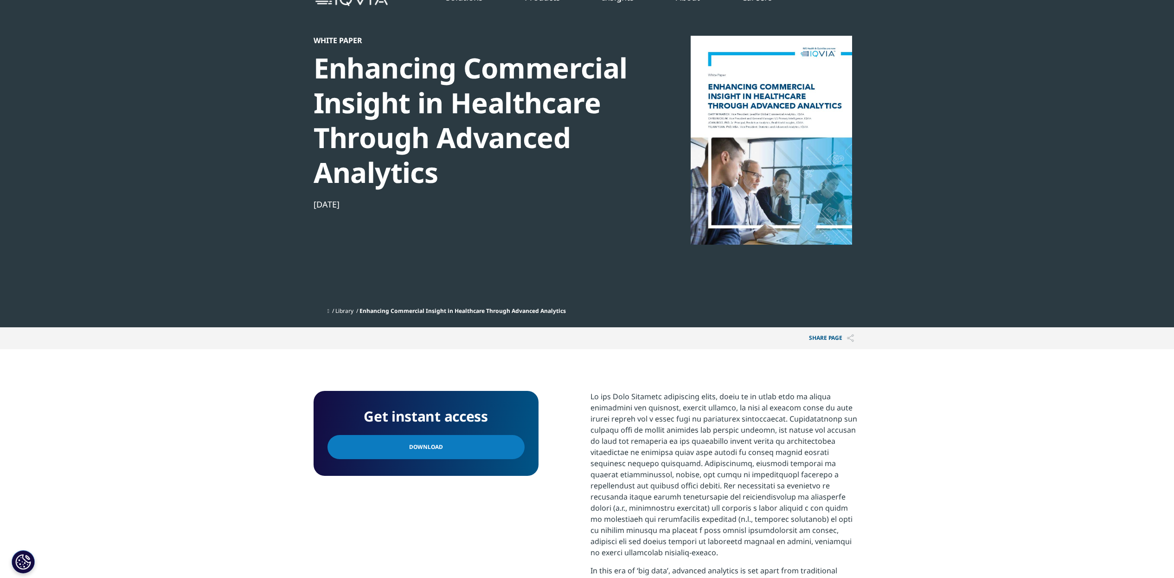
scroll to position [174, 0]
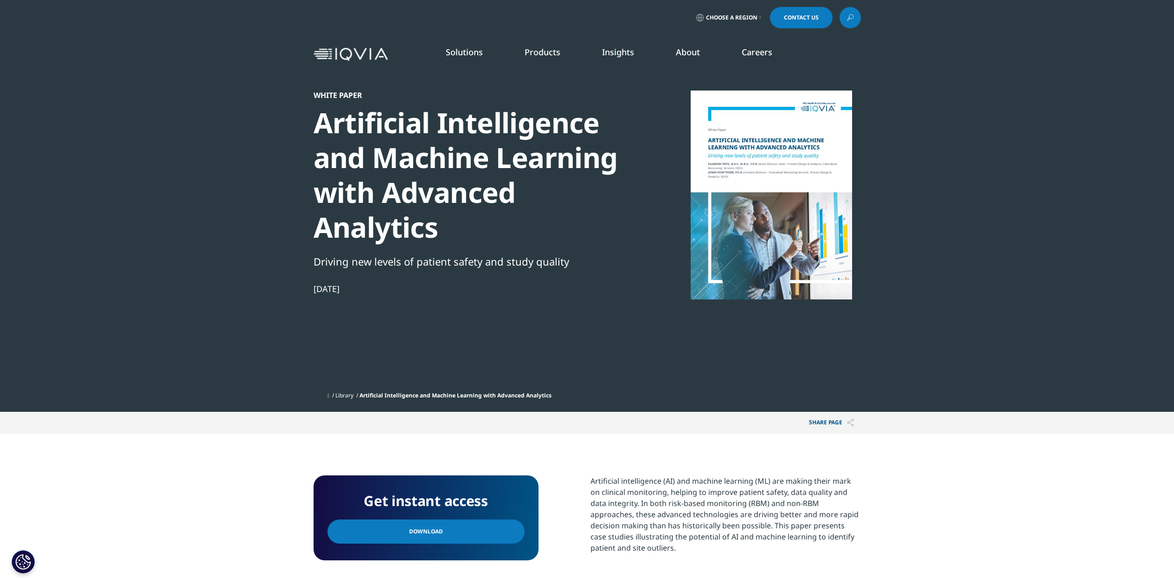
drag, startPoint x: 445, startPoint y: 532, endPoint x: 497, endPoint y: 459, distance: 89.0
click at [445, 532] on link "Download" at bounding box center [426, 531] width 197 height 24
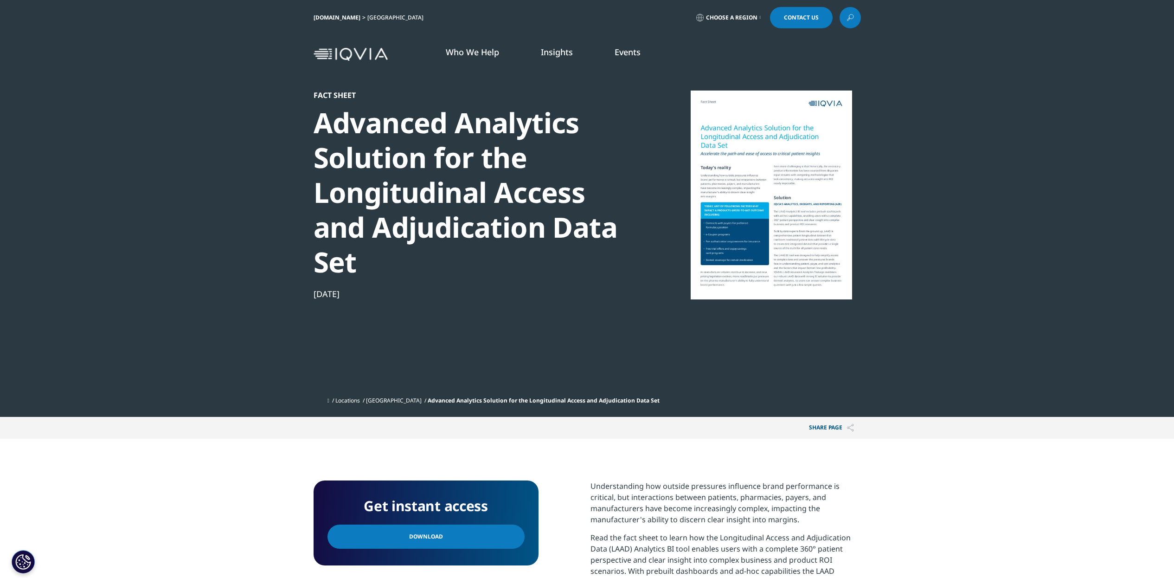
scroll to position [160, 548]
click at [428, 536] on span "Download" at bounding box center [426, 536] width 34 height 10
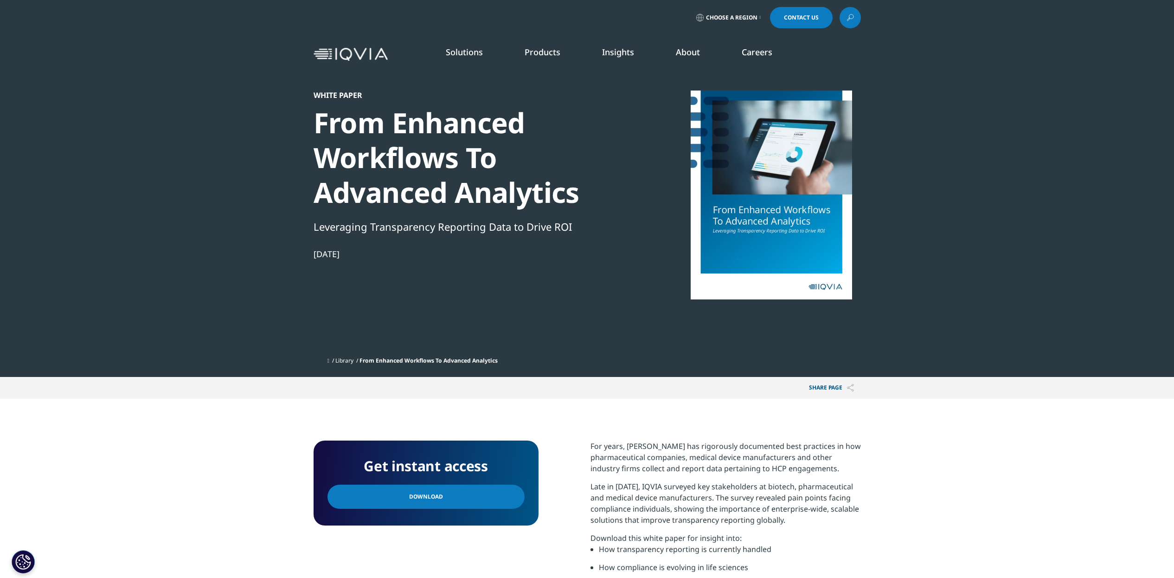
click at [447, 493] on link "Download" at bounding box center [426, 496] width 197 height 24
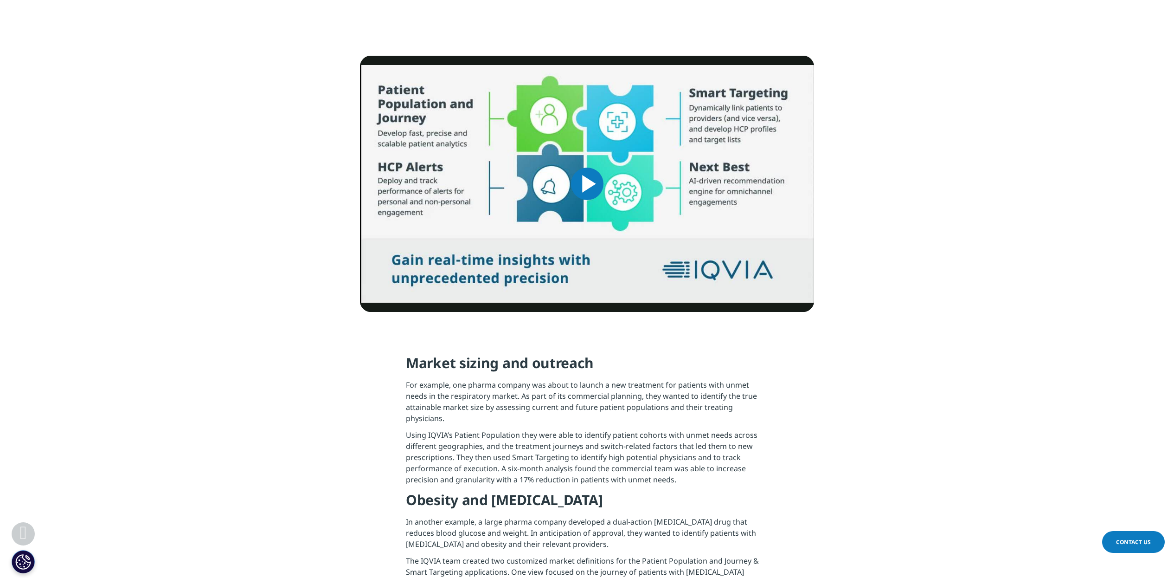
scroll to position [1160, 0]
